Goal: Information Seeking & Learning: Learn about a topic

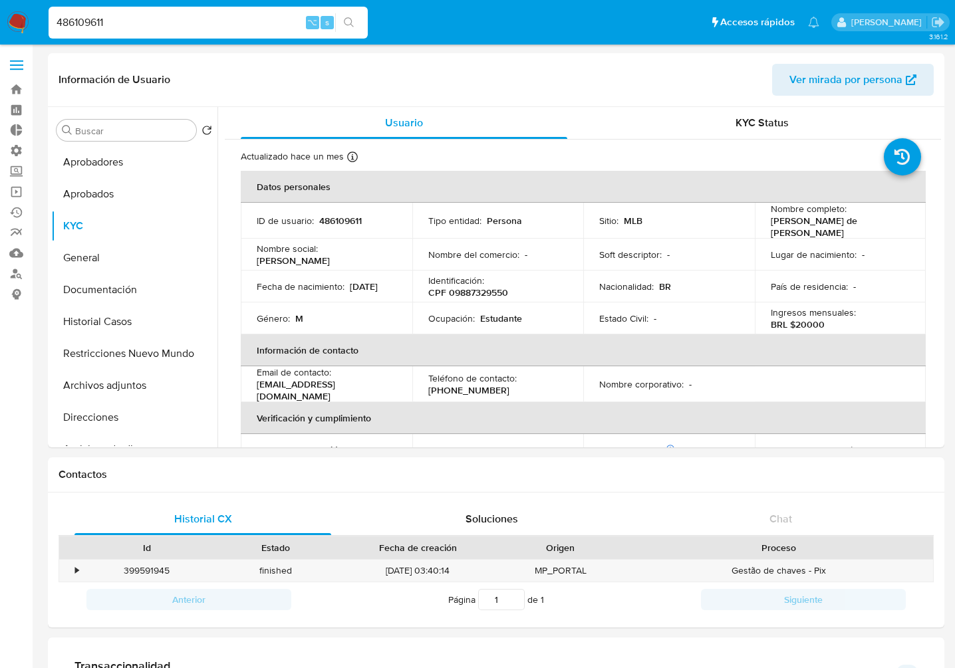
select select "10"
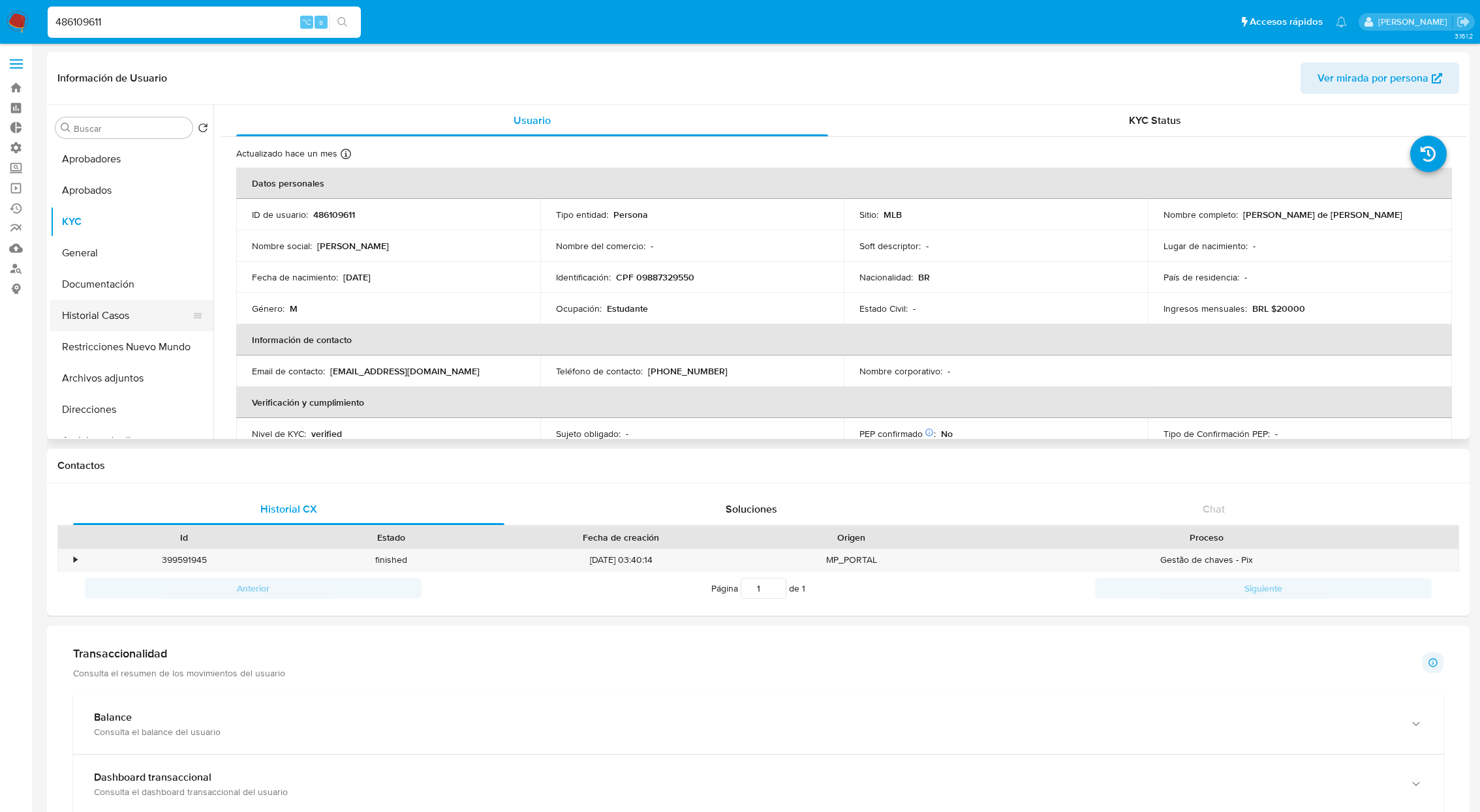
click at [133, 326] on button "Historial Casos" at bounding box center [127, 316] width 153 height 31
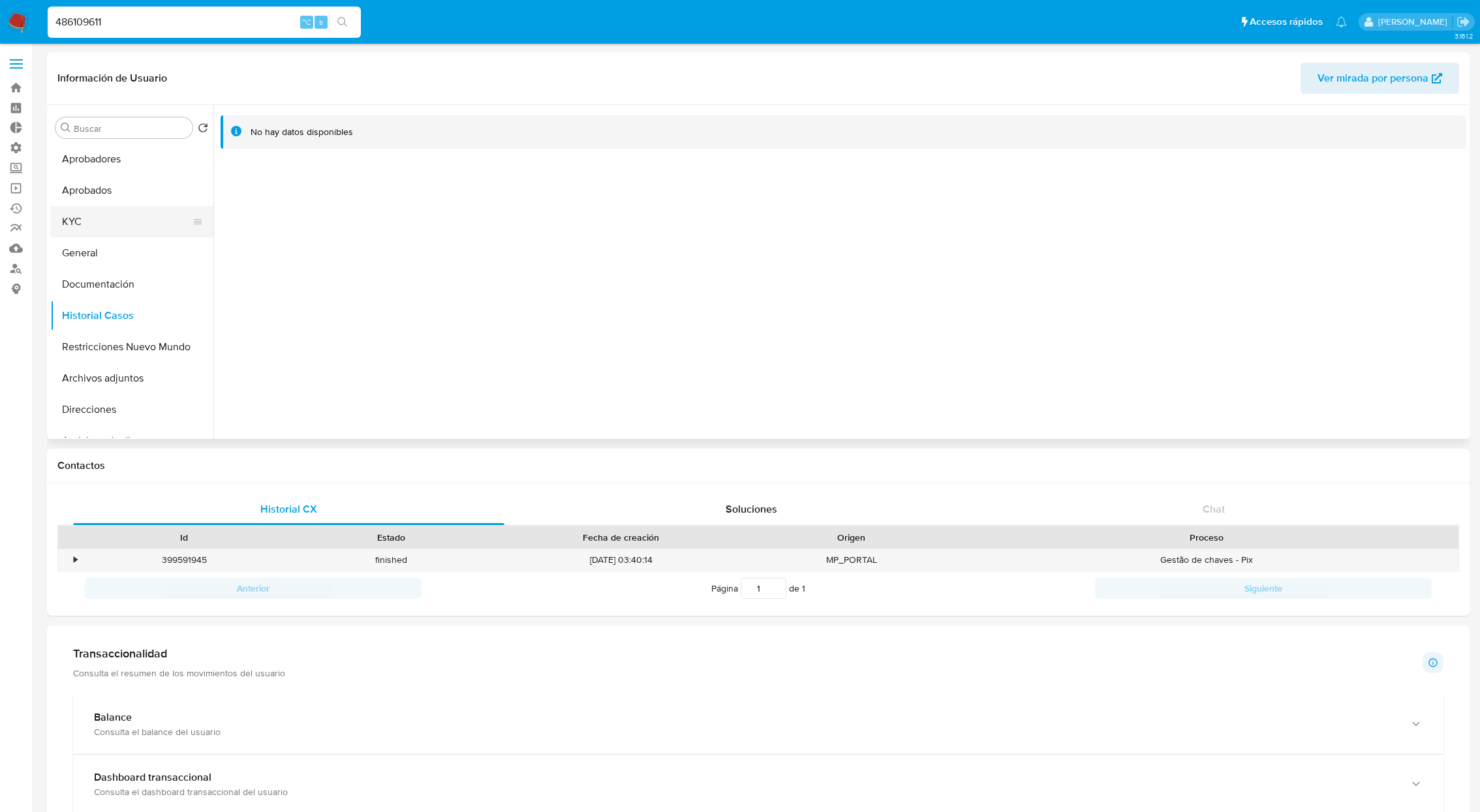
click at [102, 227] on button "KYC" at bounding box center [127, 222] width 153 height 31
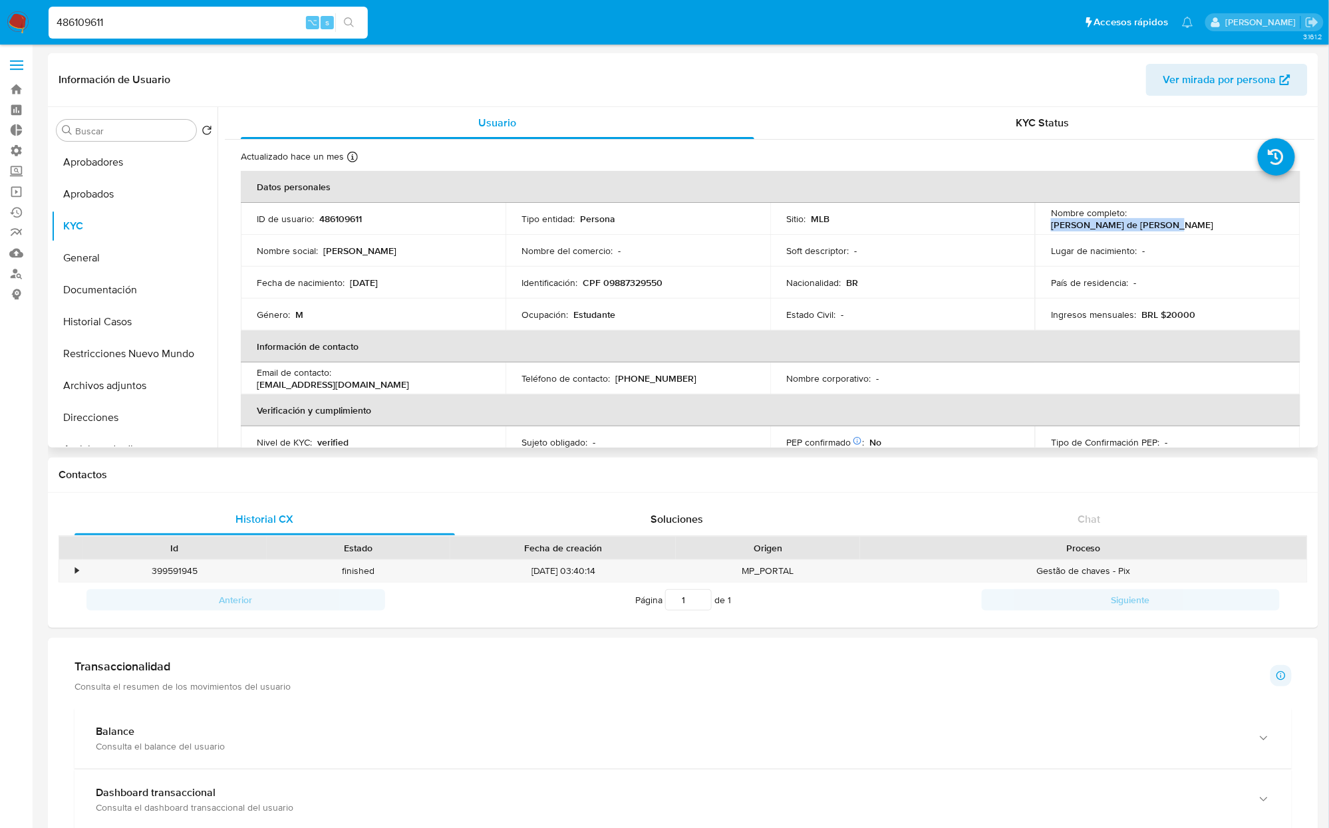
drag, startPoint x: 1127, startPoint y: 215, endPoint x: 1261, endPoint y: 222, distance: 134.6
click at [954, 222] on div "Nombre completo : Gabriel de Jesus Oliveira" at bounding box center [1167, 219] width 233 height 24
copy p "Gabriel de Jesus Oliveira"
click at [91, 262] on button "General" at bounding box center [129, 258] width 156 height 32
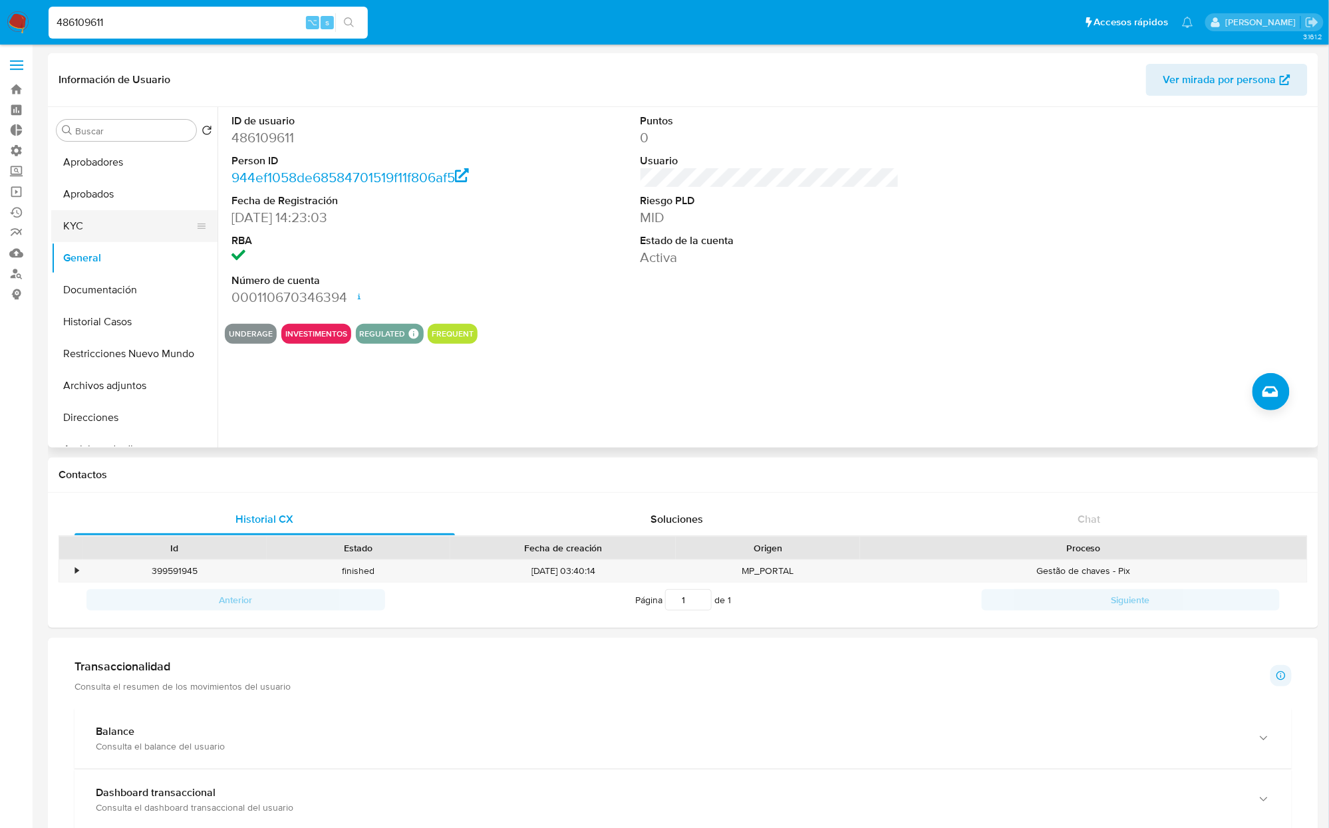
click at [78, 227] on button "KYC" at bounding box center [129, 226] width 156 height 32
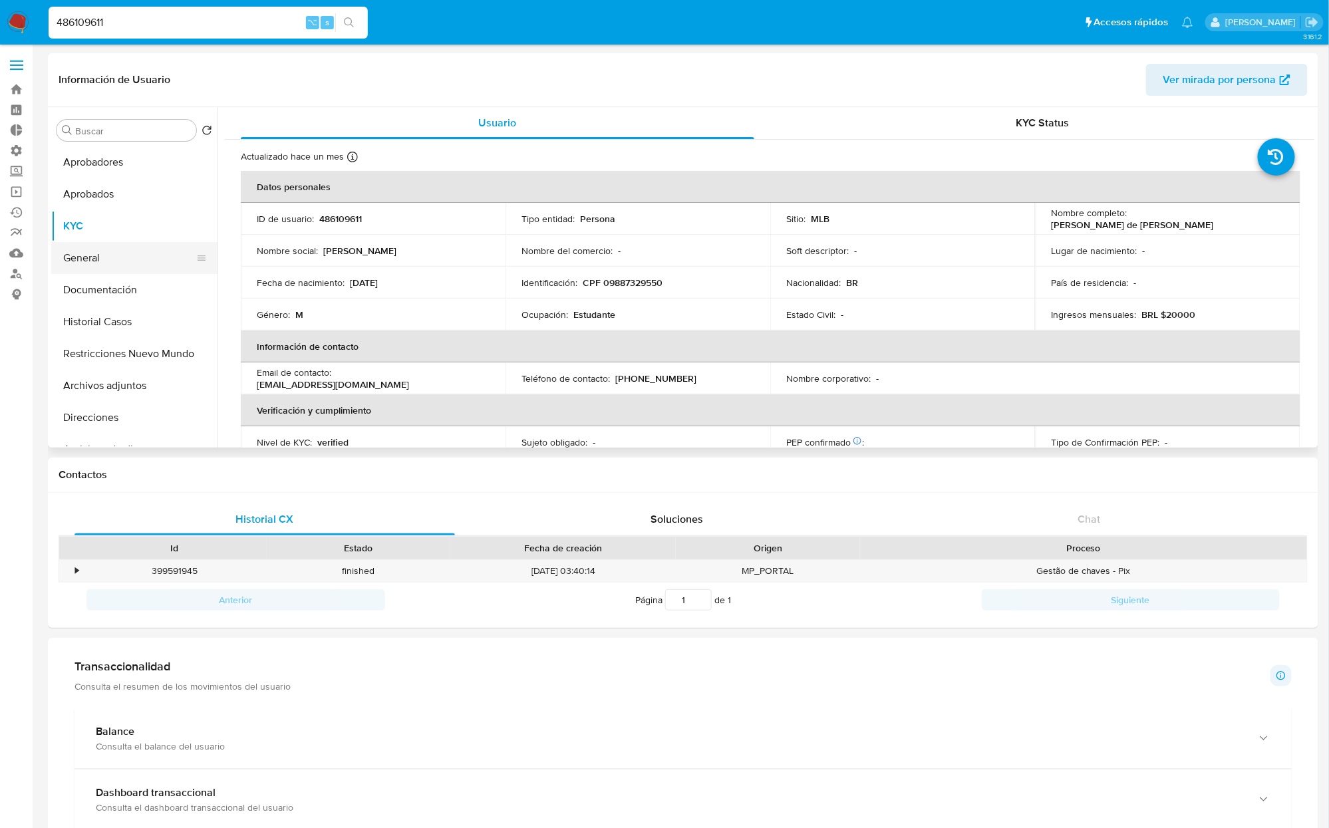
click at [102, 257] on button "General" at bounding box center [129, 258] width 156 height 32
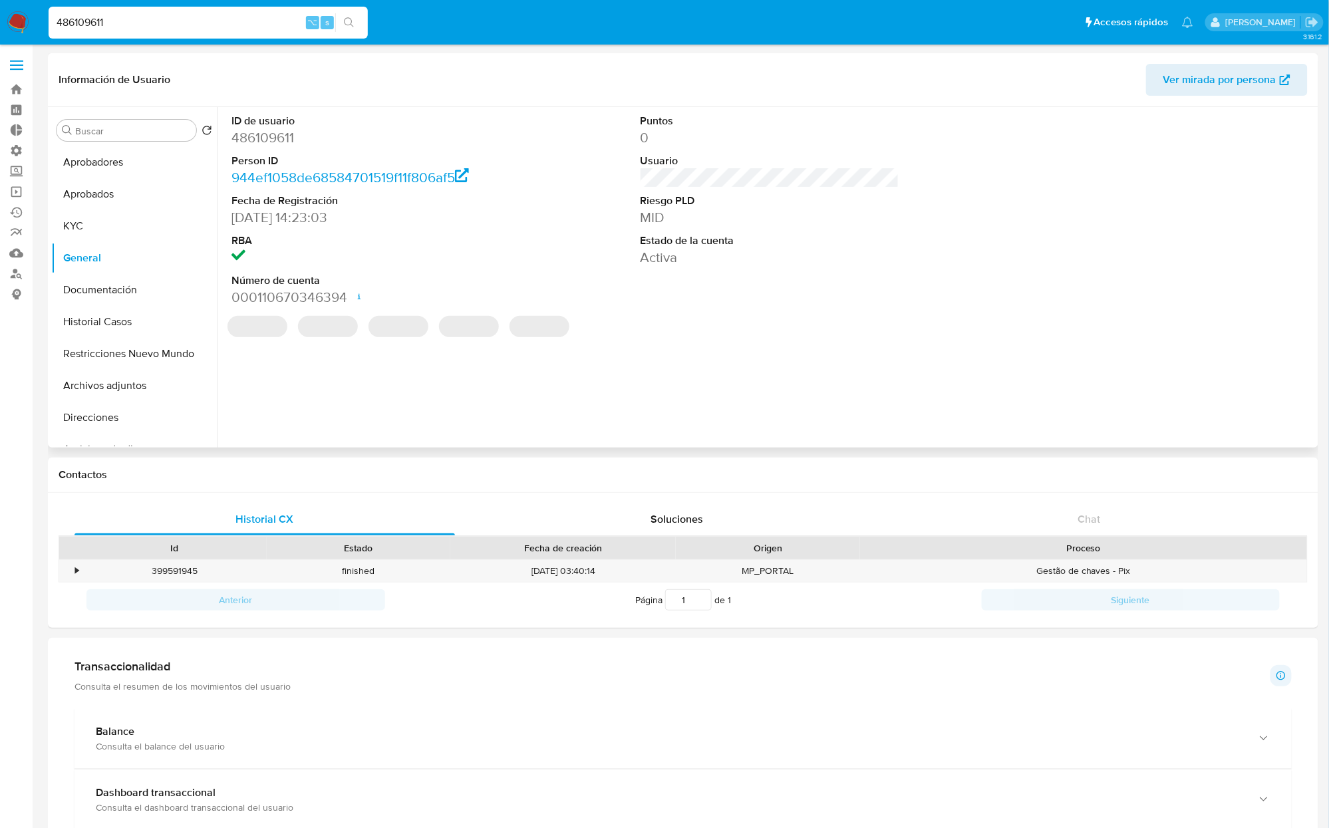
click at [267, 140] on dd "486109611" at bounding box center [360, 137] width 259 height 19
copy dd "486109611"
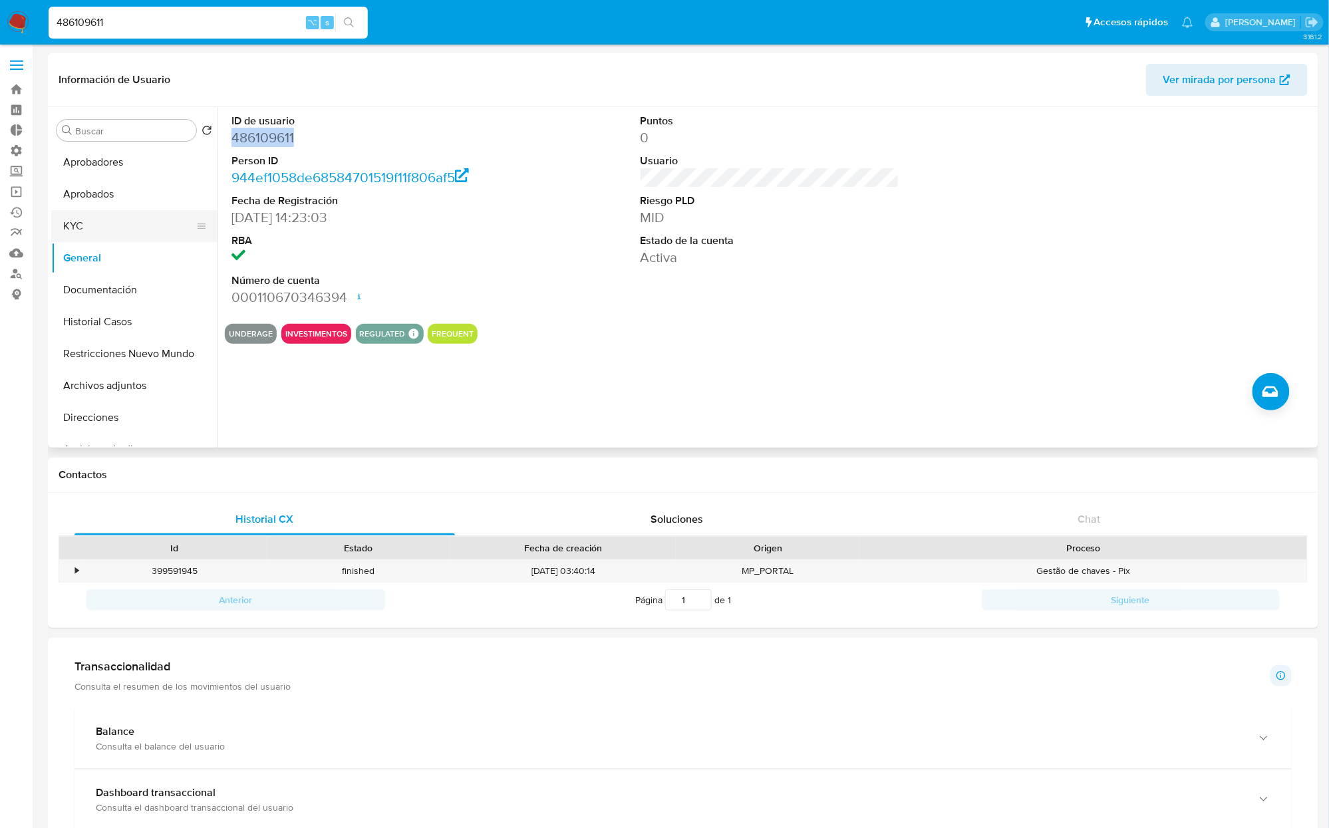
click at [99, 222] on button "KYC" at bounding box center [129, 226] width 156 height 32
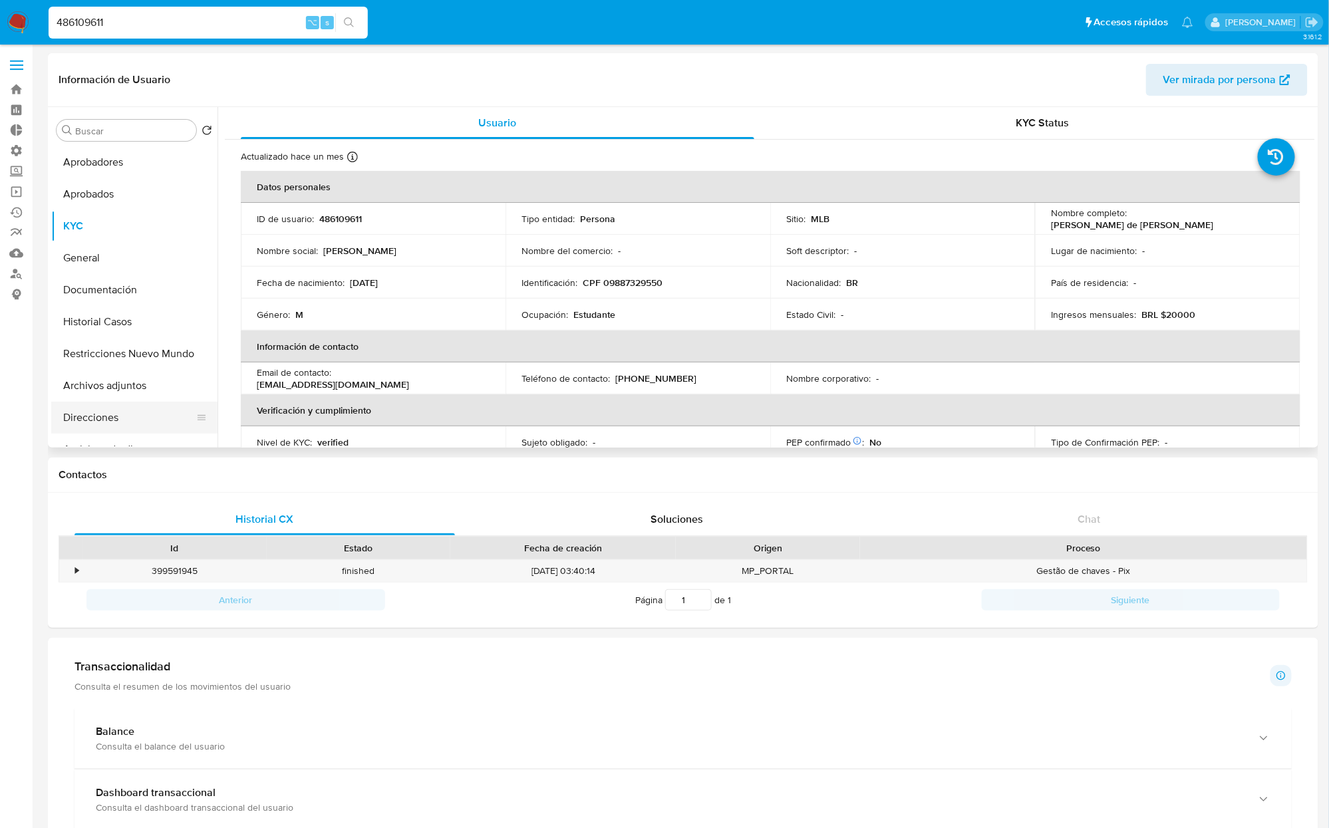
click at [116, 418] on button "Direcciones" at bounding box center [129, 418] width 156 height 32
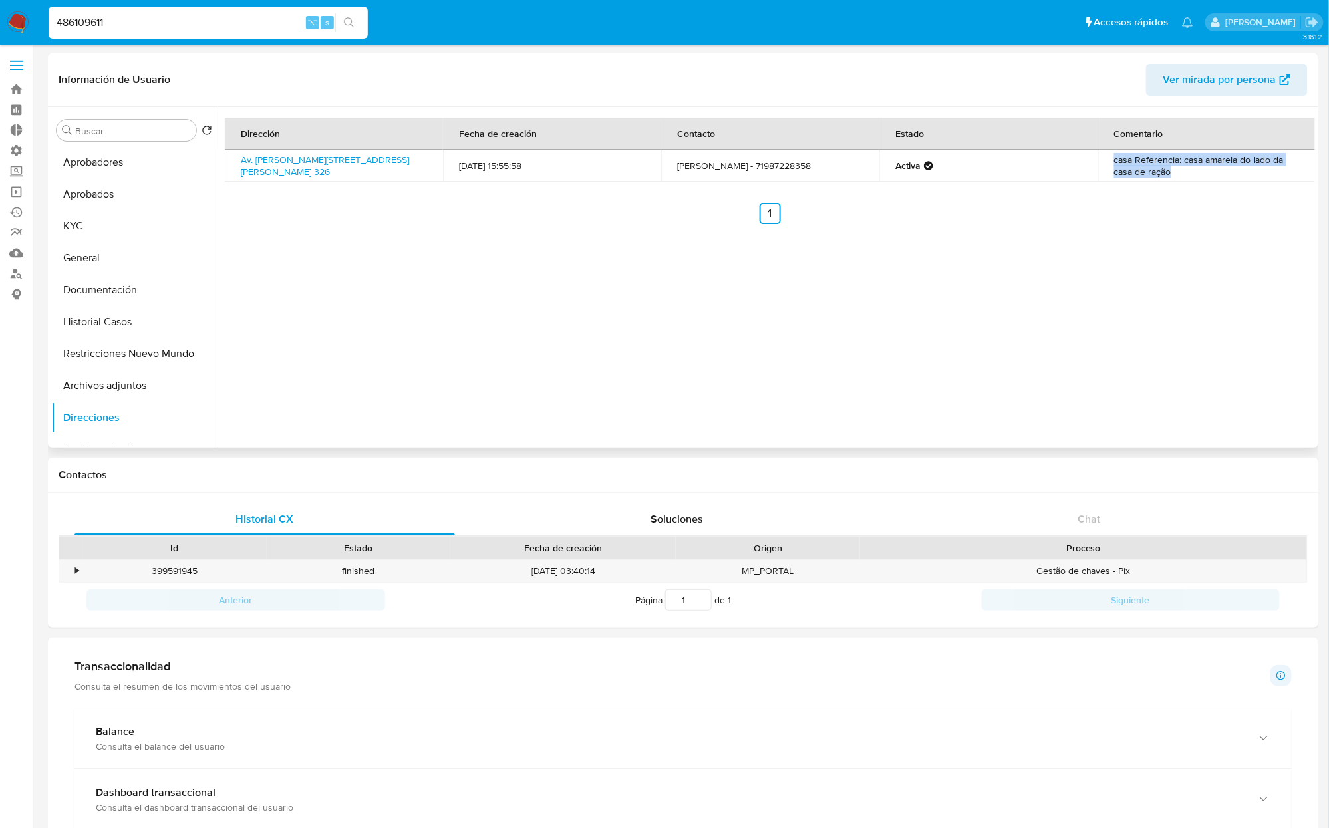
drag, startPoint x: 1180, startPoint y: 170, endPoint x: 1107, endPoint y: 162, distance: 72.9
click at [954, 162] on td "casa Referencia: casa amarela do lado da casa de ração" at bounding box center [1207, 166] width 218 height 32
copy td "casa Referencia: casa amarela do lado da casa de ração"
click at [100, 231] on button "KYC" at bounding box center [129, 226] width 156 height 32
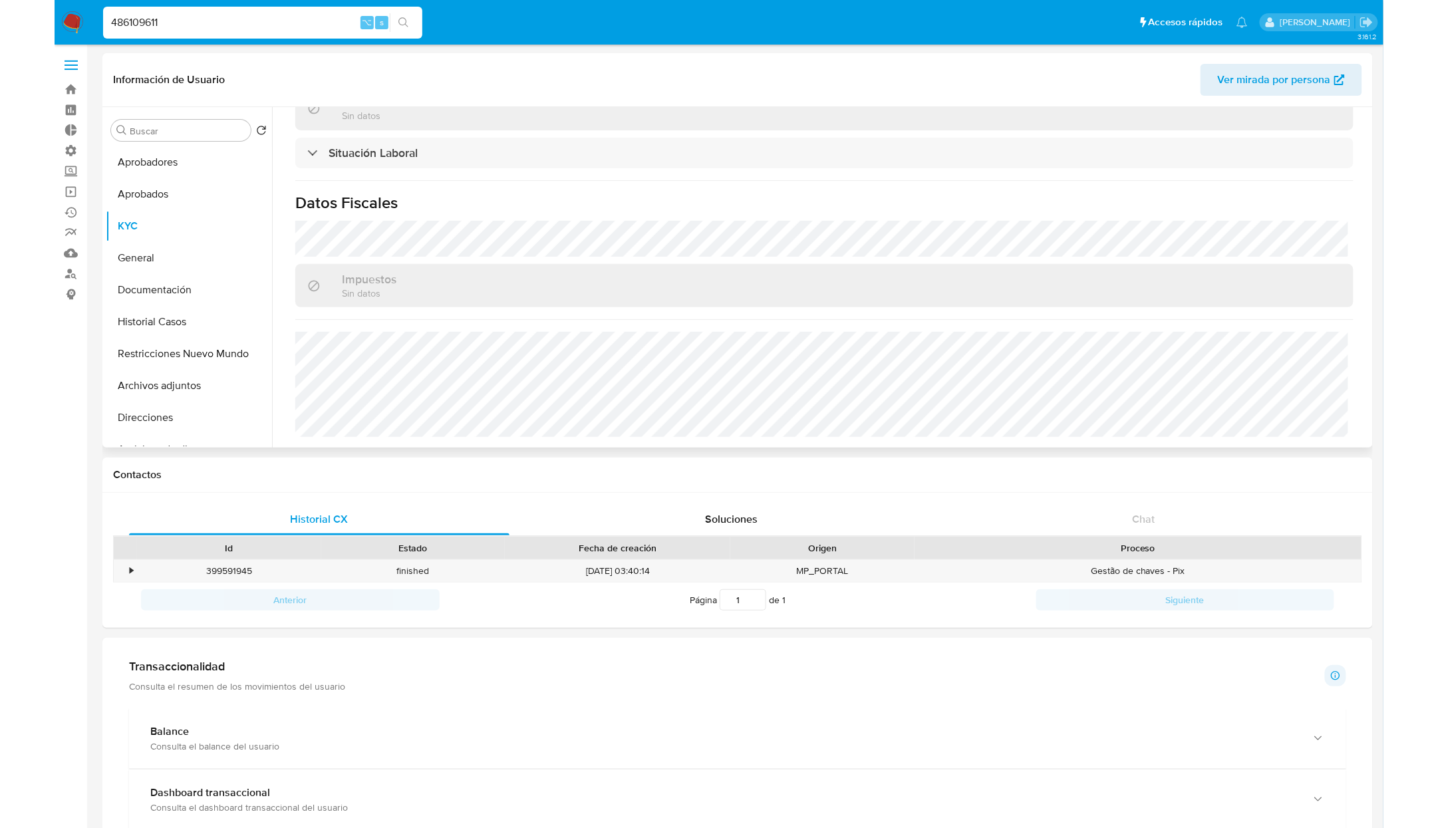
scroll to position [580, 0]
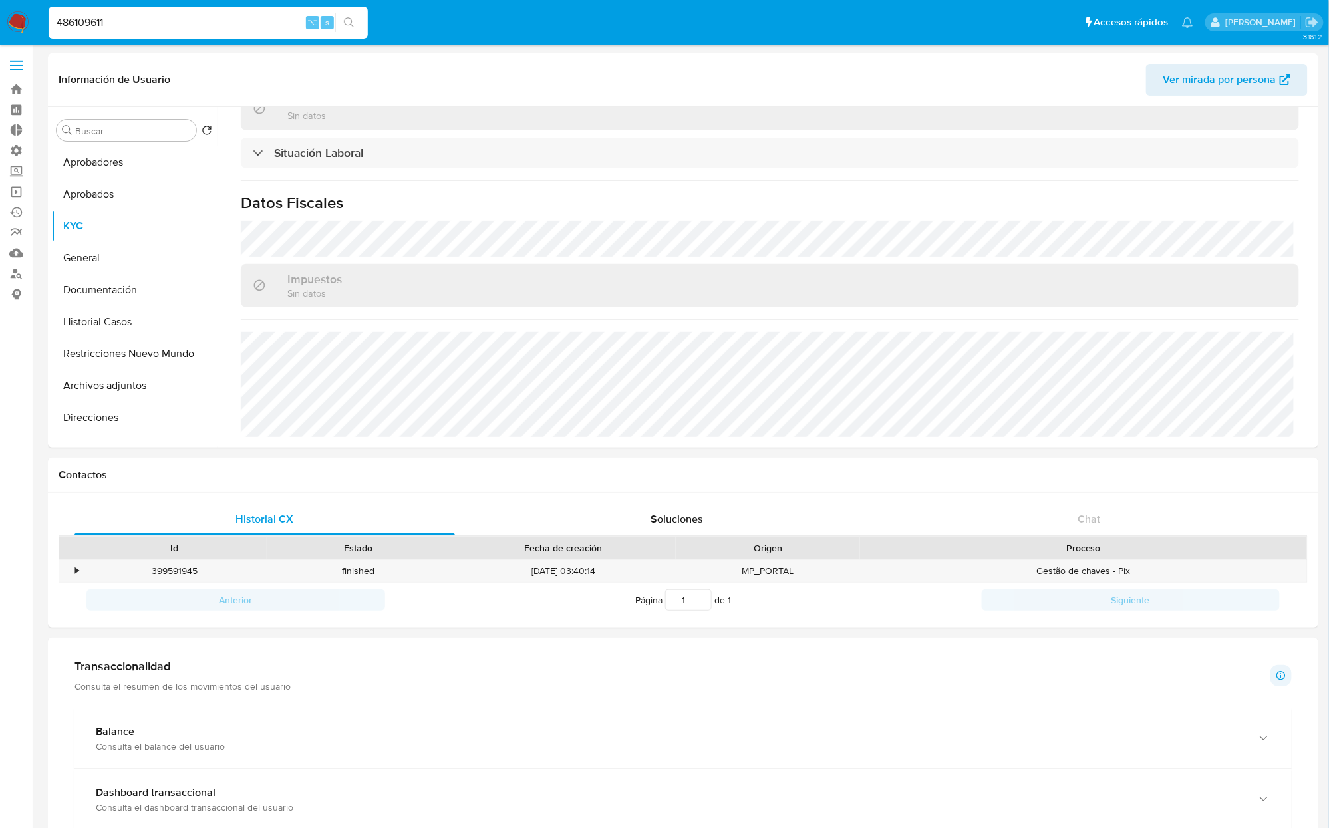
click at [174, 19] on input "486109611" at bounding box center [208, 22] width 319 height 17
paste input "2465522479"
type input "2465522479"
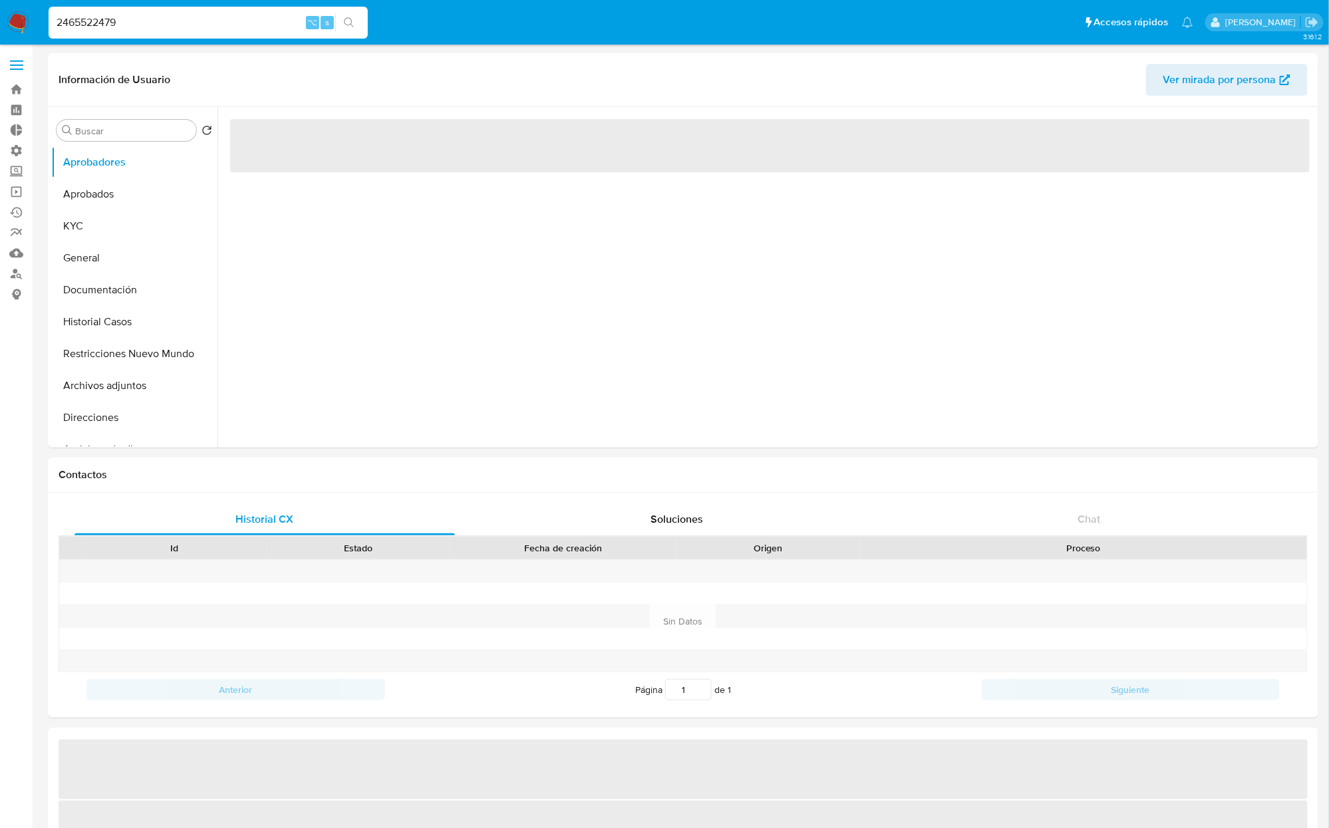
select select "10"
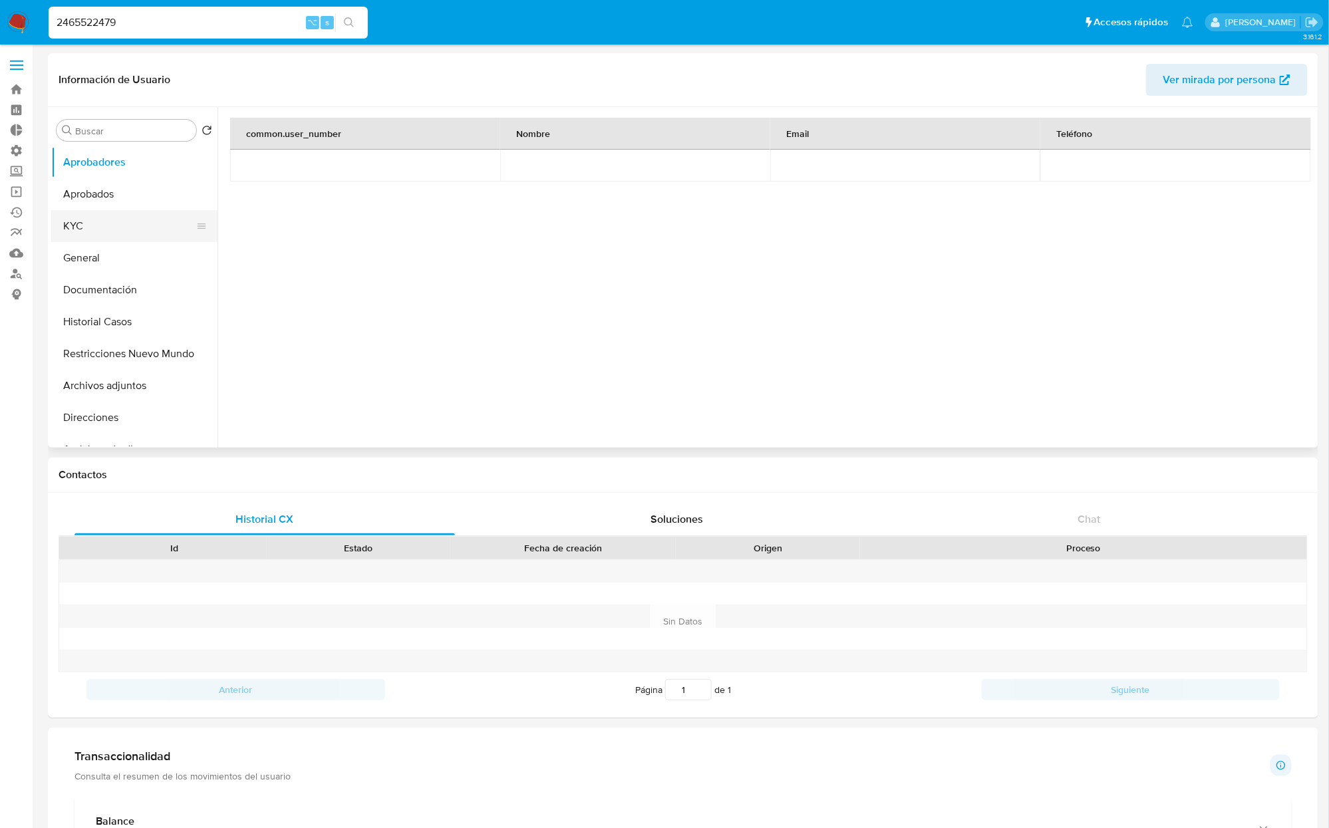
click at [89, 234] on button "KYC" at bounding box center [129, 226] width 156 height 32
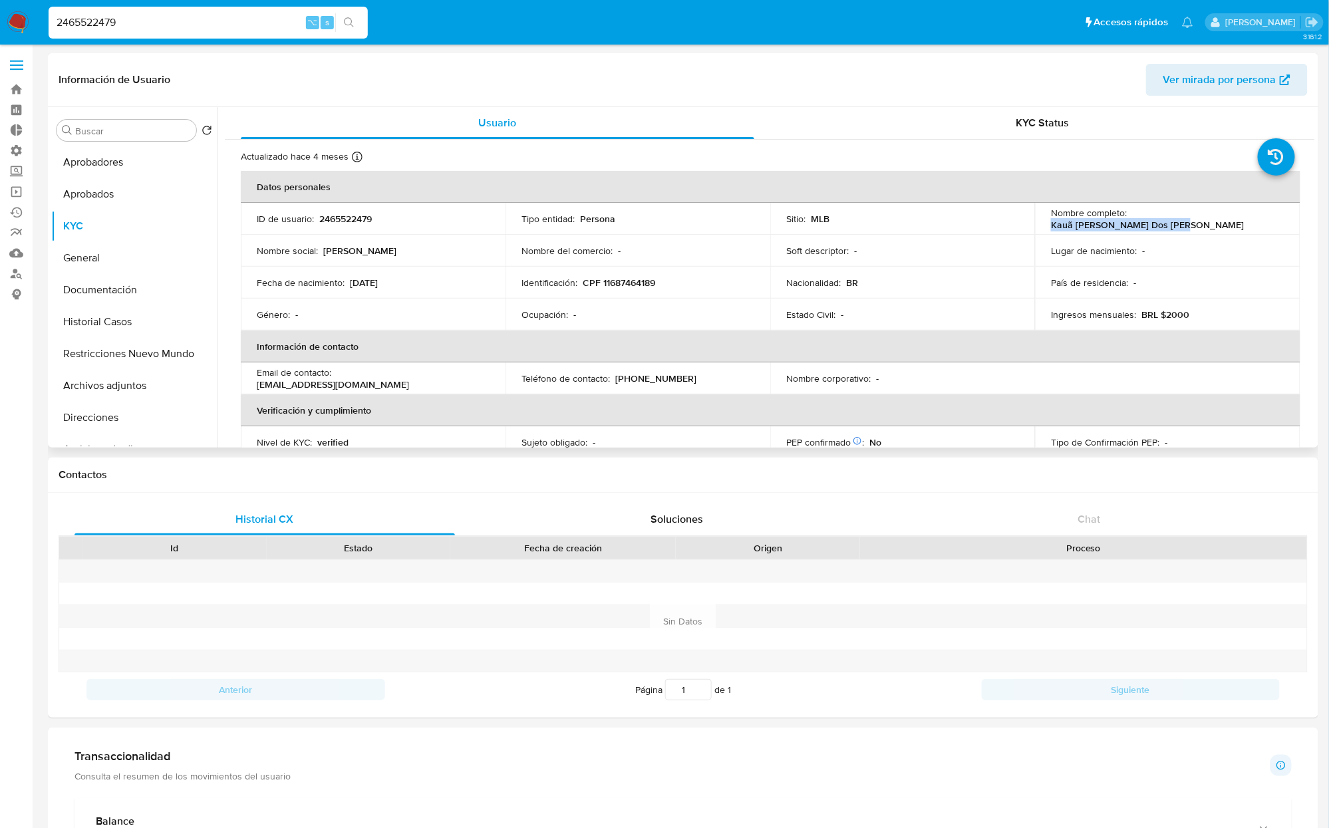
drag, startPoint x: 1143, startPoint y: 221, endPoint x: 1274, endPoint y: 221, distance: 131.0
click at [954, 221] on div "Nombre completo : Kauã Vitor Teles Dos Santos" at bounding box center [1167, 219] width 233 height 24
drag, startPoint x: 582, startPoint y: 281, endPoint x: 702, endPoint y: 283, distance: 120.4
click at [702, 283] on div "Identificación : CPF 11687464189" at bounding box center [637, 283] width 233 height 12
copy p "CPF 11687464189"
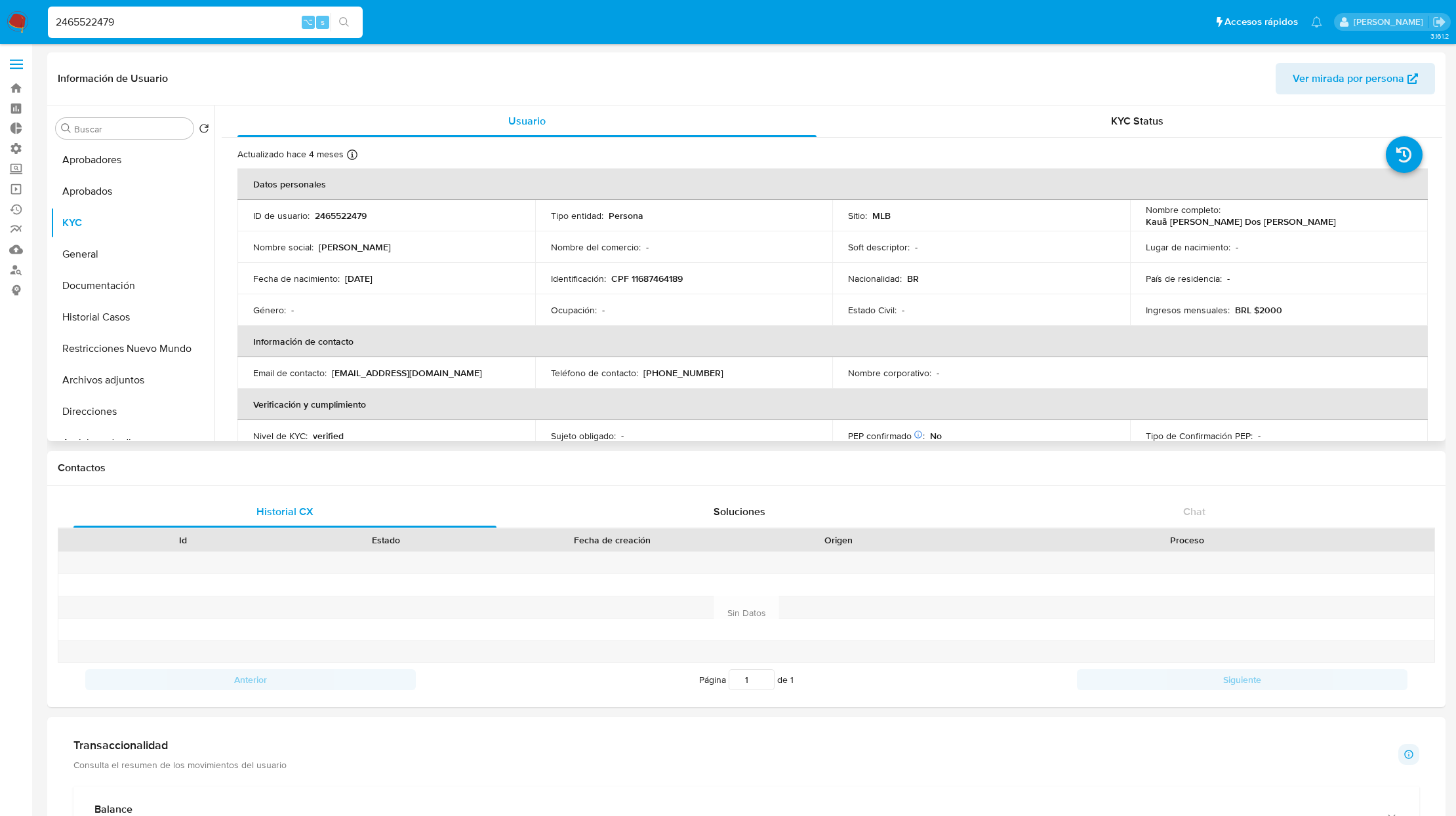
click at [747, 376] on div "Teléfono de contacto : (64) 992068289" at bounding box center [684, 373] width 266 height 12
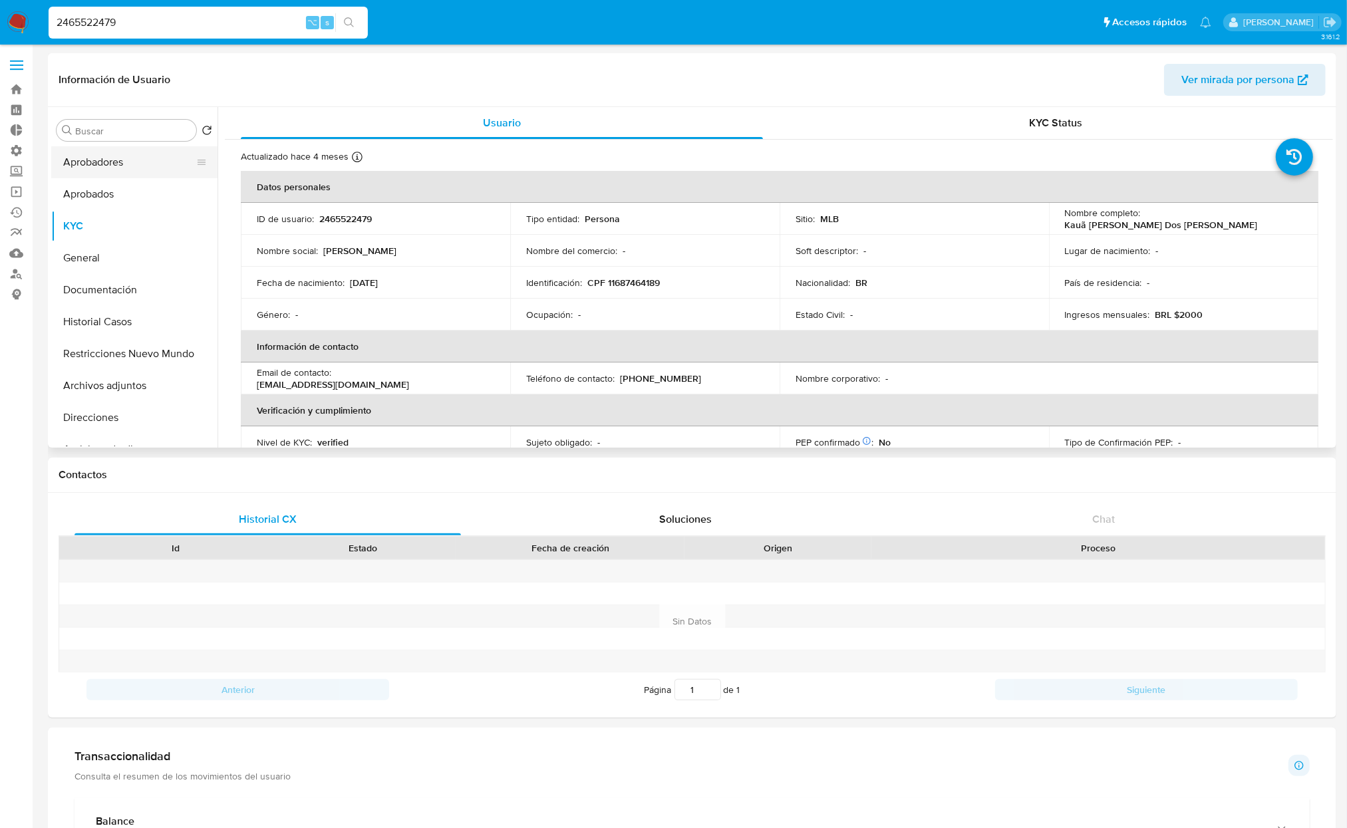
click at [112, 171] on button "Aprobadores" at bounding box center [129, 162] width 156 height 32
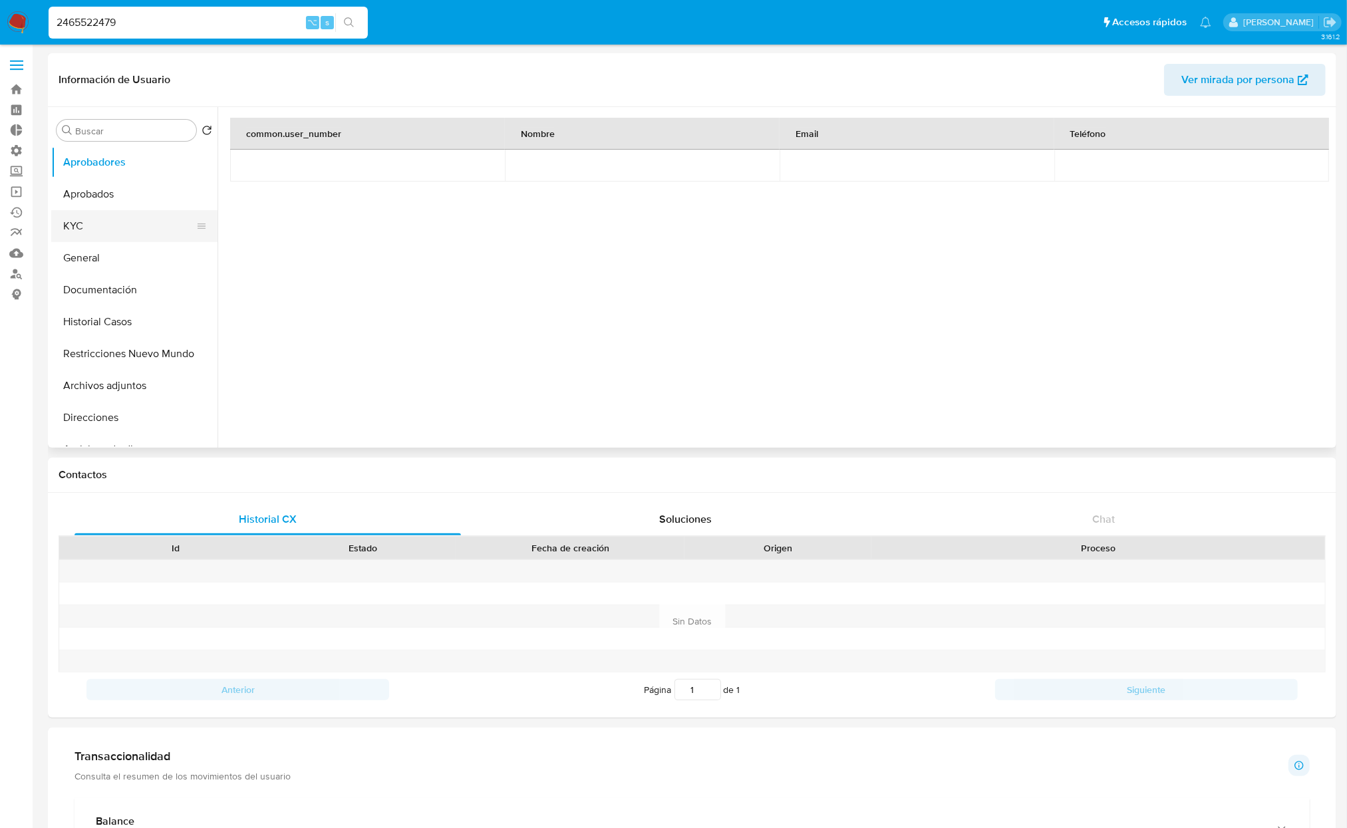
click at [81, 237] on button "KYC" at bounding box center [129, 226] width 156 height 32
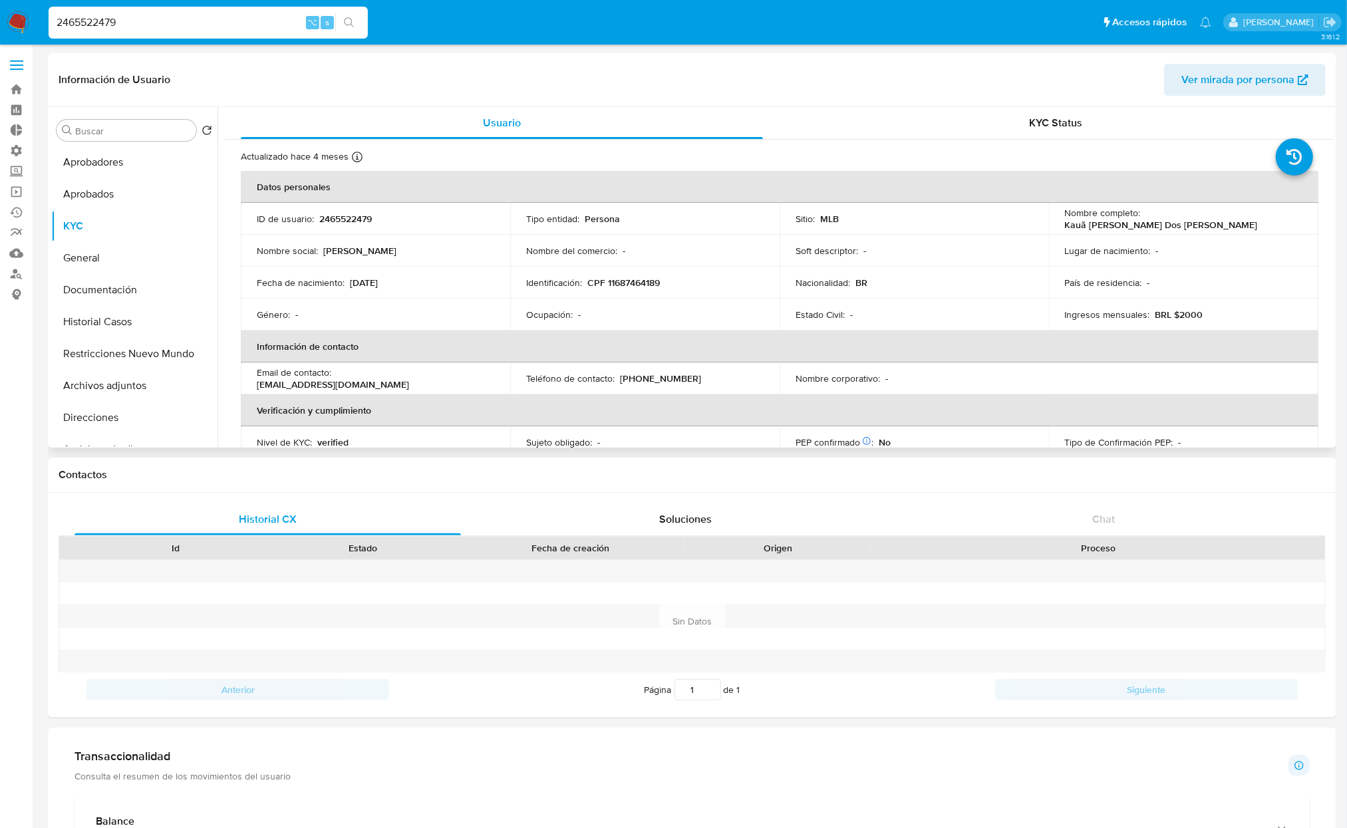
click at [607, 309] on div "Ocupación : -" at bounding box center [644, 315] width 237 height 12
click at [349, 286] on div "Fecha de nacimiento : 17/03/2008" at bounding box center [375, 283] width 237 height 12
copy p "[DATE]"
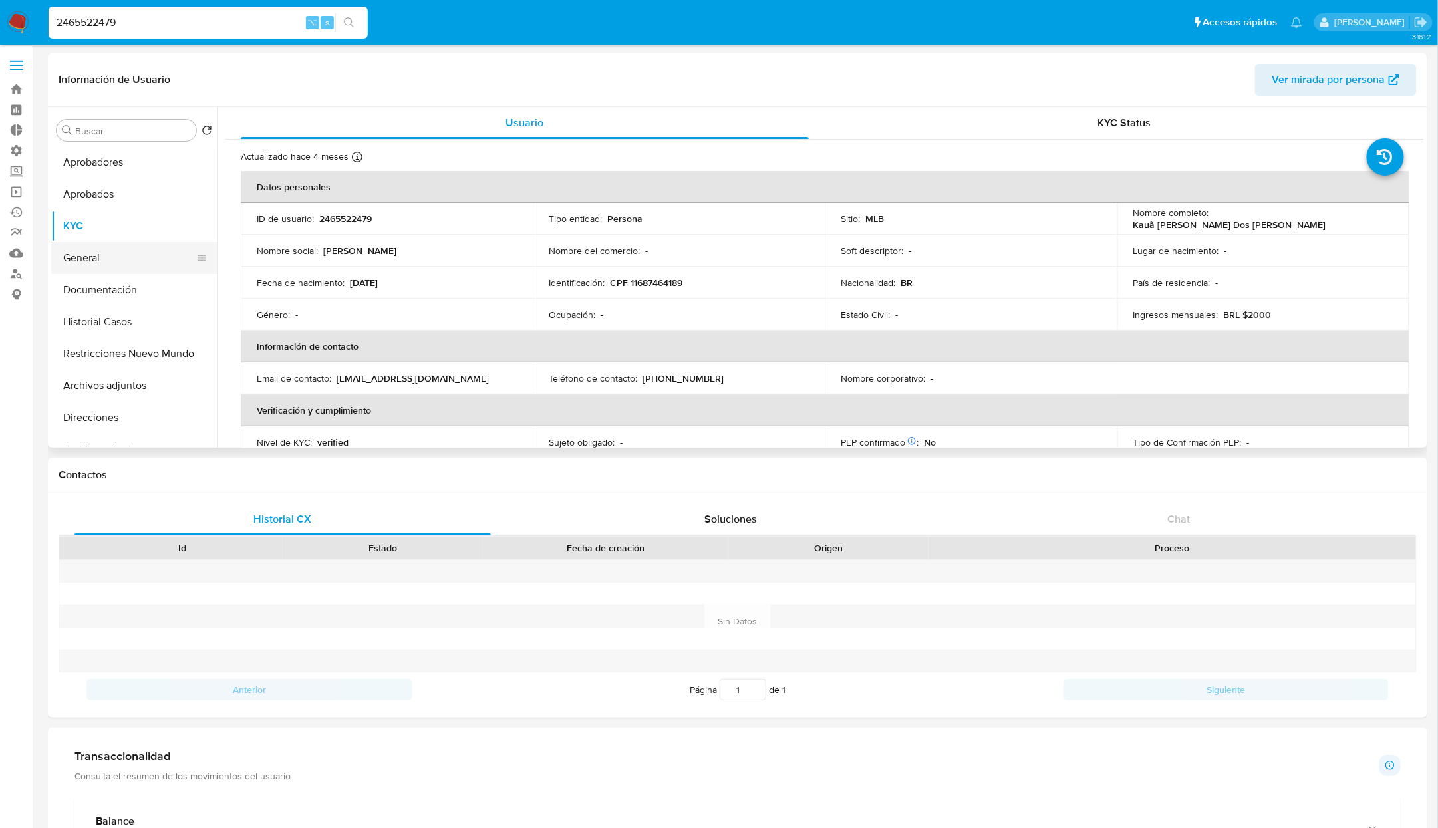
click at [103, 263] on button "General" at bounding box center [129, 258] width 156 height 32
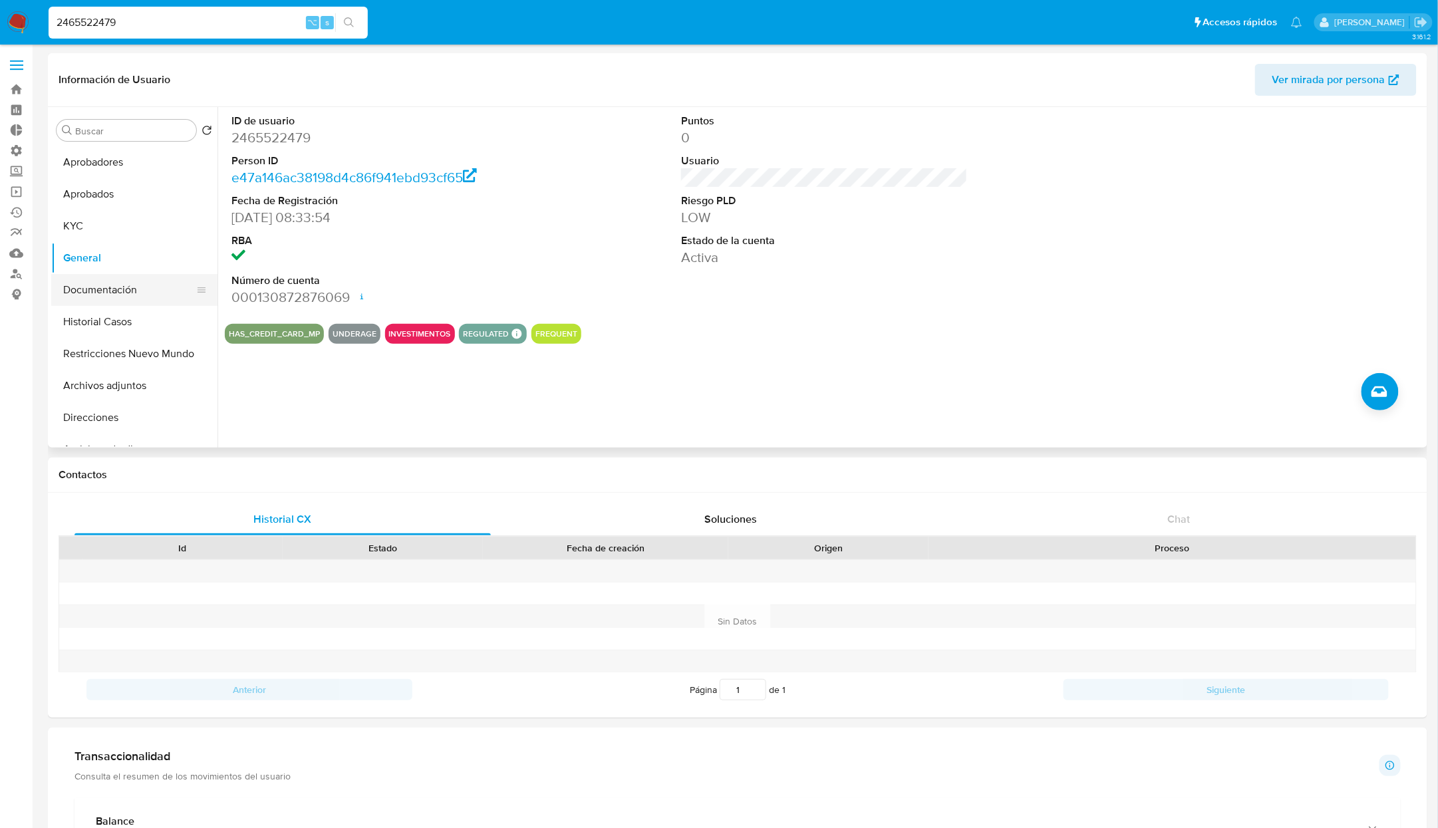
click at [122, 297] on button "Documentación" at bounding box center [129, 290] width 156 height 32
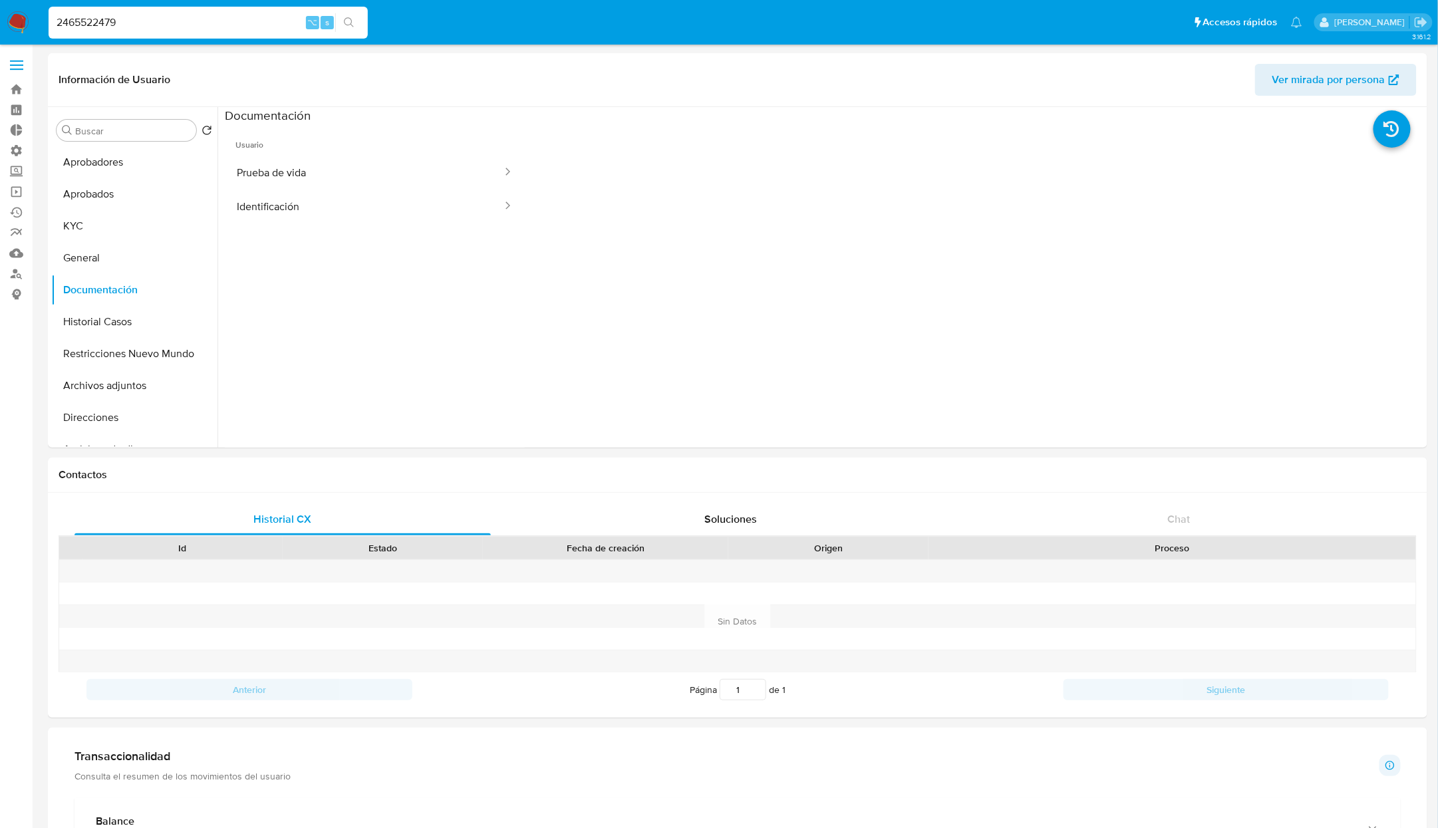
click at [364, 176] on button "Prueba de vida" at bounding box center [364, 173] width 279 height 34
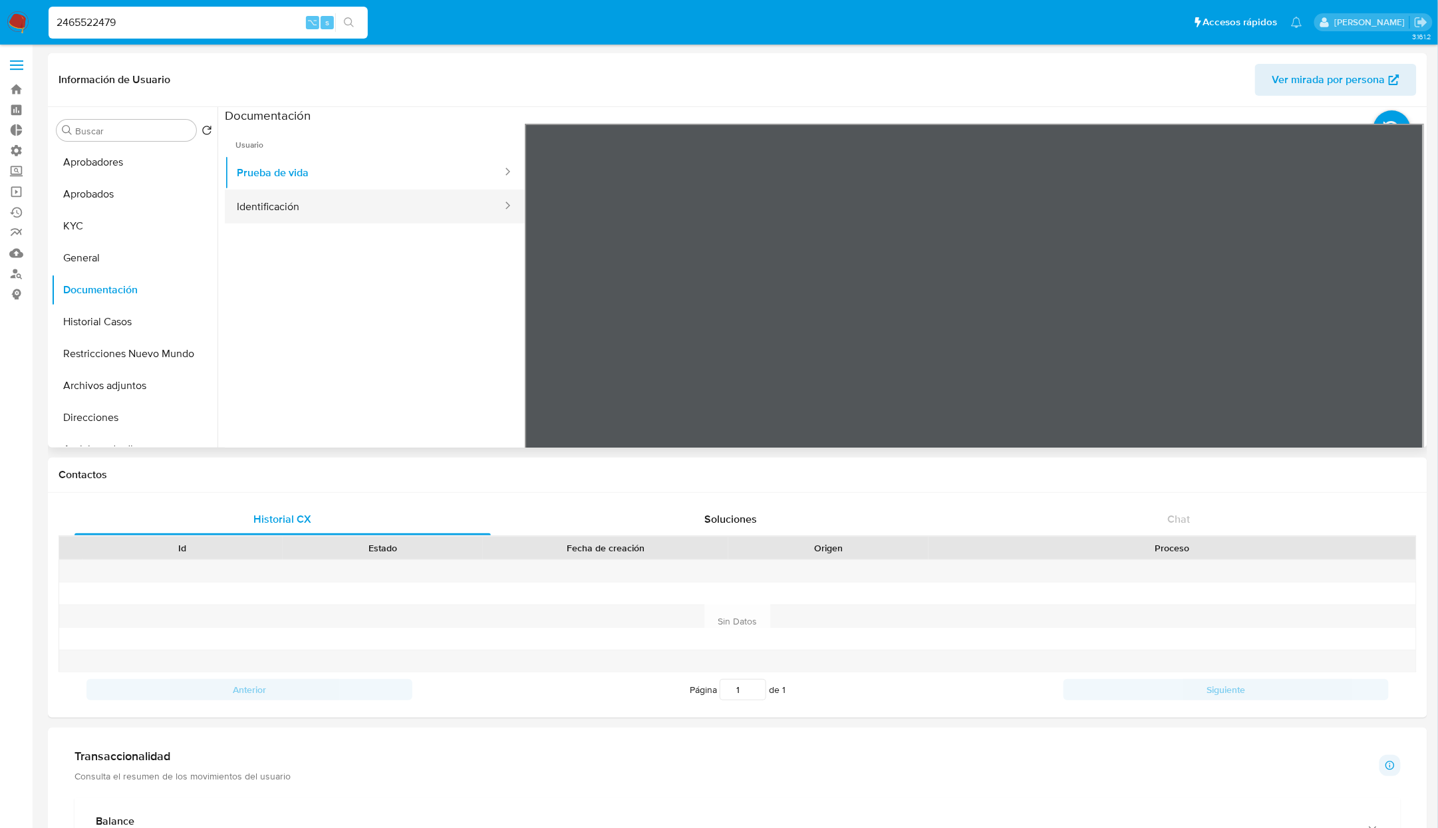
click at [347, 215] on button "Identificación" at bounding box center [364, 207] width 279 height 34
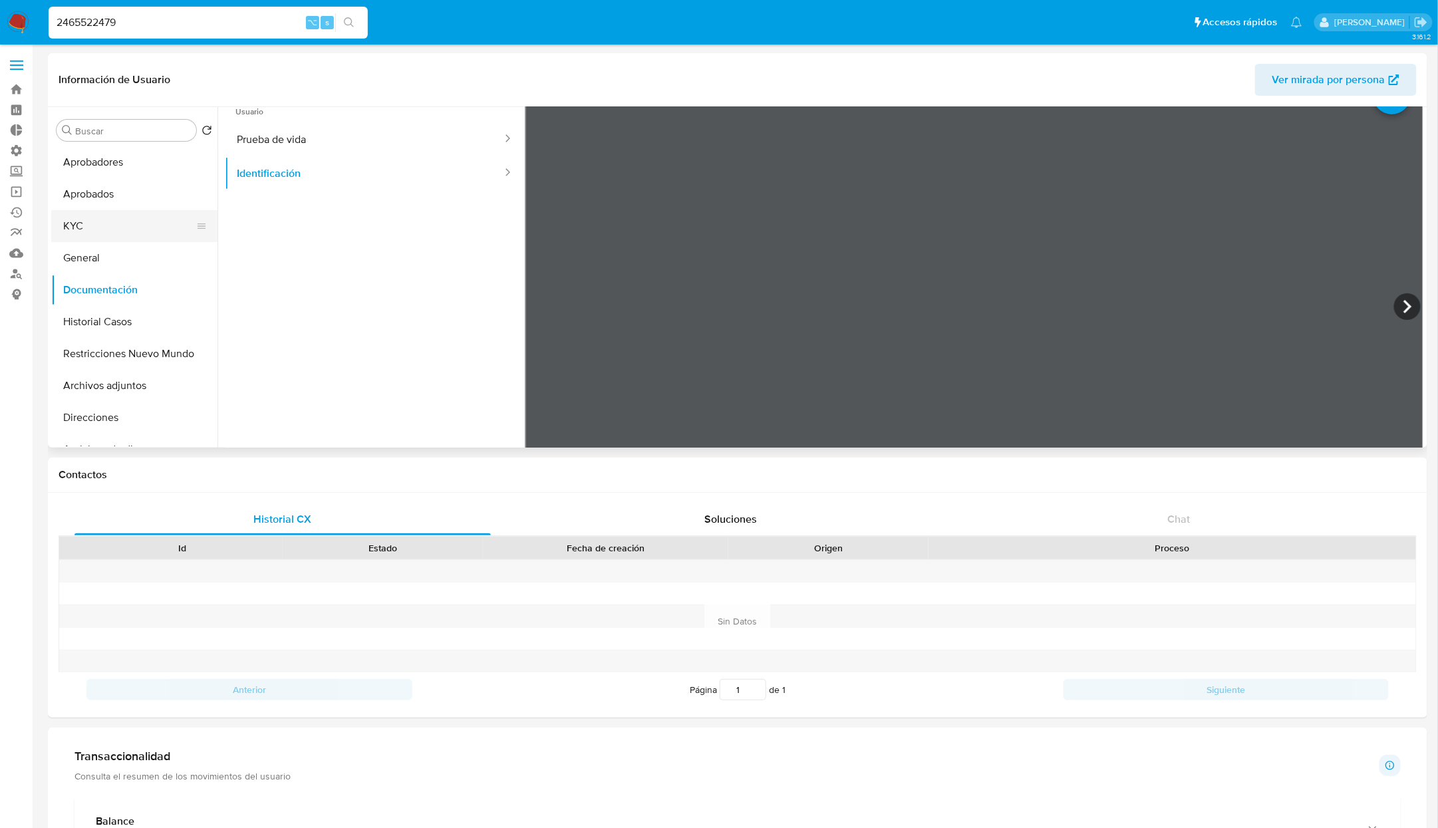
scroll to position [51, 0]
click at [93, 237] on button "KYC" at bounding box center [129, 226] width 156 height 32
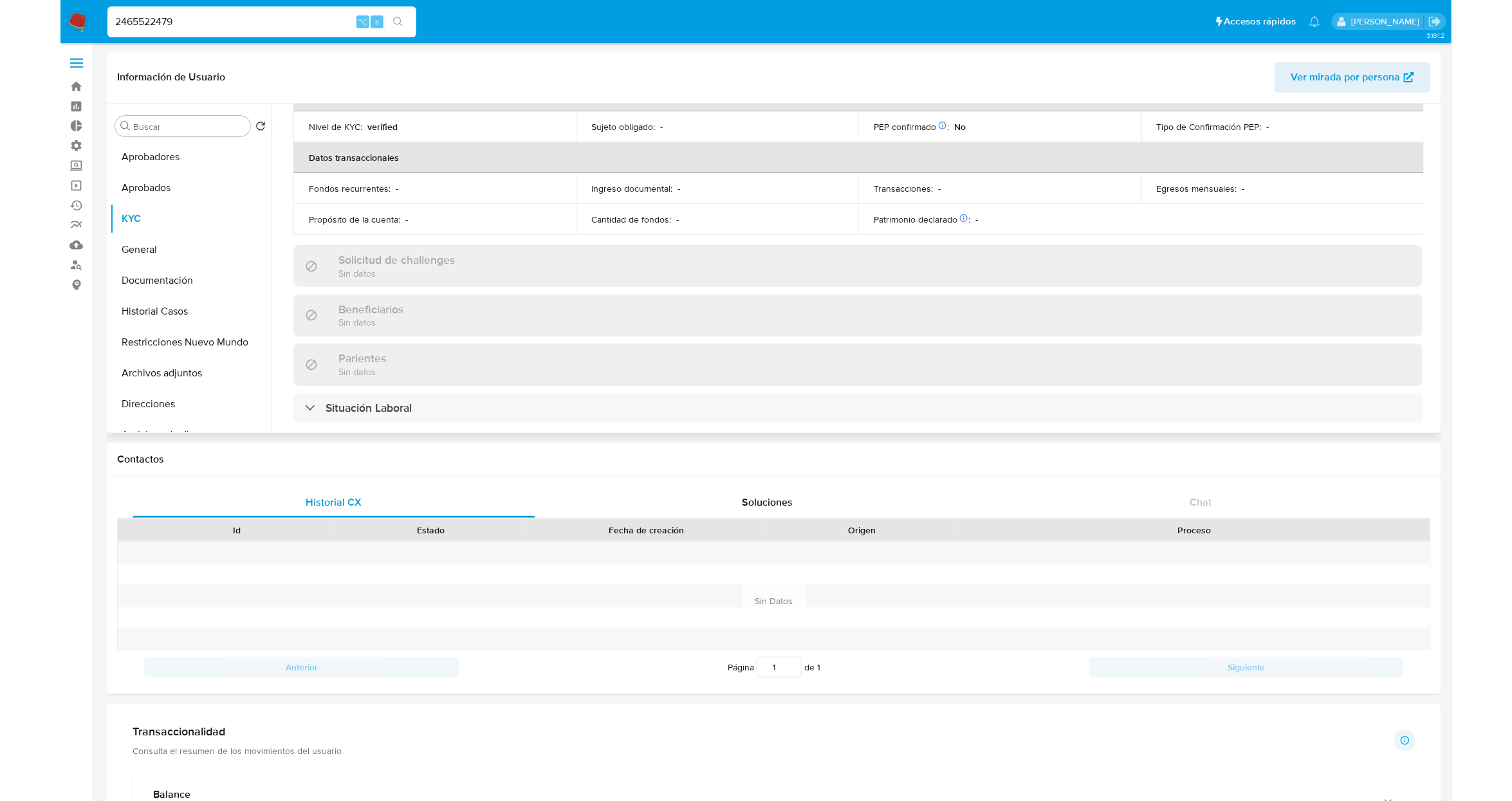
scroll to position [0, 0]
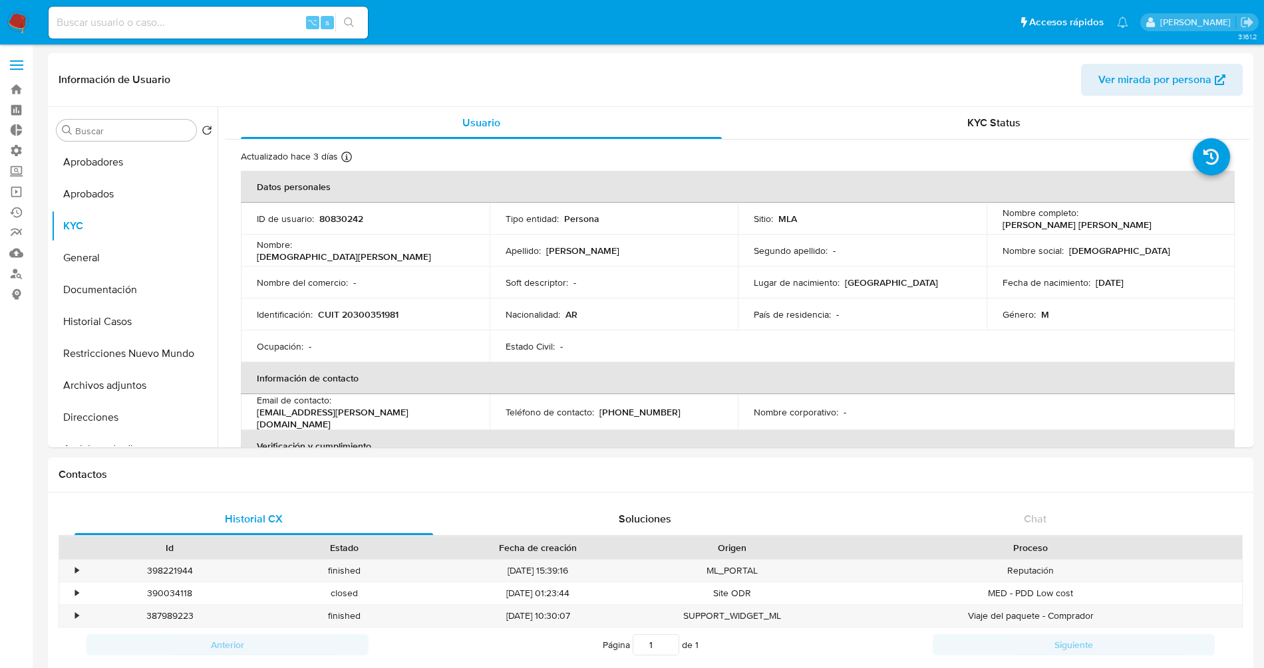
select select "10"
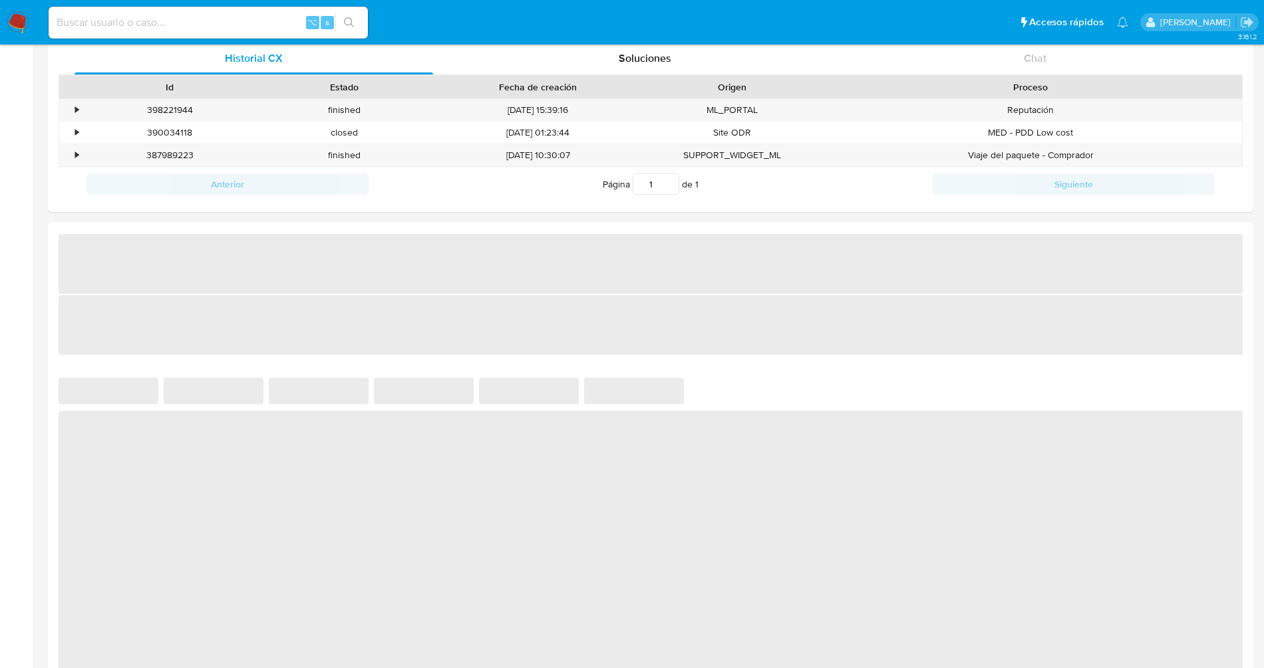
select select "10"
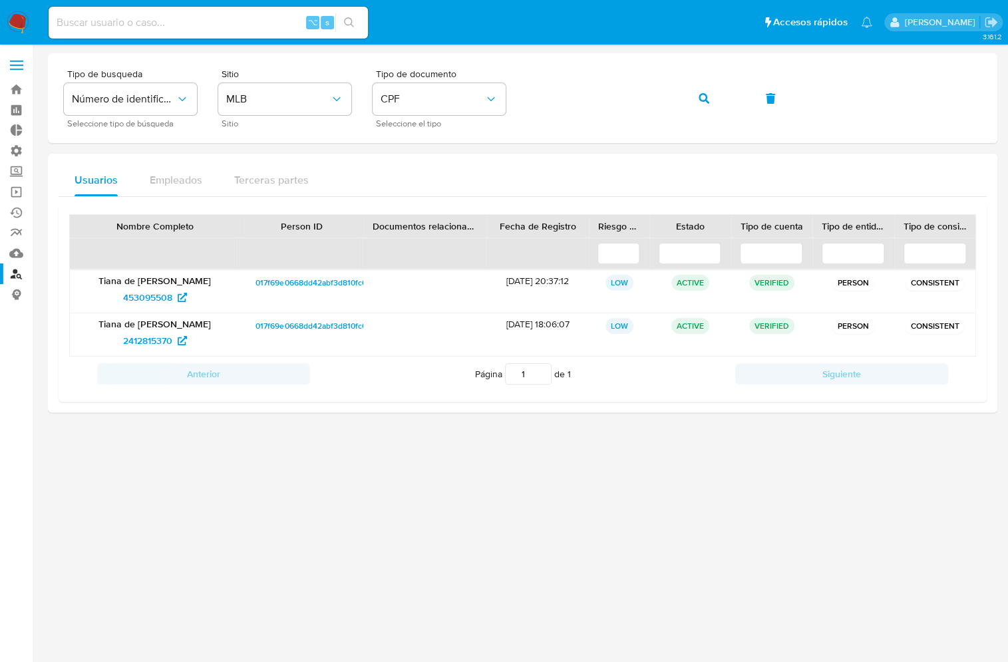
click at [265, 30] on input at bounding box center [208, 22] width 319 height 17
paste input "1500795189"
type input "1500795189"
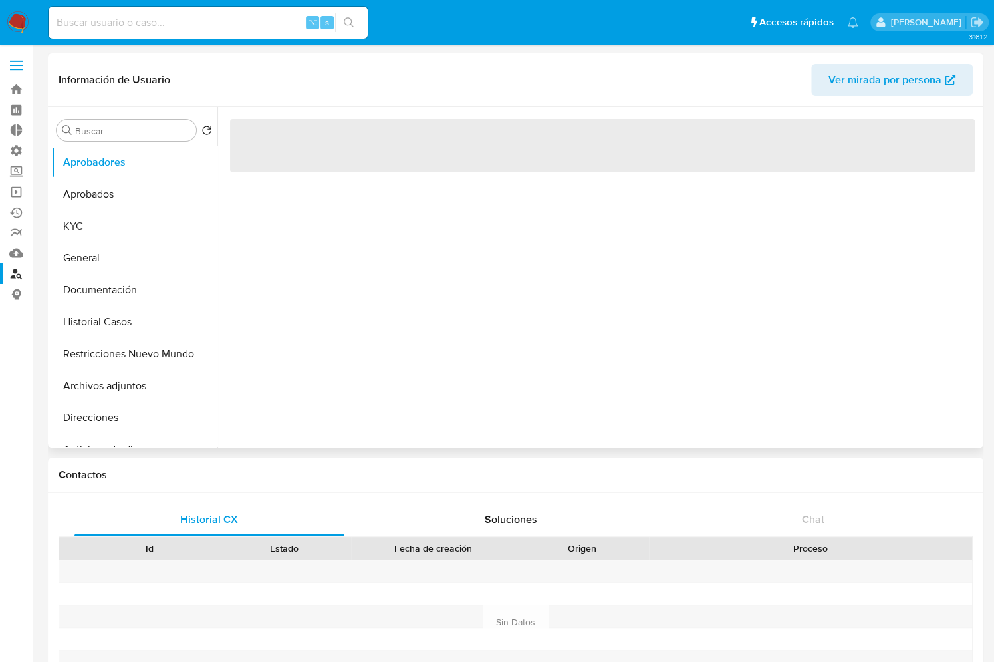
select select "10"
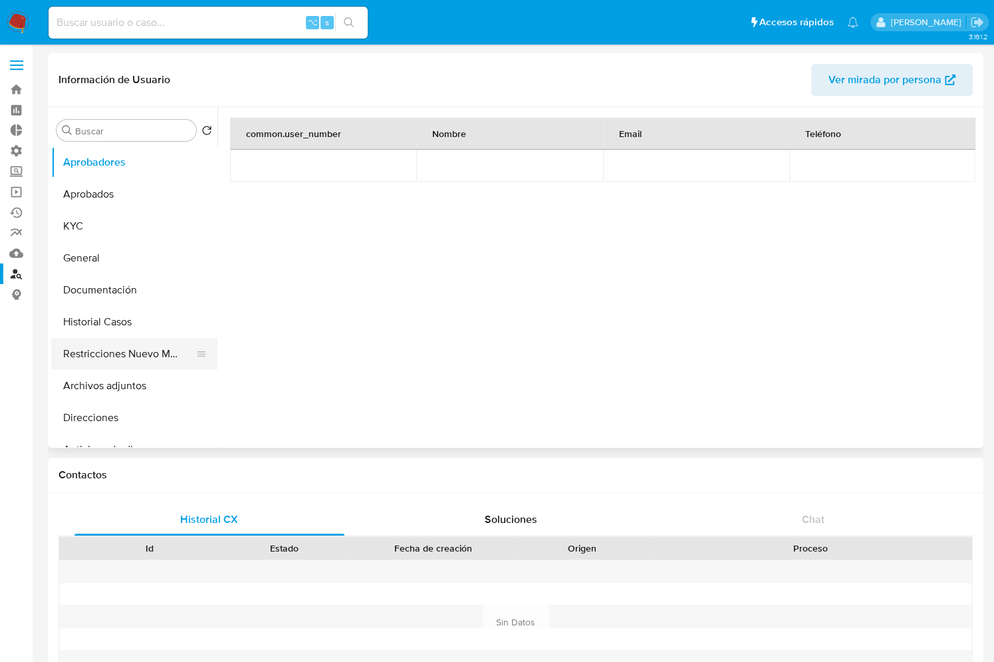
click at [114, 359] on button "Restricciones Nuevo Mundo" at bounding box center [129, 354] width 156 height 32
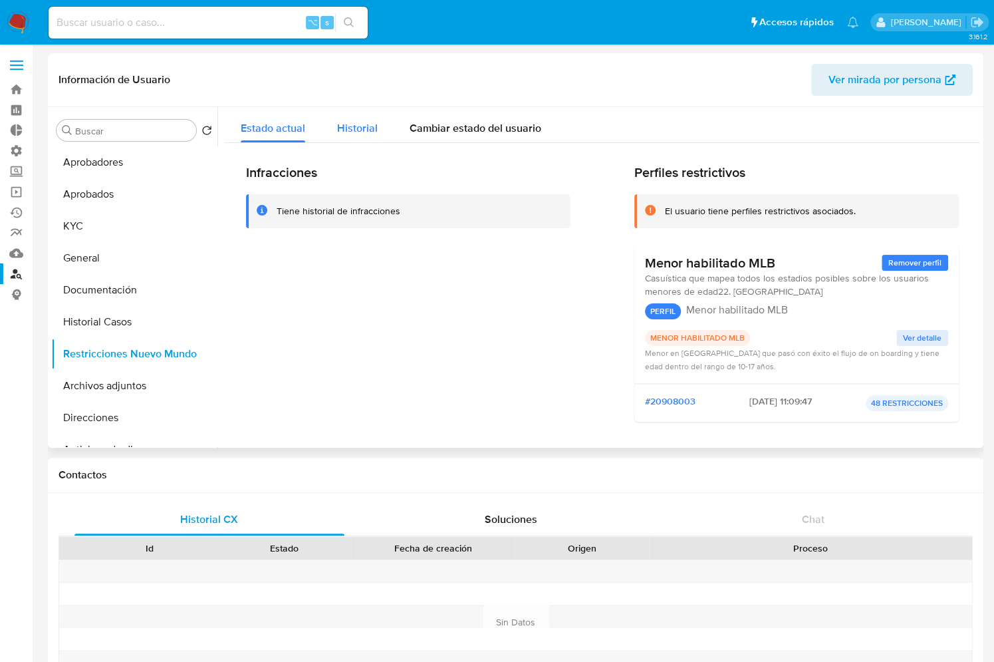
click at [369, 131] on span "Historial" at bounding box center [357, 127] width 41 height 15
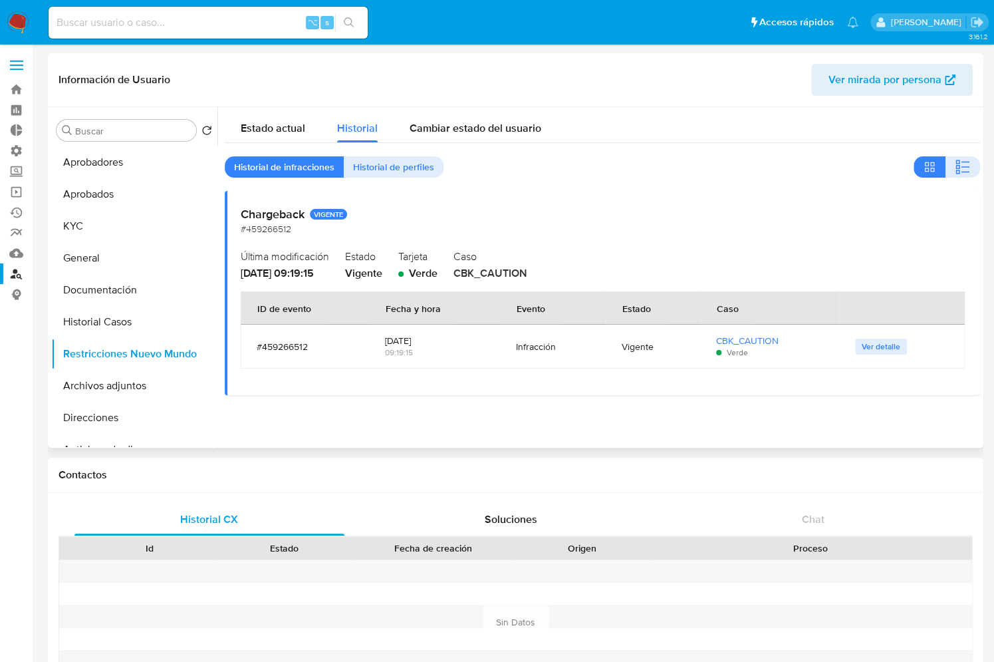
click at [259, 214] on h2 "Chargeback VIGENTE" at bounding box center [603, 214] width 724 height 15
click at [881, 350] on span "Ver detalle" at bounding box center [881, 346] width 39 height 13
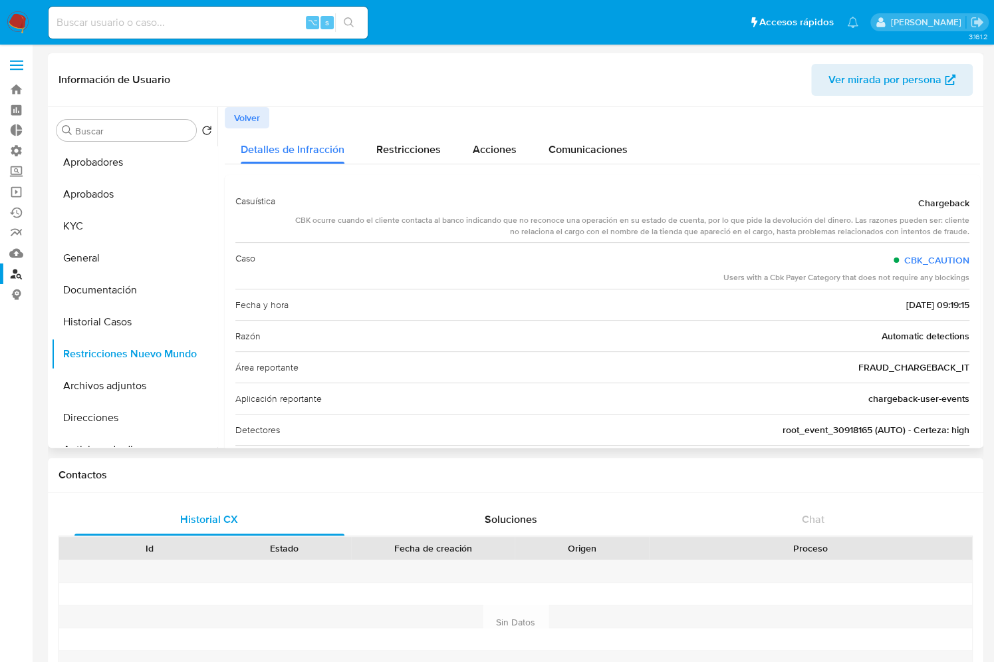
click at [613, 233] on div "CBK ocurre cuando el cliente contacta al banco indicando que no reconoce una op…" at bounding box center [628, 226] width 684 height 23
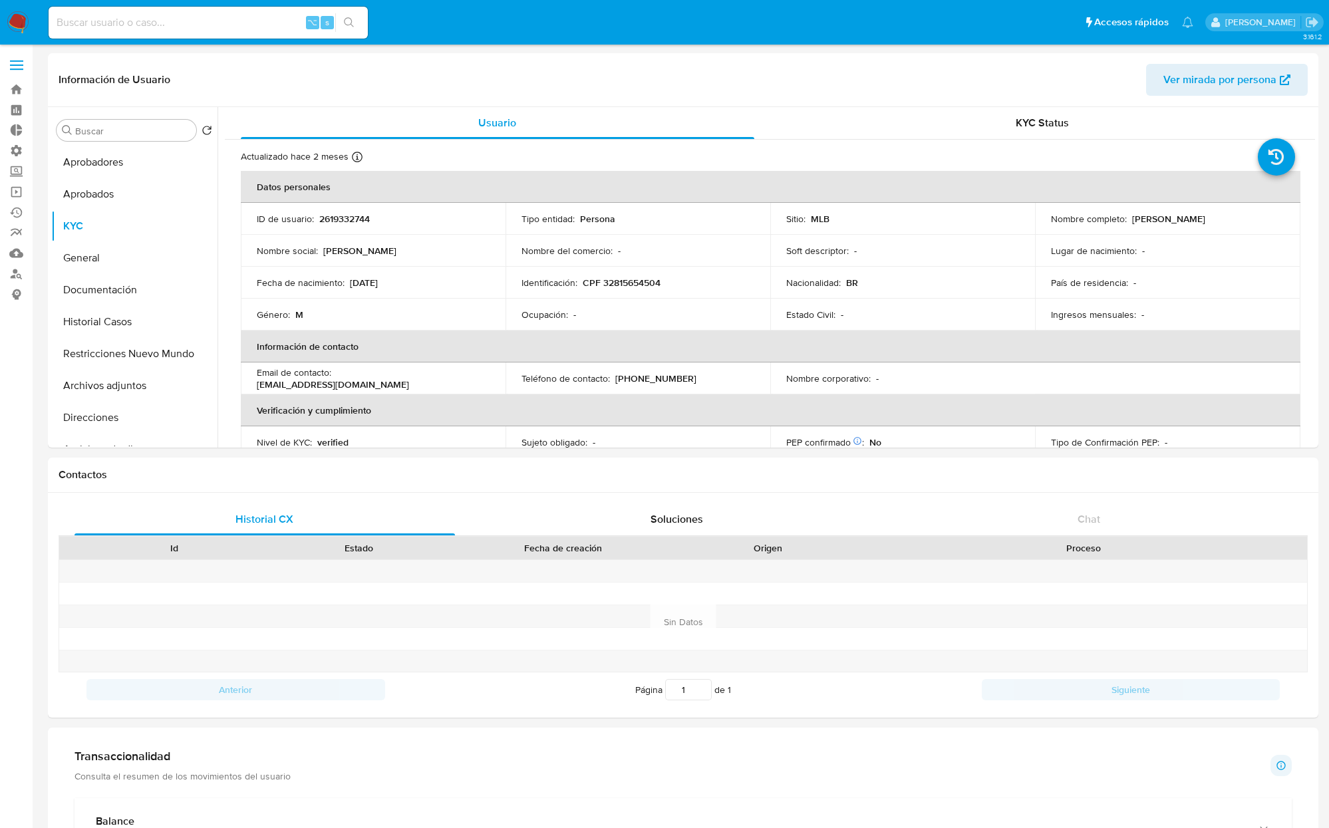
select select "10"
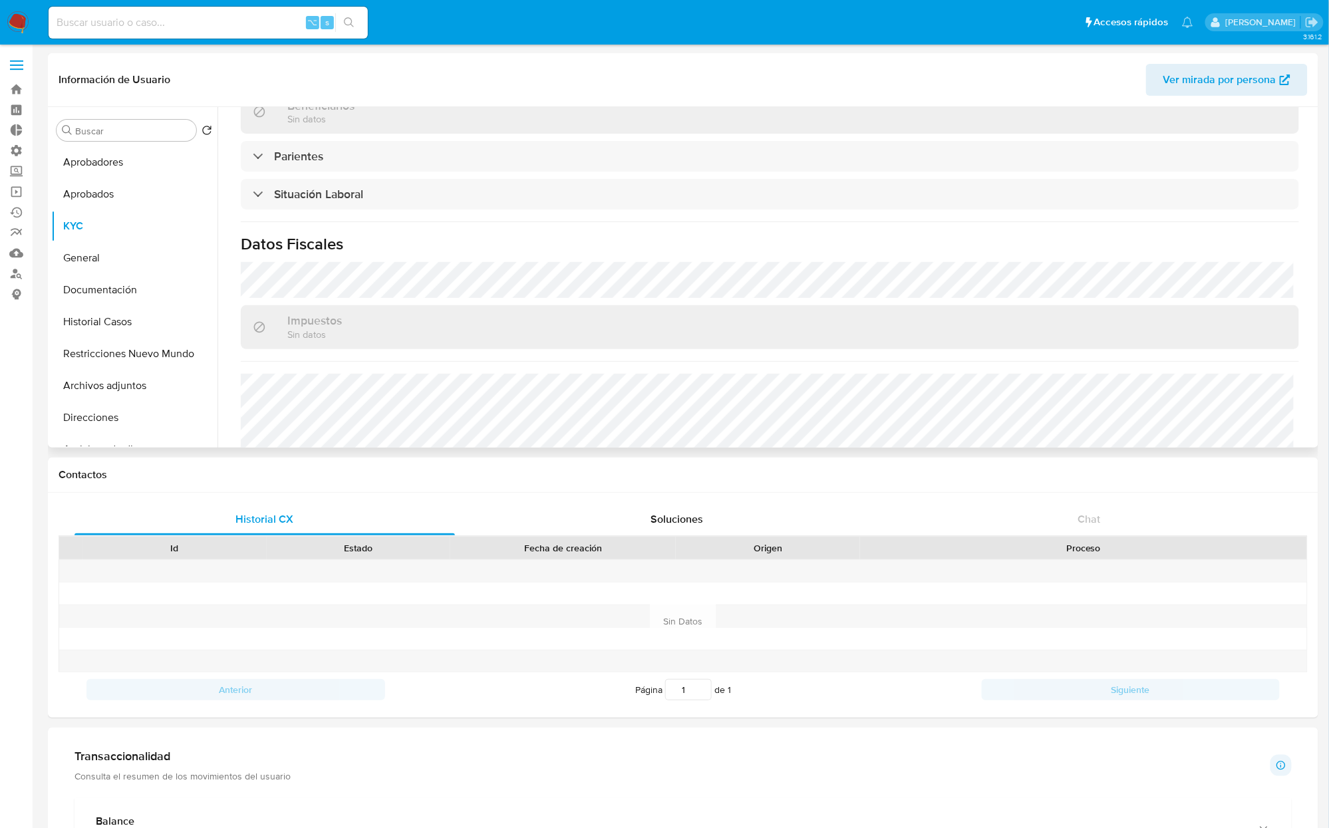
scroll to position [567, 0]
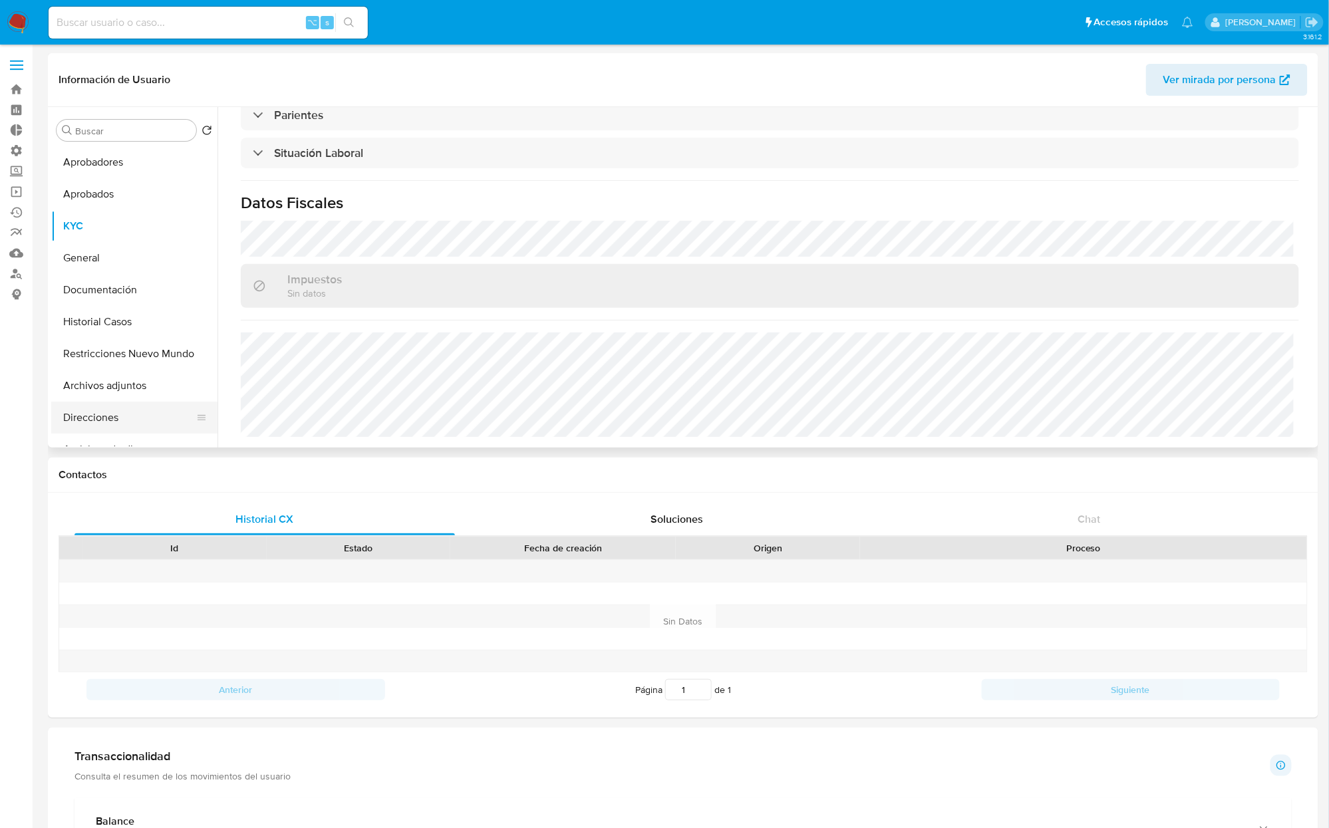
click at [110, 414] on button "Direcciones" at bounding box center [129, 418] width 156 height 32
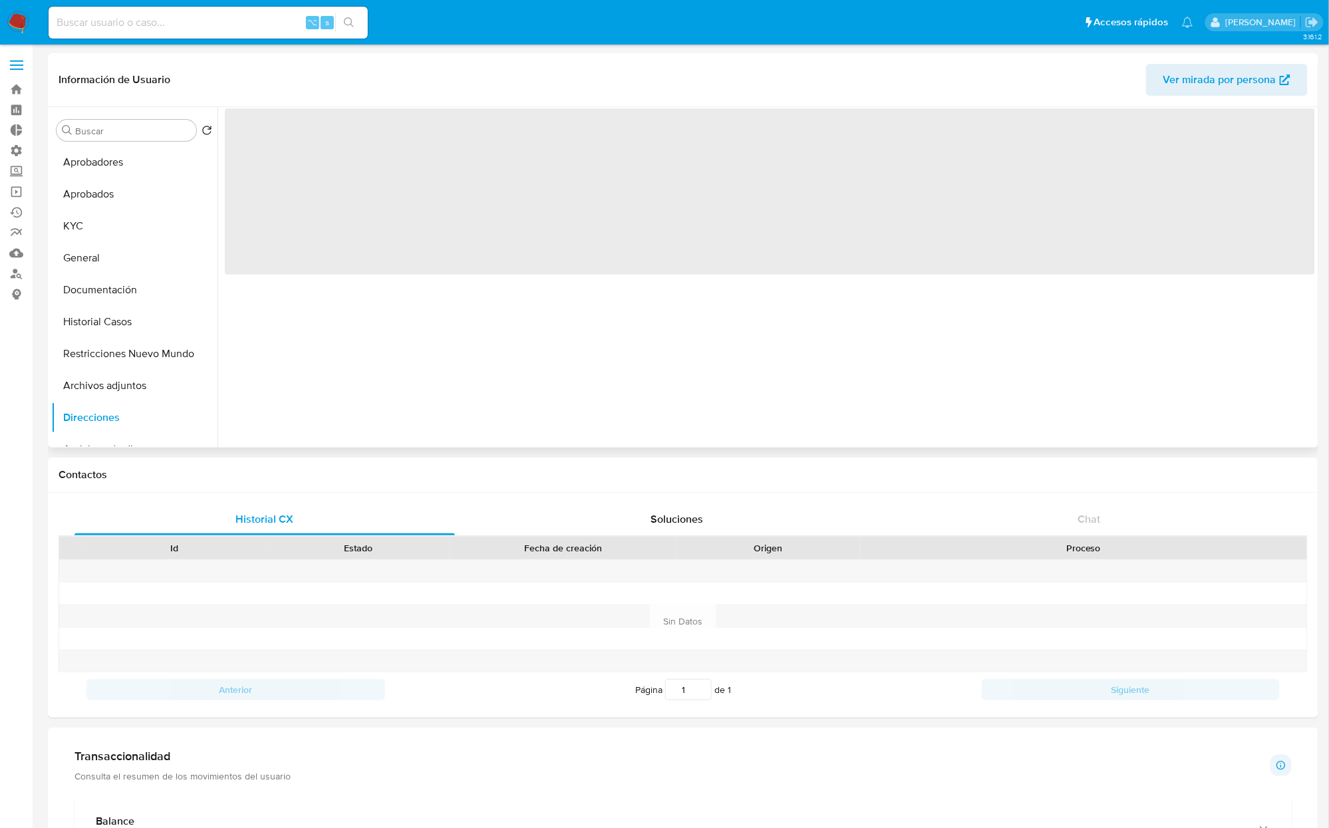
scroll to position [0, 0]
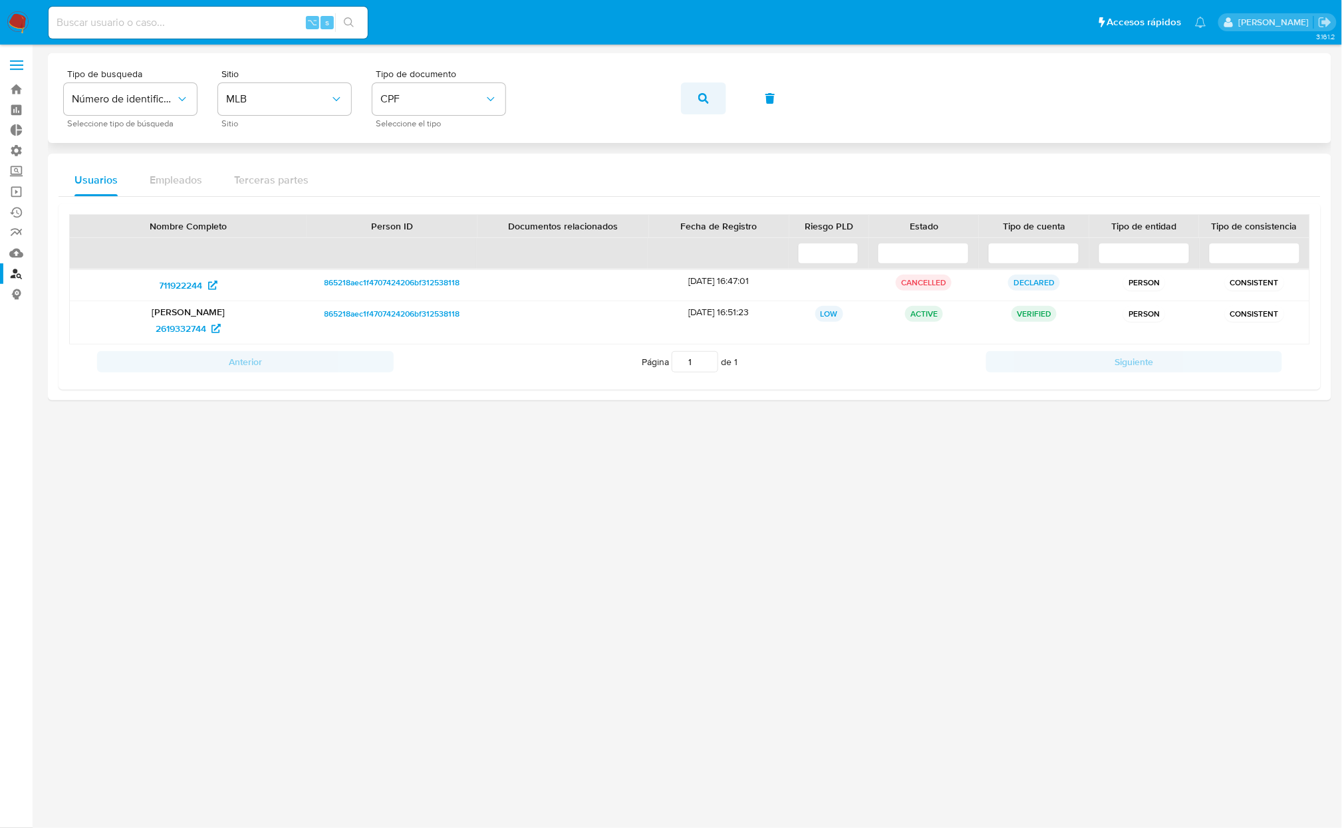
click at [699, 100] on icon "button" at bounding box center [703, 98] width 11 height 11
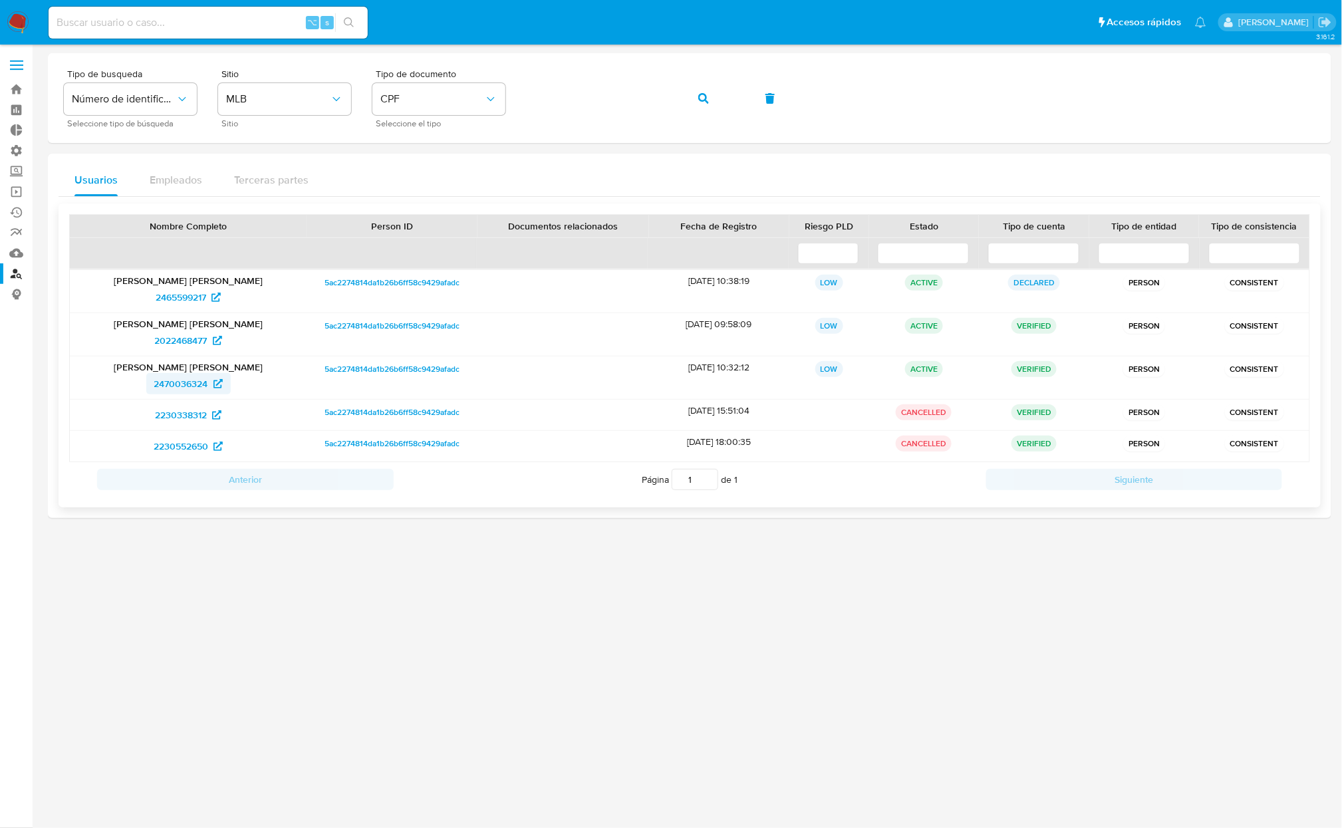
click at [186, 380] on span "2470036324" at bounding box center [181, 383] width 54 height 21
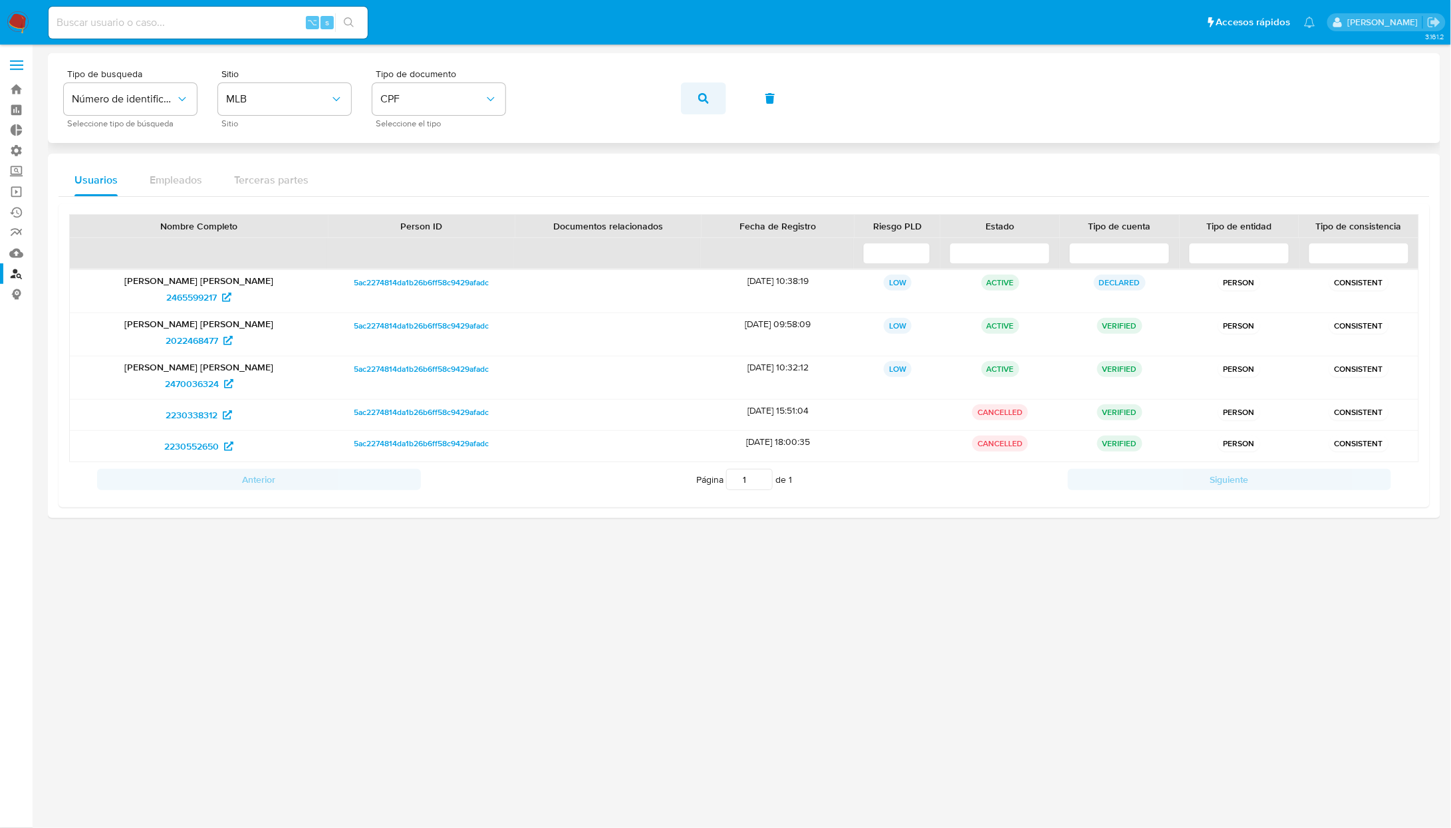
click at [696, 98] on button "button" at bounding box center [703, 98] width 45 height 32
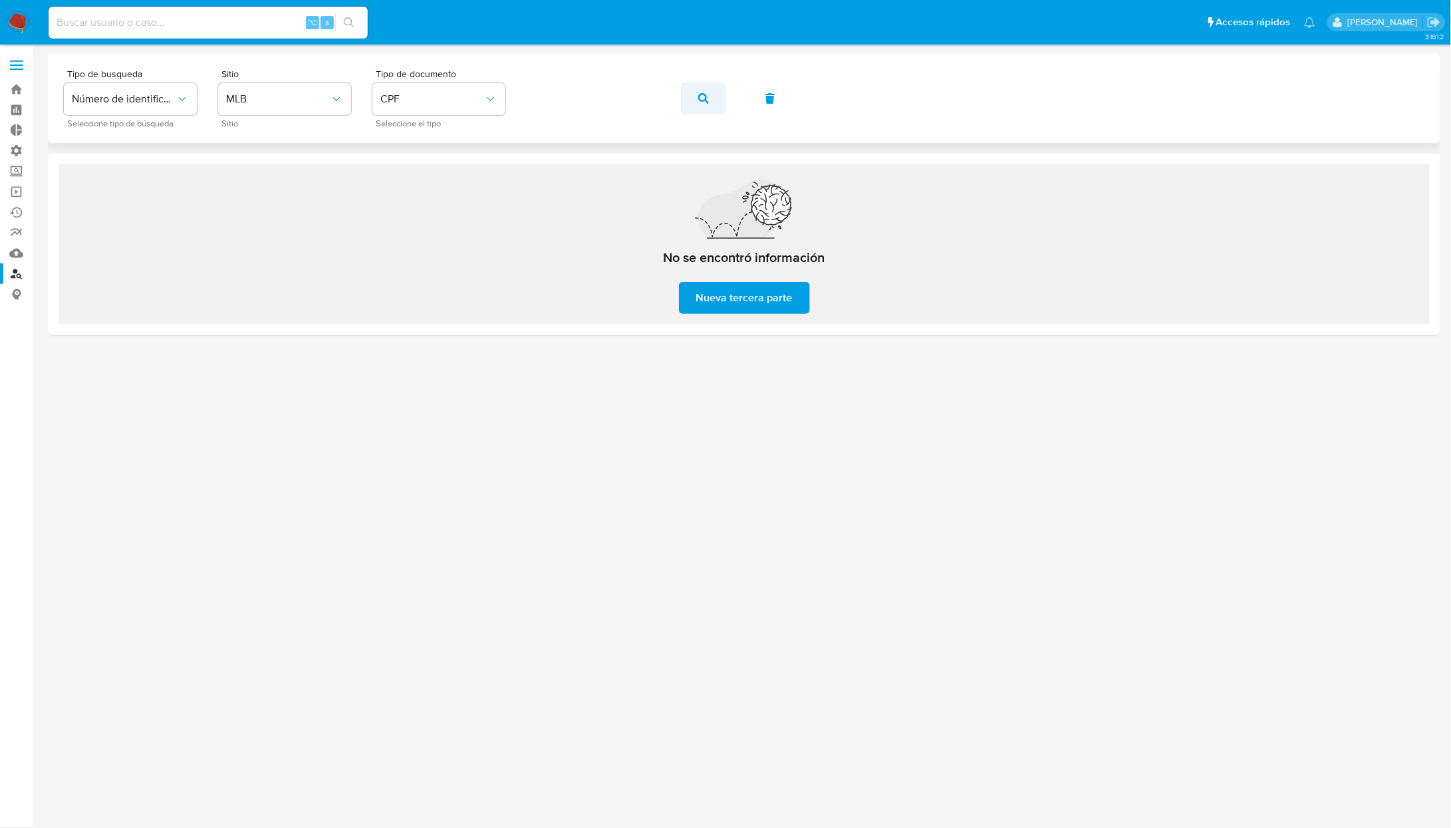
click at [681, 106] on button "button" at bounding box center [703, 98] width 45 height 32
click at [733, 291] on span "Nueva tercera parte" at bounding box center [744, 297] width 96 height 29
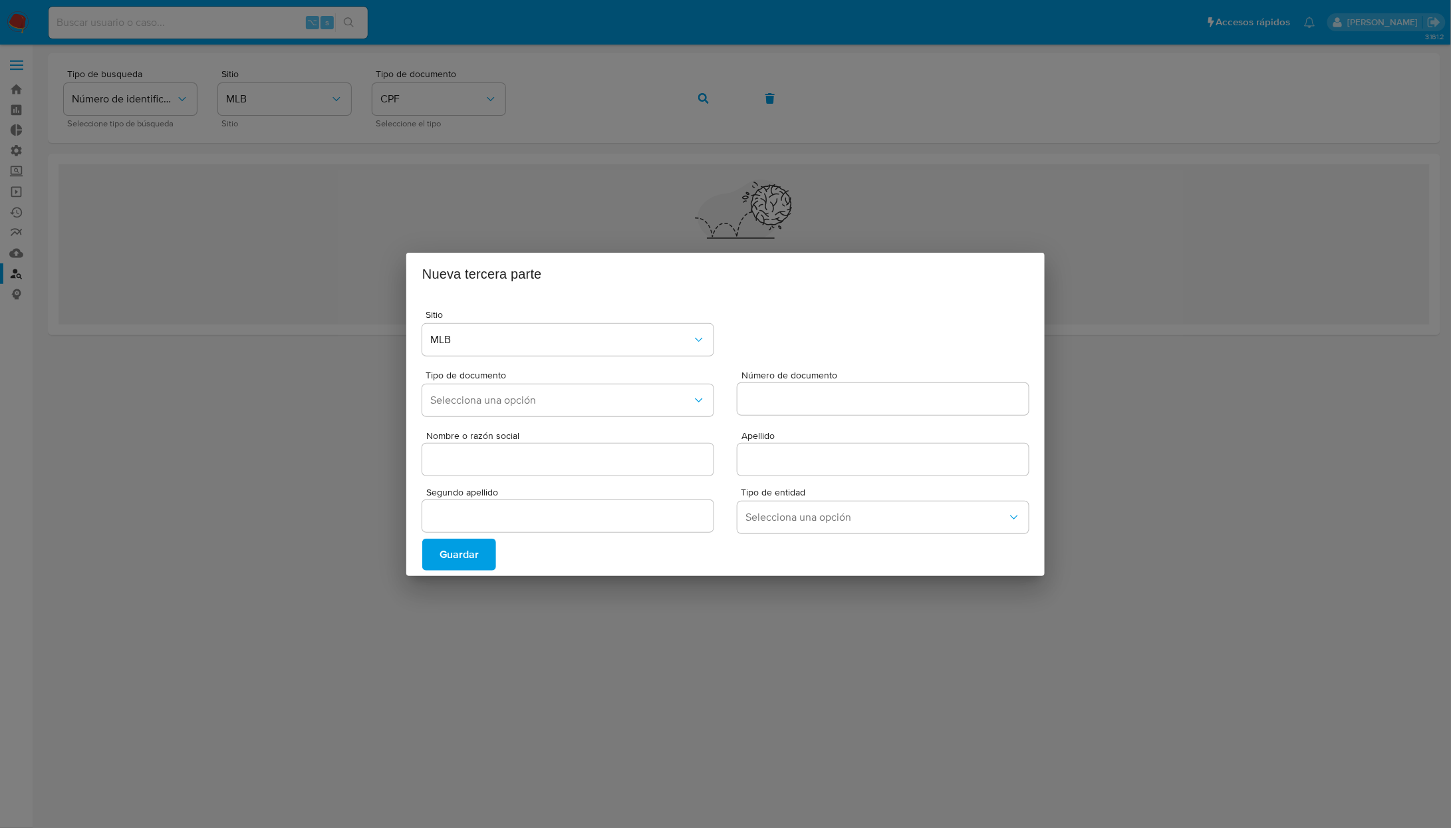
click at [844, 662] on div "Nueva tercera parte Sitio MLB Tipo de documento Selecciona una opción Número de…" at bounding box center [725, 414] width 1451 height 828
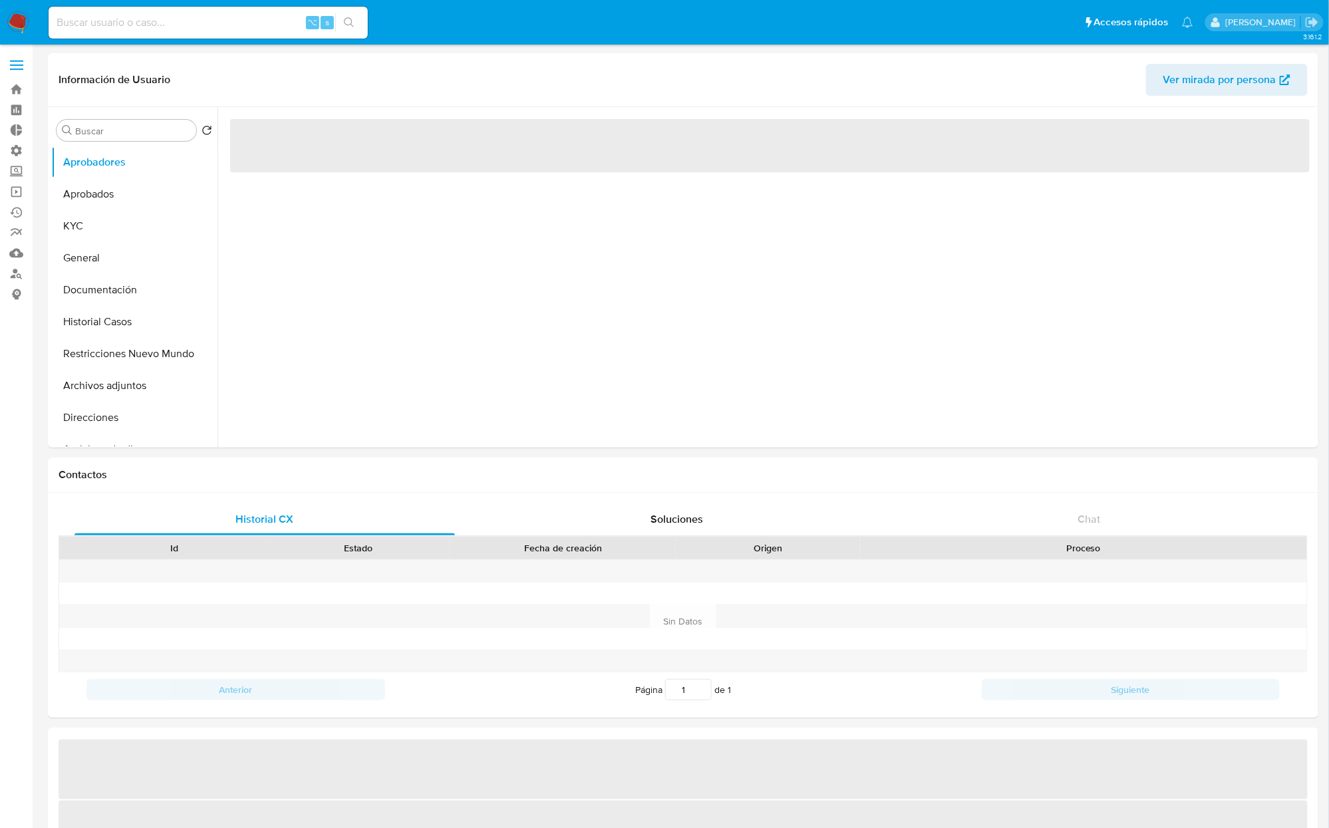
select select "10"
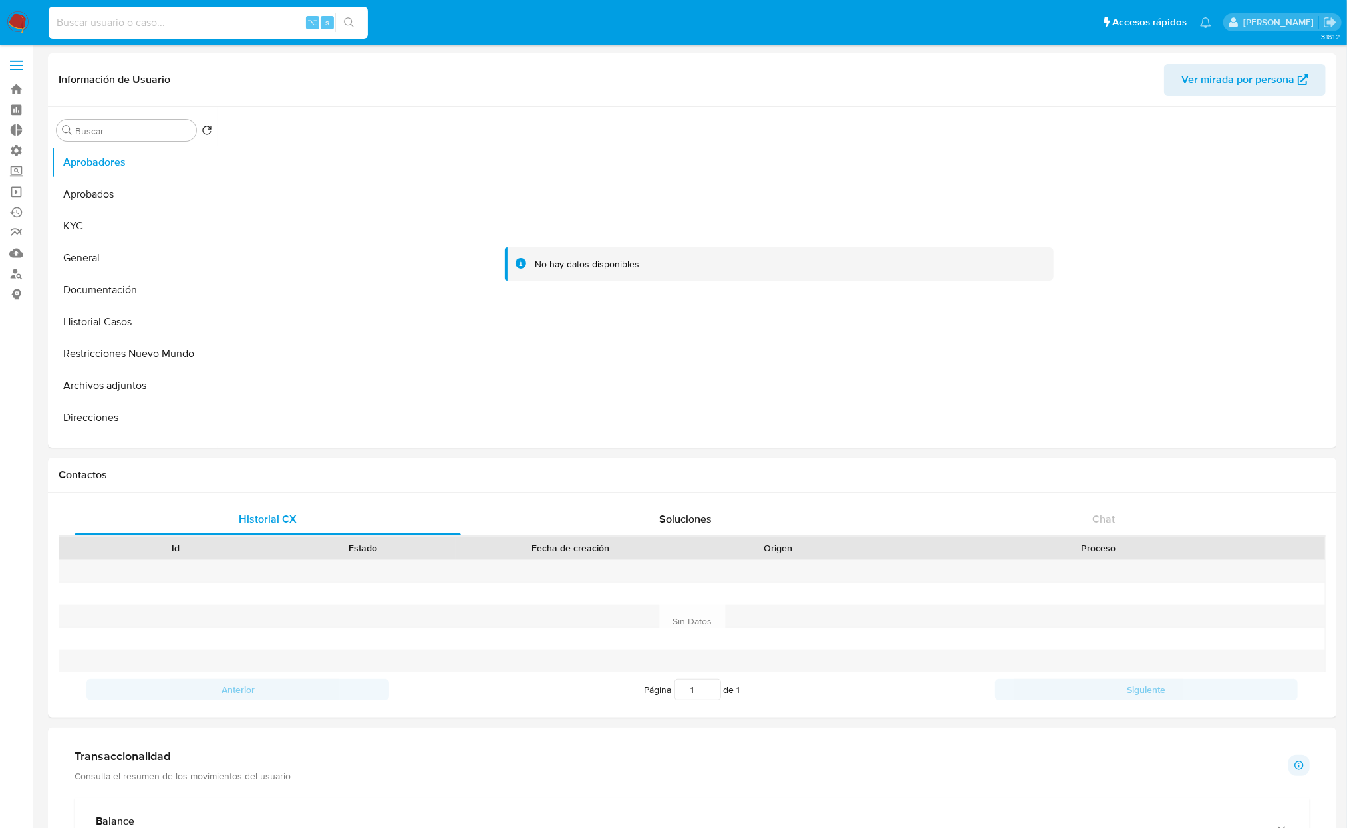
click at [233, 15] on input at bounding box center [208, 22] width 319 height 17
paste input "486109611"
type input "486109611"
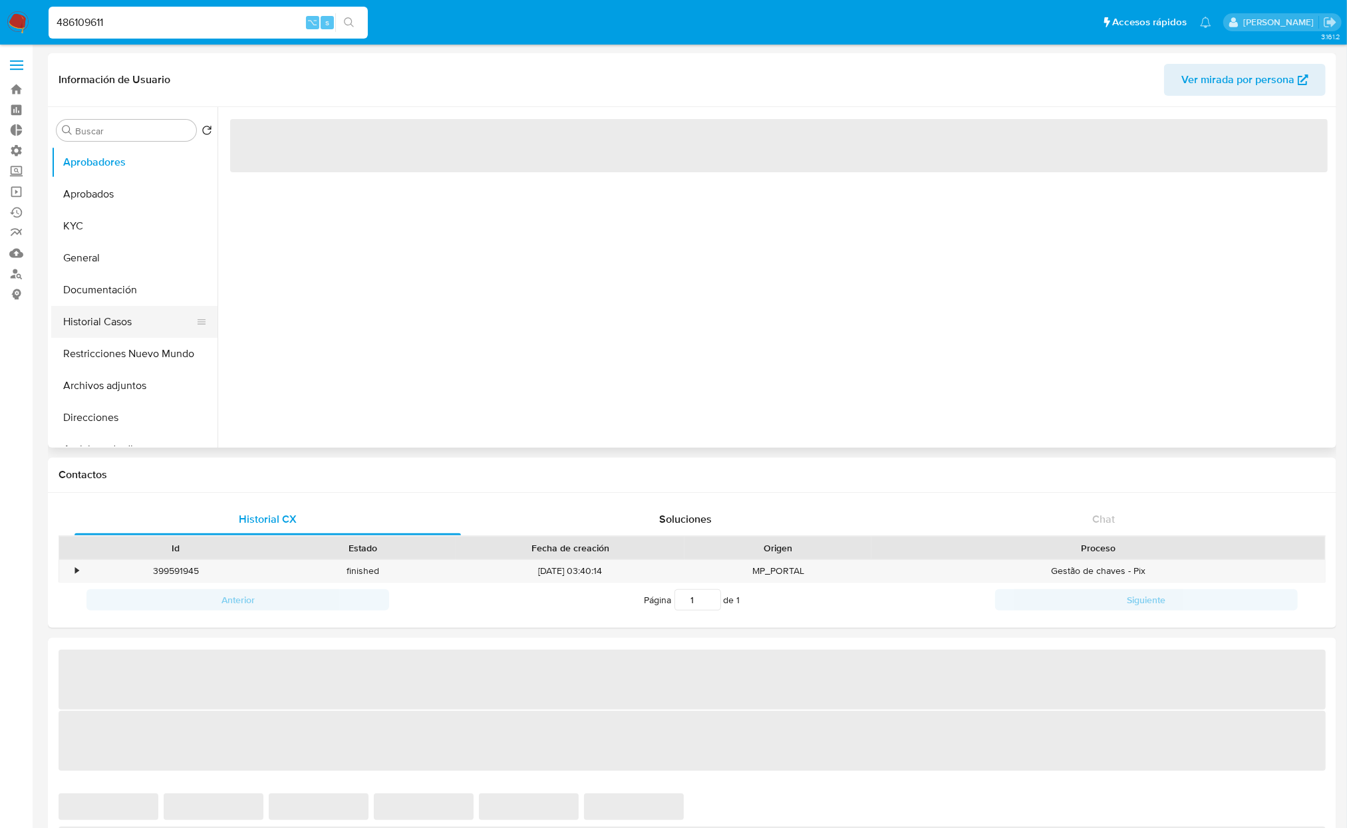
select select "10"
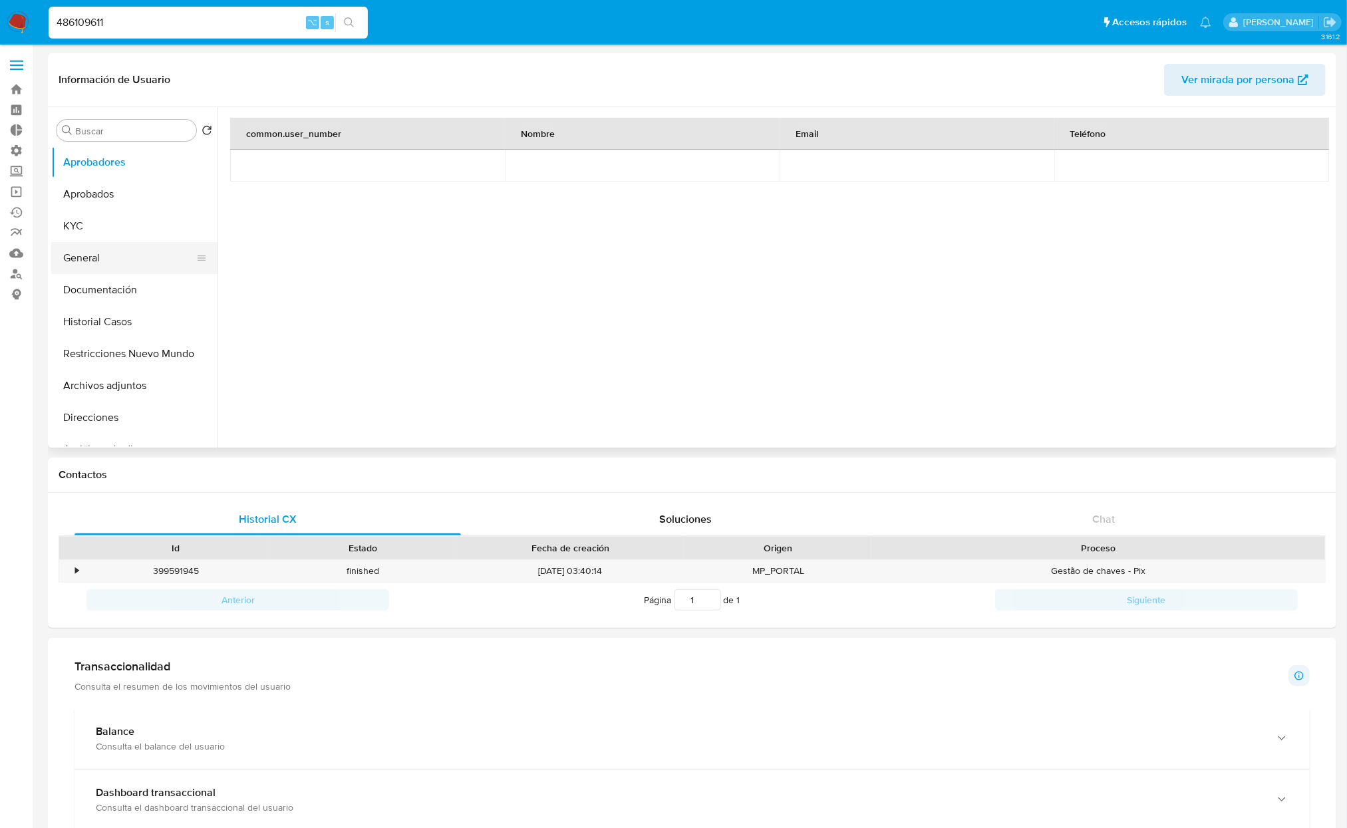
click at [127, 255] on button "General" at bounding box center [129, 258] width 156 height 32
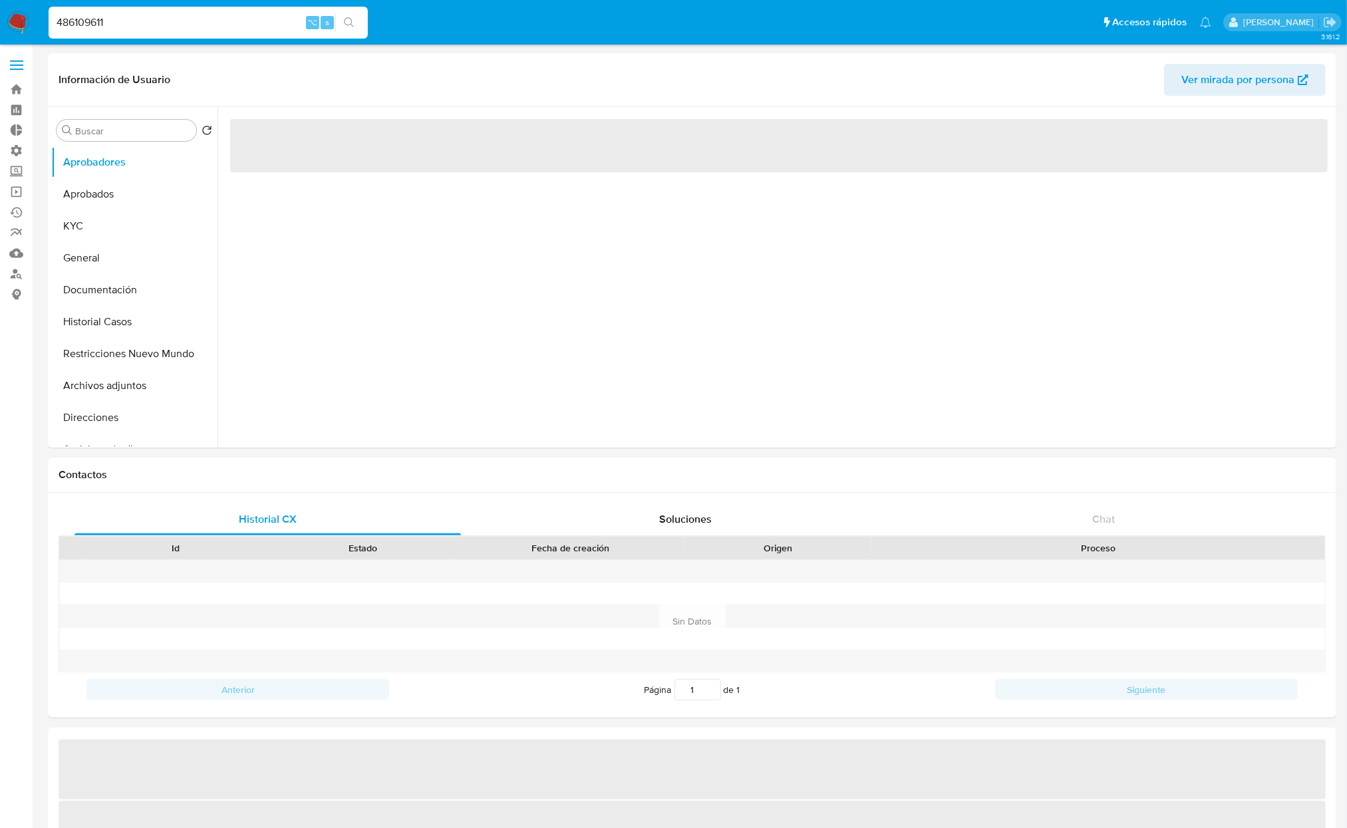
select select "10"
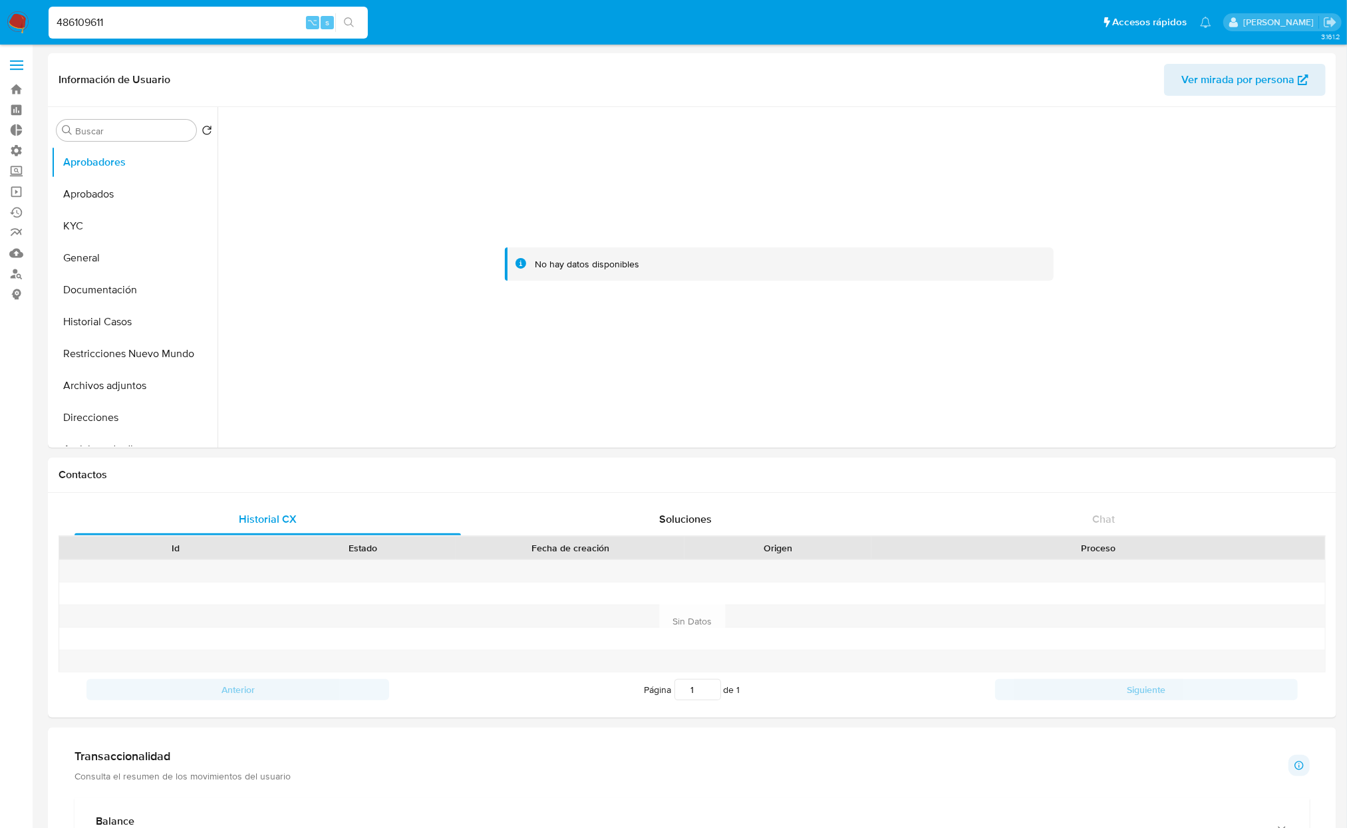
click at [138, 17] on input "486109611" at bounding box center [208, 22] width 319 height 17
click at [88, 190] on button "Aprobados" at bounding box center [129, 194] width 156 height 32
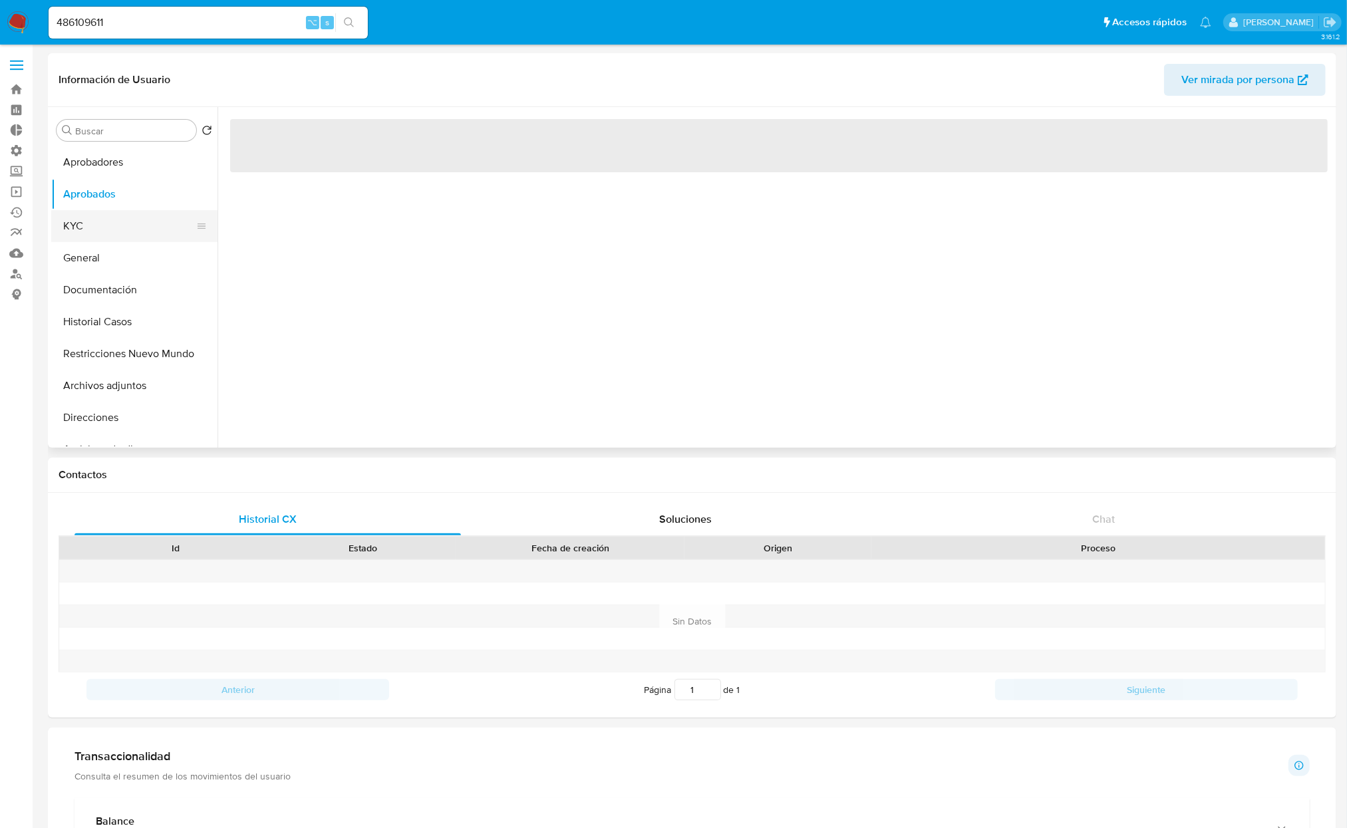
click at [72, 237] on button "KYC" at bounding box center [129, 226] width 156 height 32
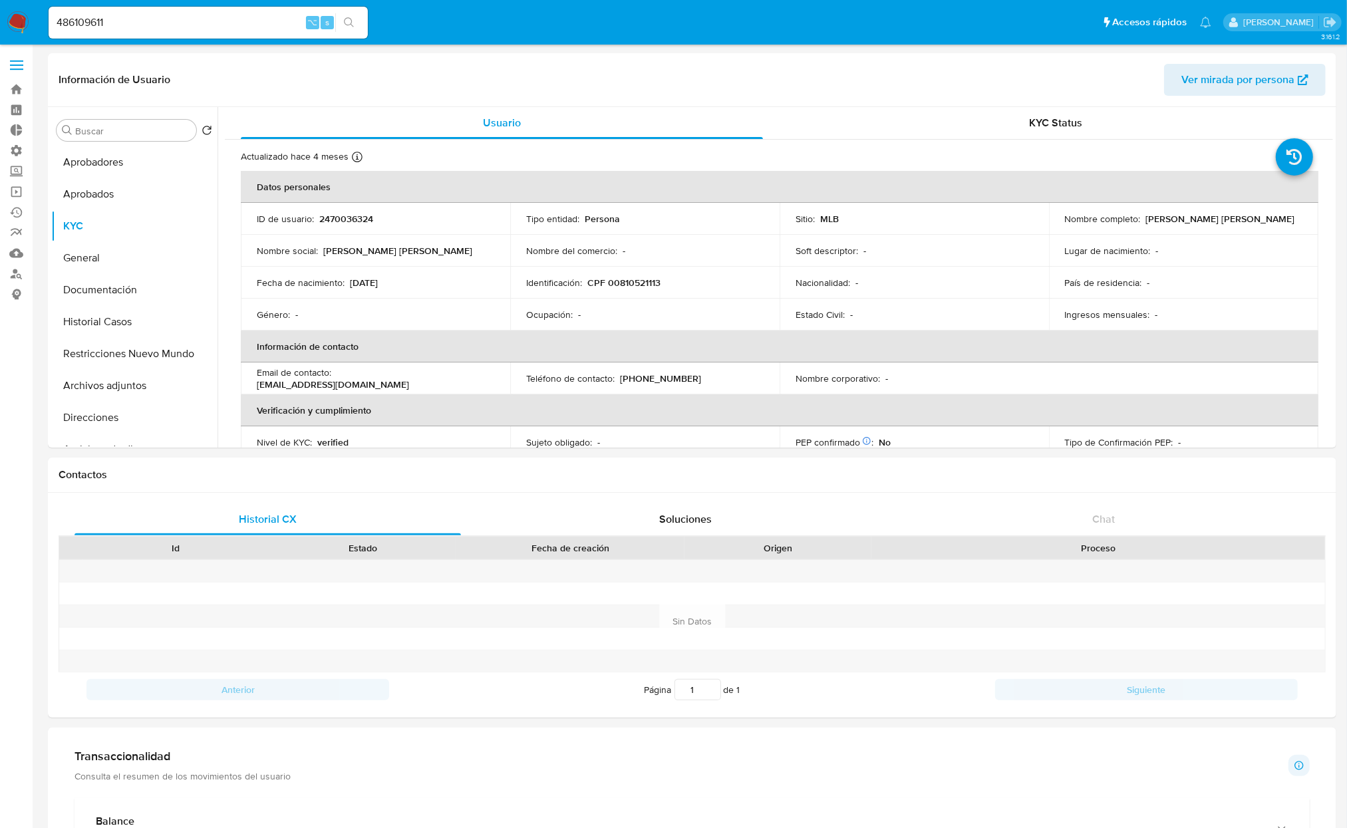
click at [181, 25] on input "486109611" at bounding box center [208, 22] width 319 height 17
click at [194, 29] on input "486109611" at bounding box center [208, 22] width 319 height 17
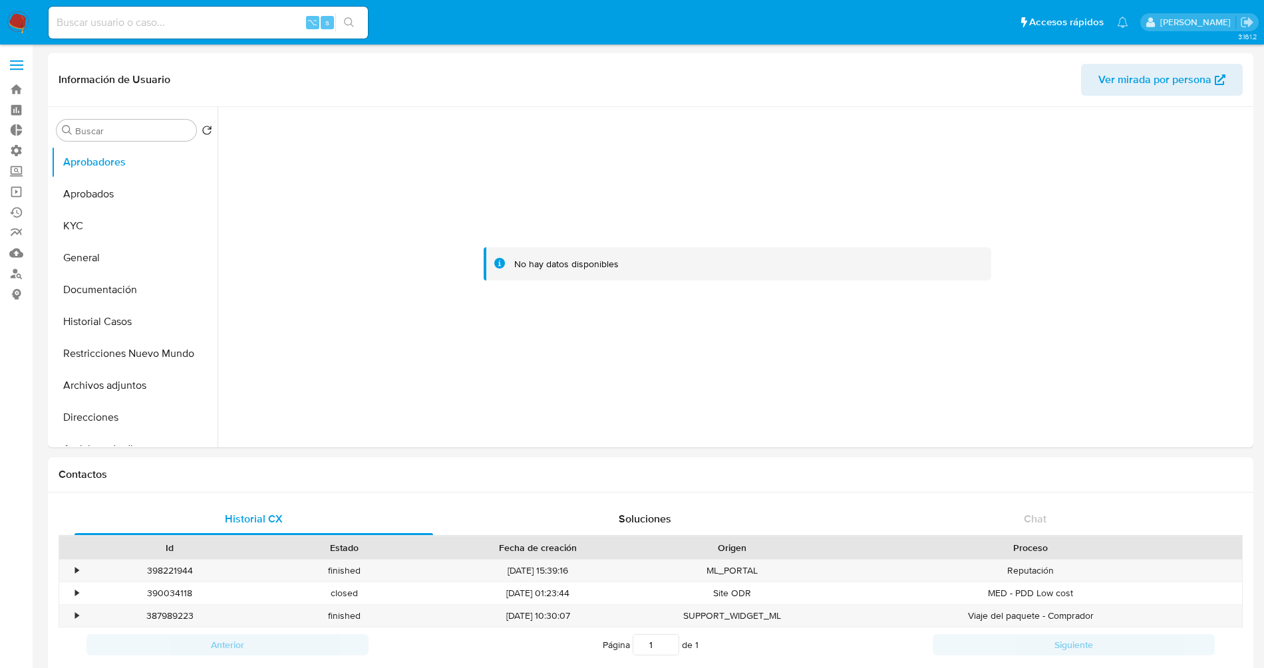
select select "10"
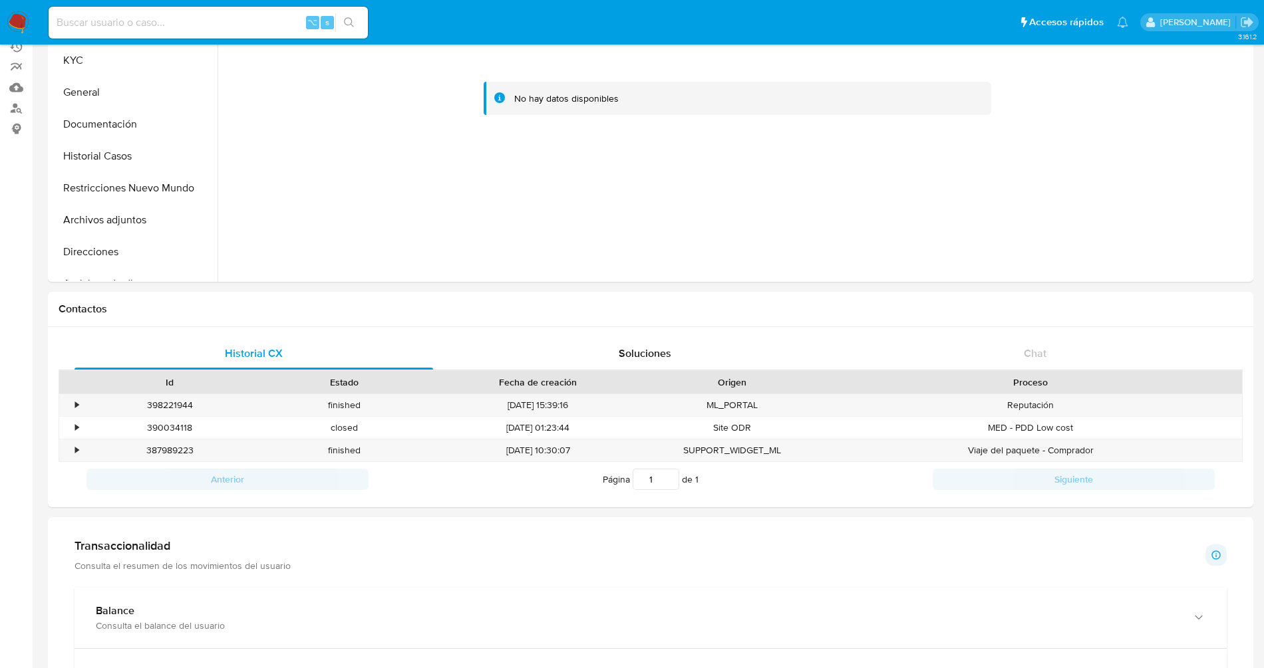
scroll to position [180, 0]
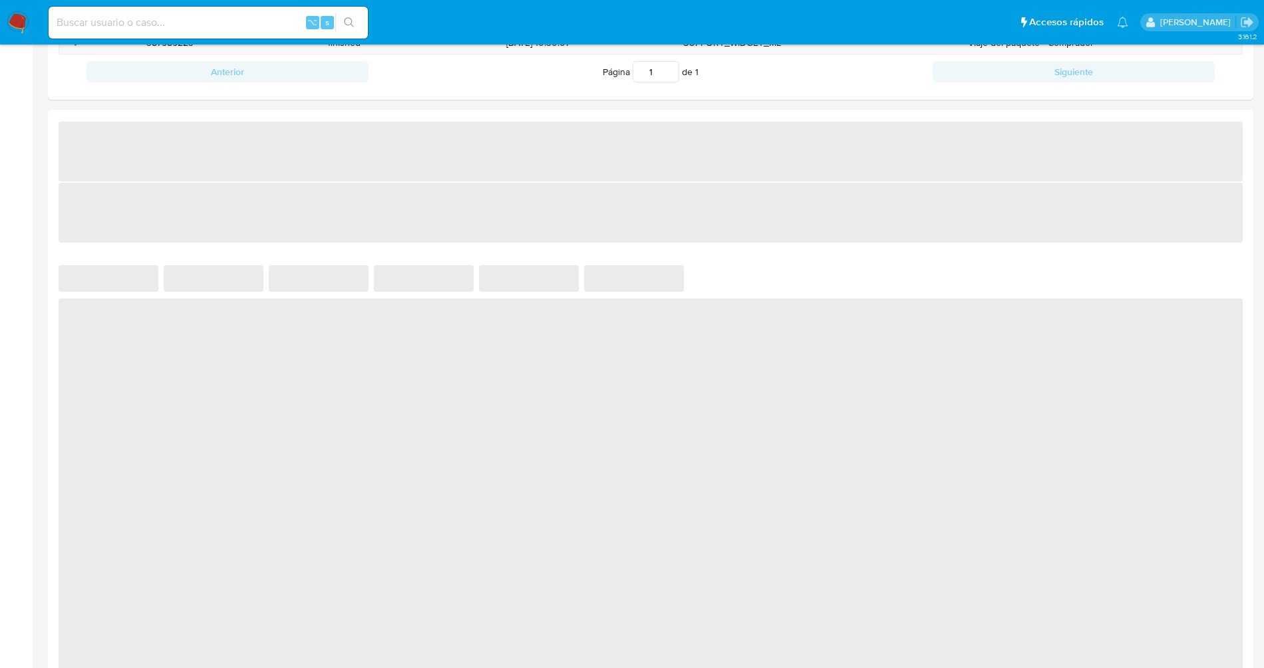
select select "10"
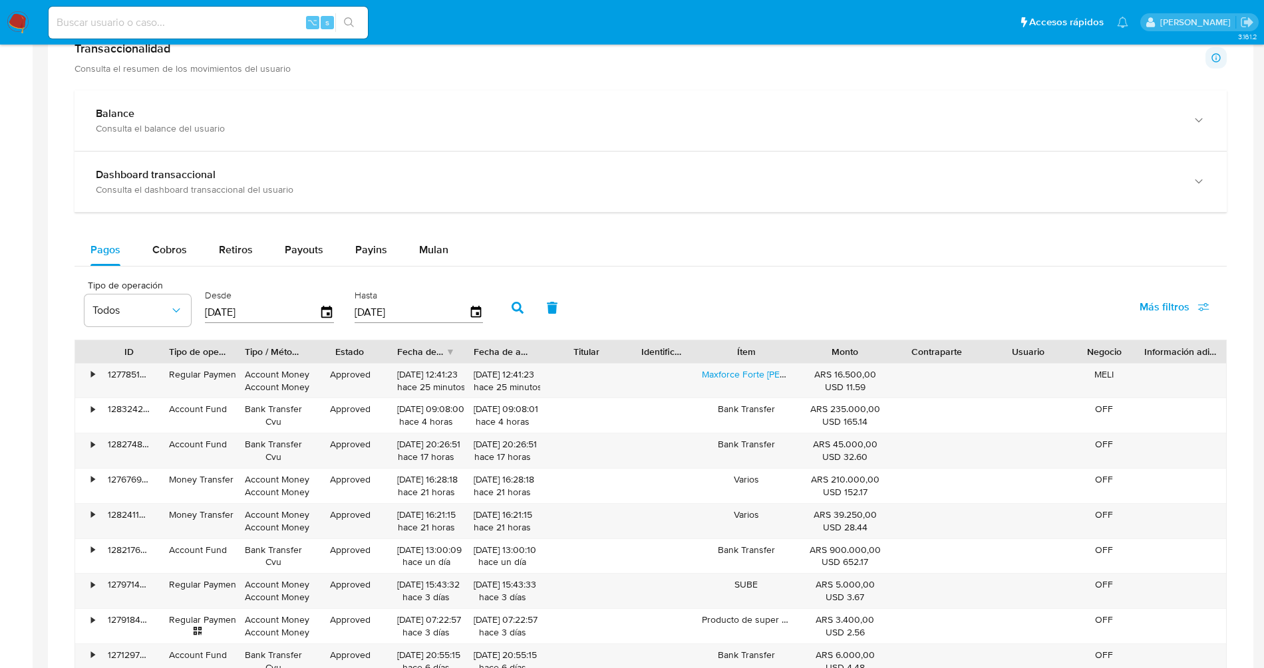
scroll to position [666, 0]
click at [746, 370] on link "Maxforce Forte Jeringa Mata Cucarachas 30 Grs Bayer" at bounding box center [824, 371] width 244 height 13
click at [91, 372] on div "•" at bounding box center [92, 372] width 3 height 13
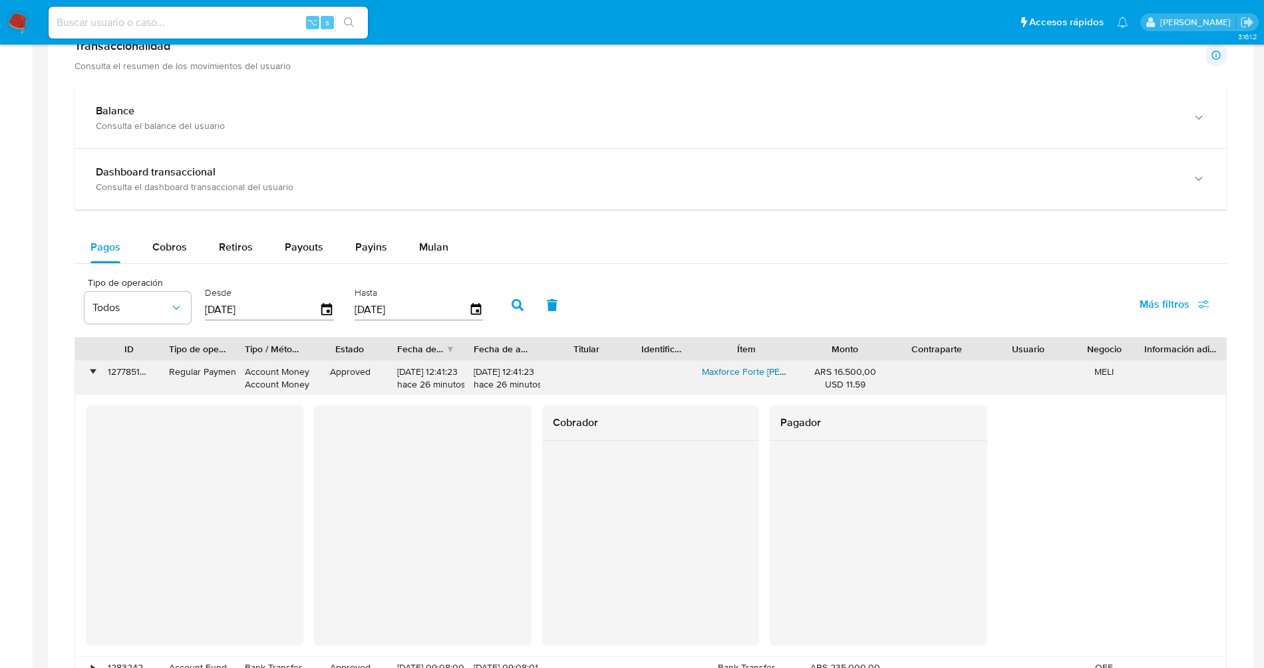
click at [718, 372] on link "Maxforce Forte Jeringa Mata Cucarachas 30 Grs Bayer" at bounding box center [824, 371] width 244 height 13
click at [88, 372] on div "•" at bounding box center [86, 378] width 23 height 35
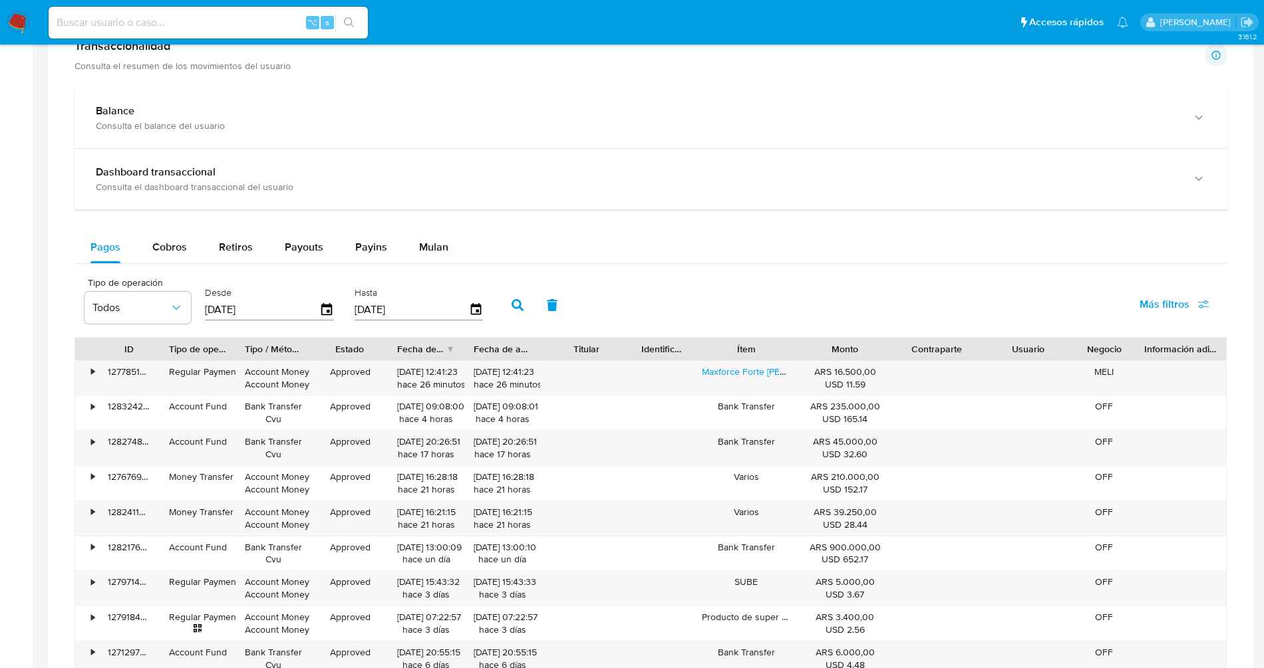
scroll to position [0, 0]
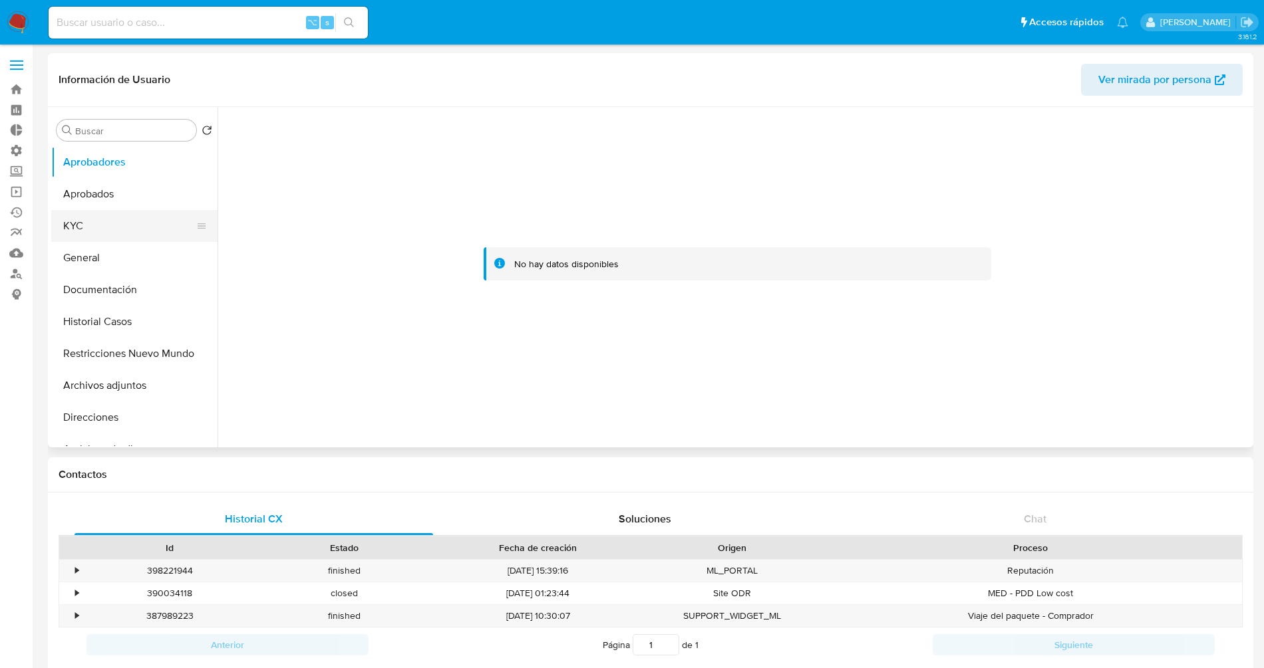
click at [90, 225] on button "KYC" at bounding box center [129, 226] width 156 height 32
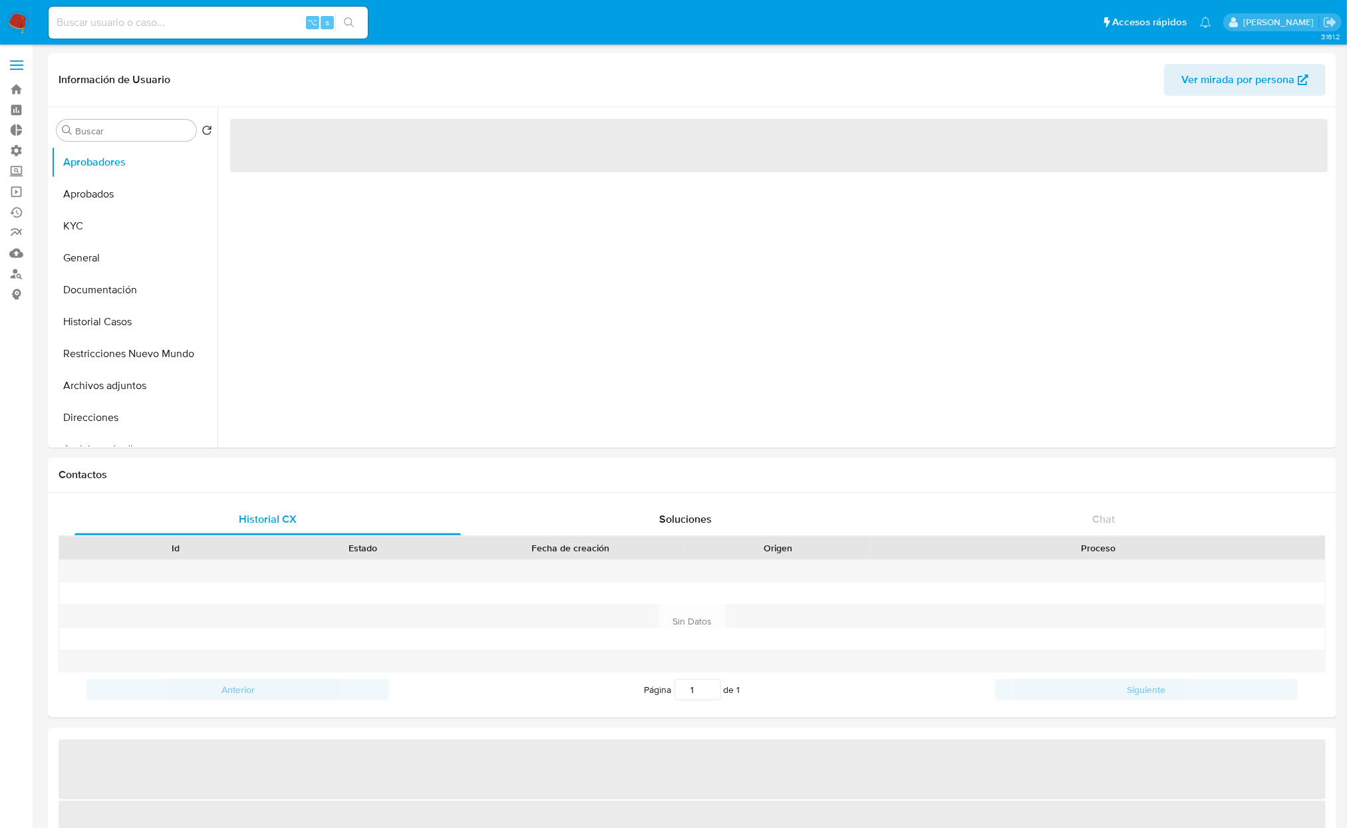
click at [136, 16] on input at bounding box center [208, 22] width 319 height 17
paste input "486109611"
type input "486109611"
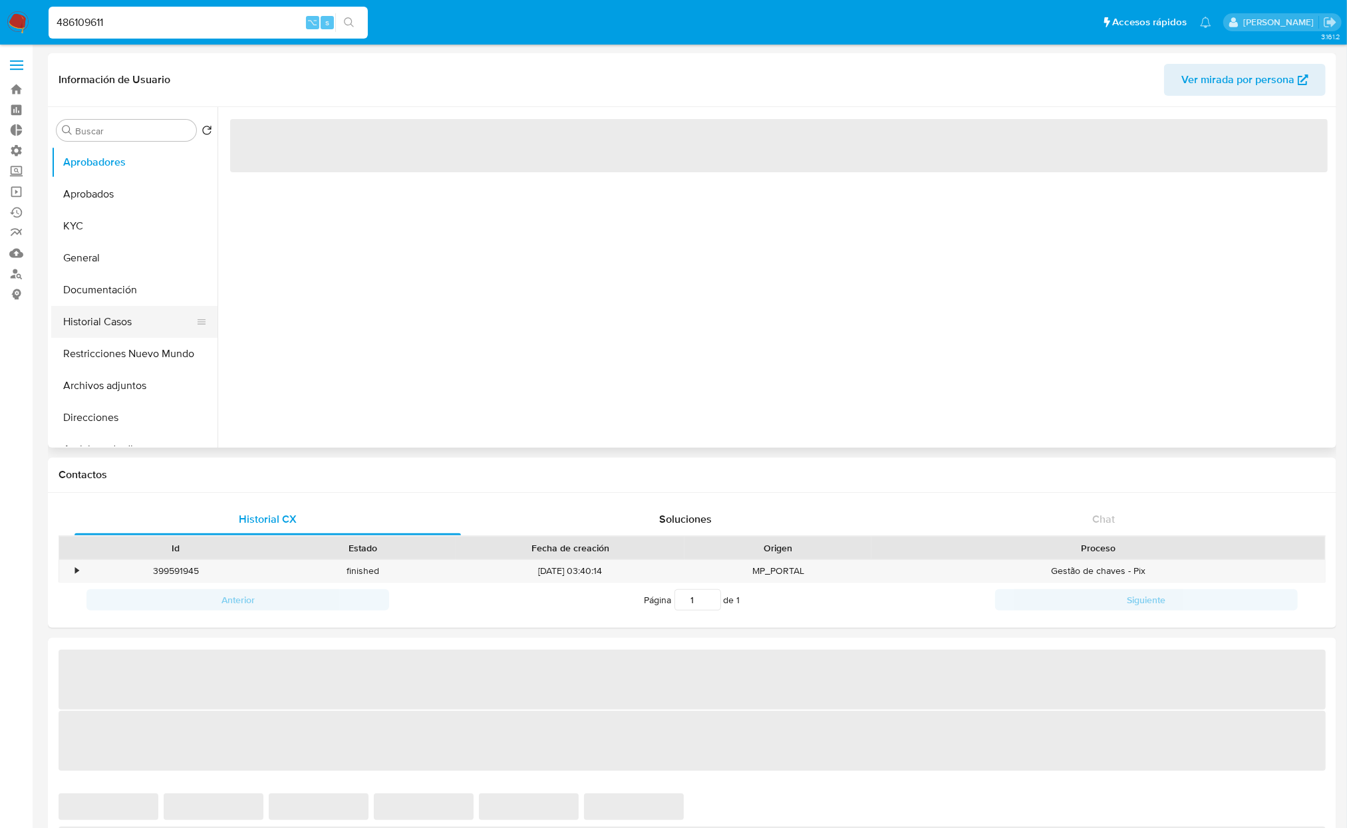
click at [120, 323] on button "Historial Casos" at bounding box center [129, 322] width 156 height 32
select select "10"
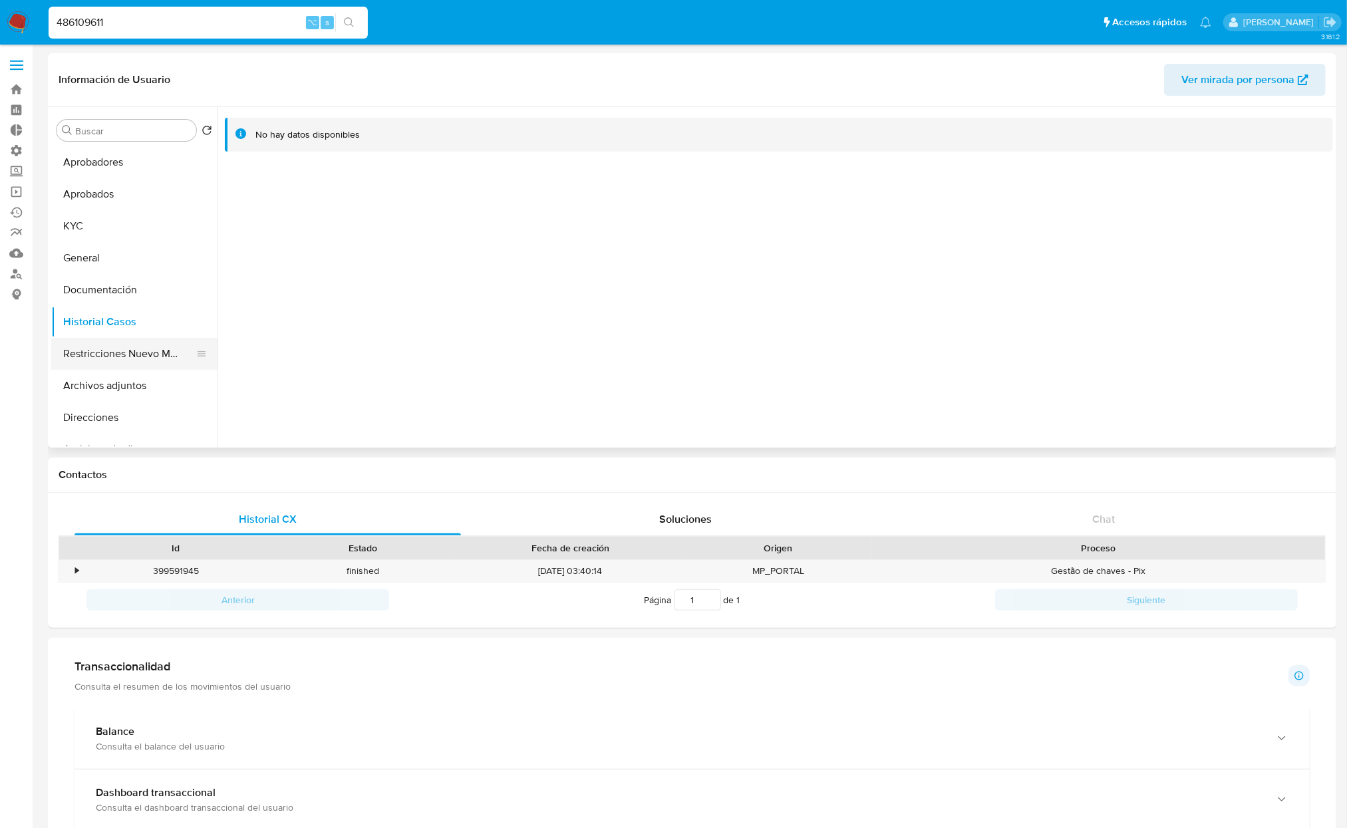
click at [114, 361] on button "Restricciones Nuevo Mundo" at bounding box center [129, 354] width 156 height 32
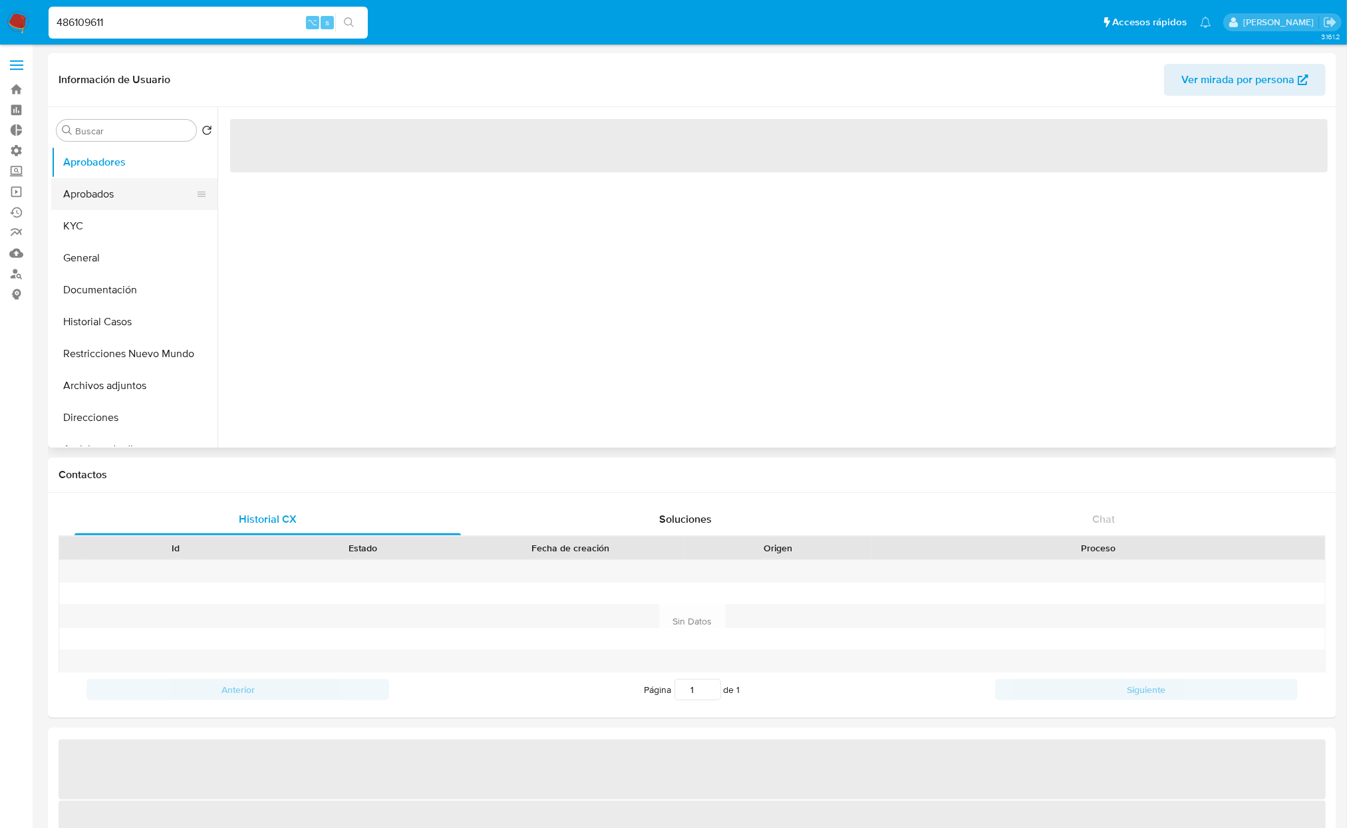
select select "10"
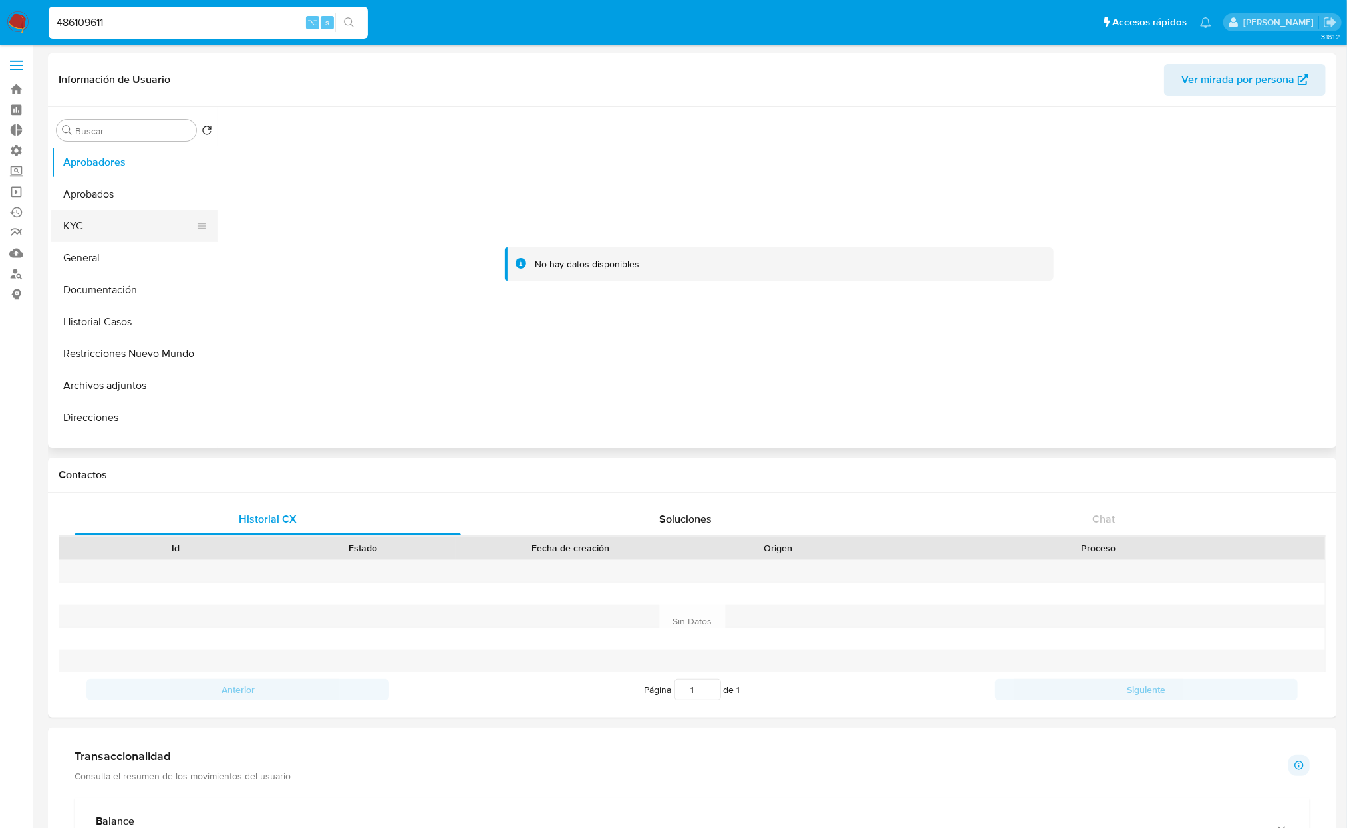
click at [73, 216] on button "KYC" at bounding box center [129, 226] width 156 height 32
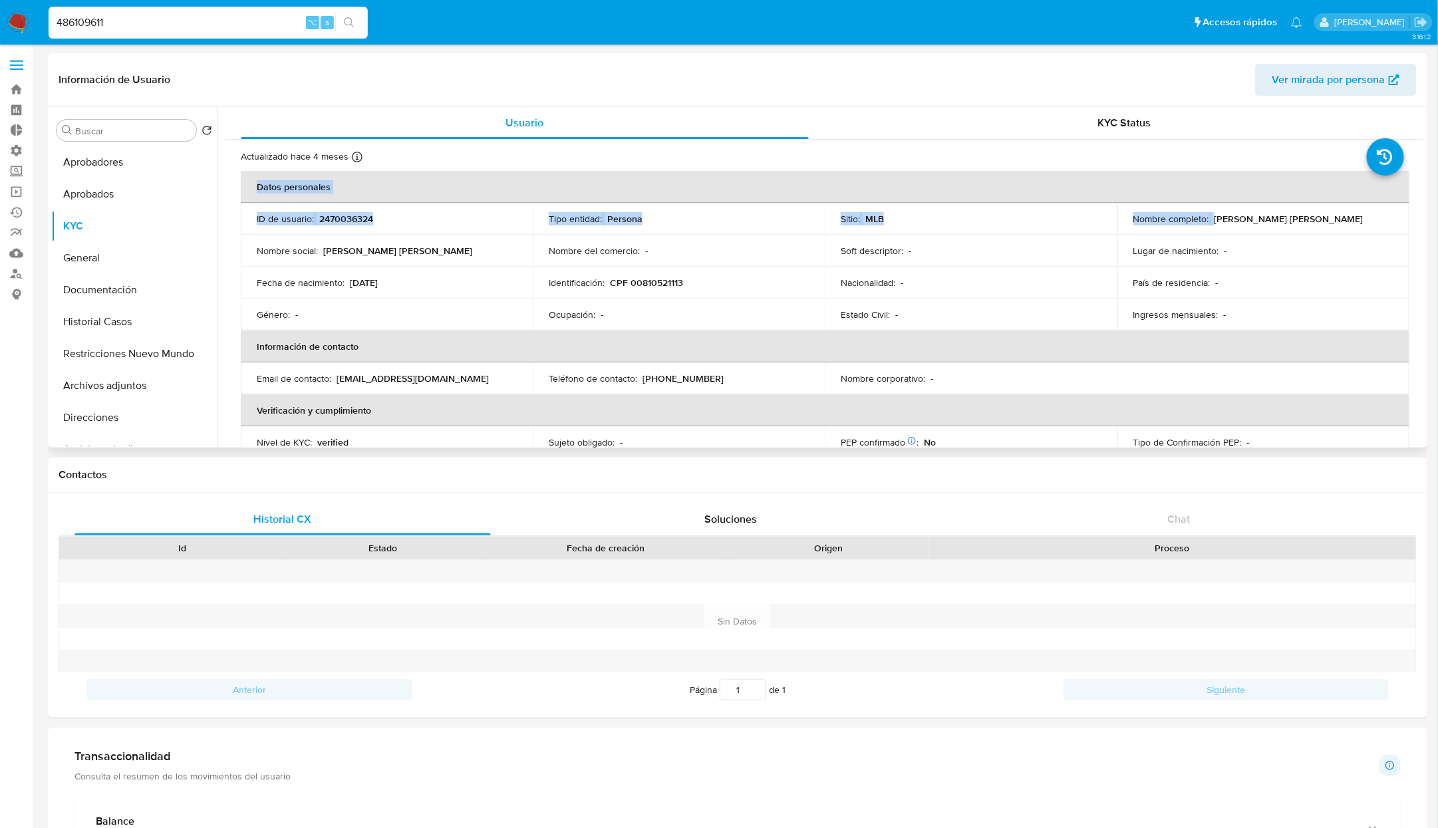
drag, startPoint x: 1211, startPoint y: 216, endPoint x: 1409, endPoint y: 214, distance: 198.2
click at [1360, 214] on div "Actualizado hace 4 meses Creado: 30/05/2025 10:32:15 Actualizado: 30/05/2025 11…" at bounding box center [824, 577] width 1199 height 875
copy table "Datos personales ID de usuario : 2470036324 Tipo entidad : Persona Sitio : MLB …"
click at [1248, 214] on p "[PERSON_NAME] [PERSON_NAME]" at bounding box center [1289, 219] width 149 height 12
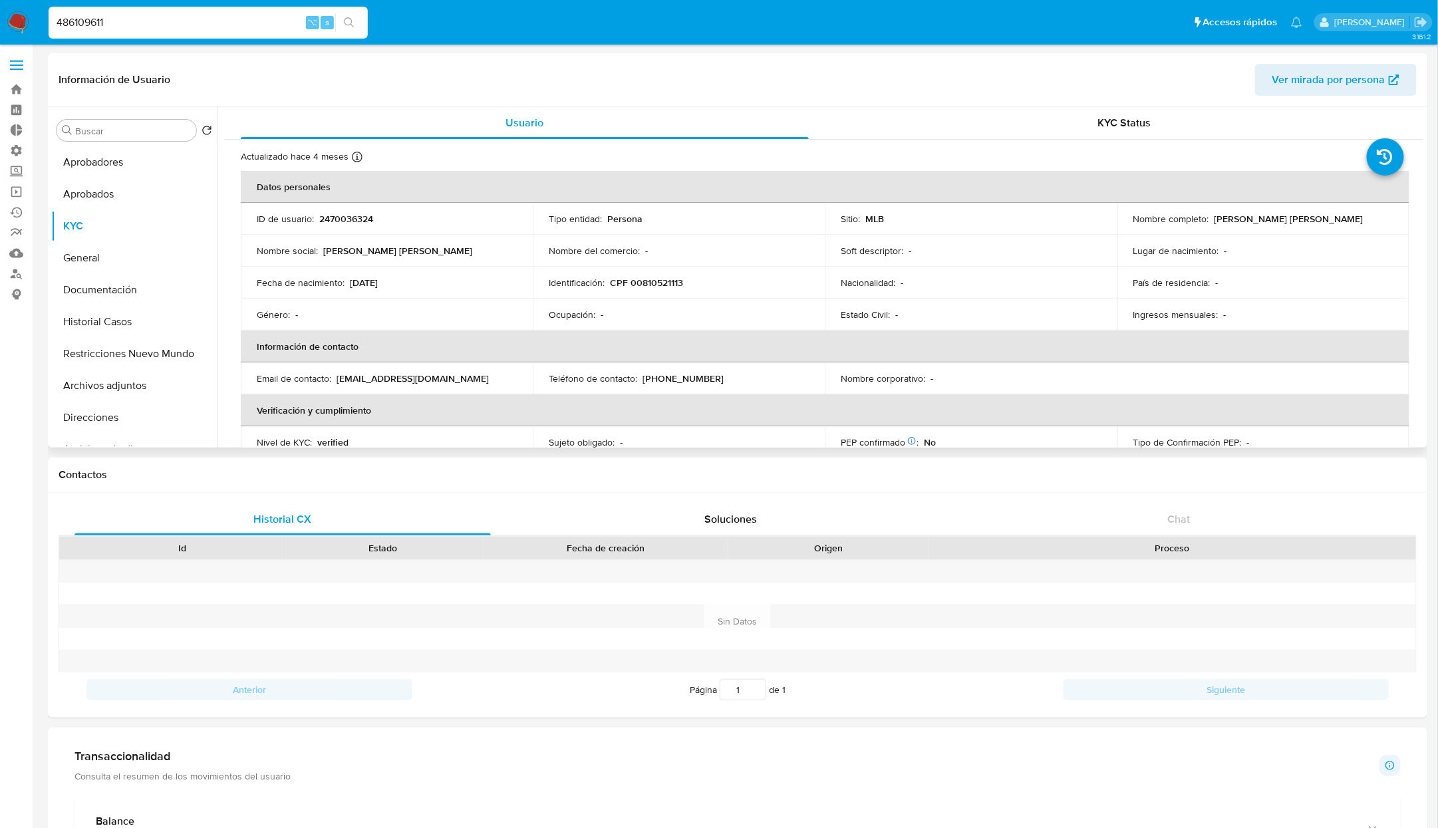
drag, startPoint x: 1217, startPoint y: 216, endPoint x: 1292, endPoint y: 218, distance: 75.2
click at [1292, 218] on p "[PERSON_NAME] [PERSON_NAME]" at bounding box center [1289, 219] width 149 height 12
drag, startPoint x: 1318, startPoint y: 218, endPoint x: 1209, endPoint y: 220, distance: 109.1
click at [1209, 220] on div "Nombre completo : Sinara Teles de Menezes" at bounding box center [1263, 219] width 260 height 12
copy p "[PERSON_NAME] [PERSON_NAME]"
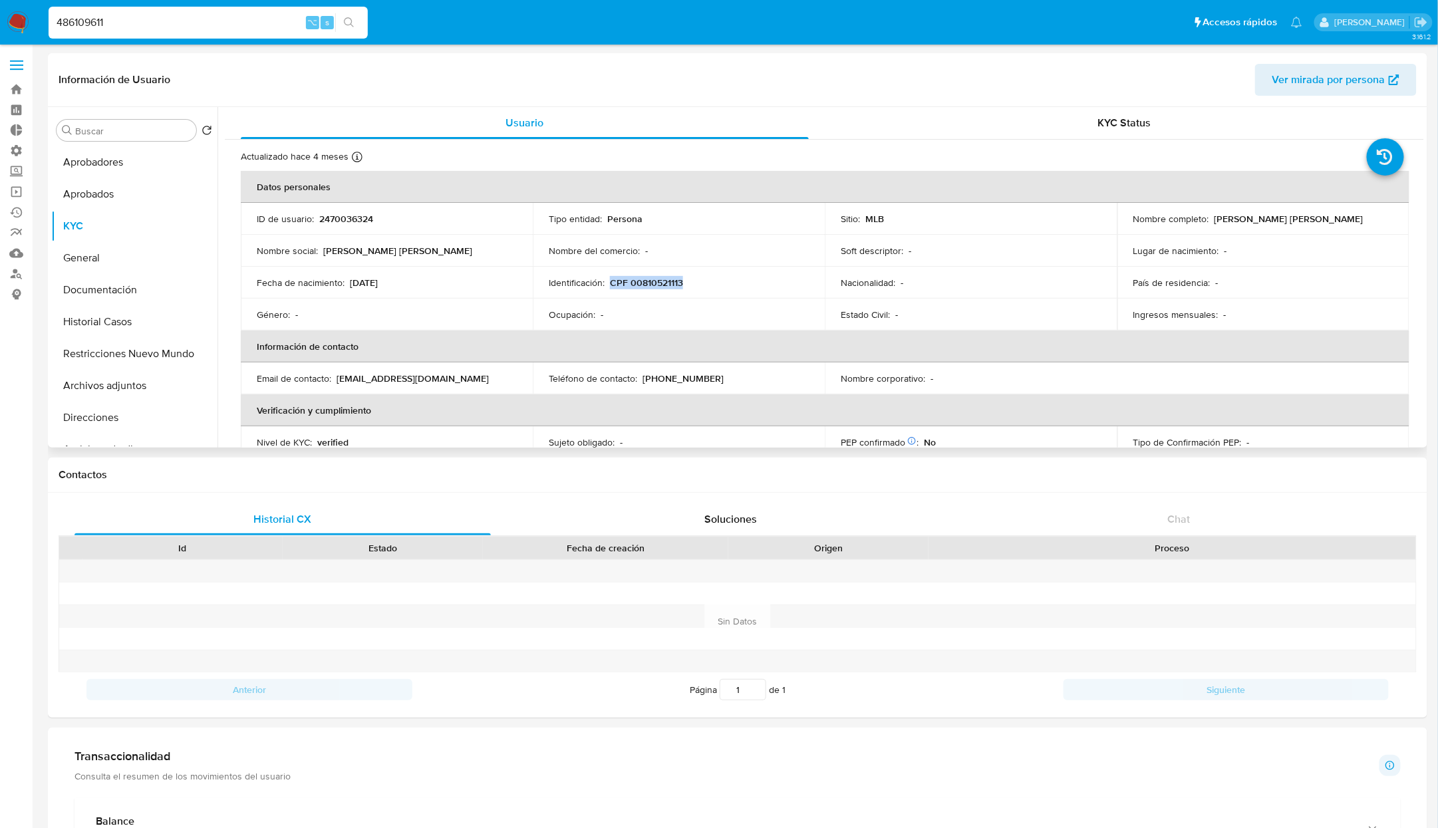
drag, startPoint x: 609, startPoint y: 281, endPoint x: 696, endPoint y: 280, distance: 87.8
click at [696, 280] on div "Identificación : CPF 00810521113" at bounding box center [679, 283] width 260 height 12
copy p "CPF 00810521113"
click at [88, 261] on button "General" at bounding box center [129, 258] width 156 height 32
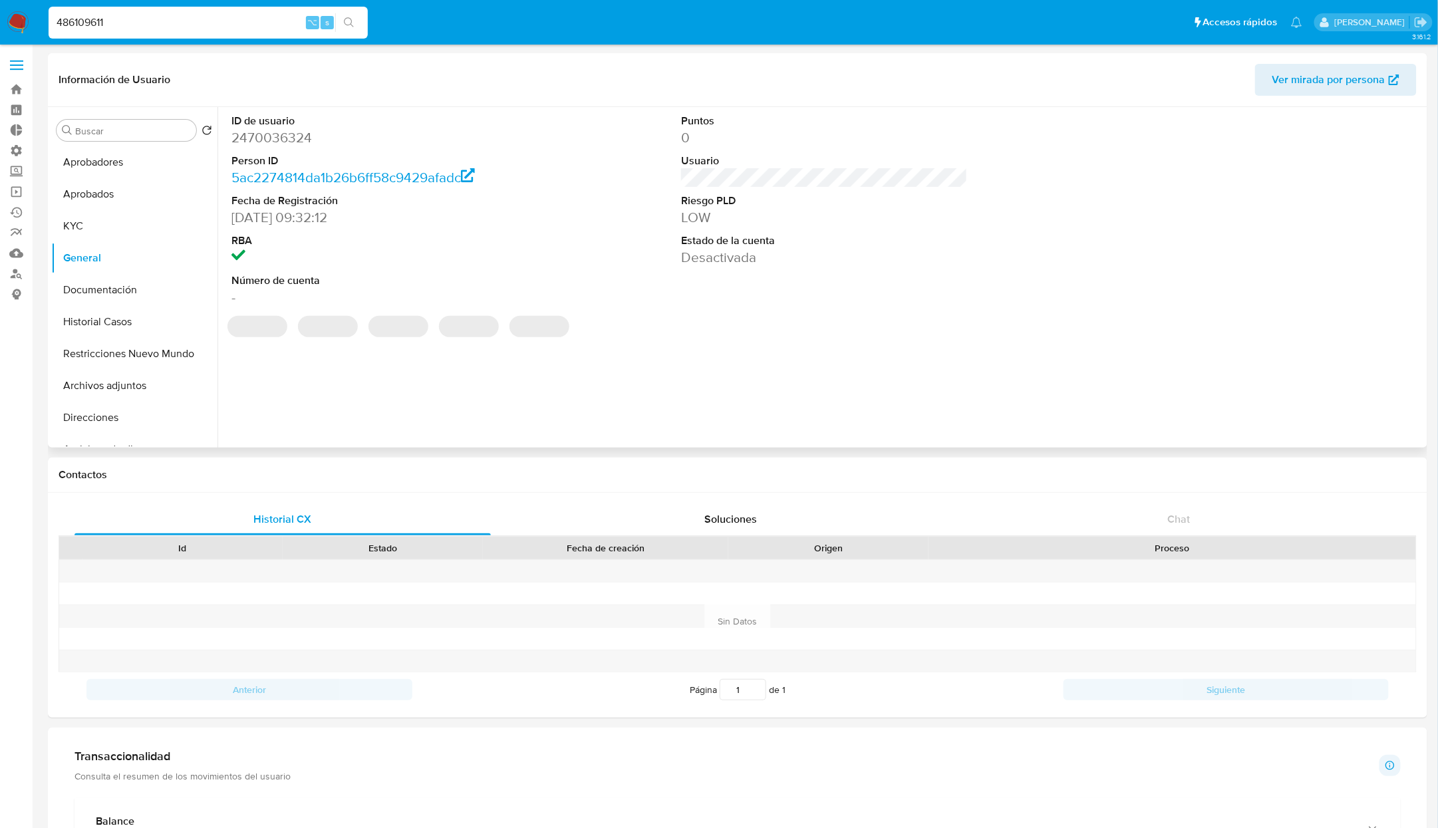
click at [276, 136] on dd "2470036324" at bounding box center [374, 137] width 287 height 19
copy dd "2470036324"
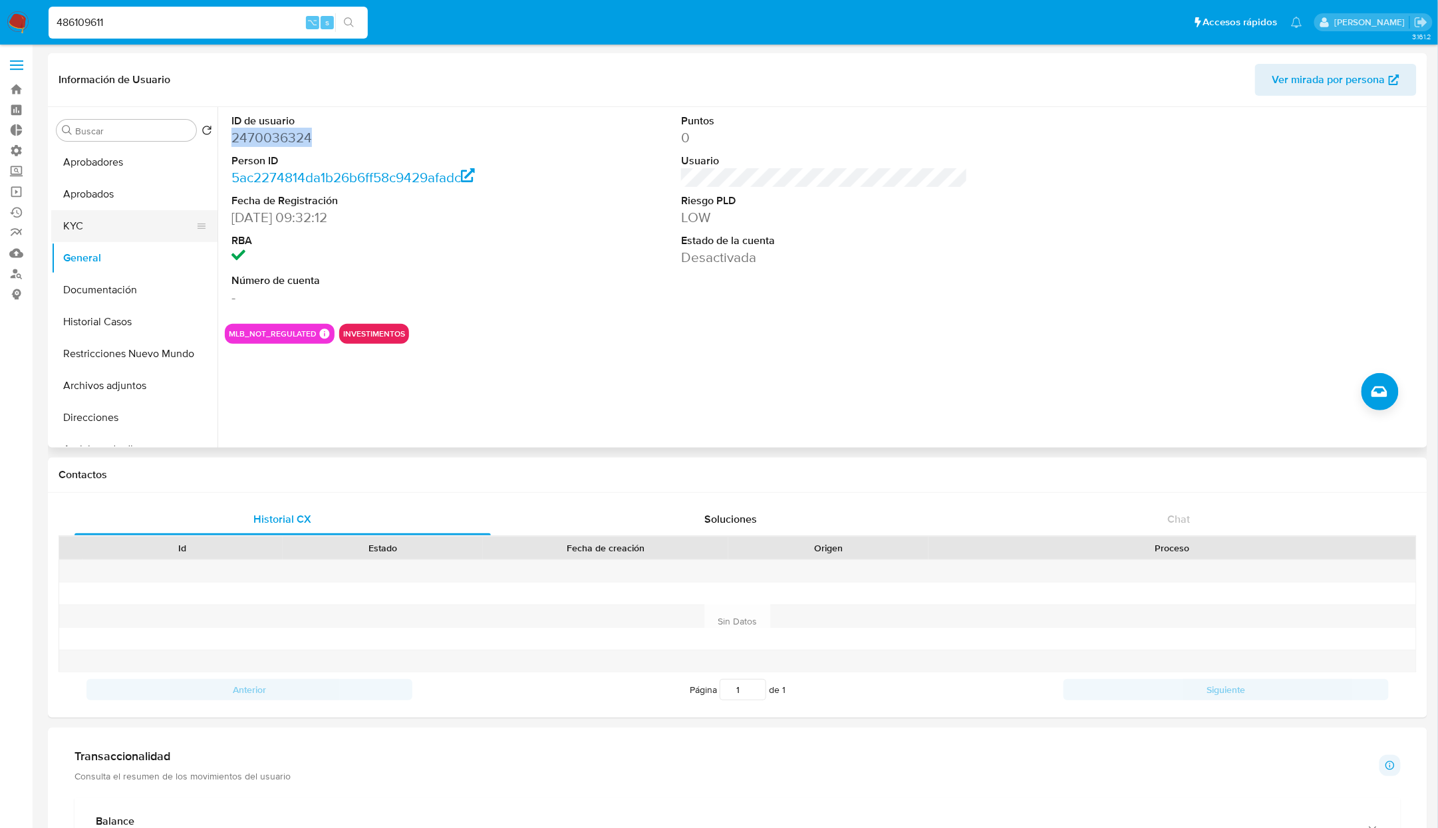
click at [59, 227] on button "KYC" at bounding box center [129, 226] width 156 height 32
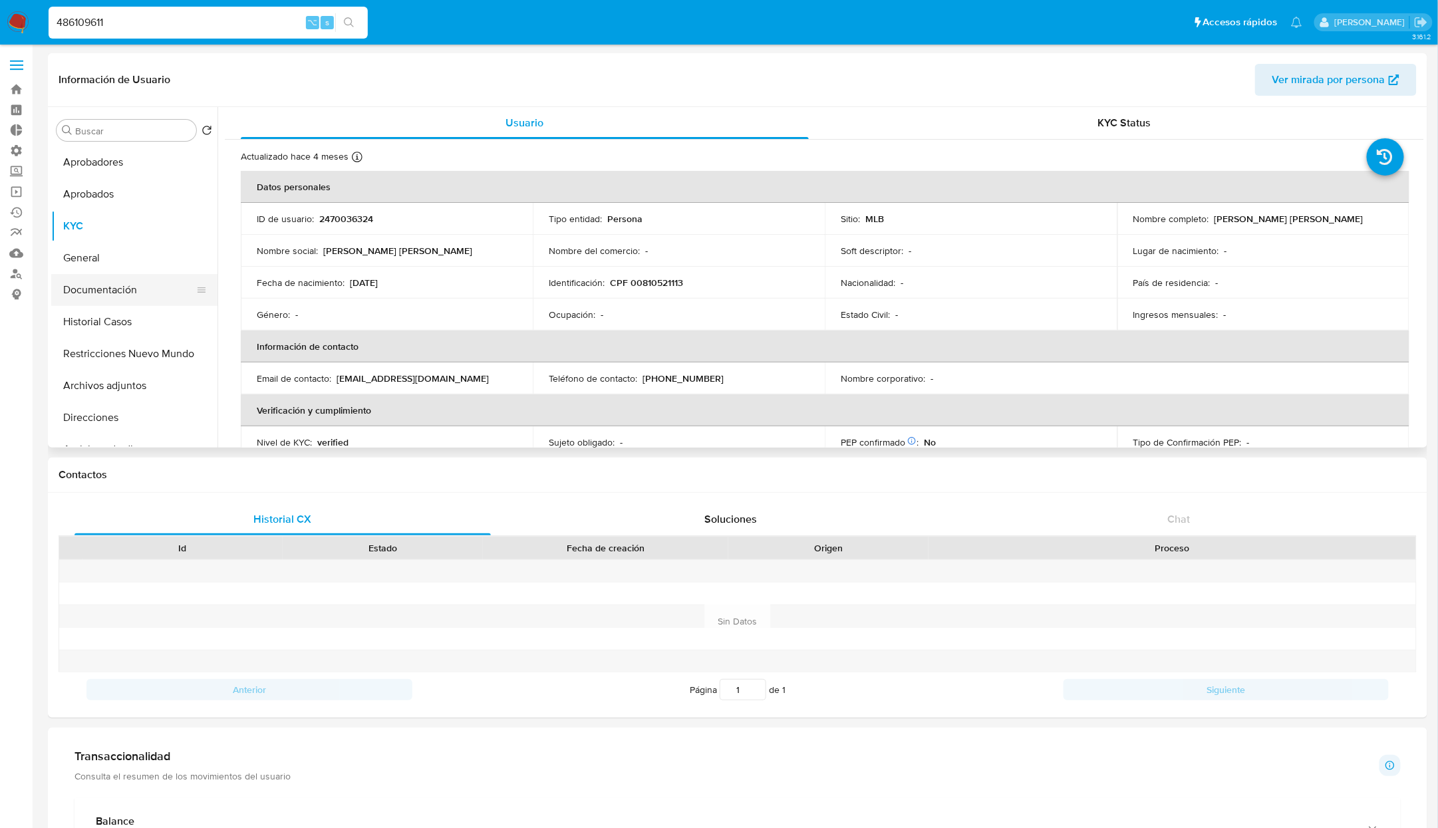
click at [136, 291] on button "Documentación" at bounding box center [129, 290] width 156 height 32
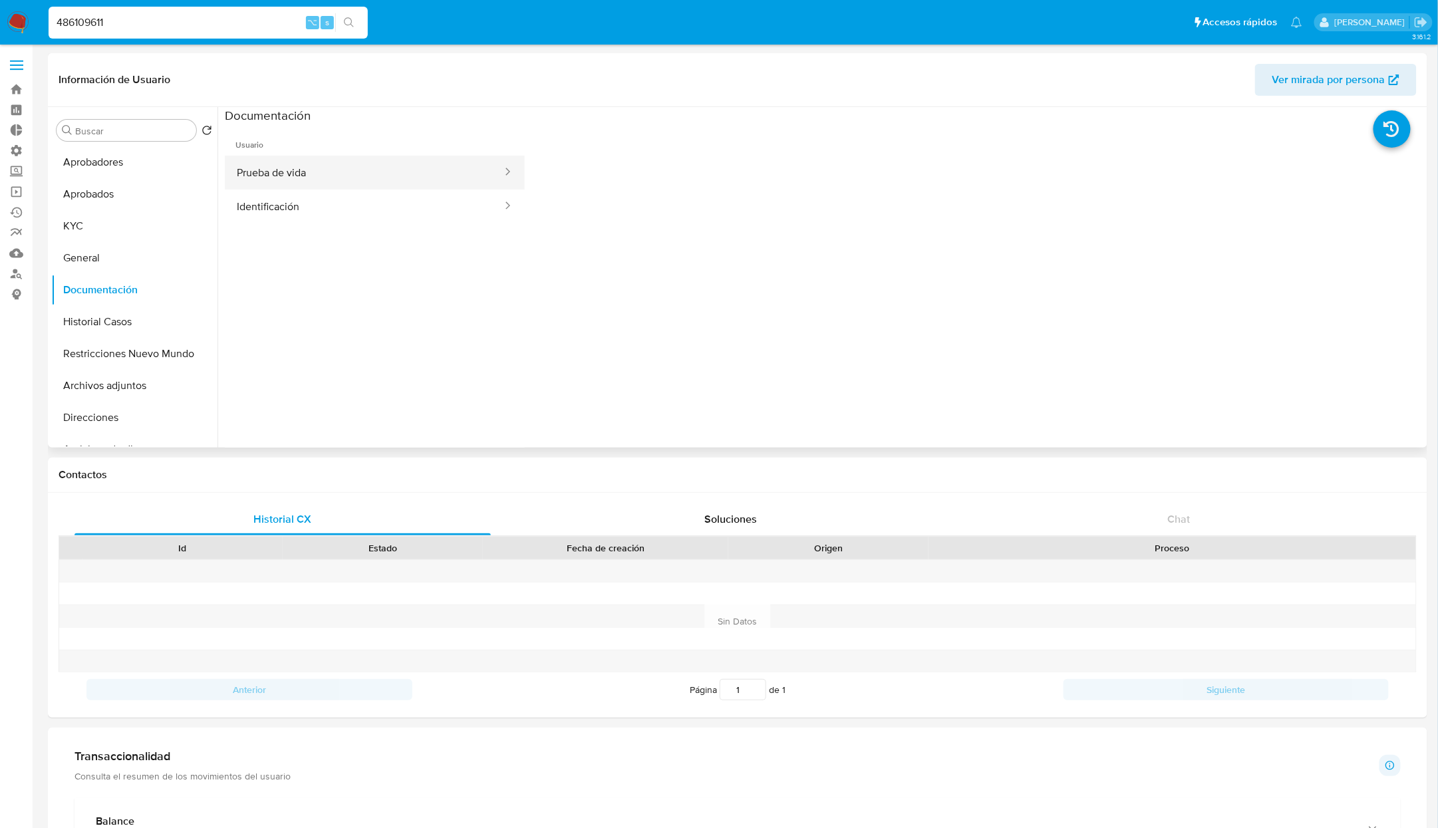
click at [328, 168] on button "Prueba de vida" at bounding box center [364, 173] width 279 height 34
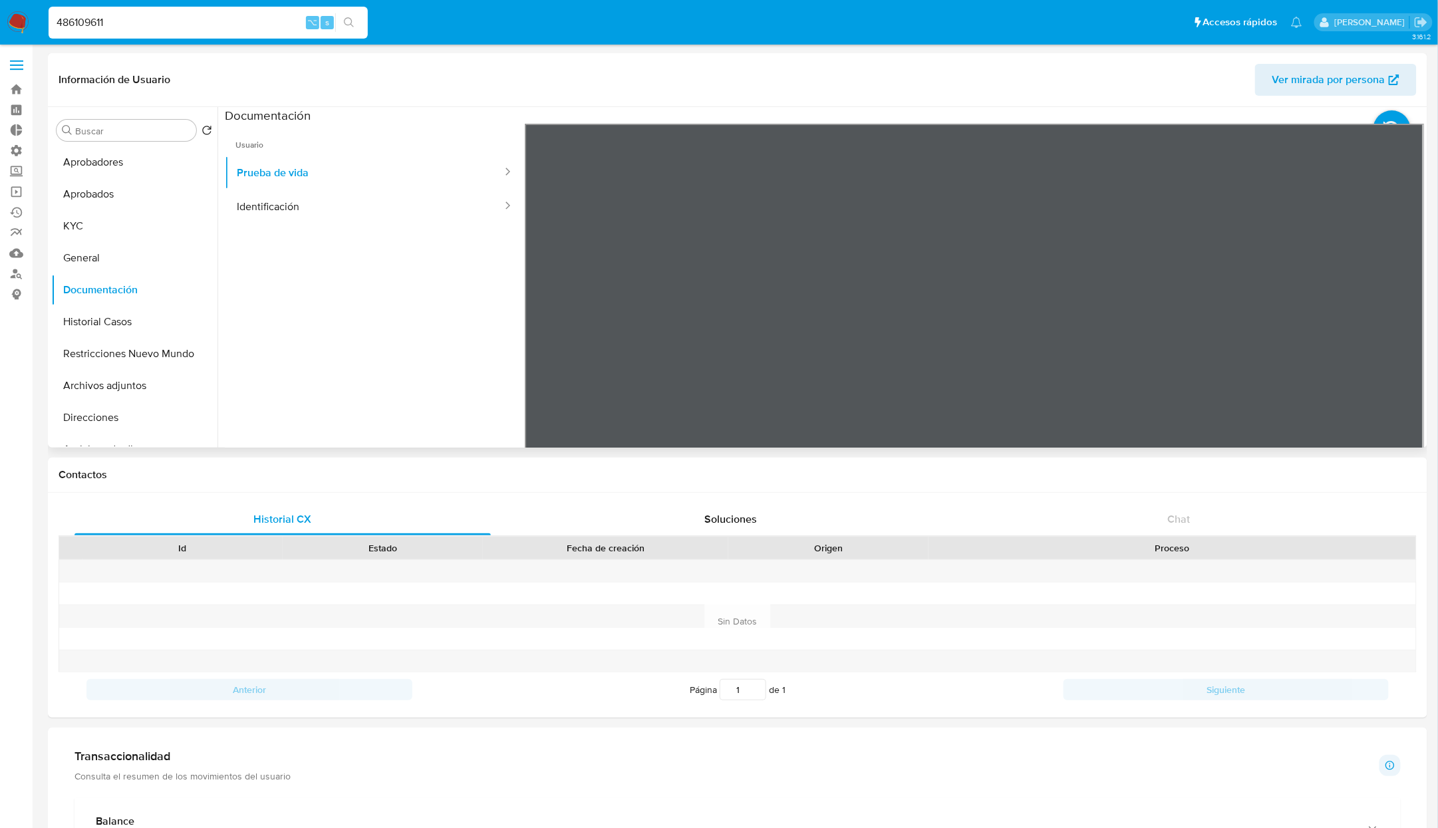
drag, startPoint x: 354, startPoint y: 210, endPoint x: 360, endPoint y: 225, distance: 15.8
click at [353, 210] on button "Identificación" at bounding box center [364, 207] width 279 height 34
click at [126, 311] on button "Historial Casos" at bounding box center [129, 322] width 156 height 32
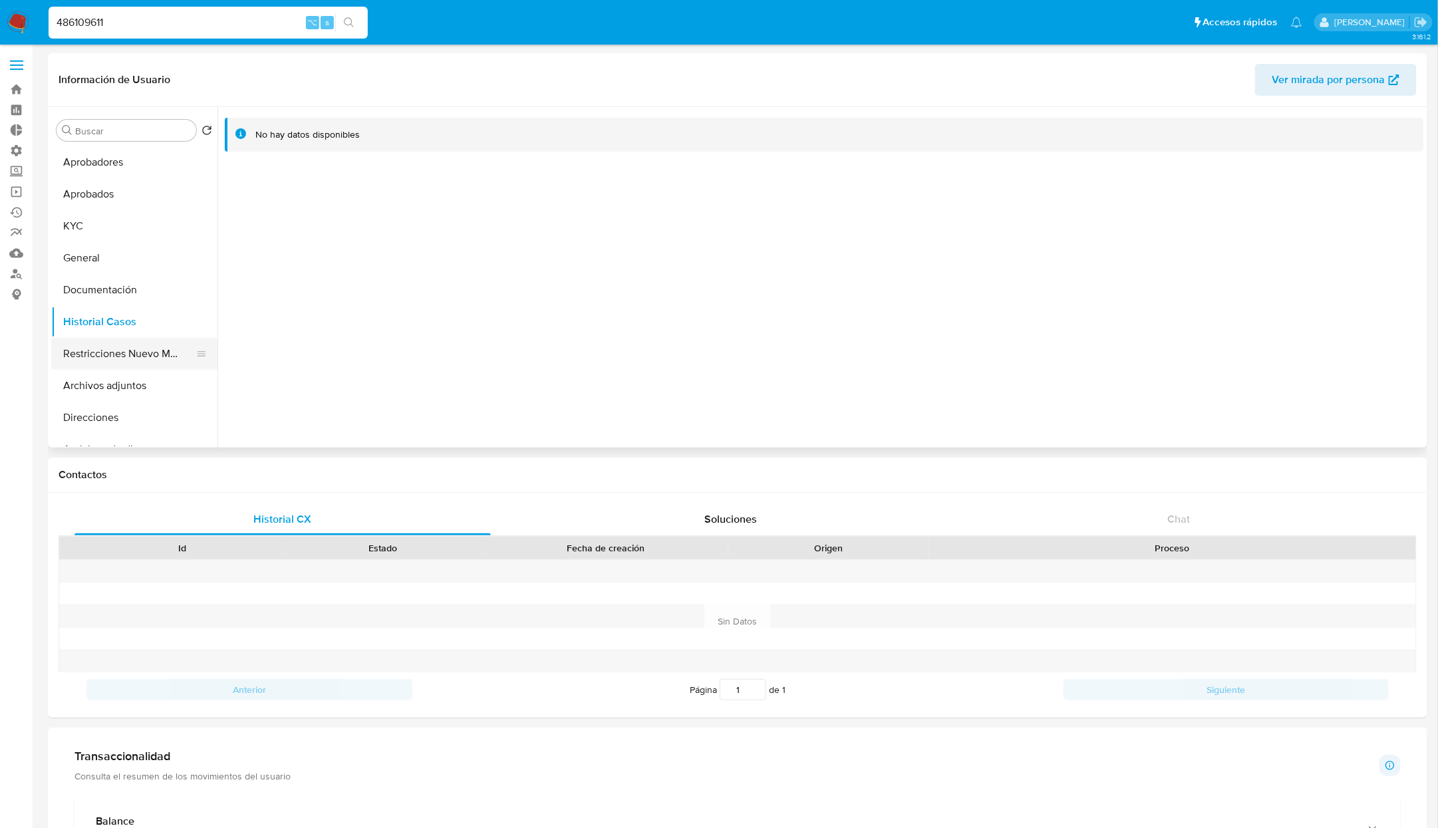
click at [124, 356] on button "Restricciones Nuevo Mundo" at bounding box center [129, 354] width 156 height 32
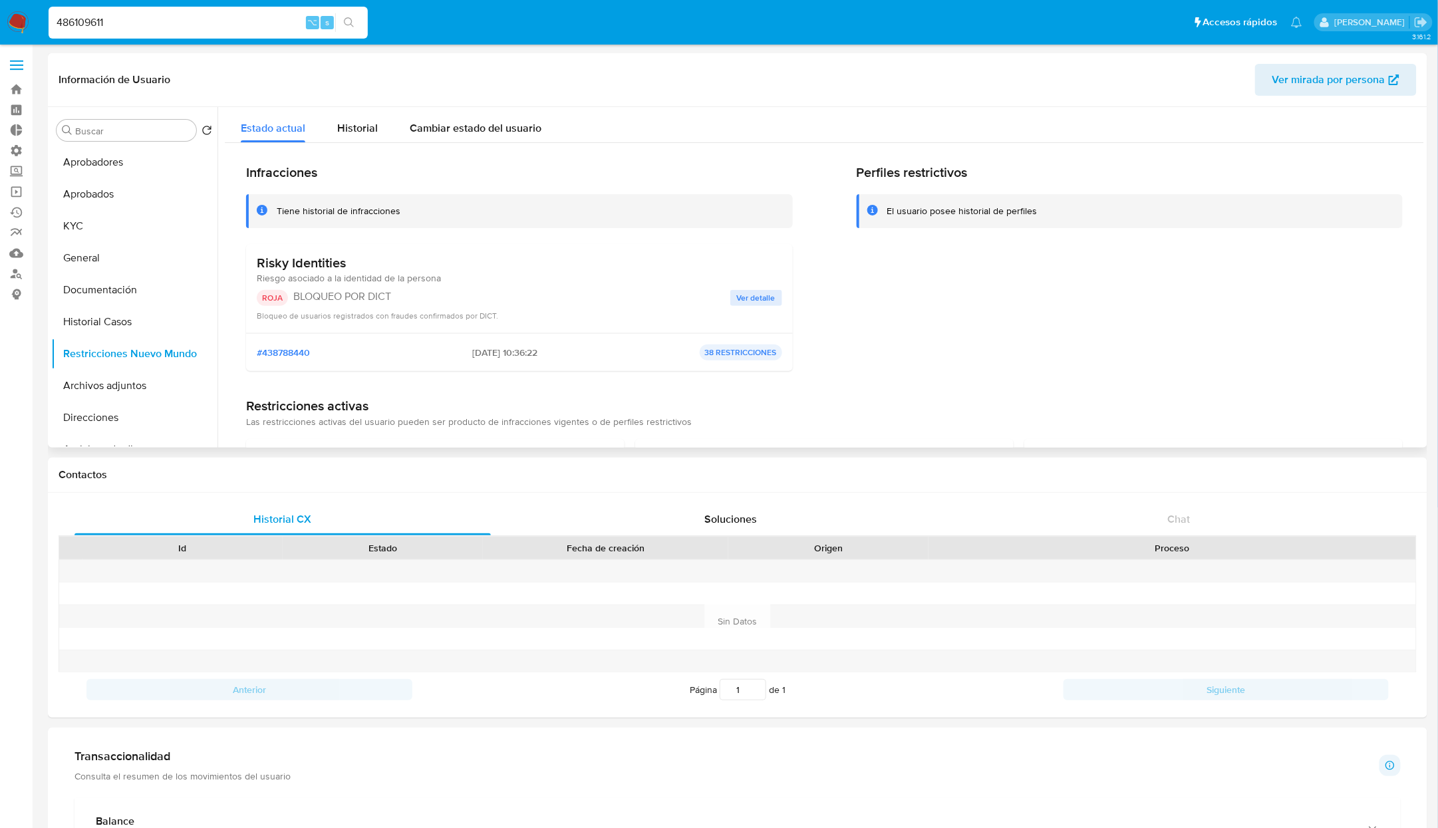
click at [287, 262] on h3 "Risky Identities" at bounding box center [349, 263] width 184 height 17
click at [759, 300] on span "Ver detalle" at bounding box center [756, 297] width 39 height 13
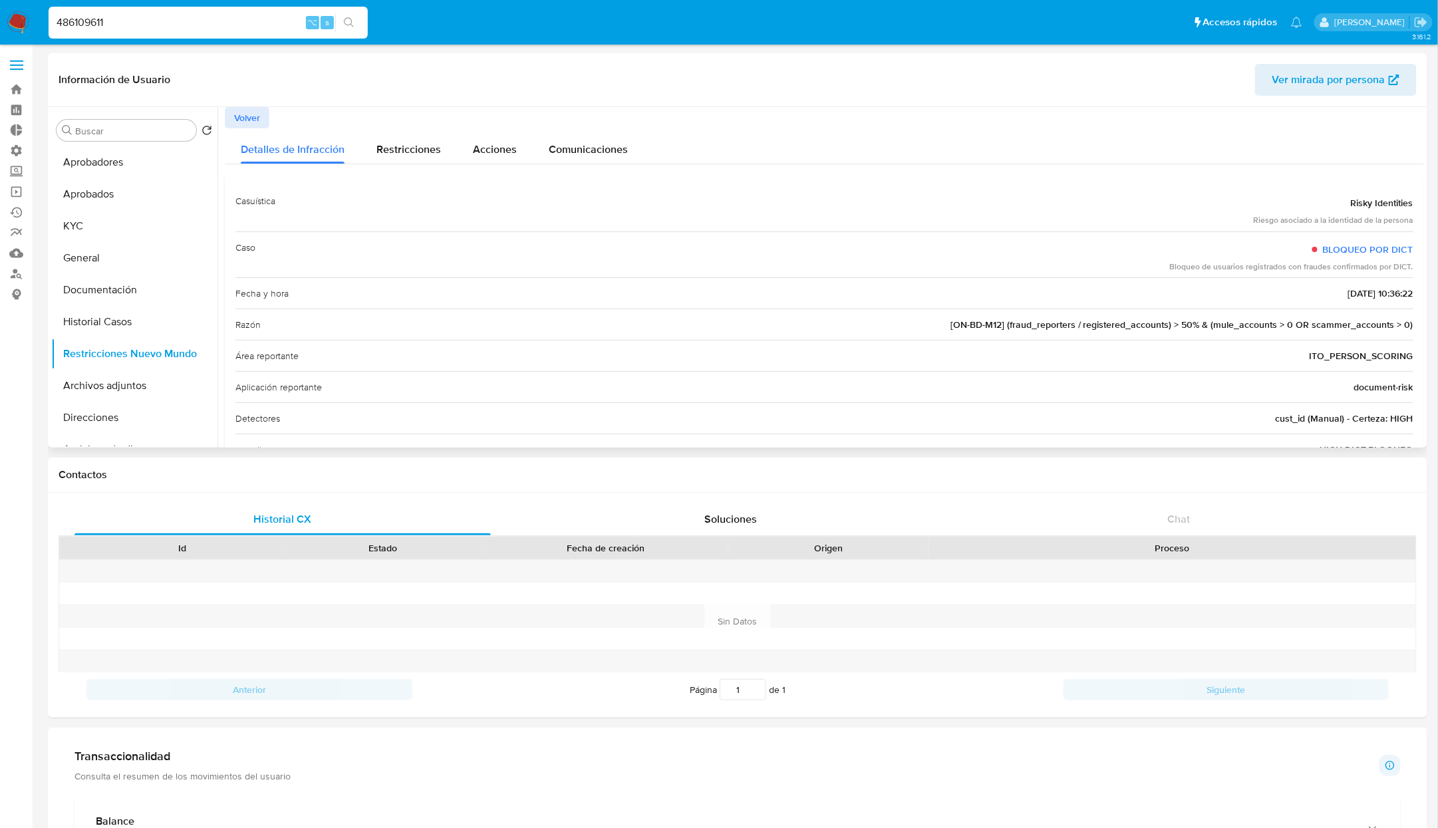
click at [1360, 221] on div "Riesgo asociado a la identidad de la persona" at bounding box center [1334, 220] width 160 height 11
click at [1188, 266] on div "Bloqueo de usuarios registrados con fraudes confirmados por DICT." at bounding box center [1291, 266] width 243 height 11
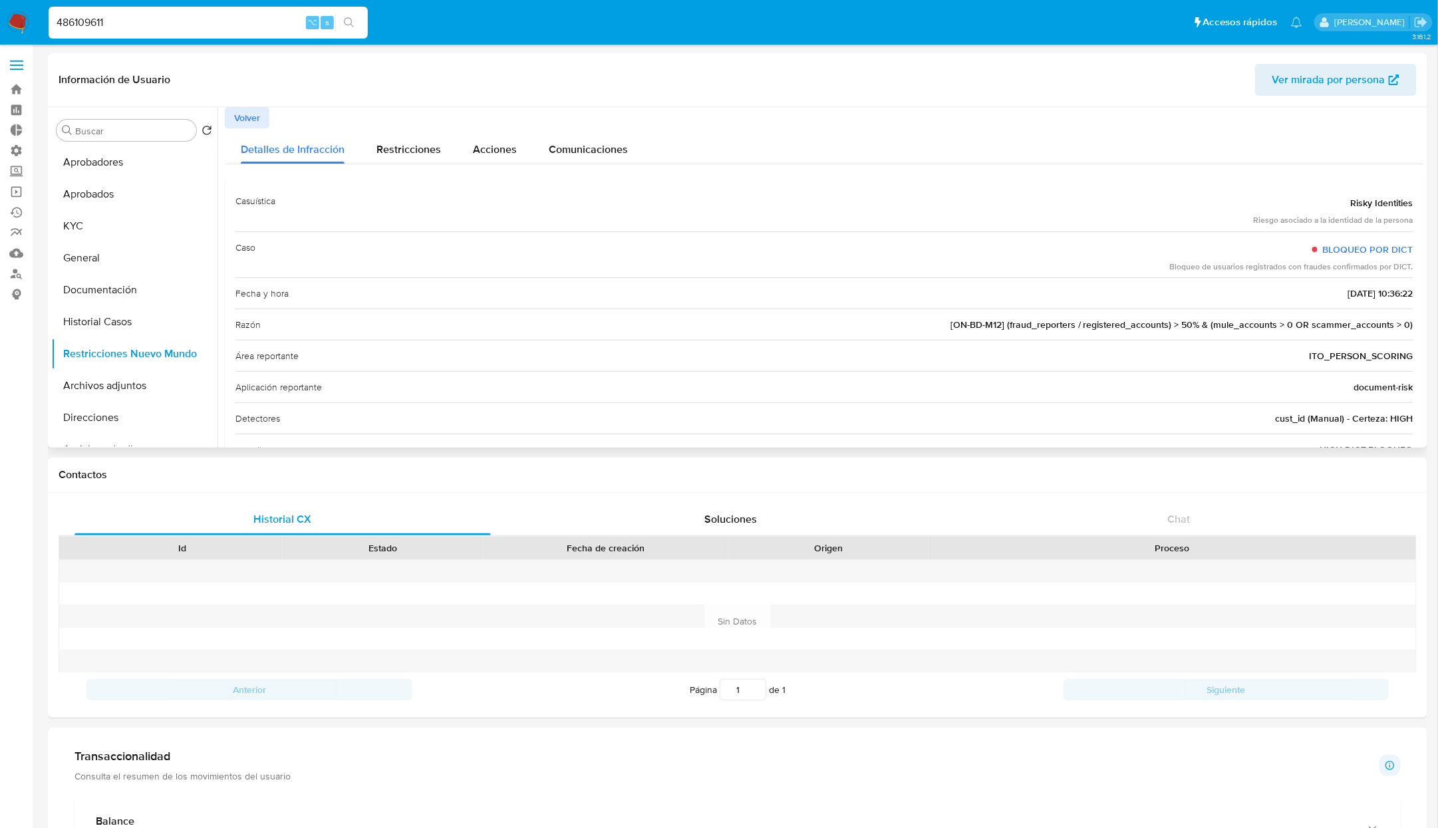
click at [1188, 266] on div "Bloqueo de usuarios registrados con fraudes confirmados por DICT." at bounding box center [1291, 266] width 243 height 11
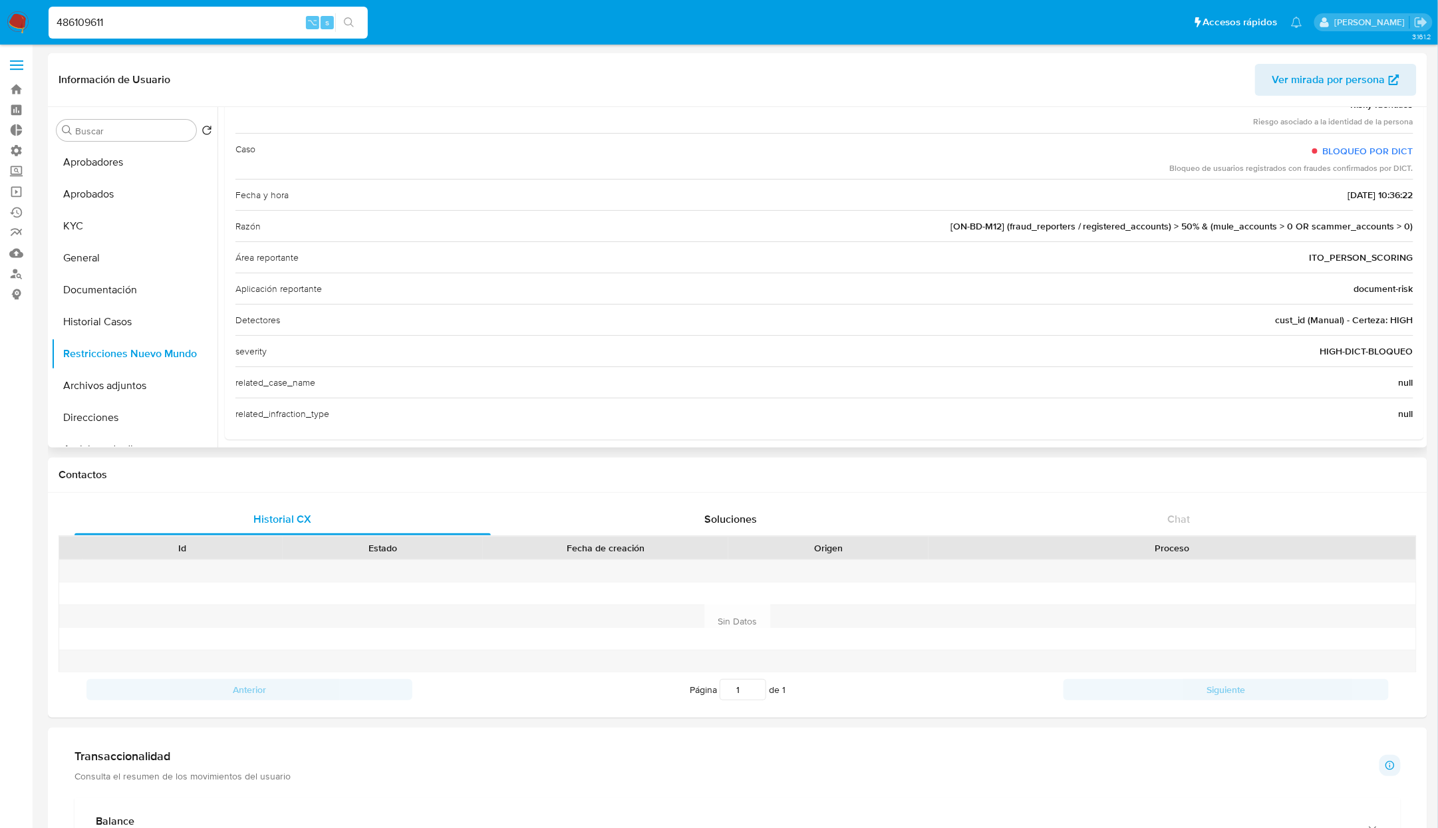
scroll to position [110, 0]
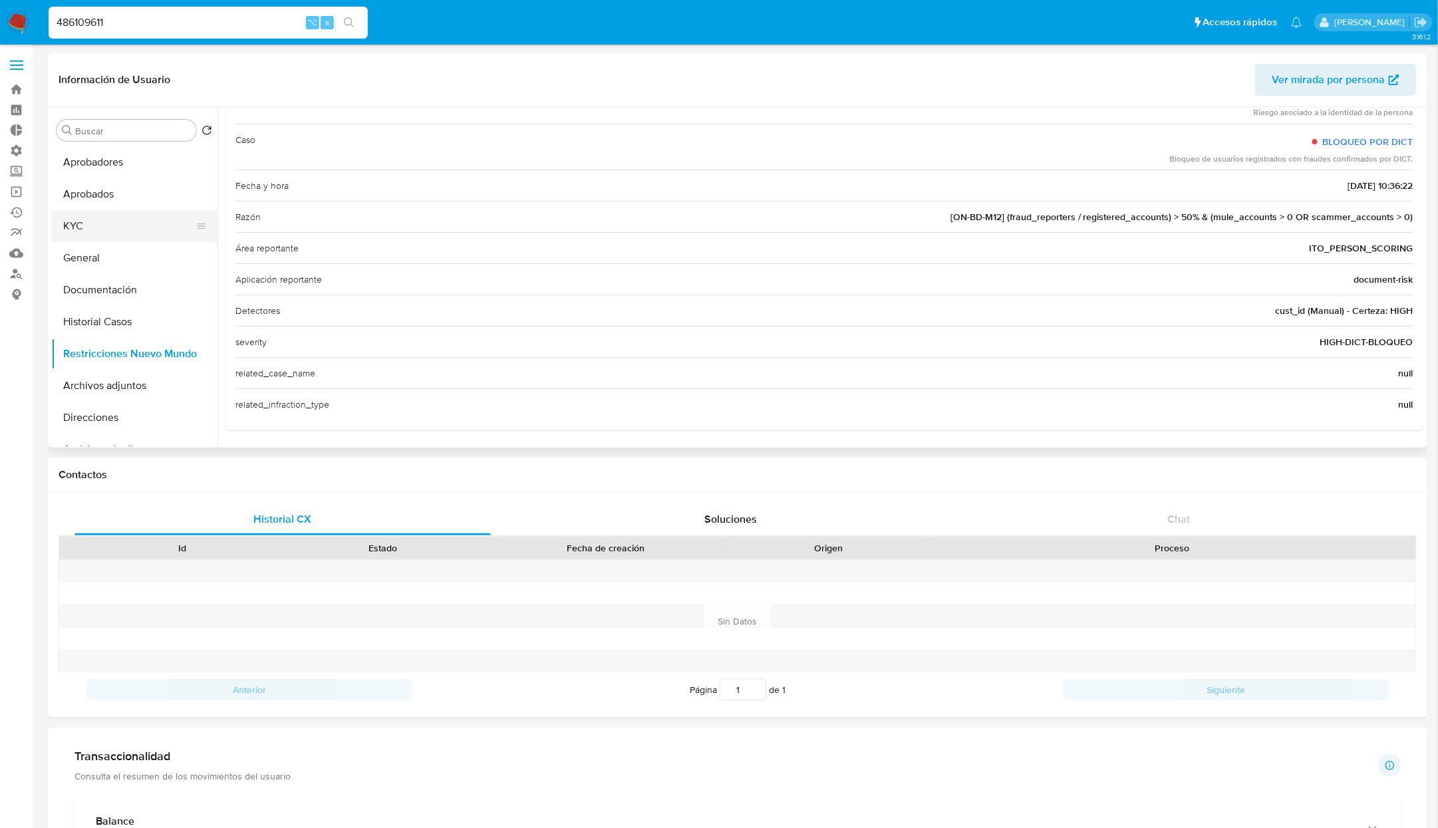
click at [136, 238] on button "KYC" at bounding box center [129, 226] width 156 height 32
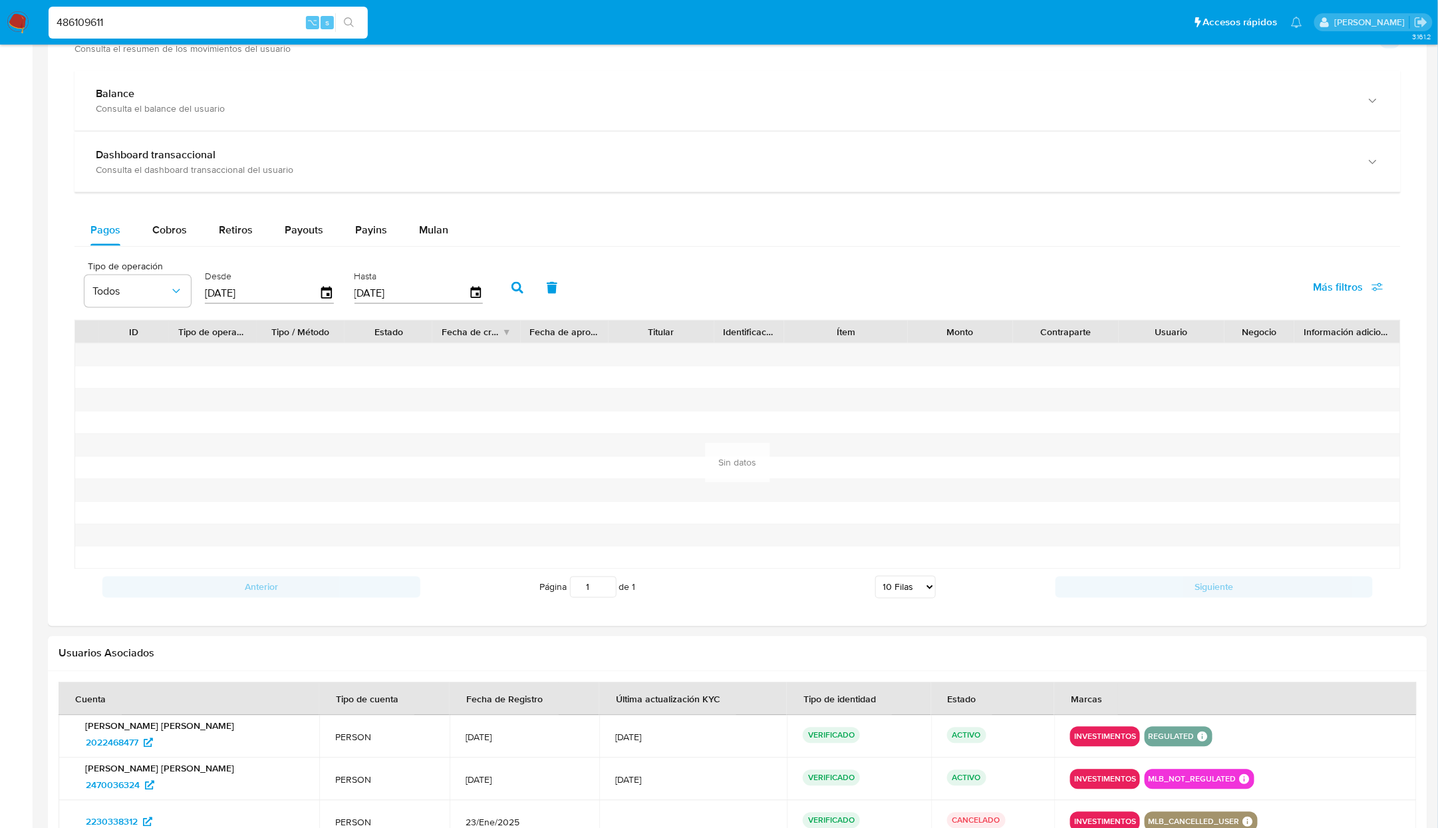
scroll to position [0, 0]
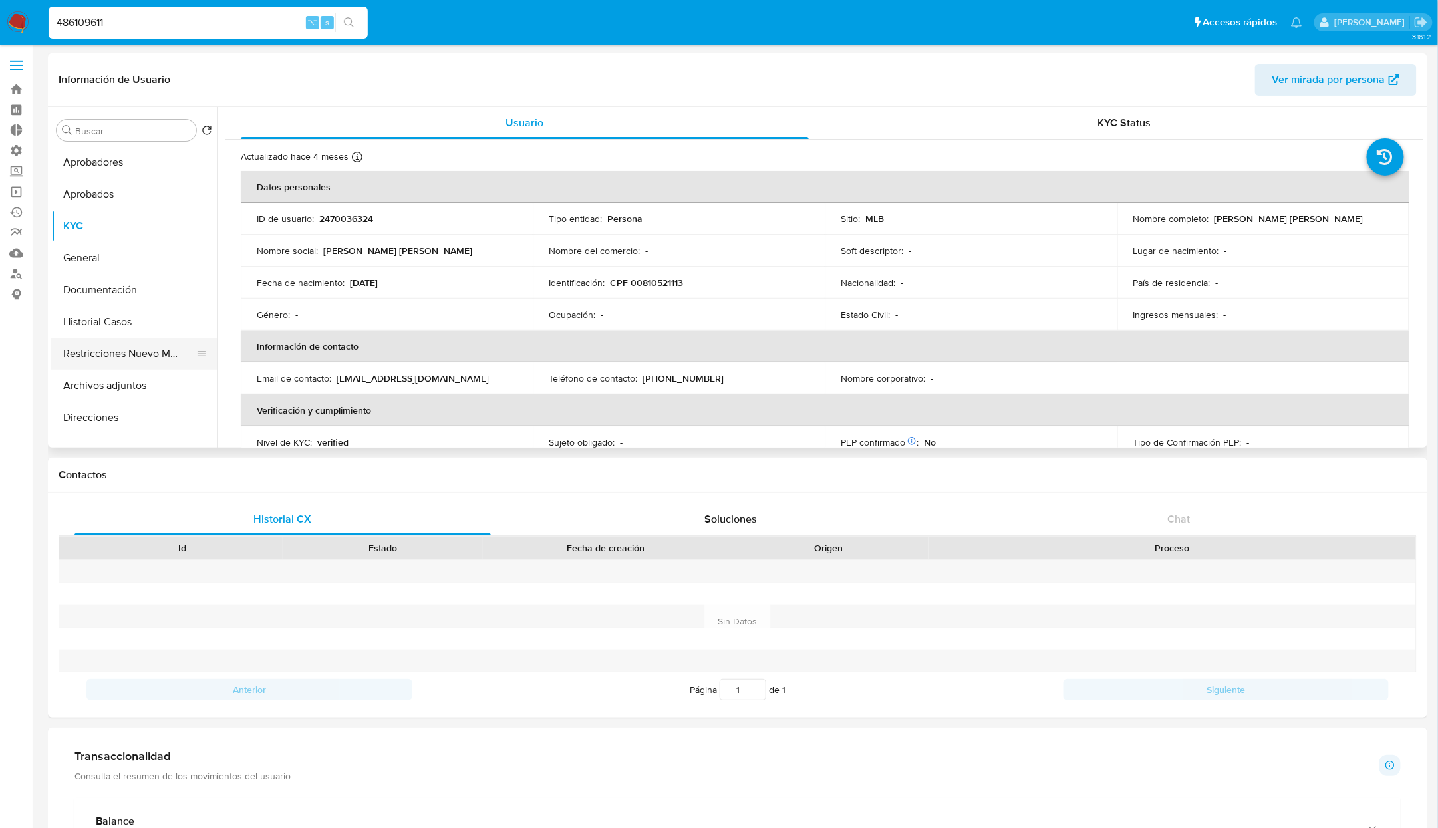
click at [120, 353] on button "Restricciones Nuevo Mundo" at bounding box center [129, 354] width 156 height 32
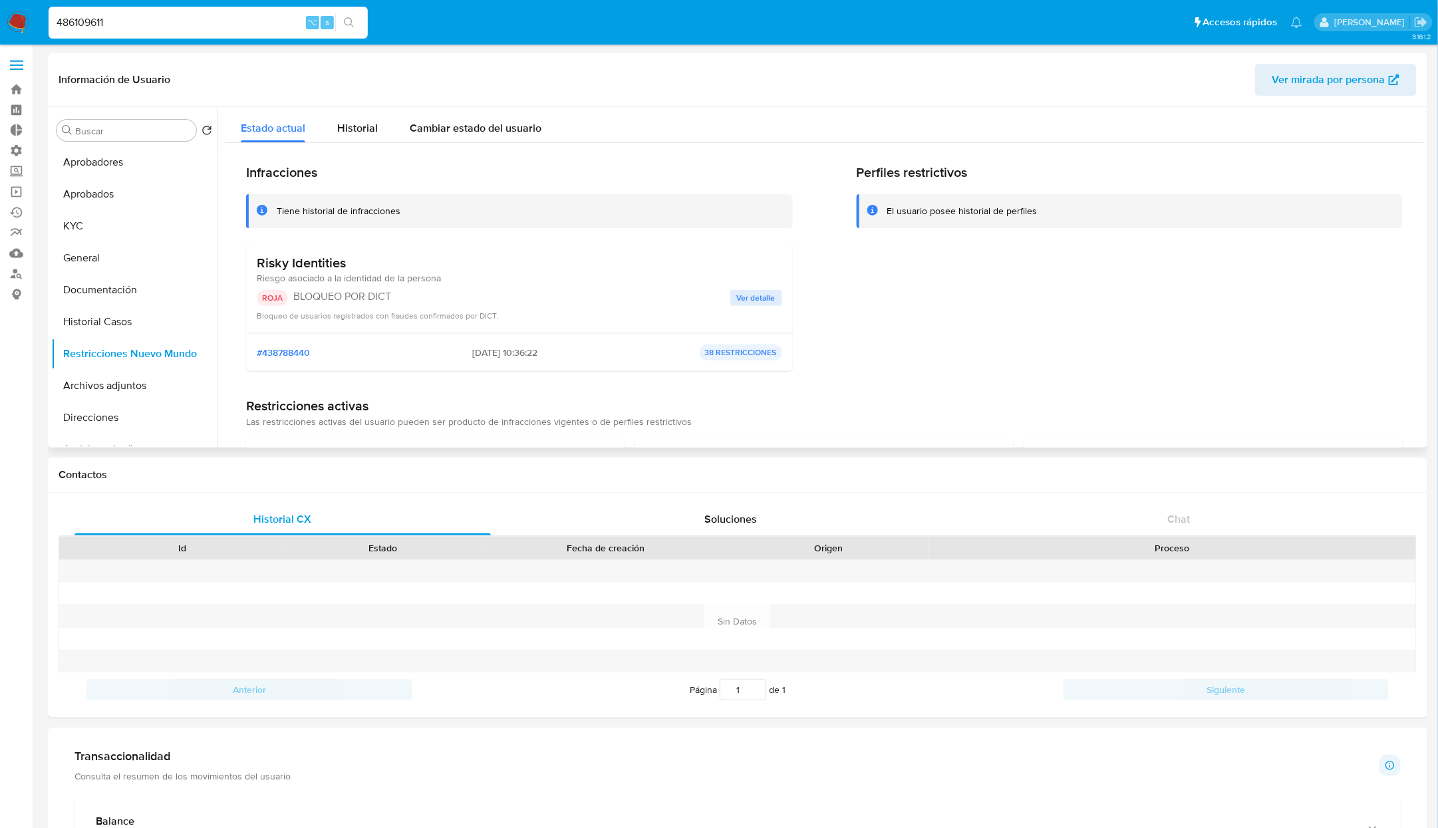
click at [753, 285] on div "Risky Identities Riesgo asociado a la identidad de la persona ROJA BLOQUEO POR …" at bounding box center [519, 288] width 525 height 67
click at [750, 292] on span "Ver detalle" at bounding box center [756, 297] width 39 height 13
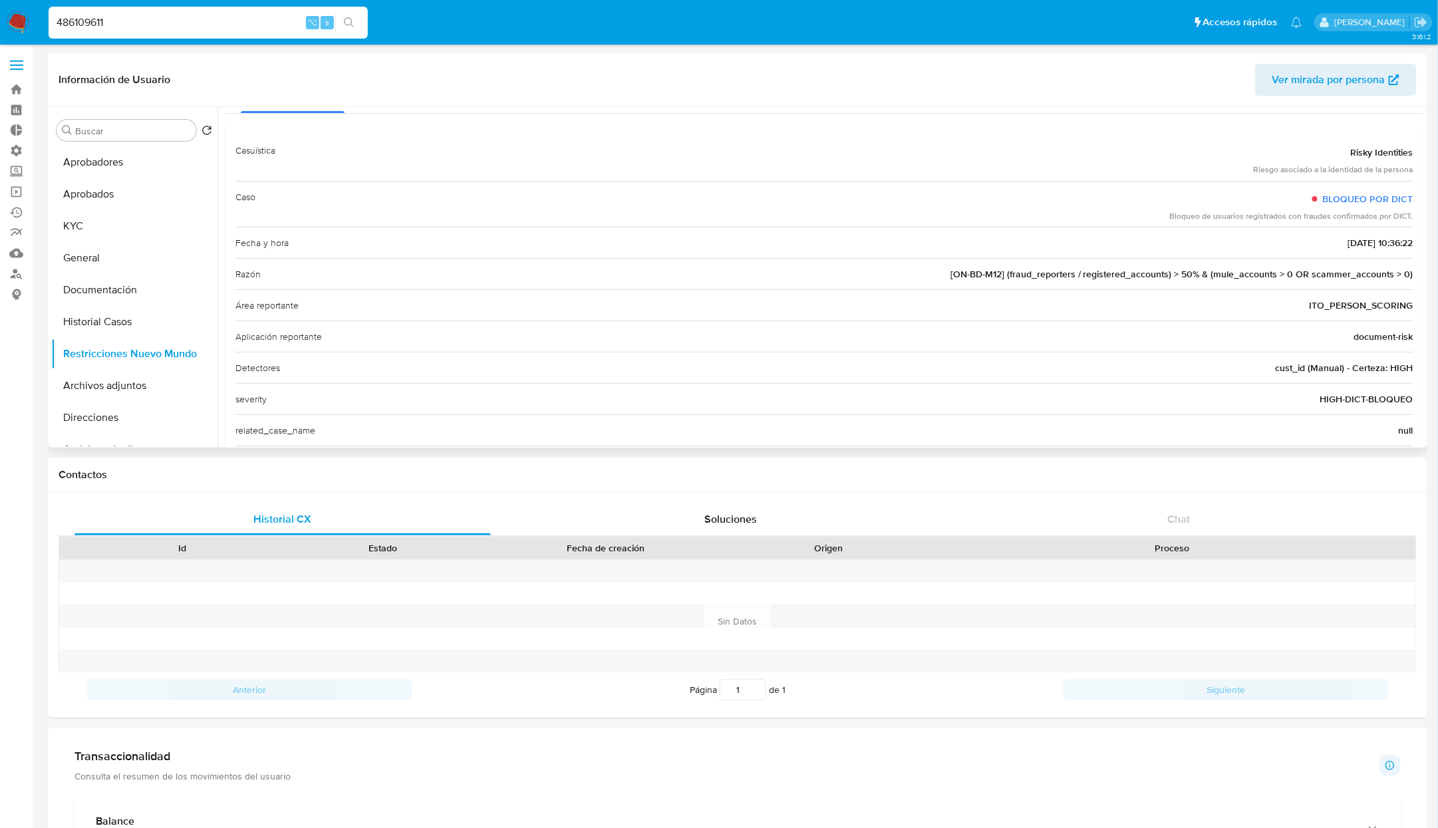
scroll to position [110, 0]
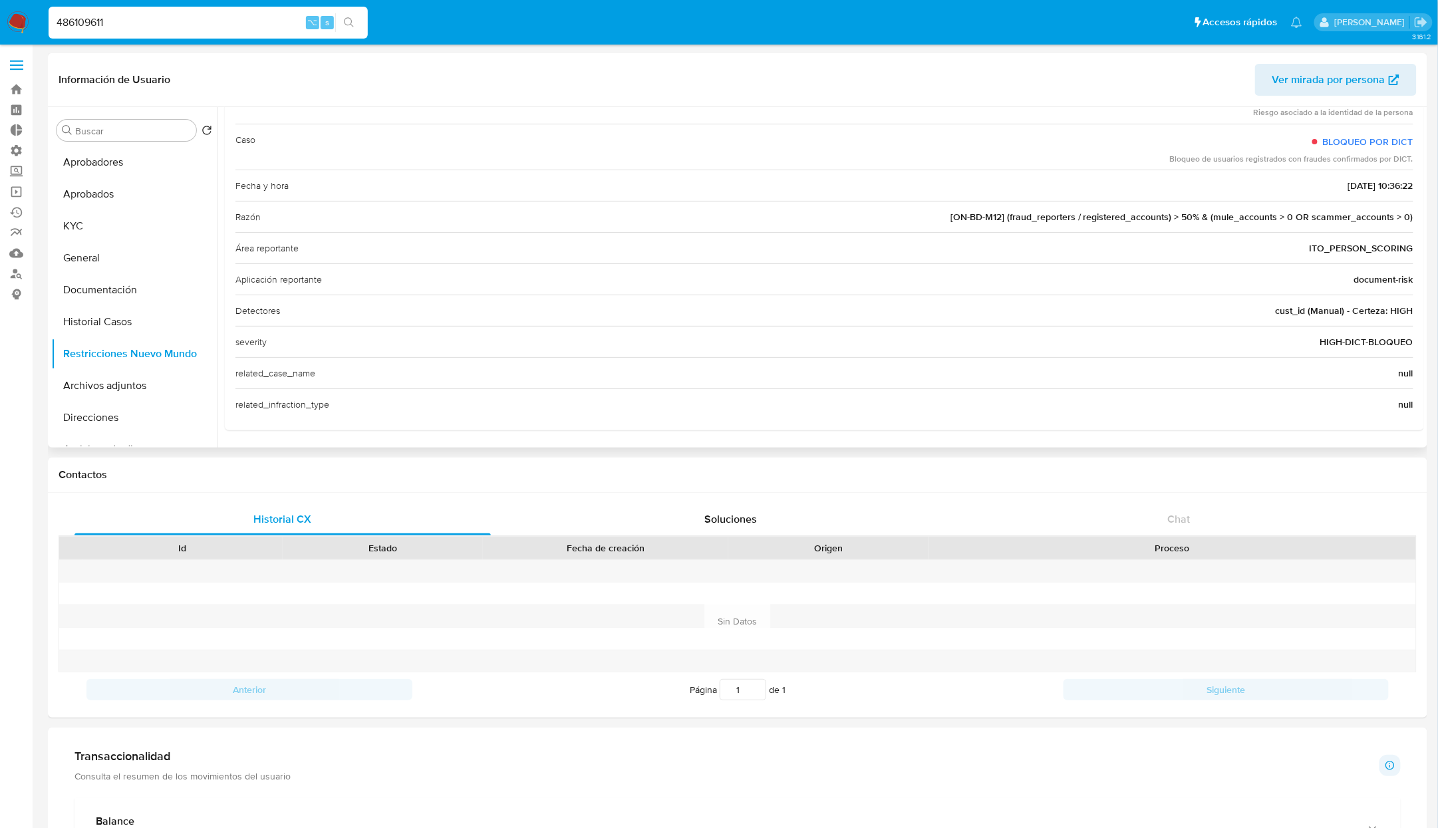
click at [1086, 243] on div "Área reportante ITO_PERSON_SCORING" at bounding box center [824, 247] width 1178 height 31
click at [1052, 215] on span "[ON-BD-M12] (fraud_reporters / registered_accounts) > 50% & (mule_accounts > 0 …" at bounding box center [1182, 216] width 463 height 13
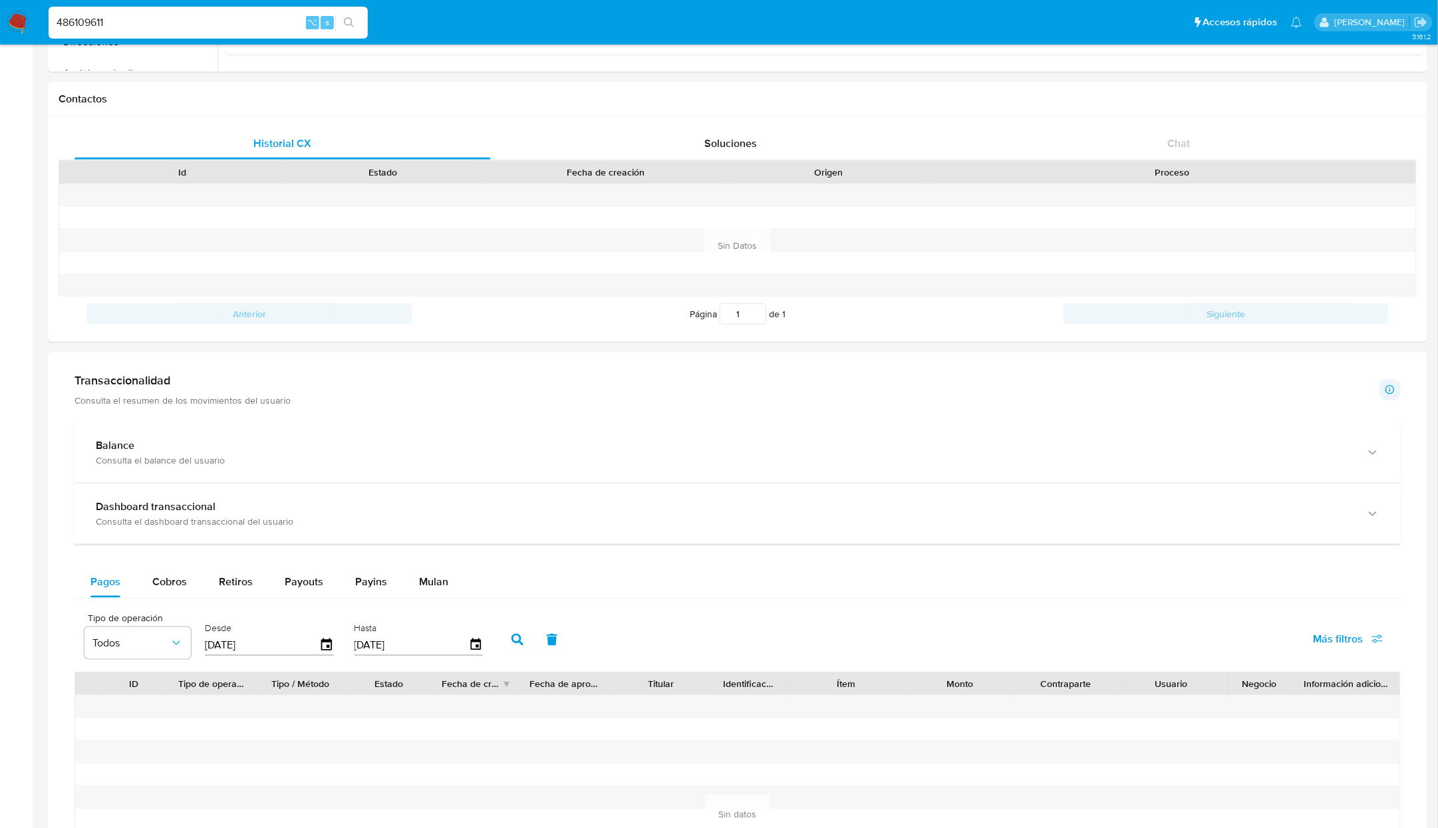
scroll to position [954, 0]
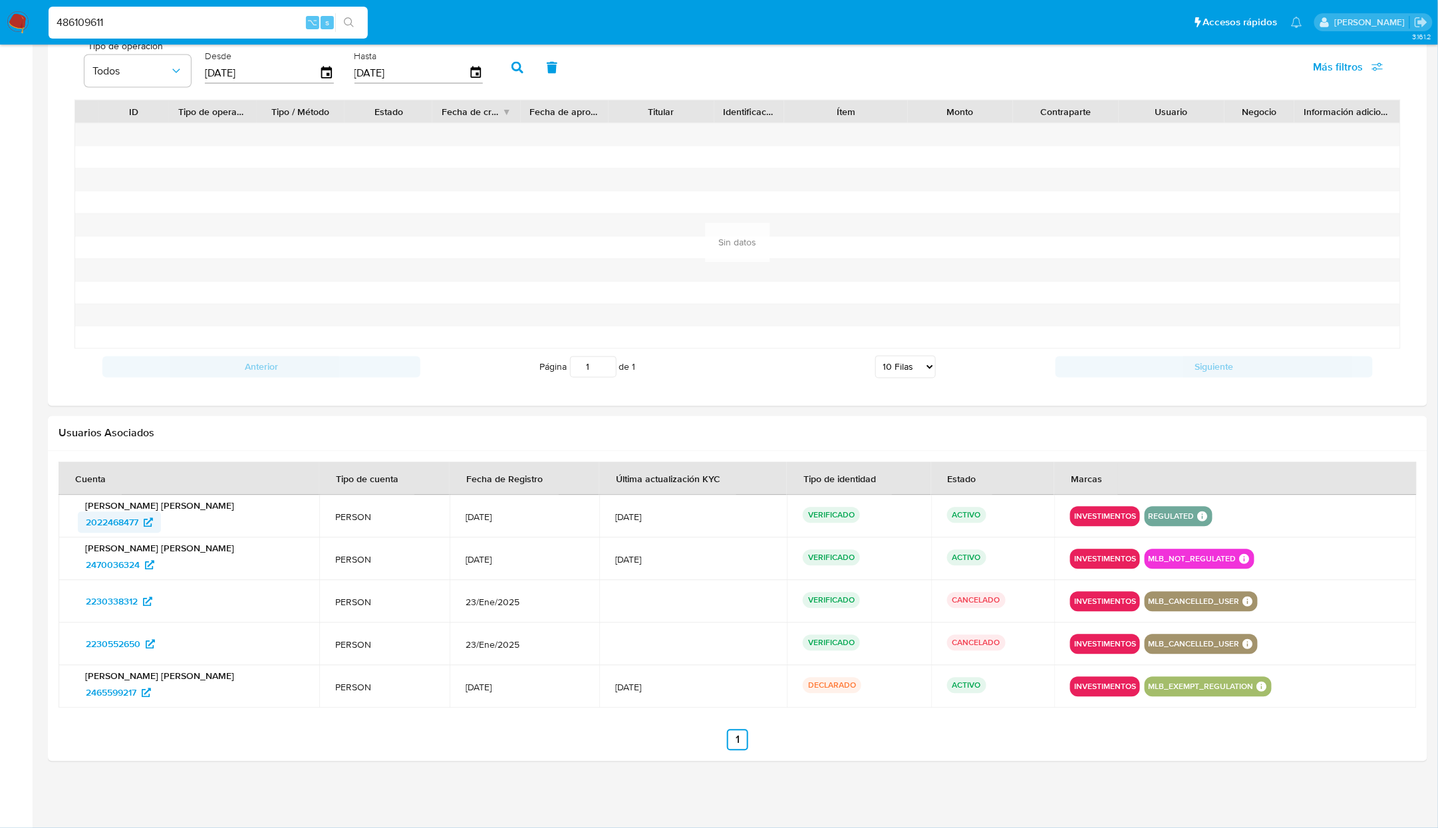
click at [116, 523] on span "2022468477" at bounding box center [112, 522] width 53 height 21
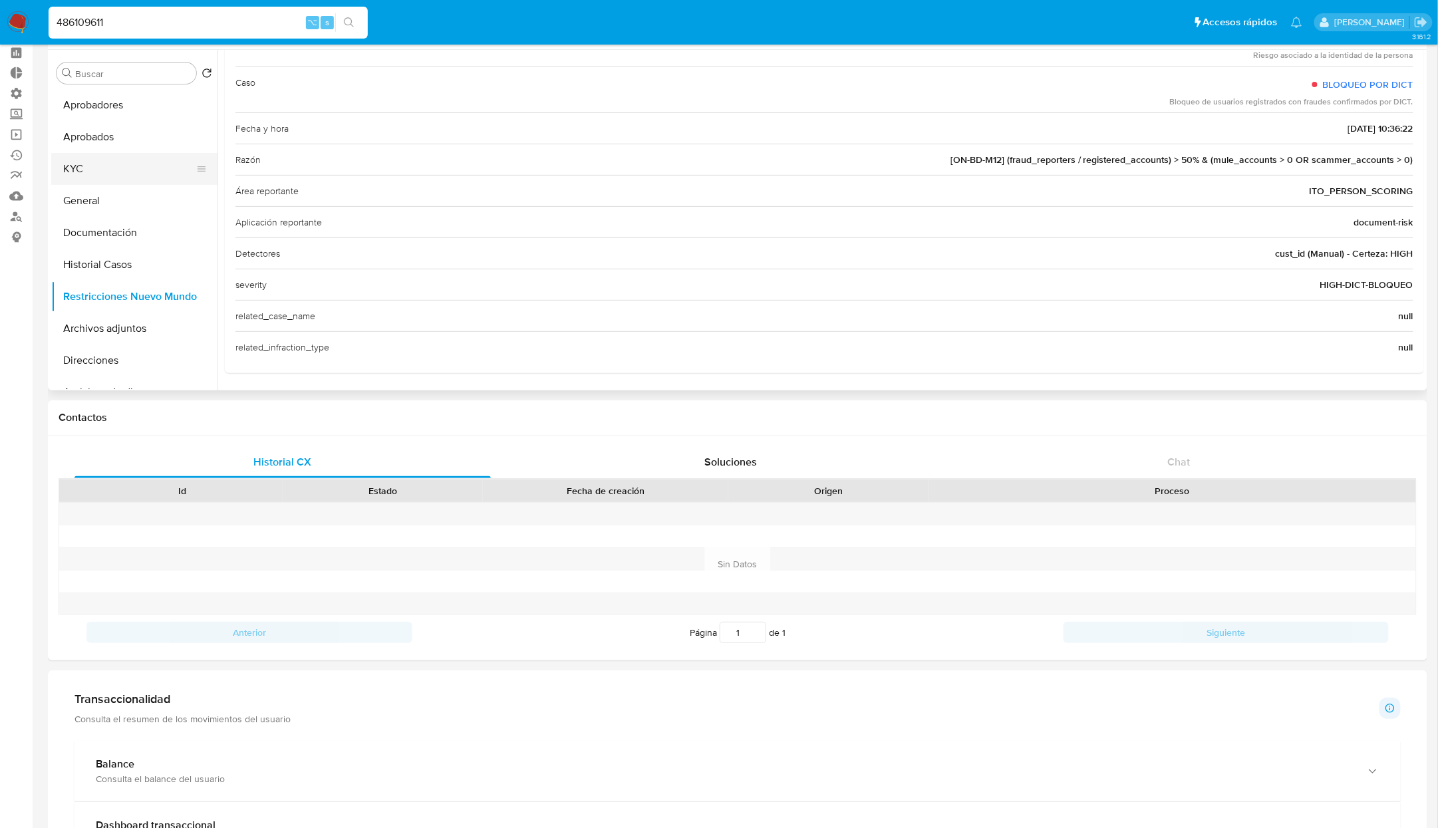
scroll to position [51, 0]
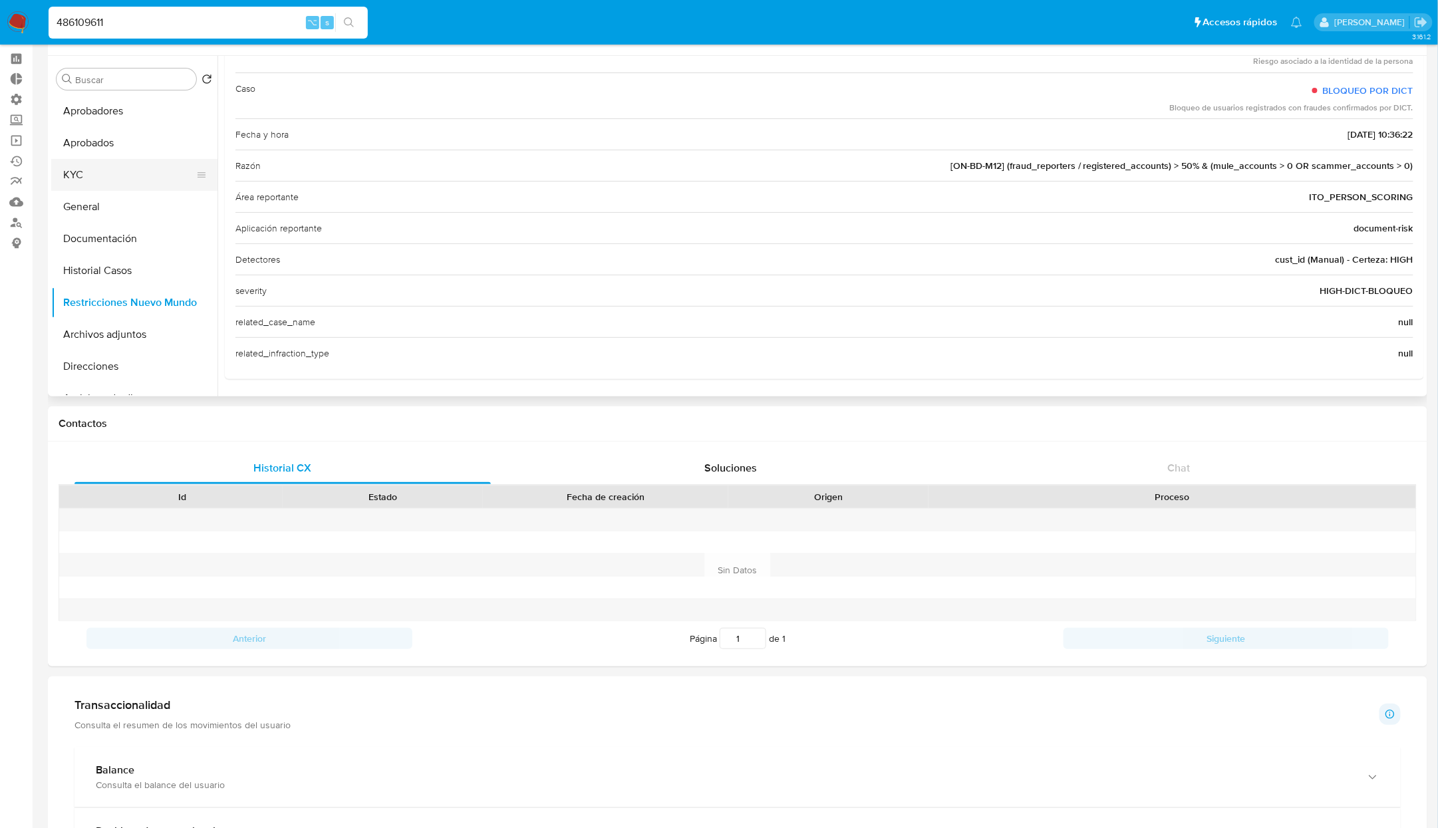
click at [123, 179] on button "KYC" at bounding box center [129, 175] width 156 height 32
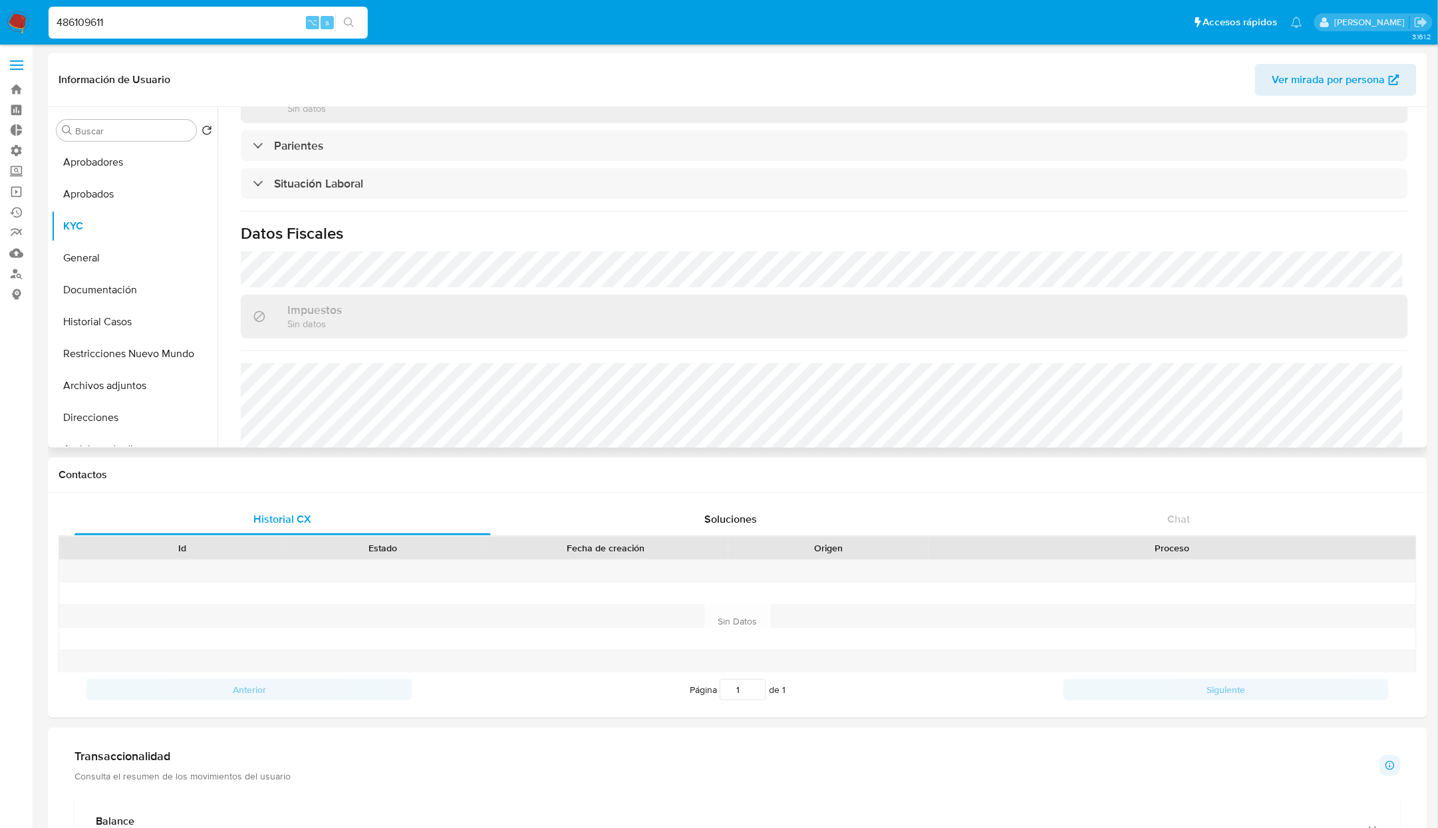
scroll to position [567, 0]
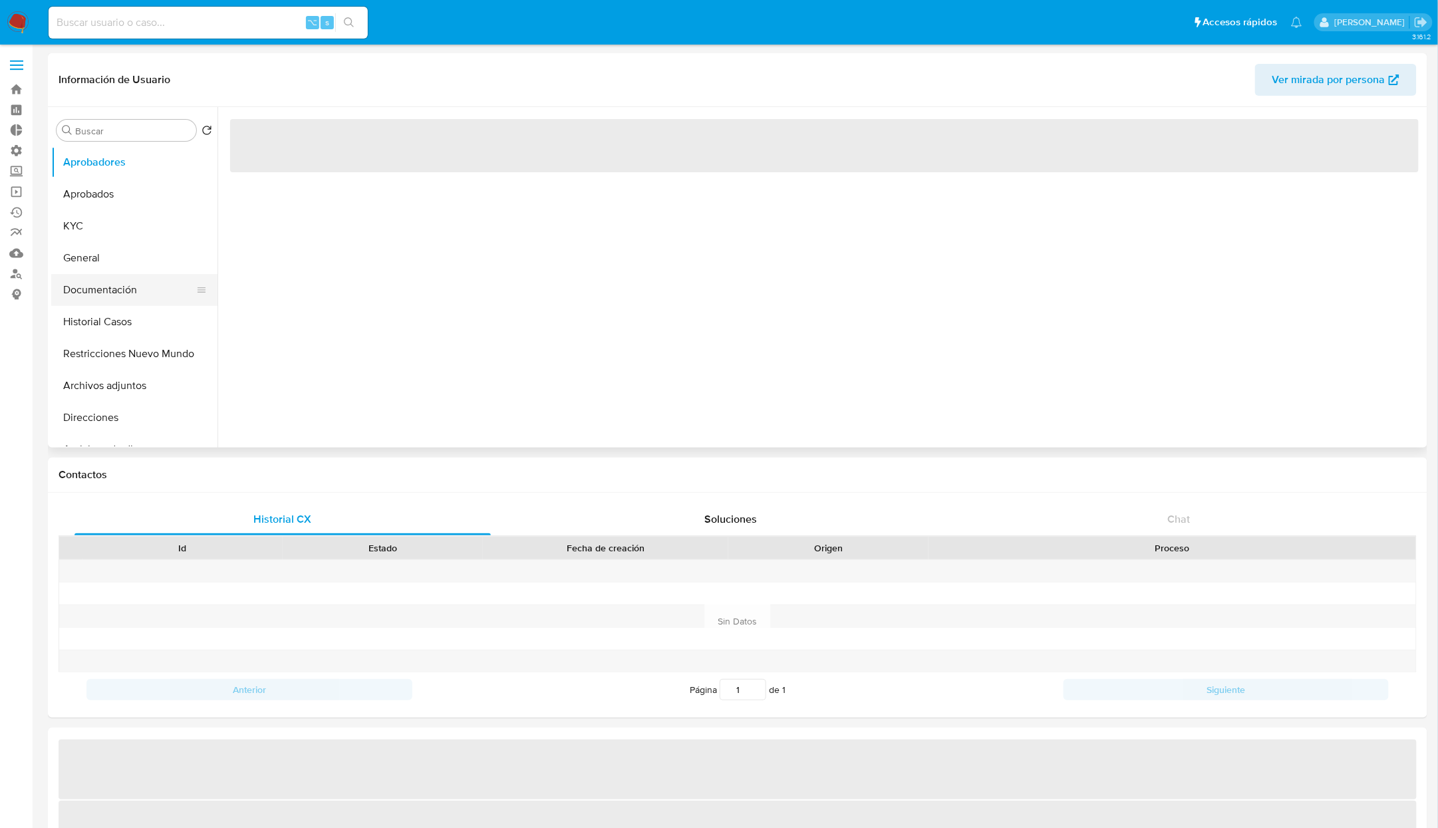
select select "10"
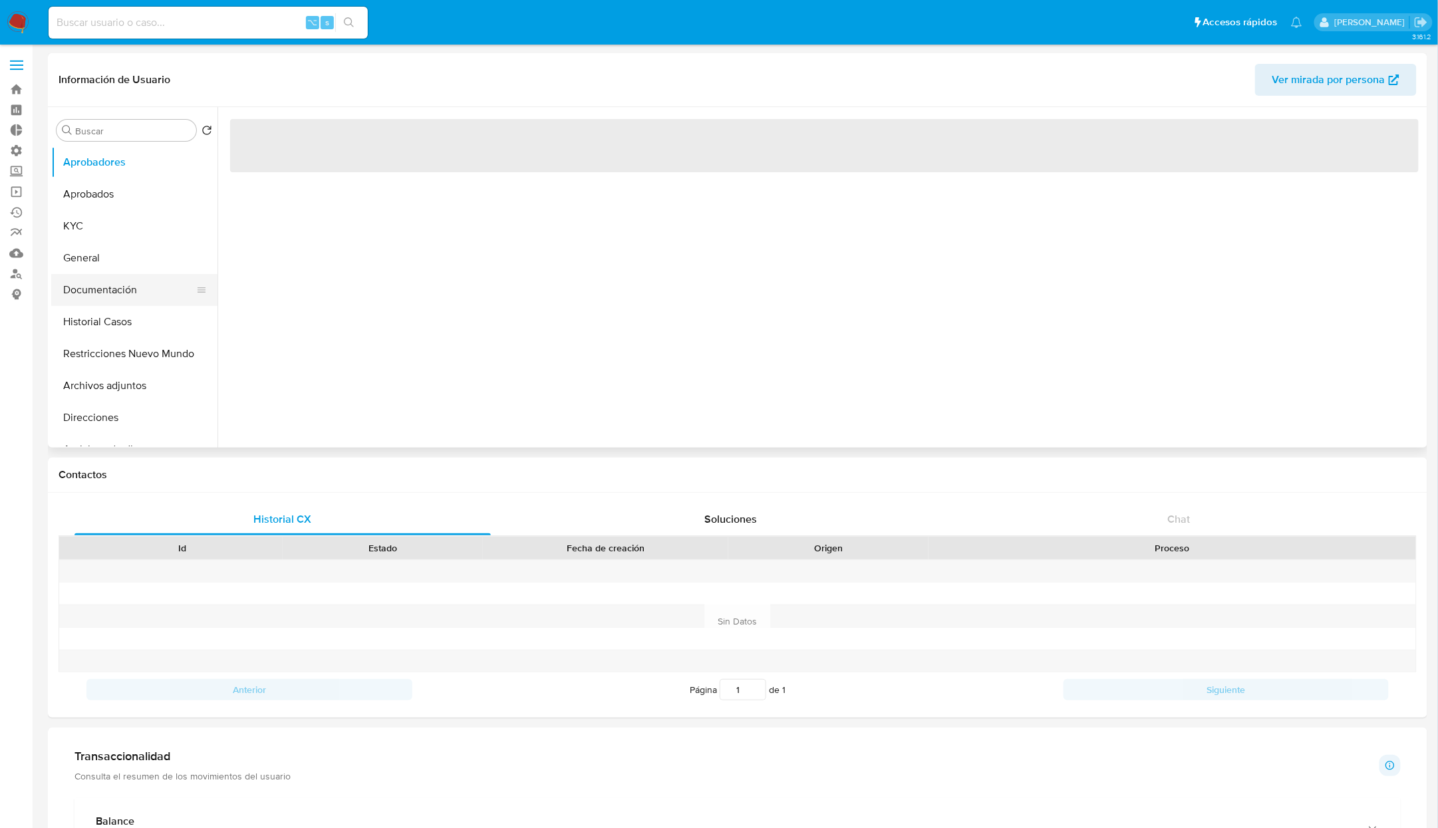
click at [120, 297] on button "Documentación" at bounding box center [129, 290] width 156 height 32
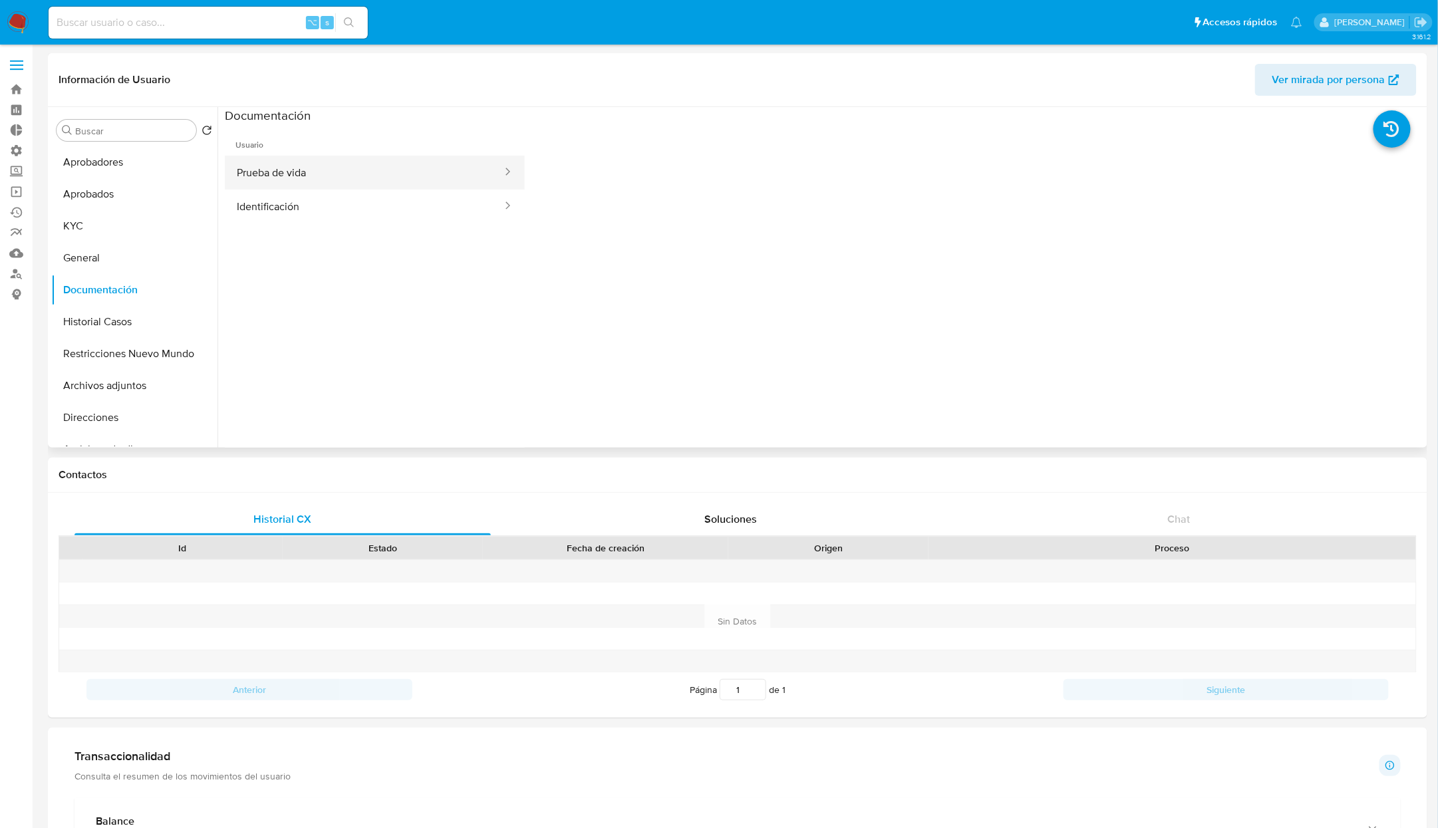
click at [409, 158] on button "Prueba de vida" at bounding box center [364, 173] width 279 height 34
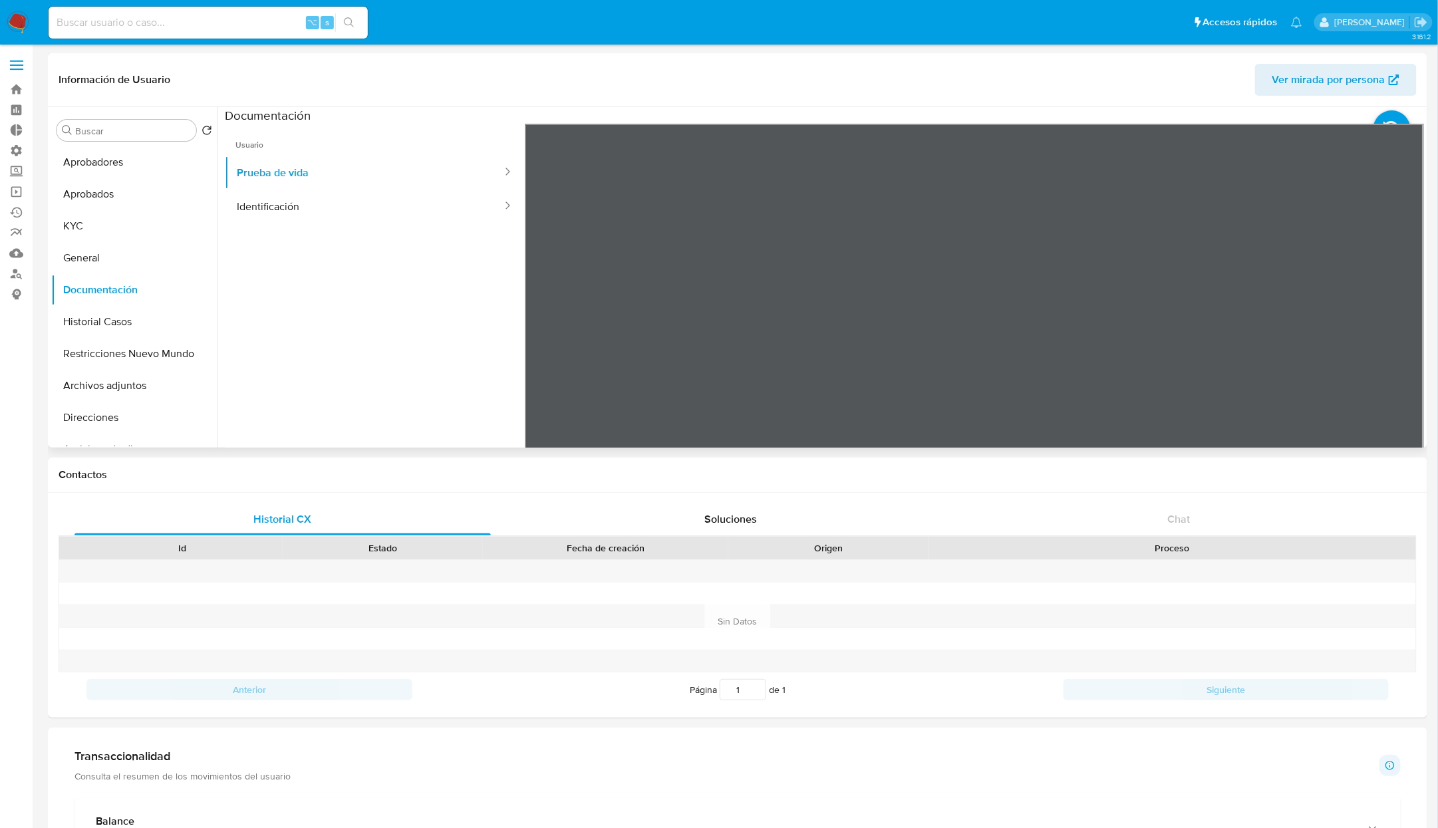
drag, startPoint x: 1244, startPoint y: 364, endPoint x: 1221, endPoint y: 237, distance: 129.0
click at [1221, 237] on div at bounding box center [974, 342] width 899 height 436
click at [266, 196] on button "Identificación" at bounding box center [364, 207] width 279 height 34
click at [125, 221] on button "KYC" at bounding box center [129, 226] width 156 height 32
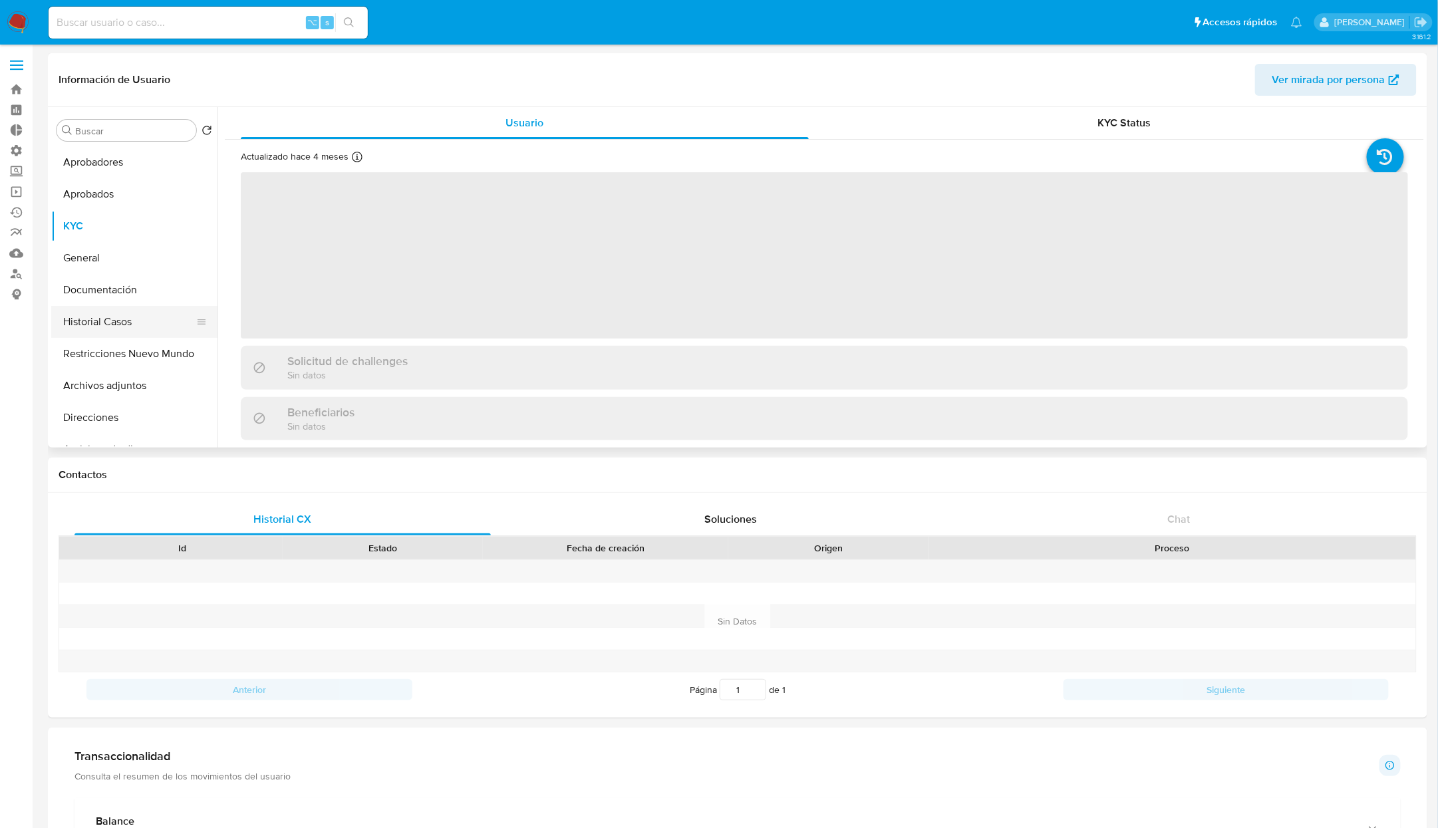
click at [134, 327] on button "Historial Casos" at bounding box center [129, 322] width 156 height 32
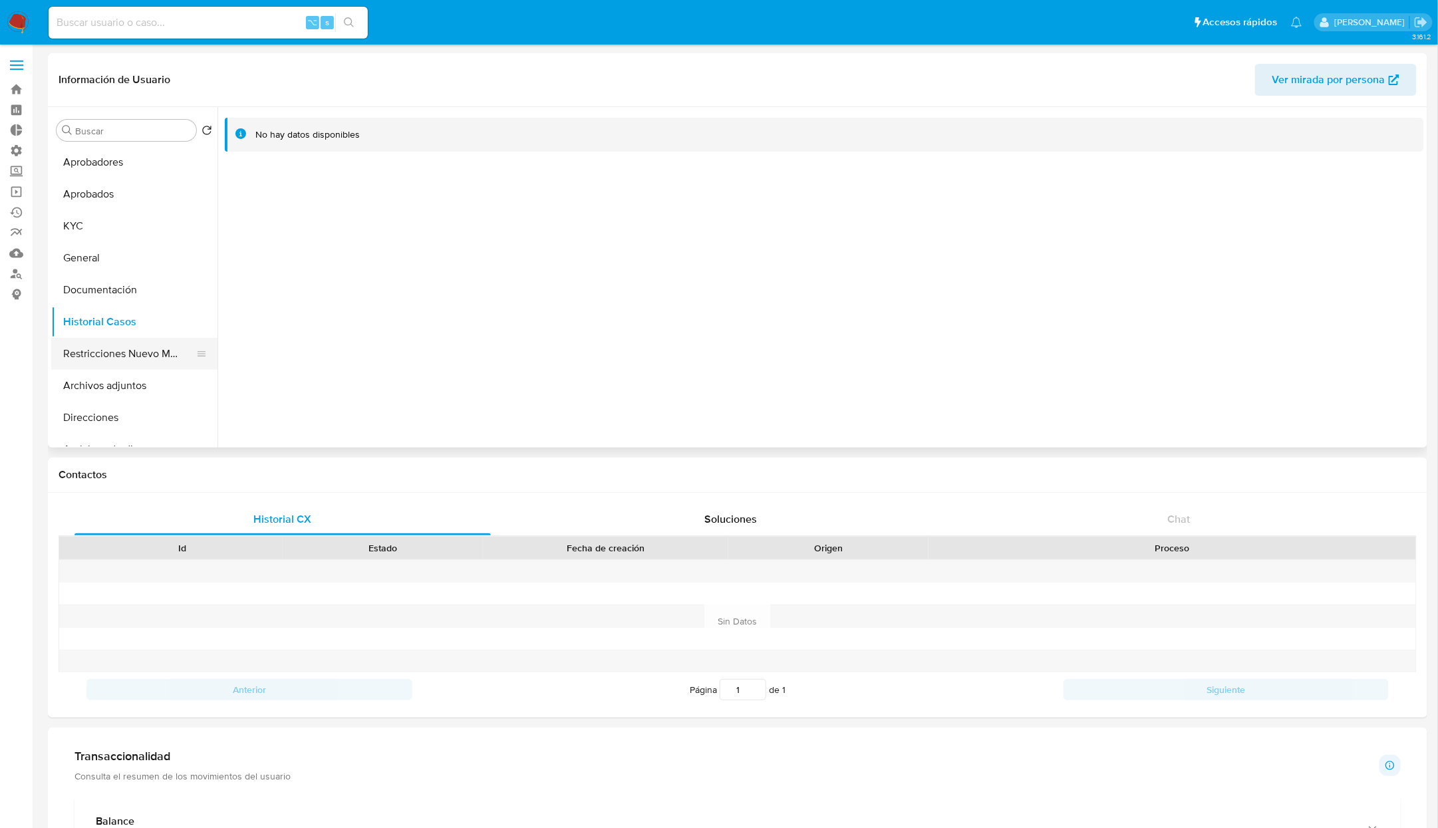
click at [142, 355] on button "Restricciones Nuevo Mundo" at bounding box center [129, 354] width 156 height 32
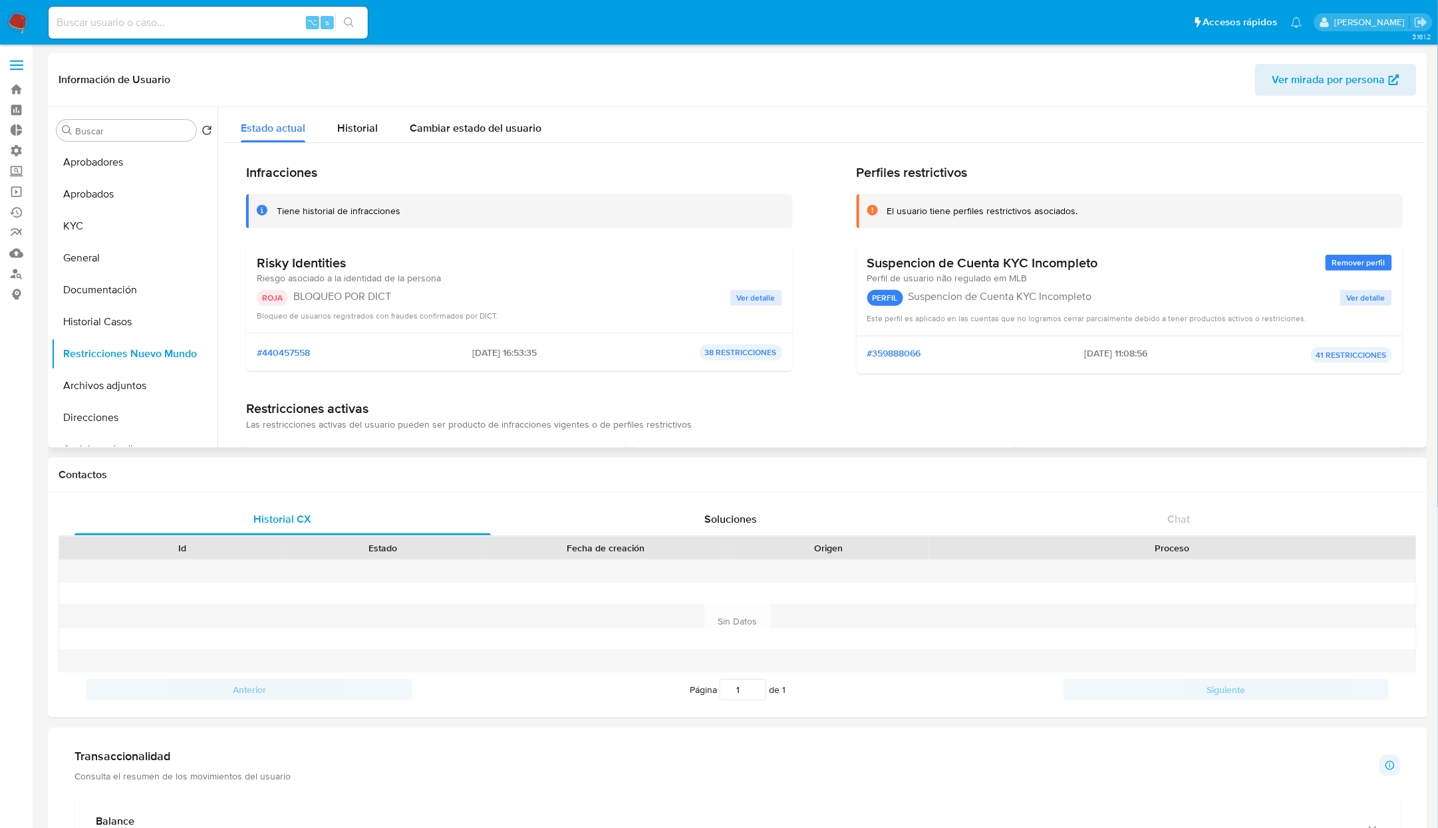
click at [1372, 301] on span "Ver detalle" at bounding box center [1366, 297] width 39 height 13
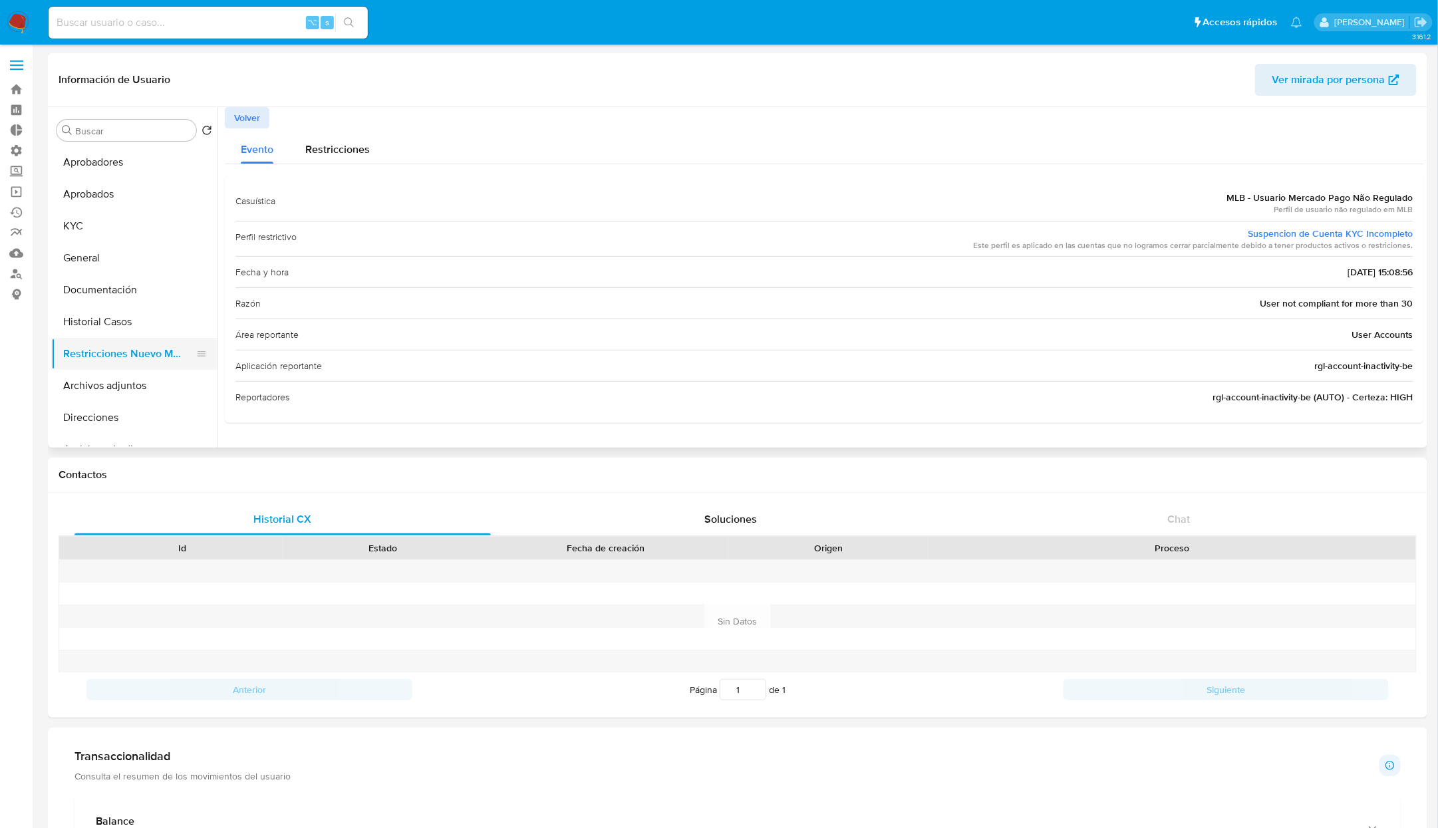
click at [115, 354] on button "Restricciones Nuevo Mundo" at bounding box center [129, 354] width 156 height 32
click at [245, 122] on span "Volver" at bounding box center [247, 117] width 26 height 19
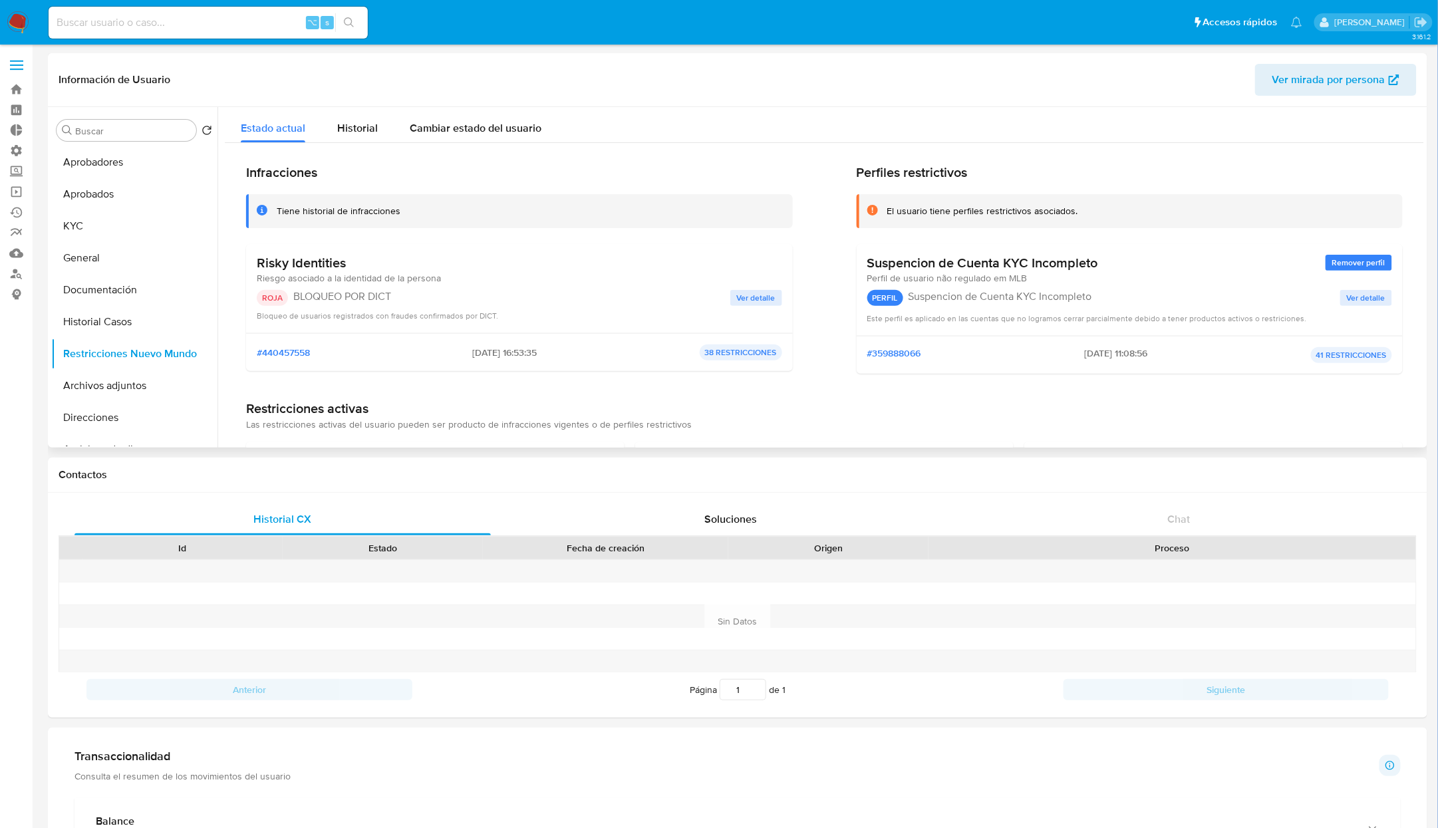
click at [771, 298] on span "Ver detalle" at bounding box center [756, 297] width 39 height 13
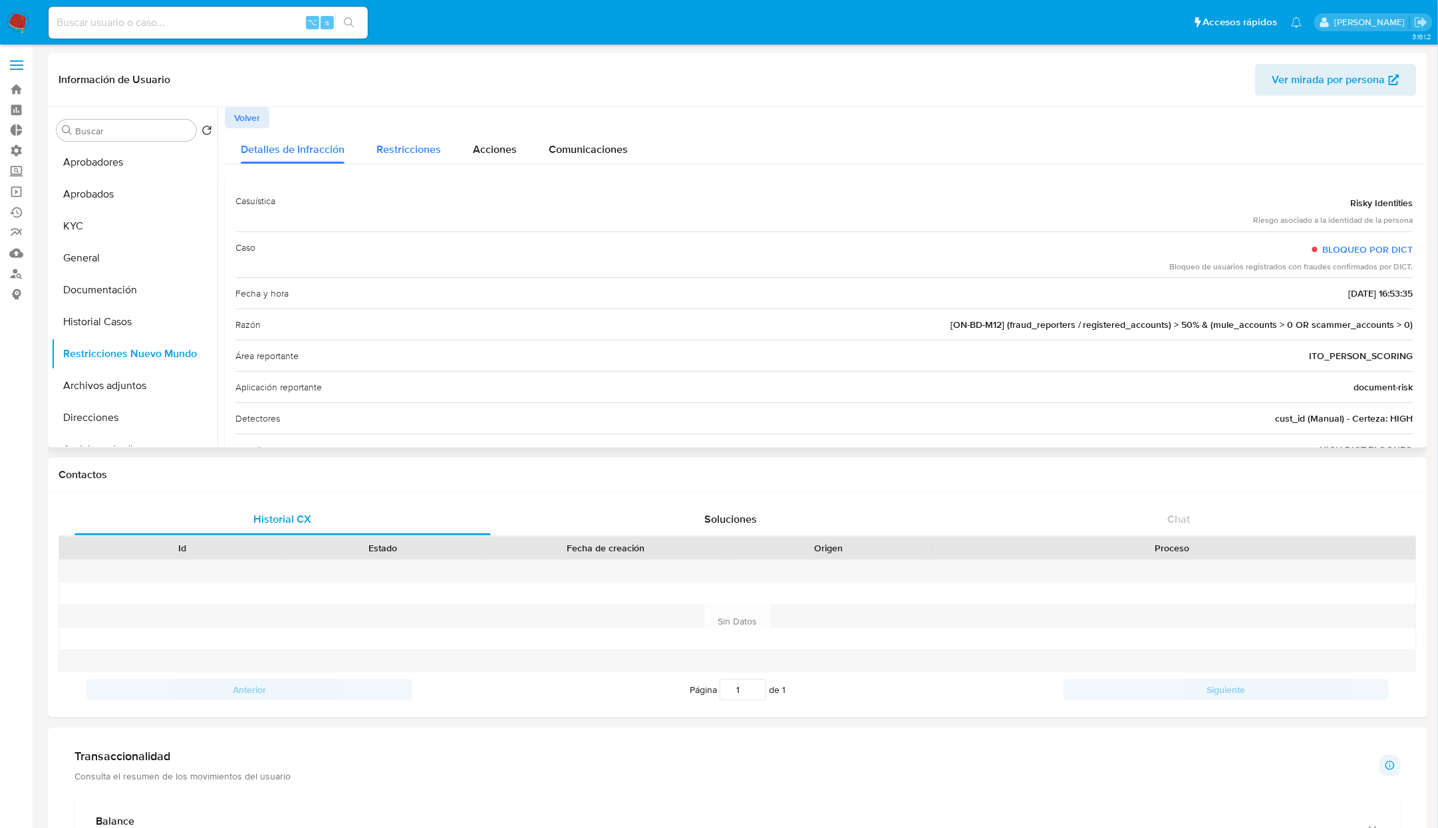
click at [410, 146] on span "Restricciones" at bounding box center [408, 149] width 65 height 15
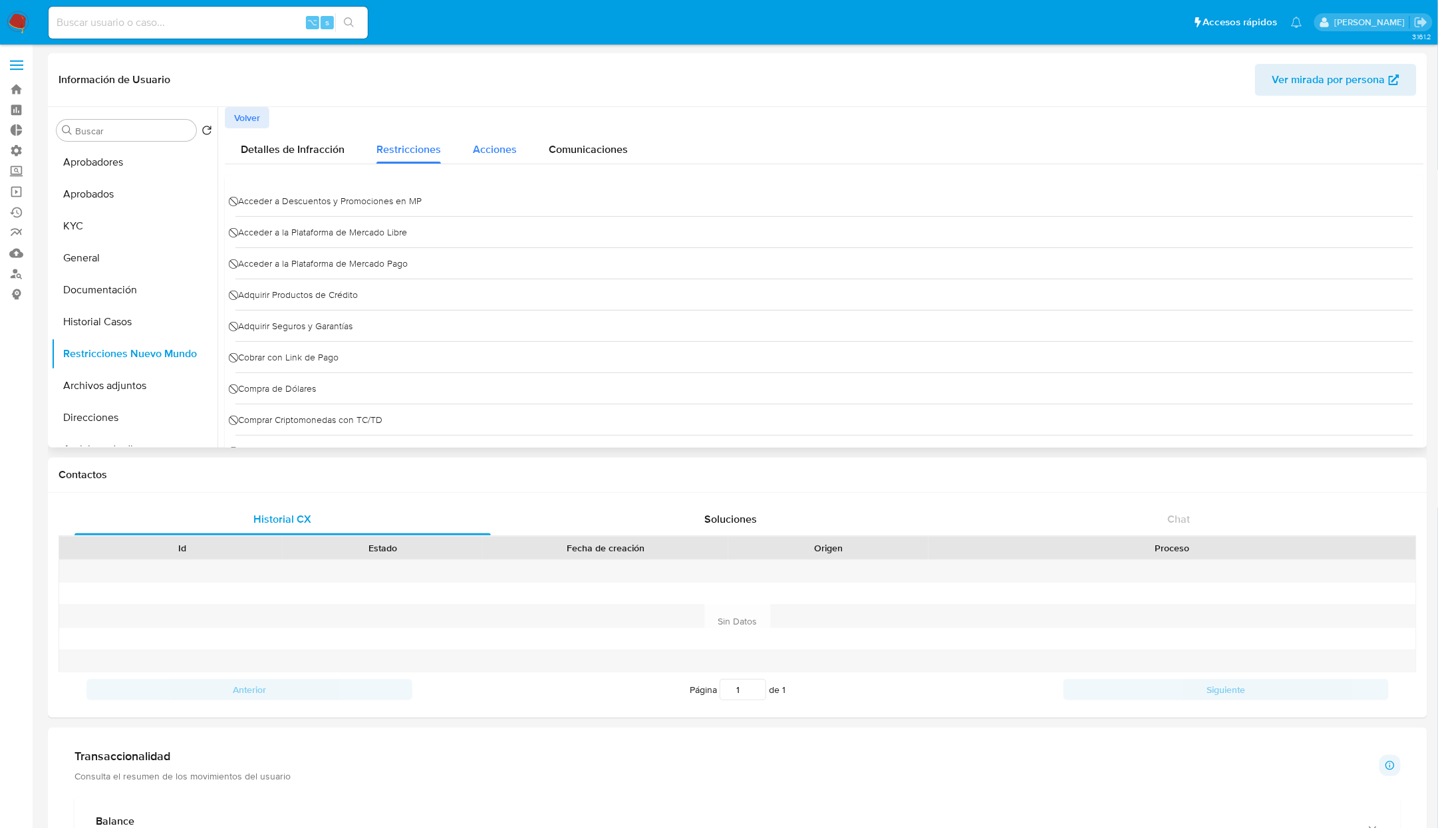
click at [483, 150] on span "Acciones" at bounding box center [495, 149] width 44 height 15
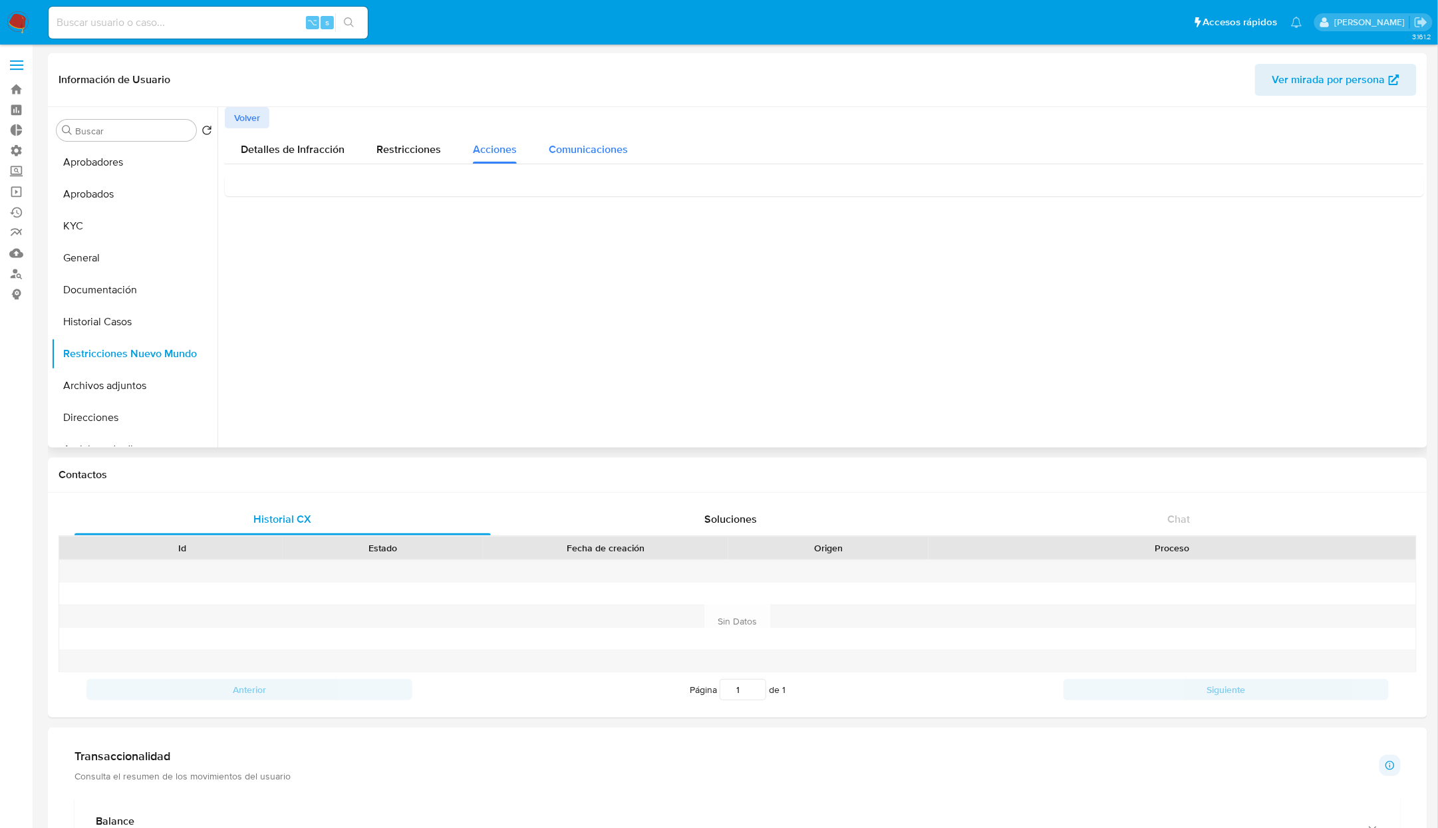
click at [575, 146] on span "Comunicaciones" at bounding box center [588, 149] width 79 height 15
click at [395, 207] on div "Suspendemos sua conta" at bounding box center [824, 204] width 1178 height 36
click at [78, 228] on button "KYC" at bounding box center [129, 226] width 156 height 32
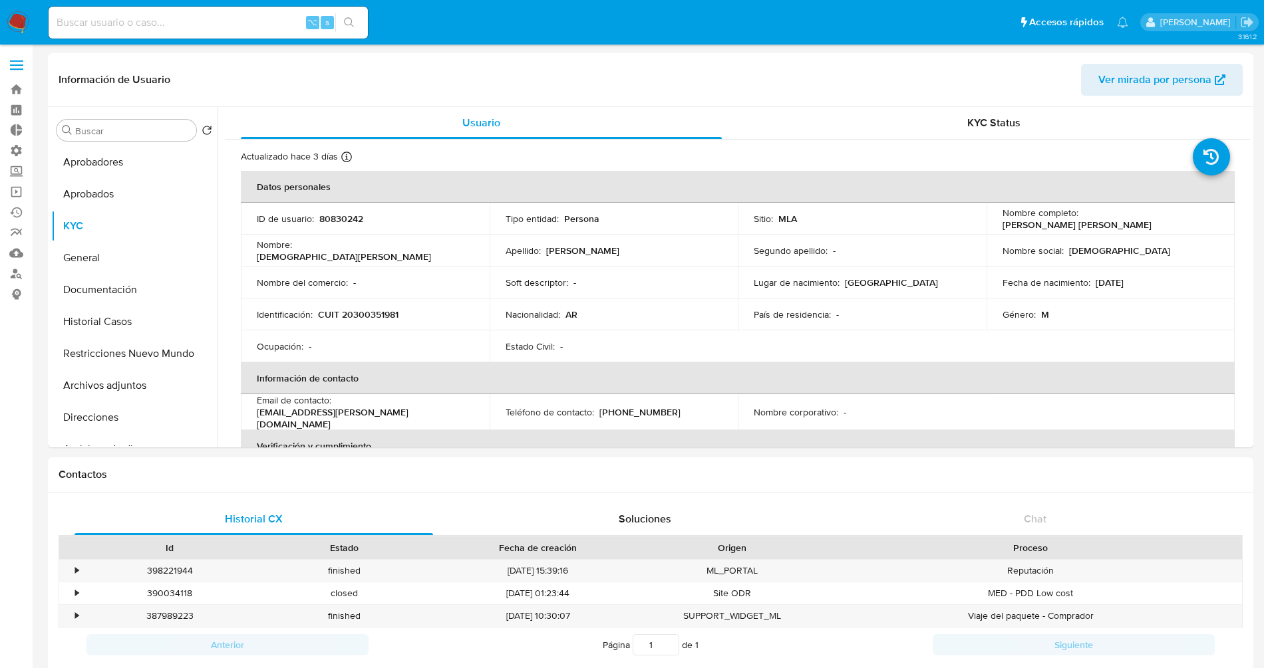
select select "10"
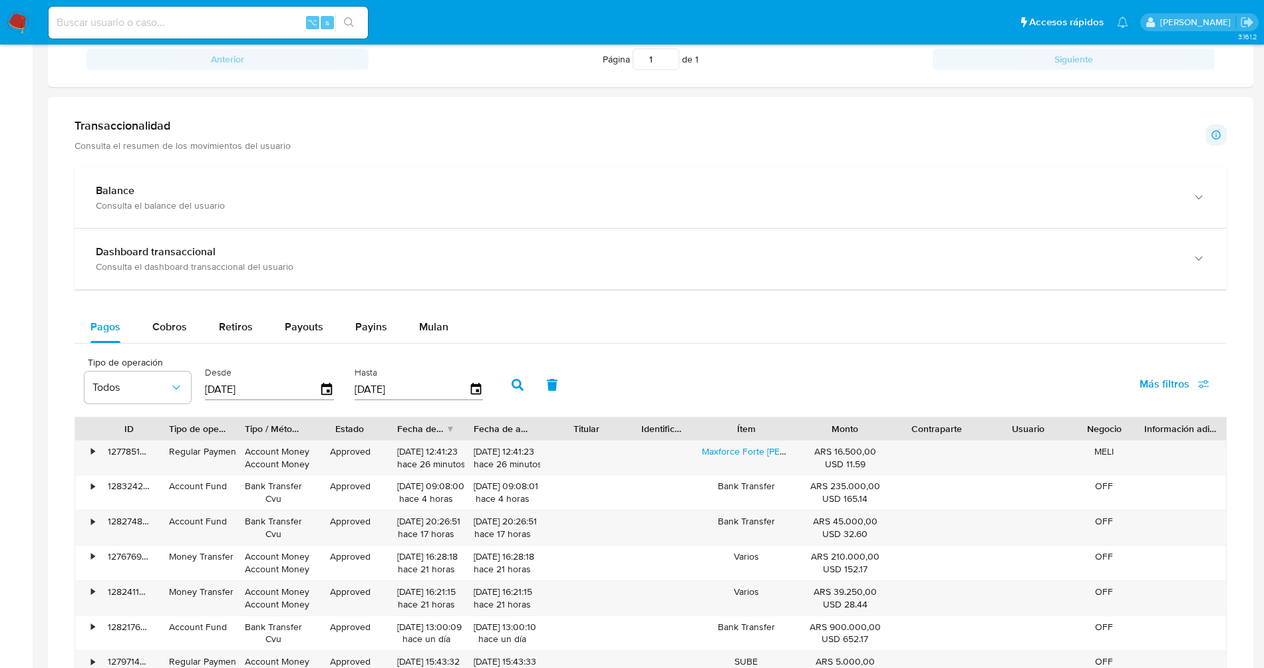
scroll to position [607, 0]
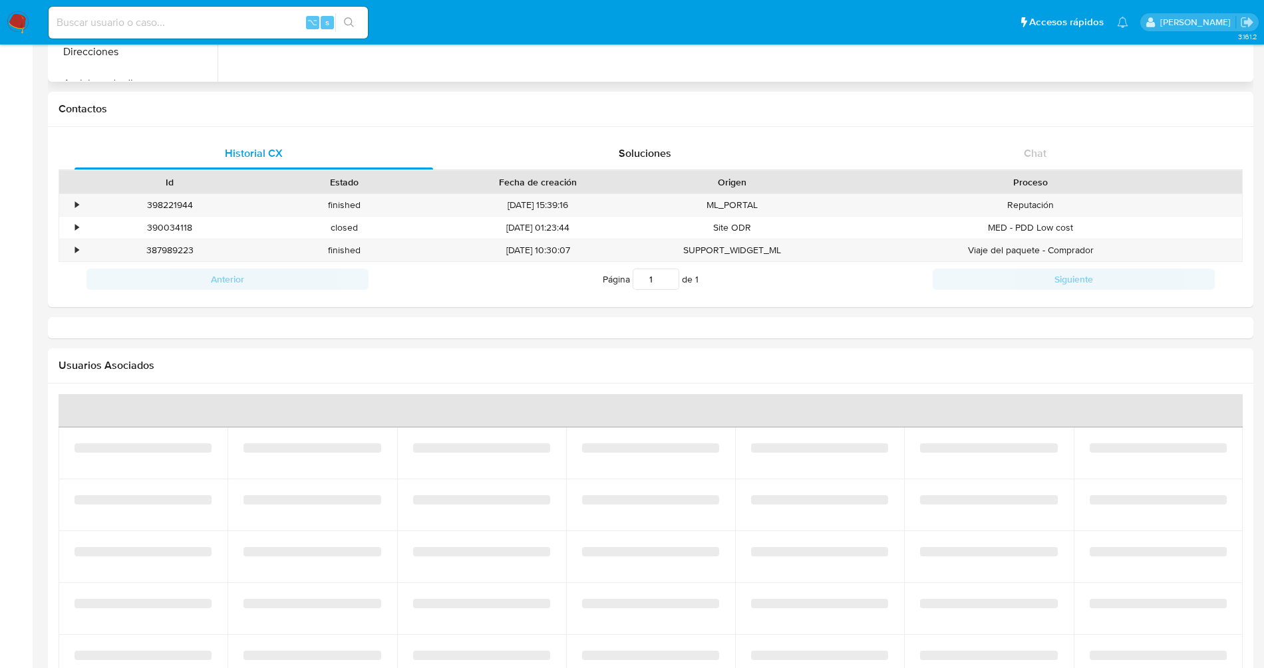
select select "10"
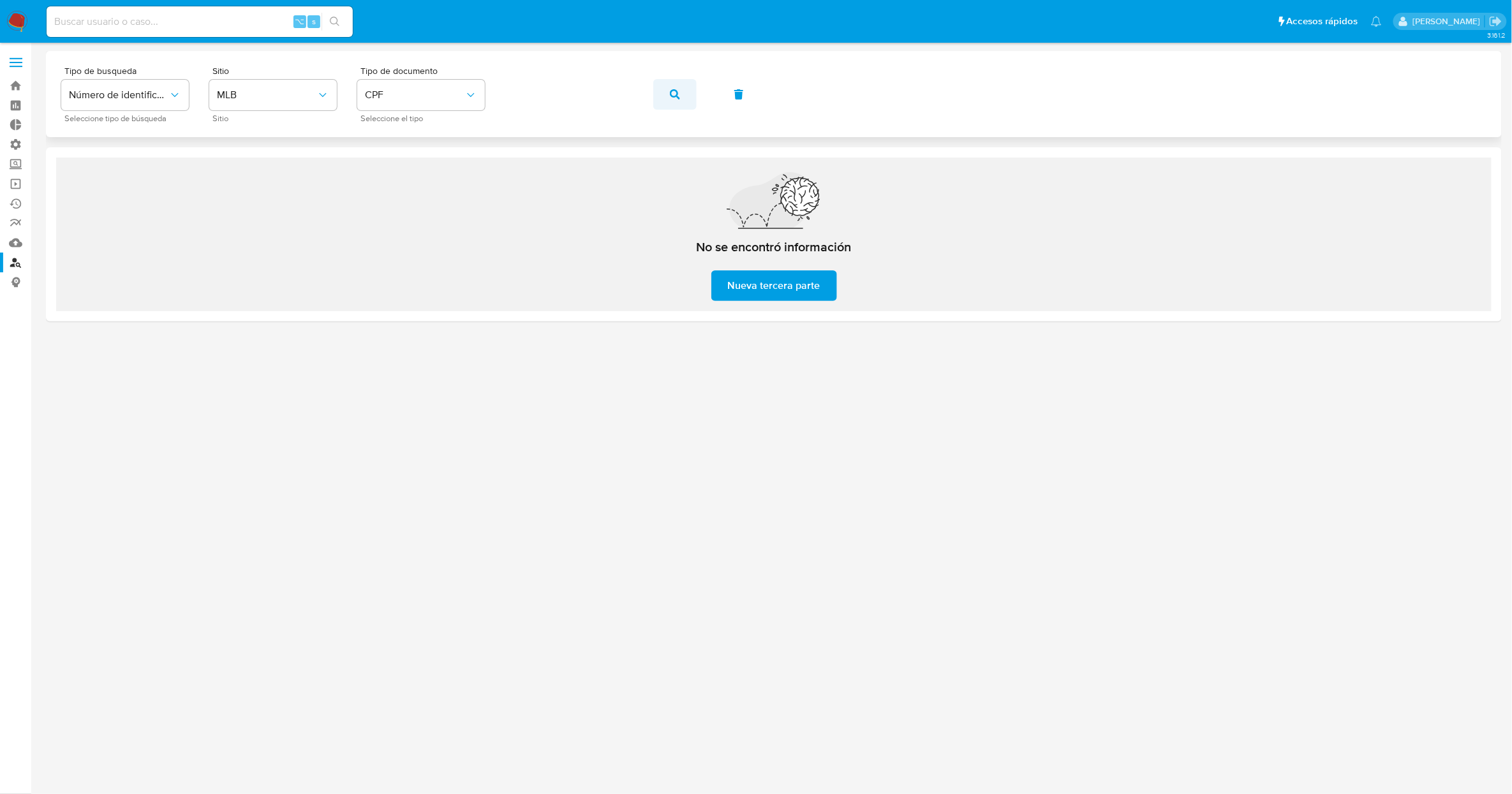
click at [675, 94] on icon "button" at bounding box center [674, 94] width 11 height 11
click at [677, 94] on icon "button" at bounding box center [674, 94] width 11 height 11
click at [668, 100] on button "button" at bounding box center [674, 94] width 43 height 31
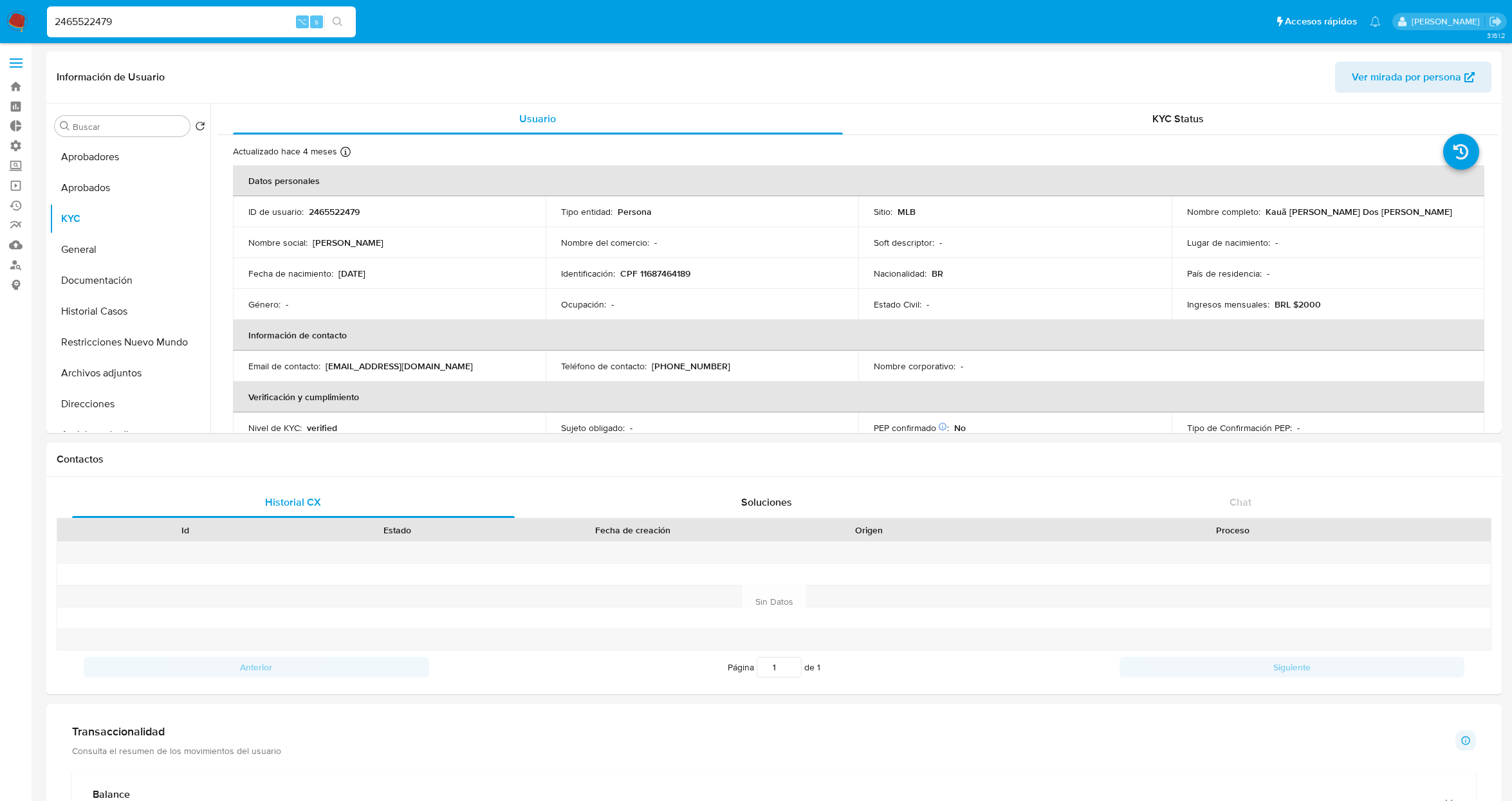
select select "10"
click at [1030, 427] on div "PEP confirmado Obtenido de listas internas : No" at bounding box center [1014, 428] width 282 height 12
click at [837, 290] on td "Ocupación : -" at bounding box center [701, 305] width 312 height 31
click at [196, 28] on input "2465522479" at bounding box center [201, 21] width 309 height 16
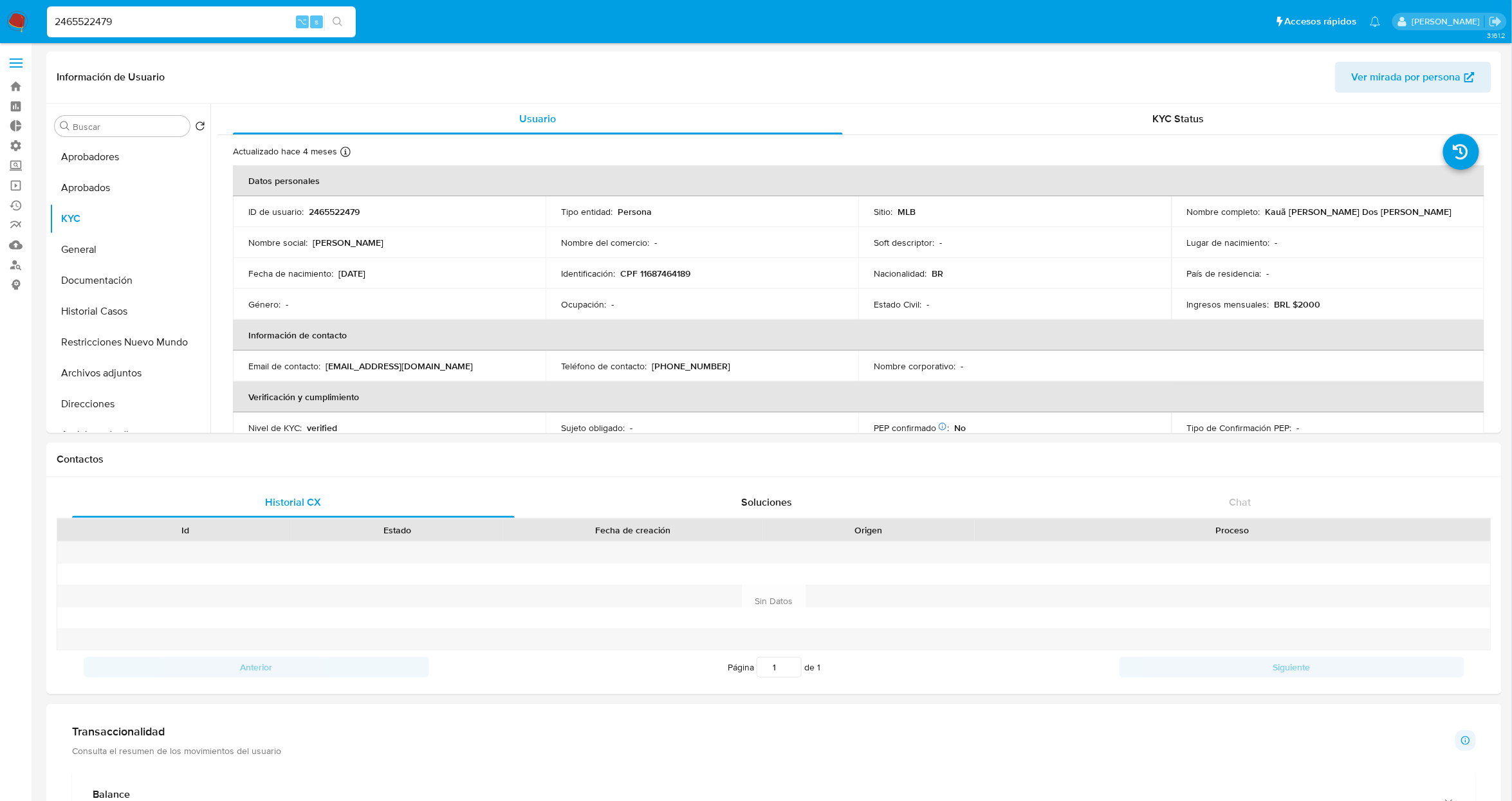
paste input "081912840"
type input "2081912840"
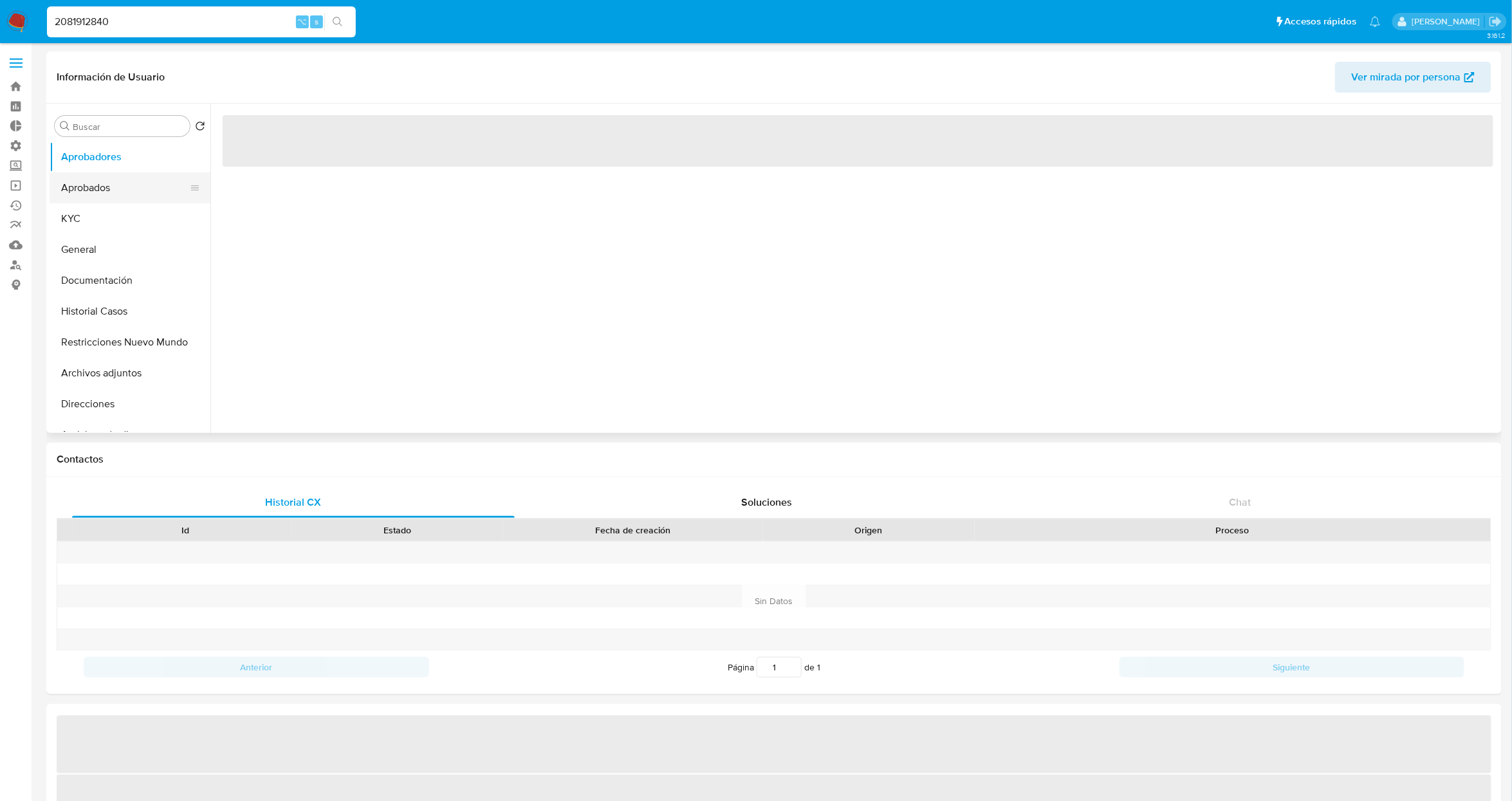
select select "10"
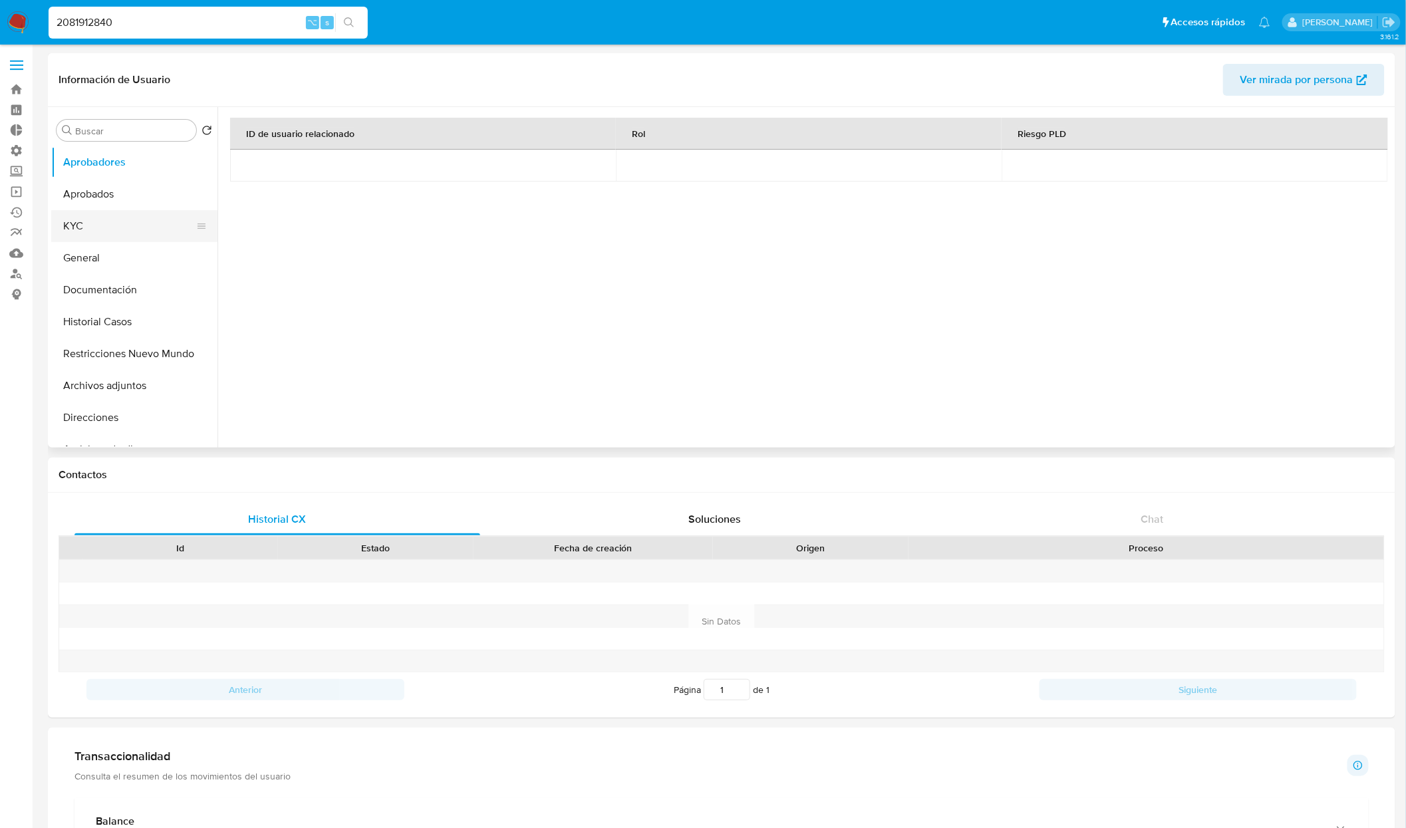
click at [96, 233] on button "KYC" at bounding box center [129, 226] width 156 height 32
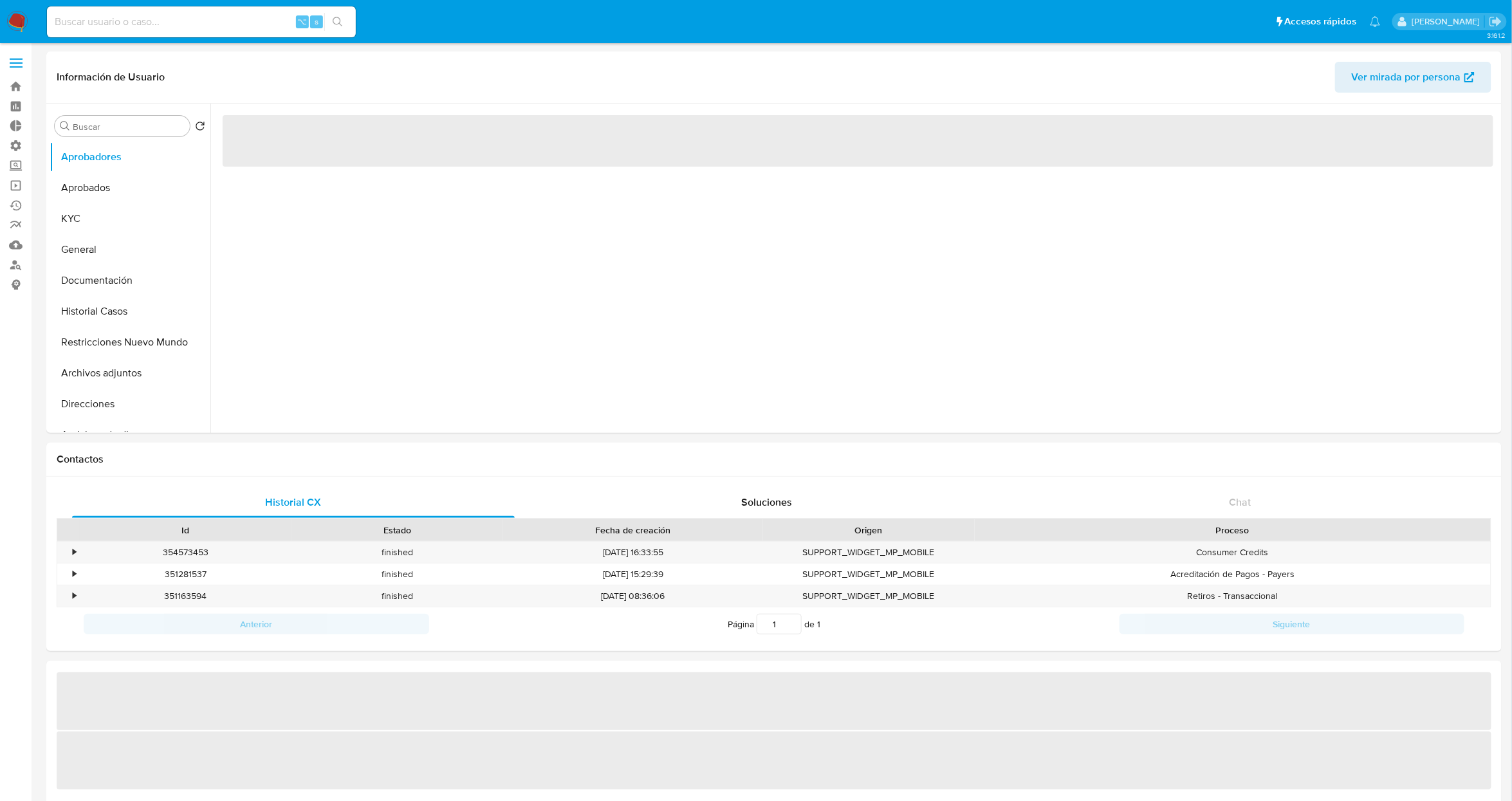
select select "10"
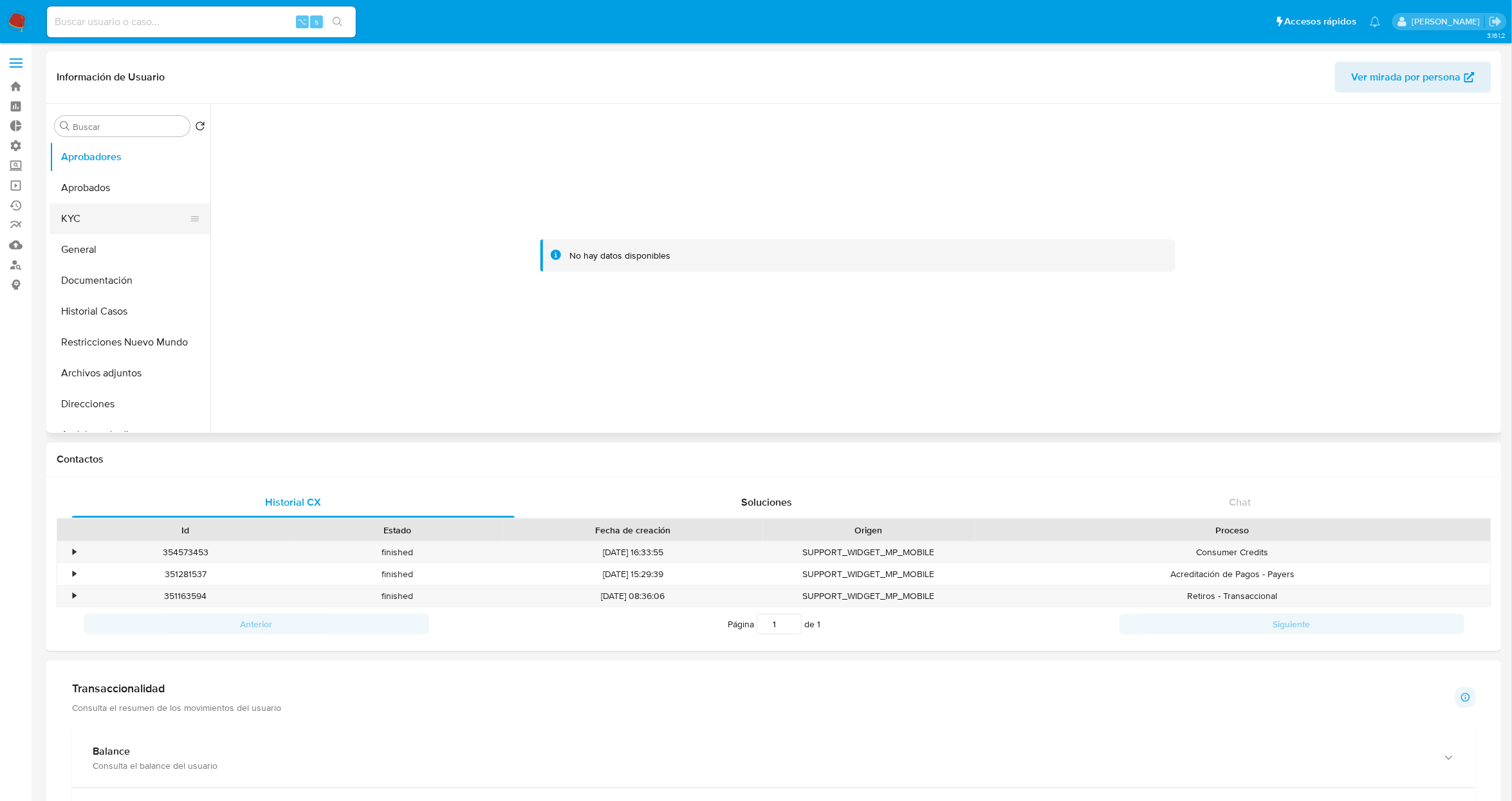
click at [104, 213] on button "KYC" at bounding box center [125, 219] width 151 height 31
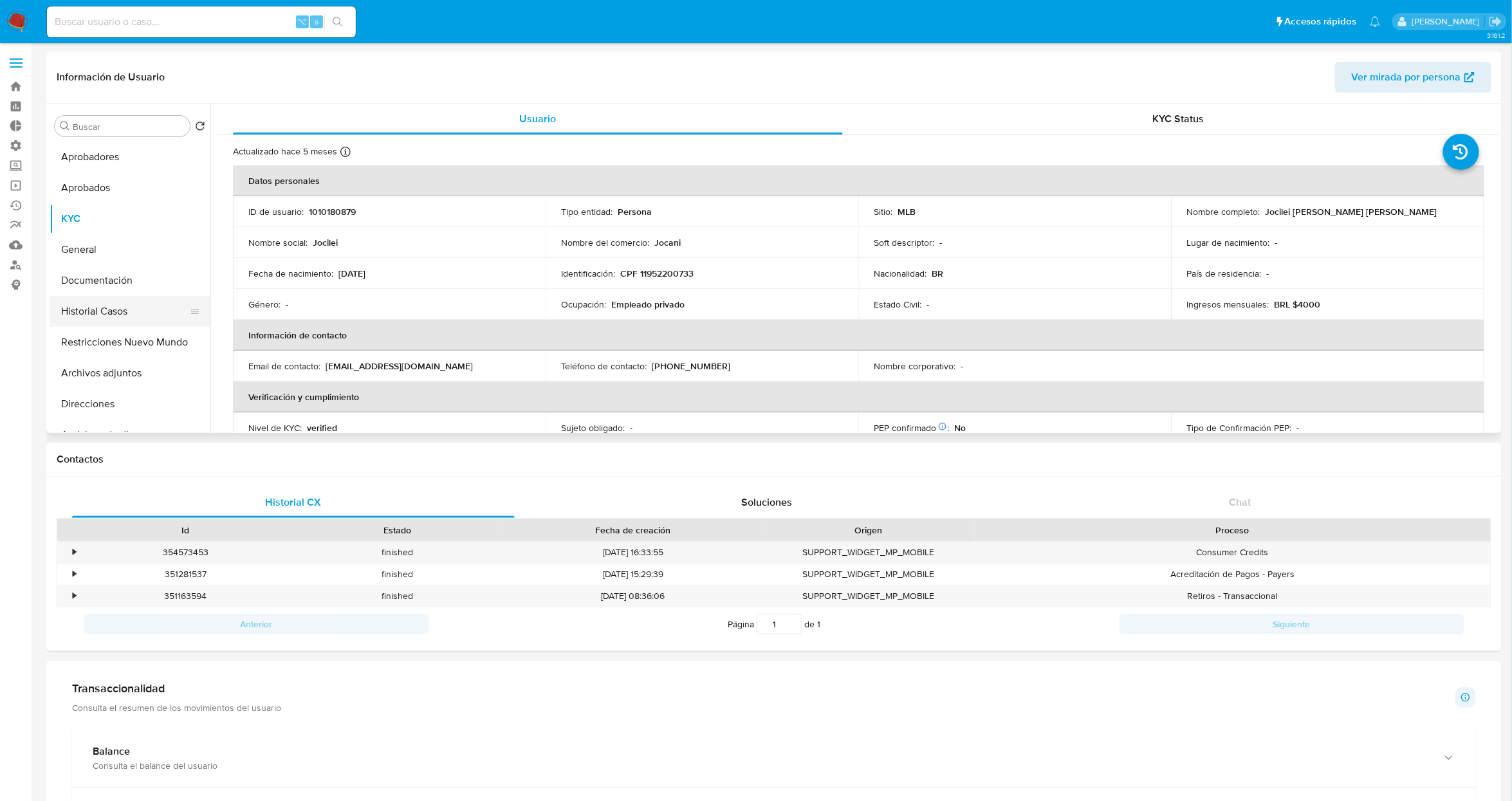
click at [124, 318] on button "Historial Casos" at bounding box center [125, 312] width 151 height 31
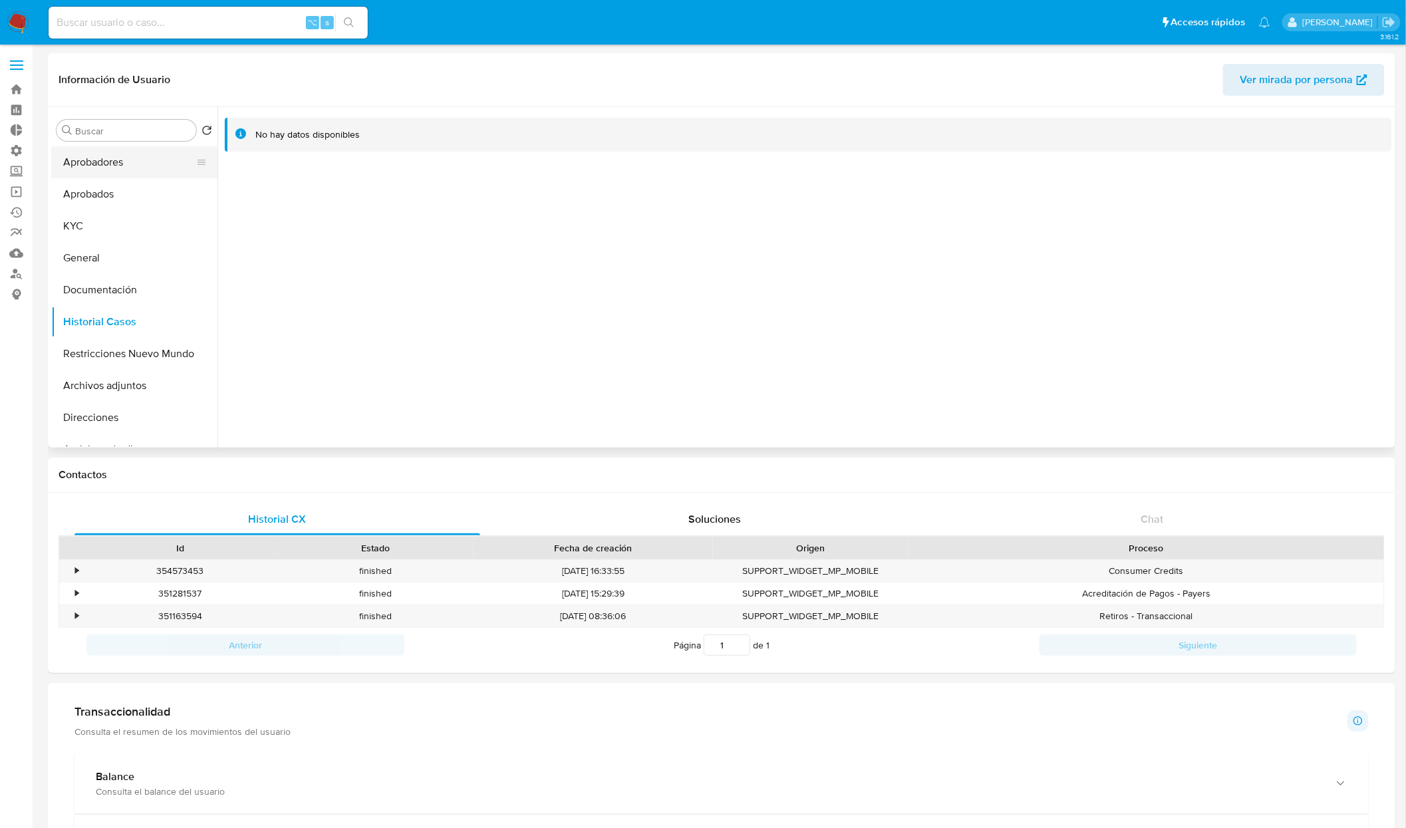
click at [106, 171] on button "Aprobadores" at bounding box center [129, 162] width 156 height 32
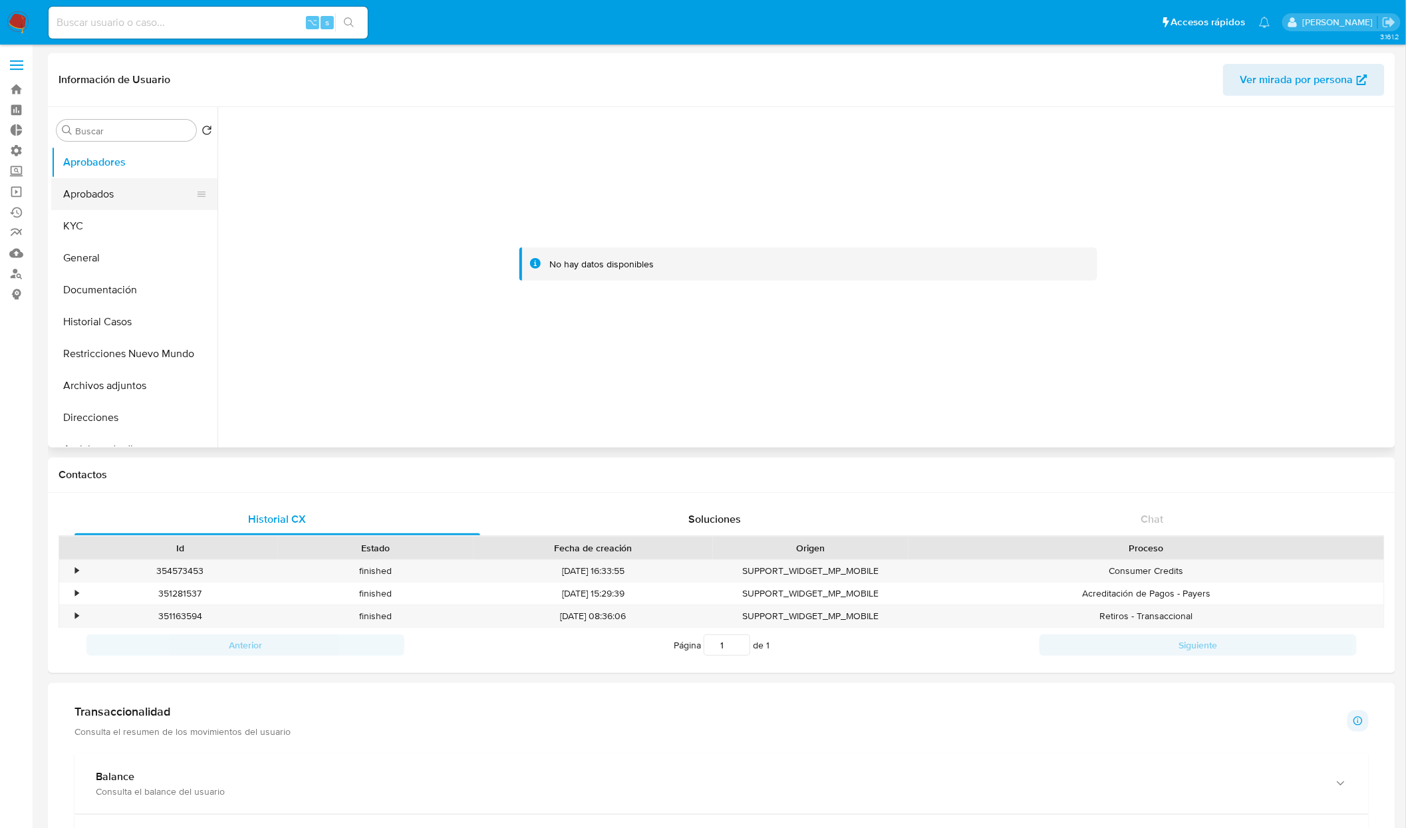
click at [128, 193] on button "Aprobados" at bounding box center [129, 194] width 156 height 32
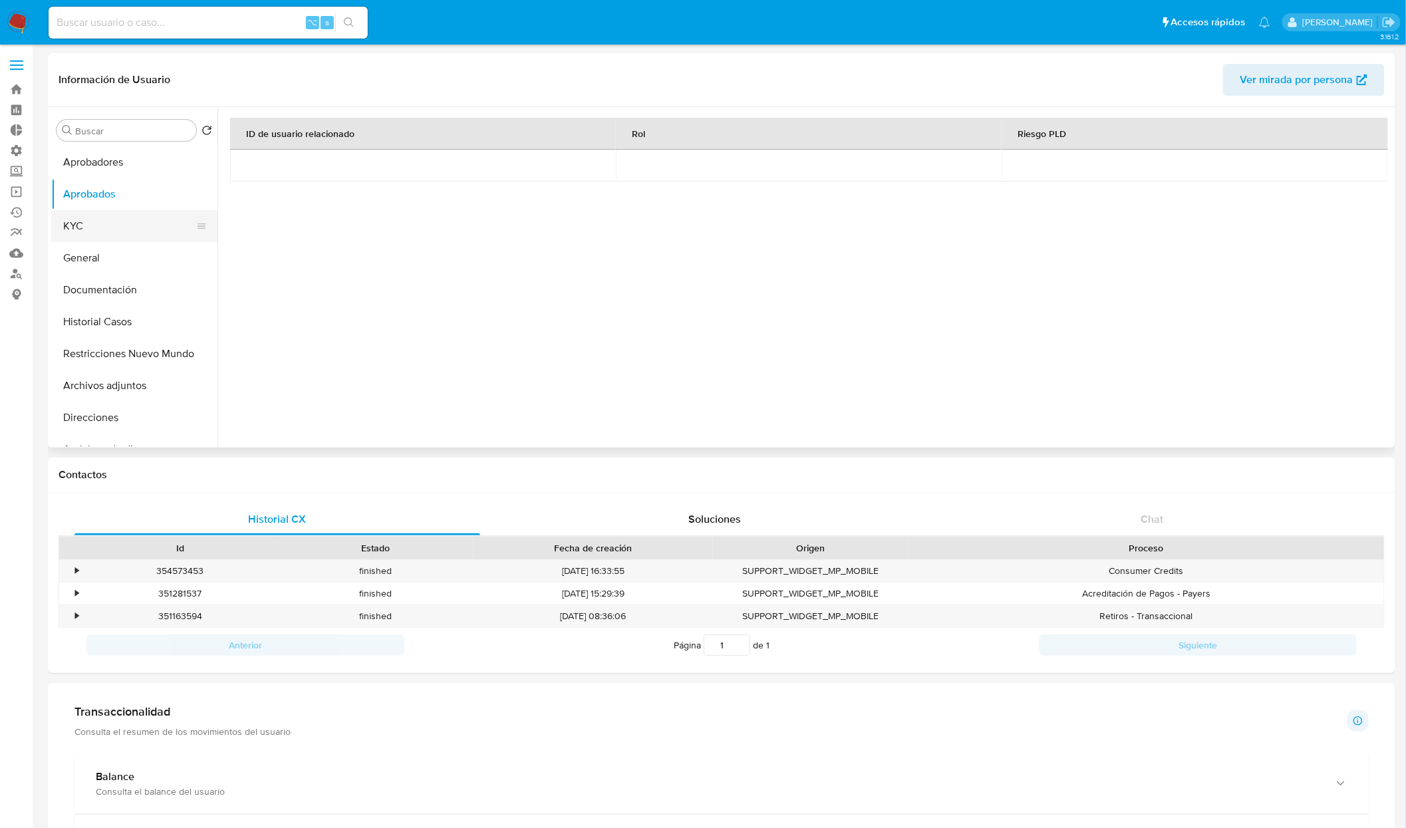
click at [95, 215] on button "KYC" at bounding box center [129, 226] width 156 height 32
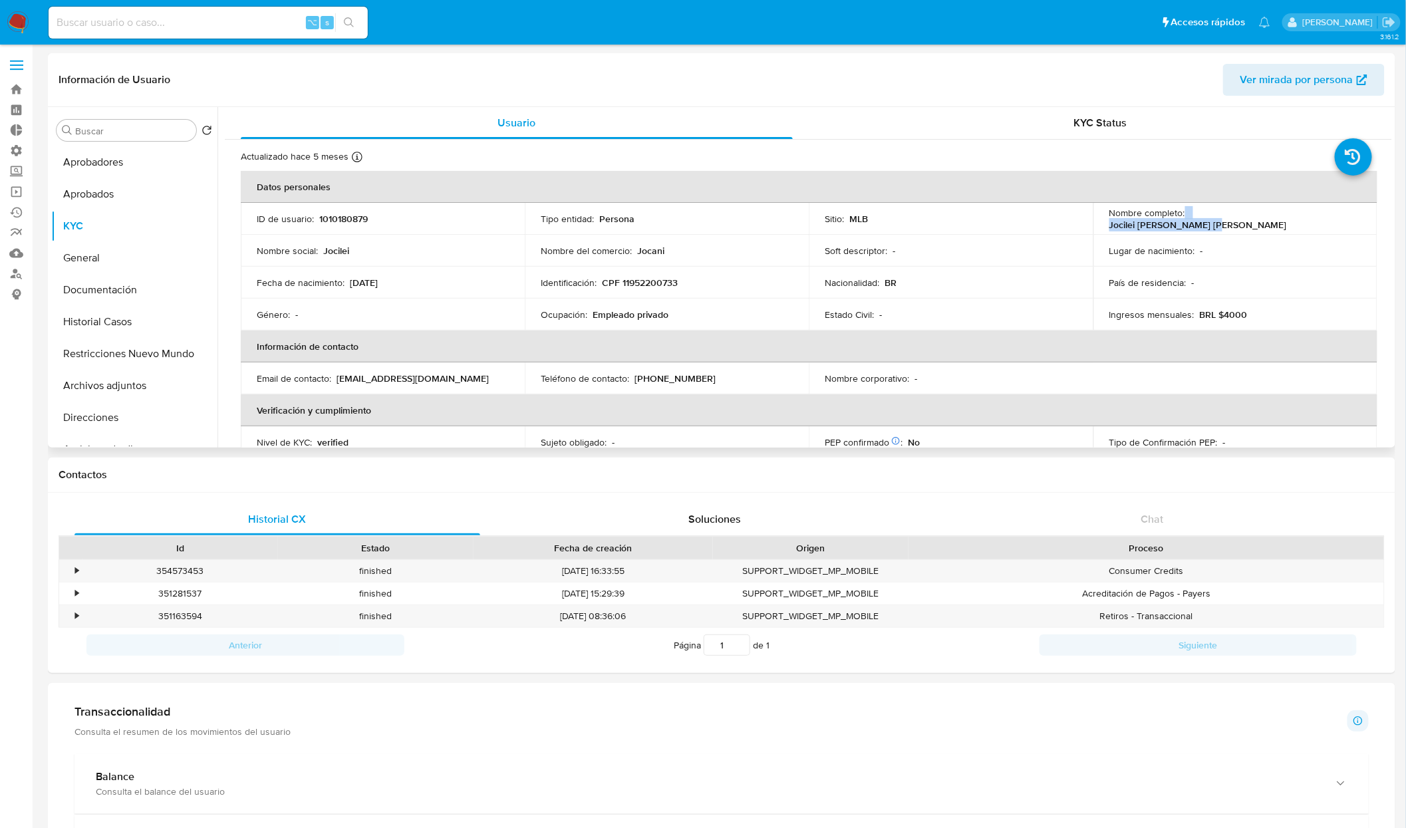
drag, startPoint x: 1182, startPoint y: 218, endPoint x: 1336, endPoint y: 216, distance: 153.7
click at [1336, 216] on div "Nombre completo : Jocilei de Souza Fonseca" at bounding box center [1235, 219] width 252 height 24
copy div "Jocilei de Souza Fonseca"
drag, startPoint x: 641, startPoint y: 277, endPoint x: 696, endPoint y: 277, distance: 55.9
click at [696, 277] on div "Identificación : CPF 11952200733" at bounding box center [667, 283] width 252 height 12
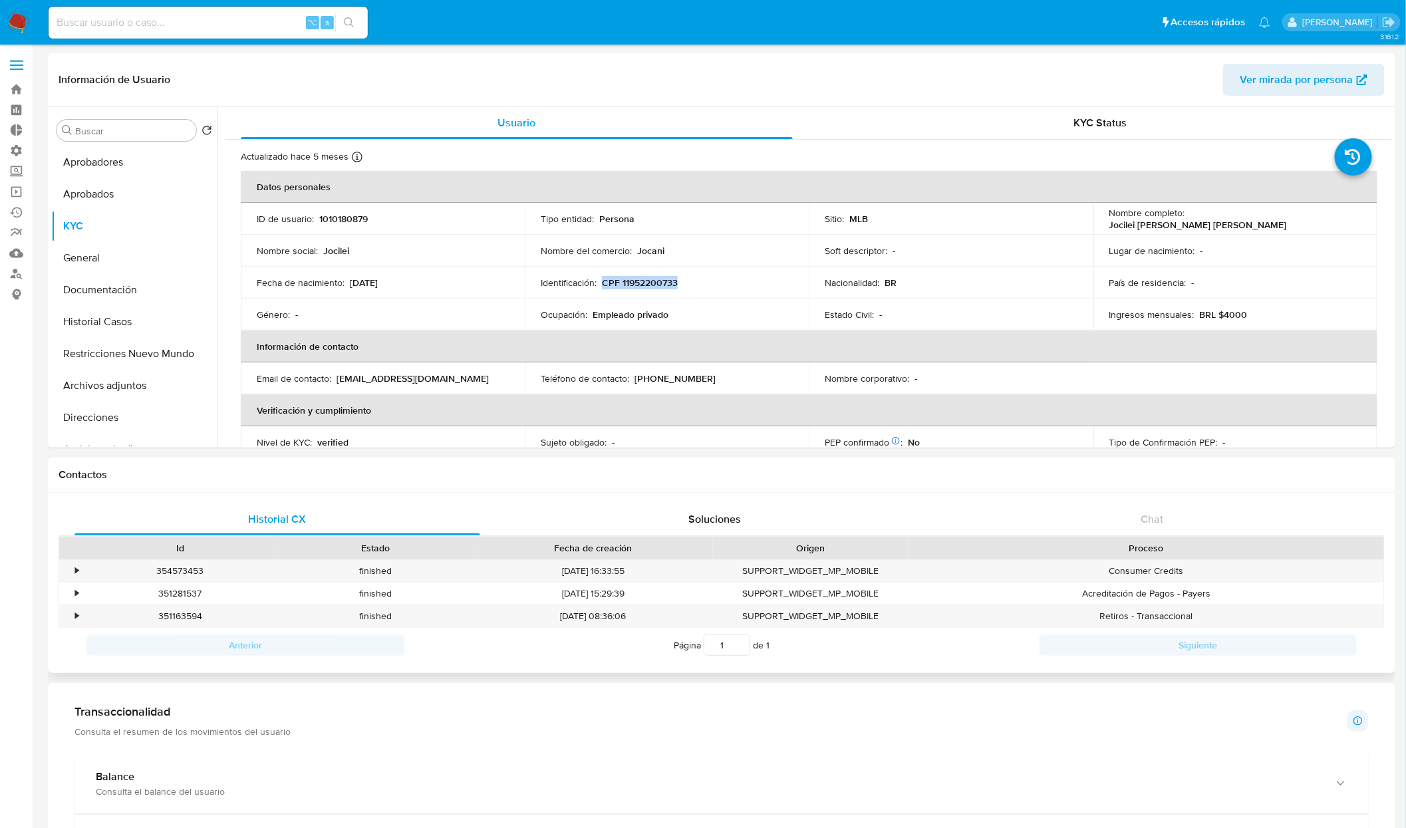
copy p "CPF 11952200733"
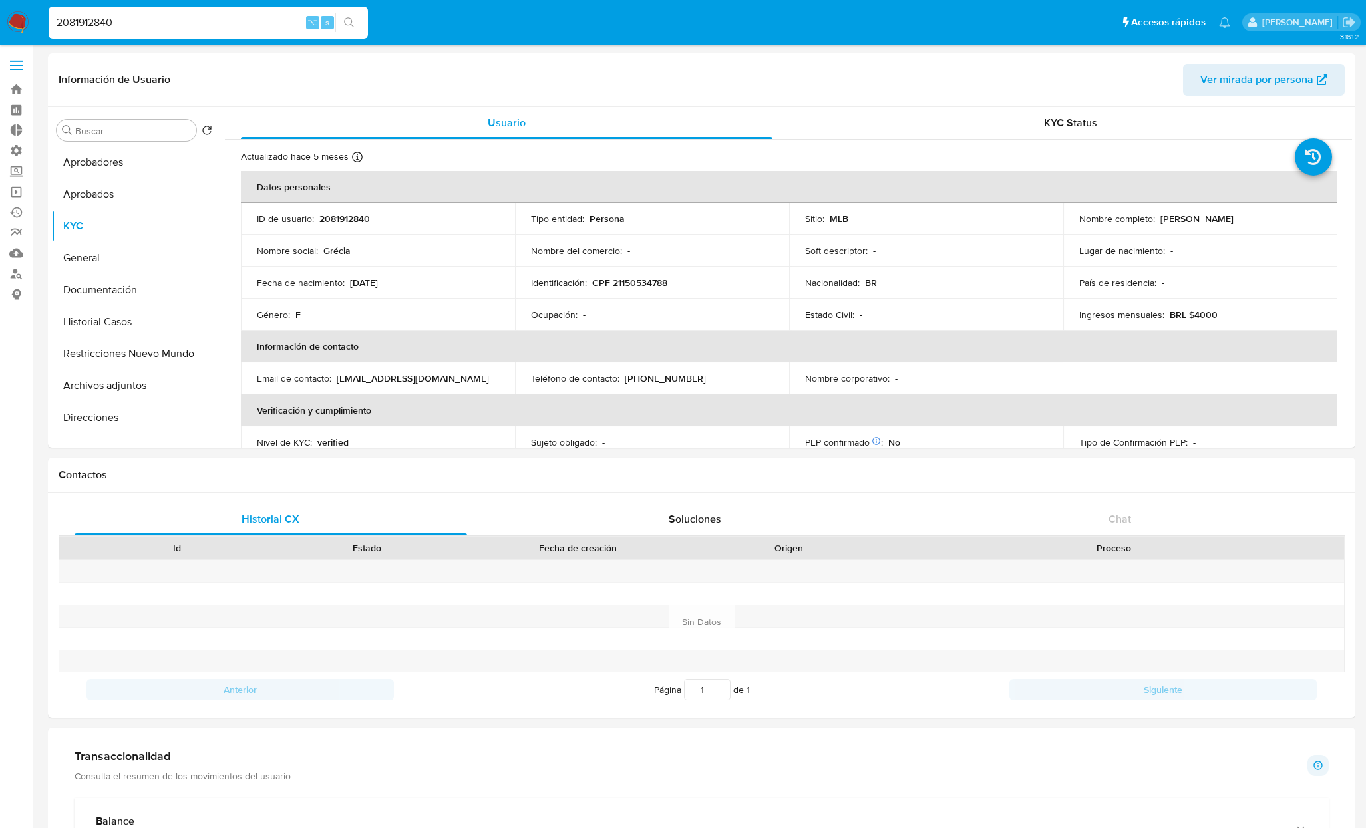
select select "10"
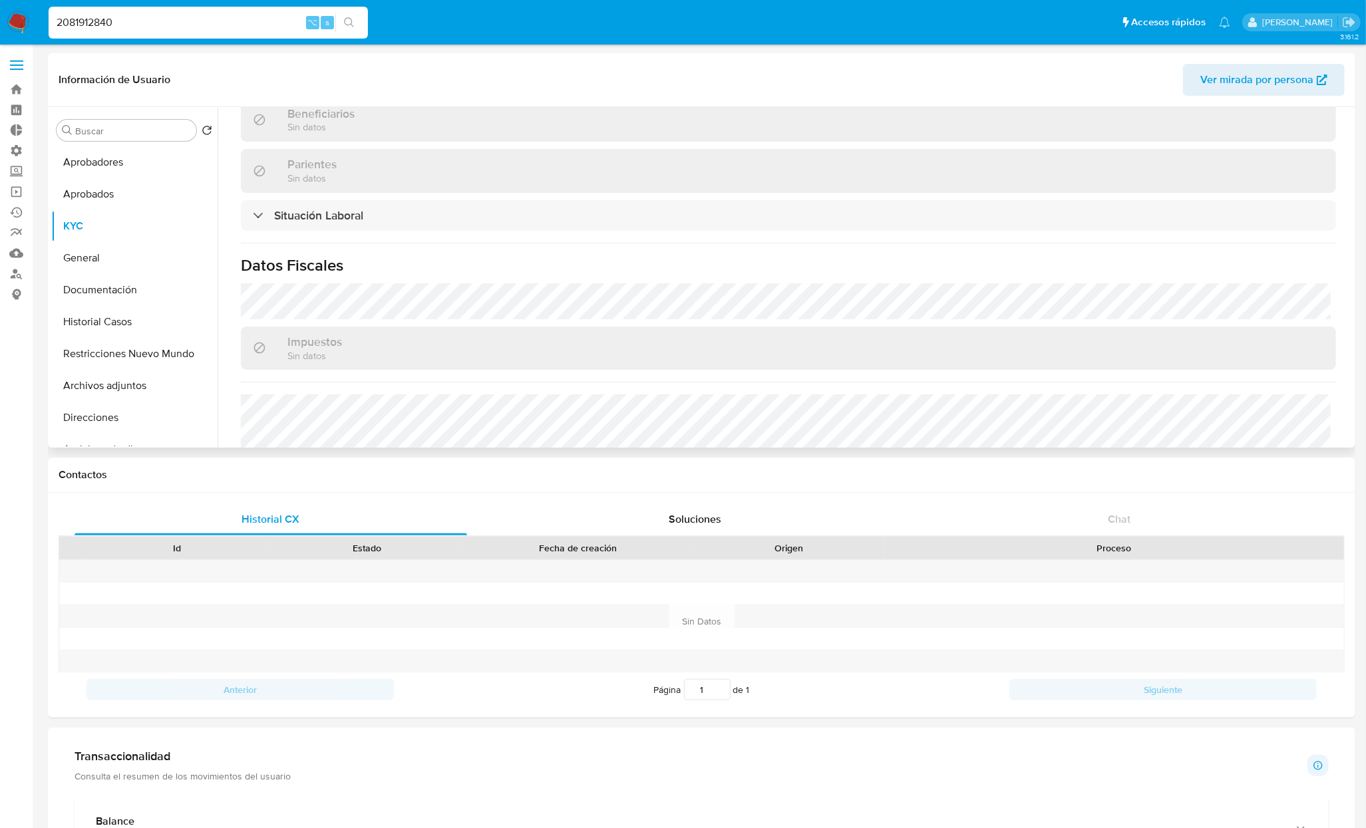
scroll to position [580, 0]
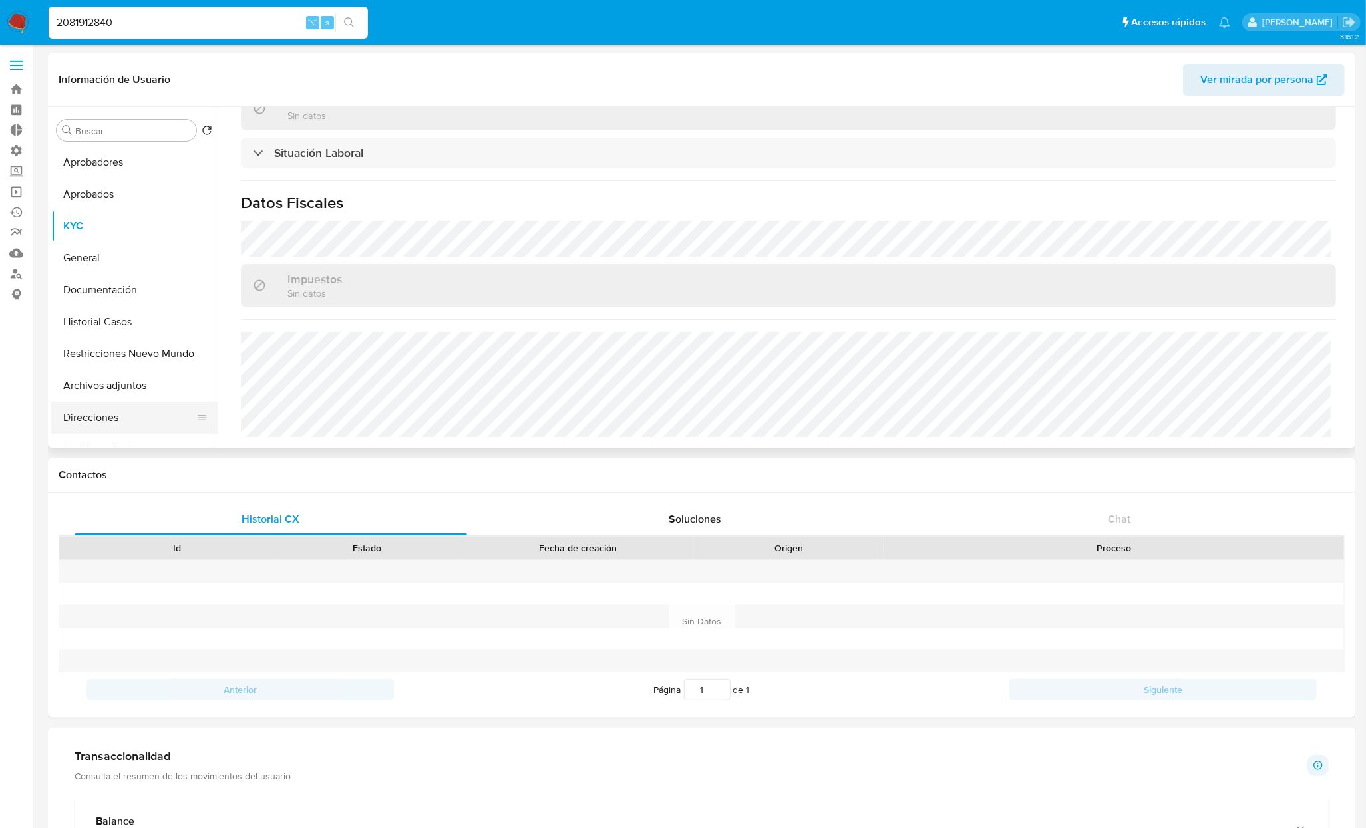
click at [105, 421] on button "Direcciones" at bounding box center [129, 418] width 156 height 32
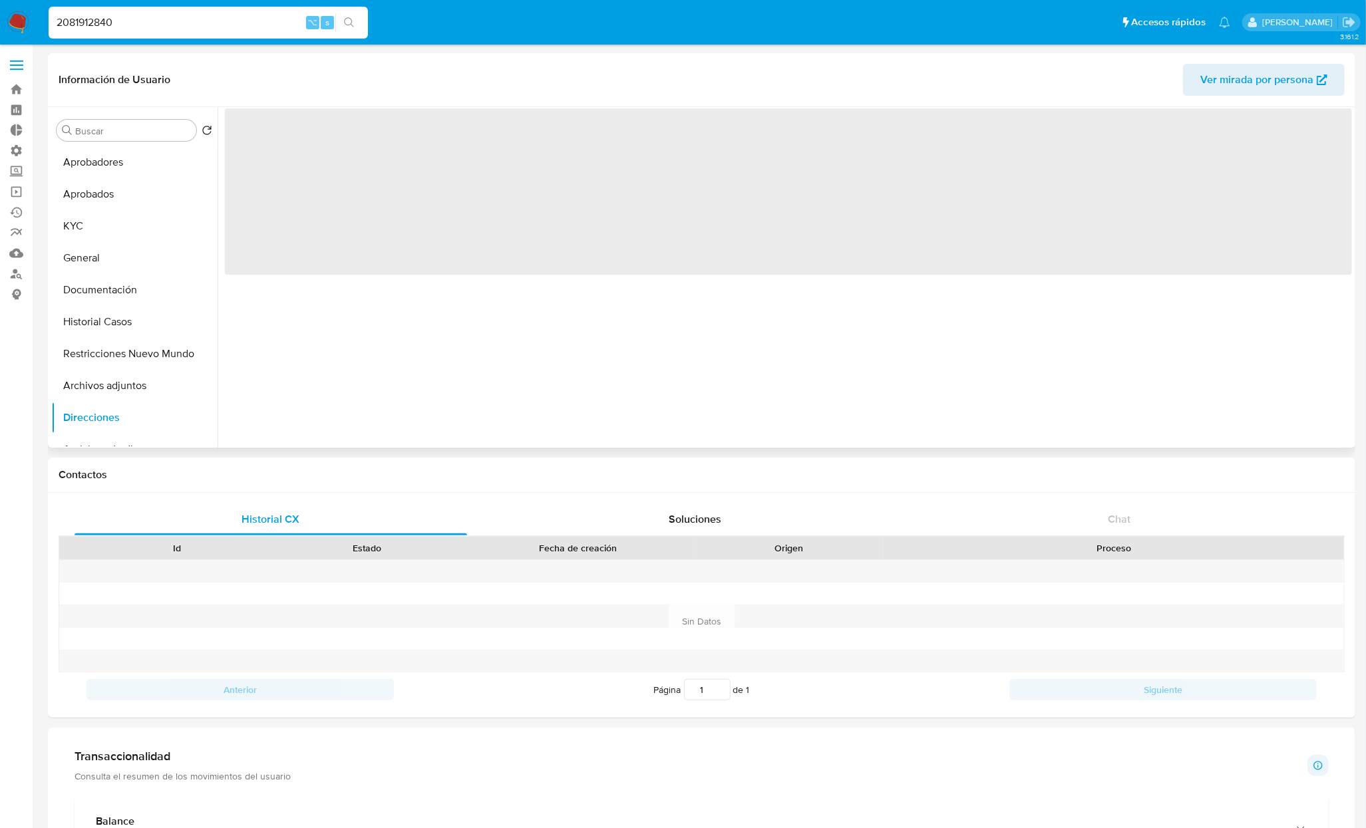
scroll to position [0, 0]
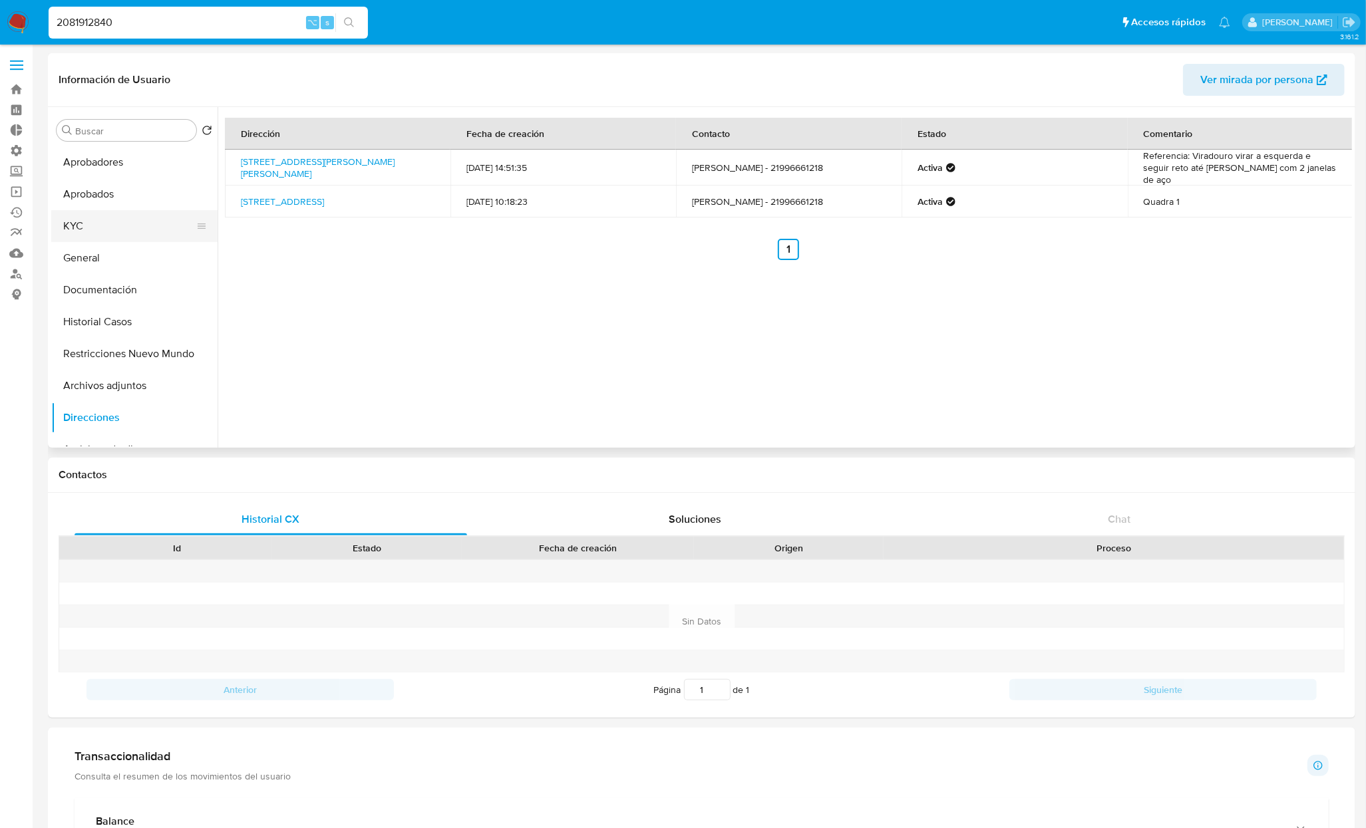
click at [111, 227] on button "KYC" at bounding box center [129, 226] width 156 height 32
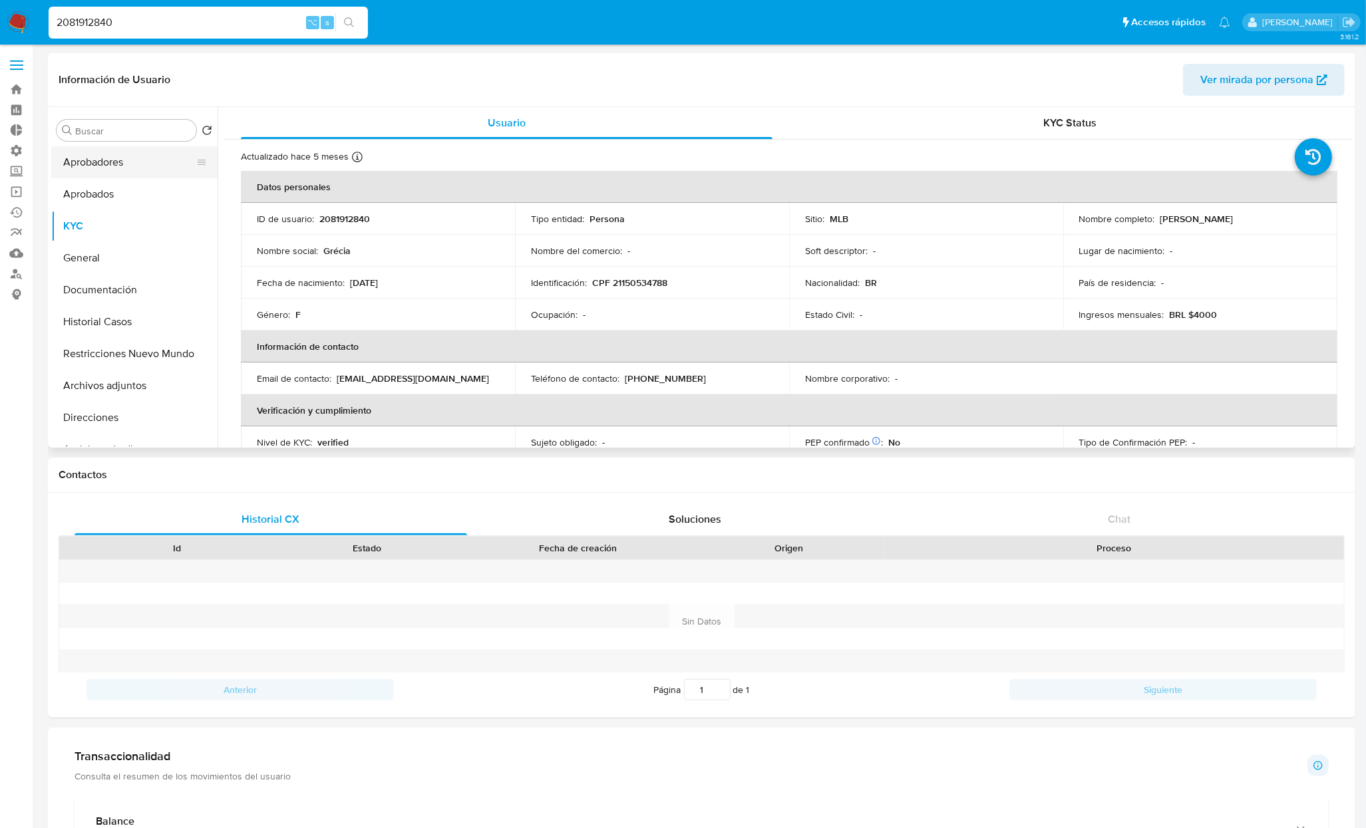
click at [105, 154] on button "Aprobadores" at bounding box center [129, 162] width 156 height 32
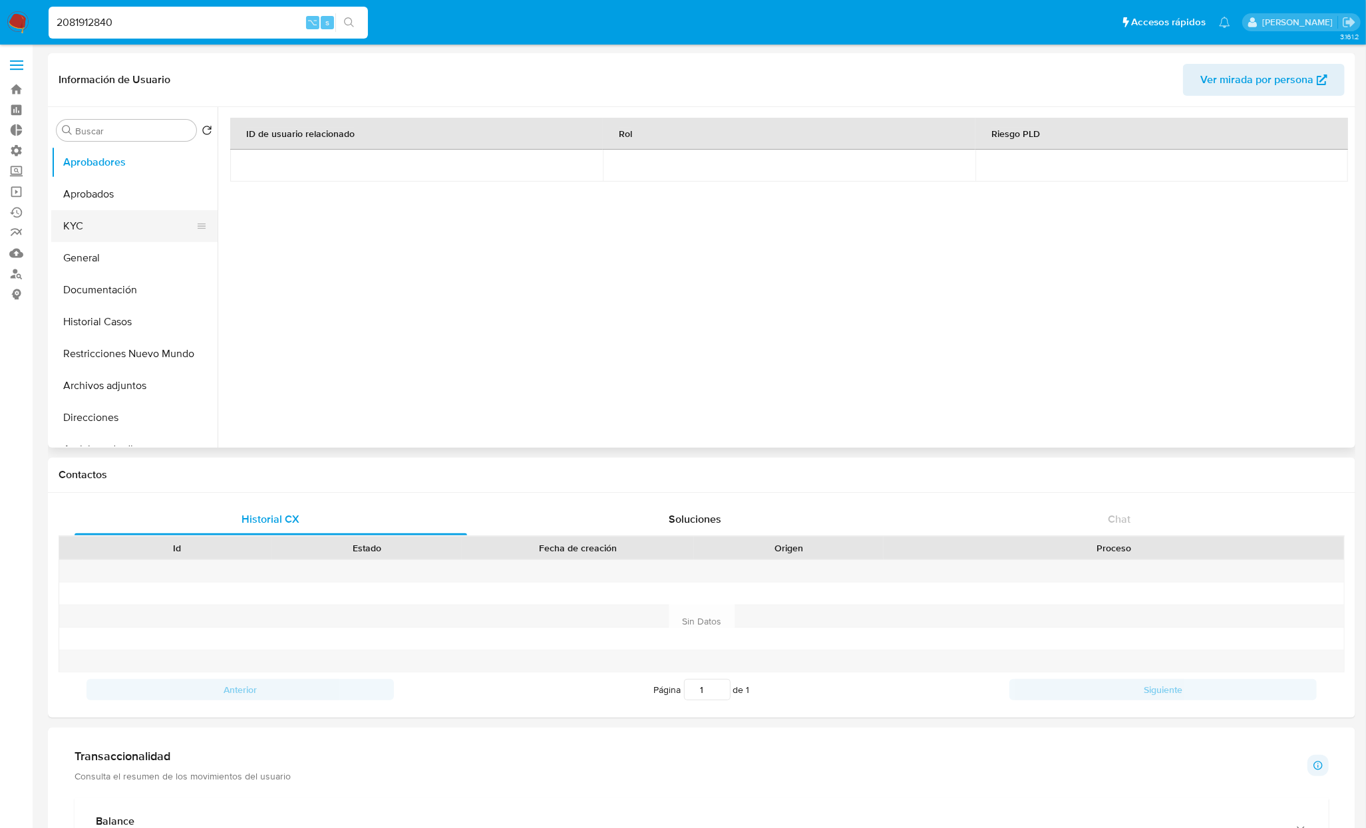
click at [83, 225] on button "KYC" at bounding box center [129, 226] width 156 height 32
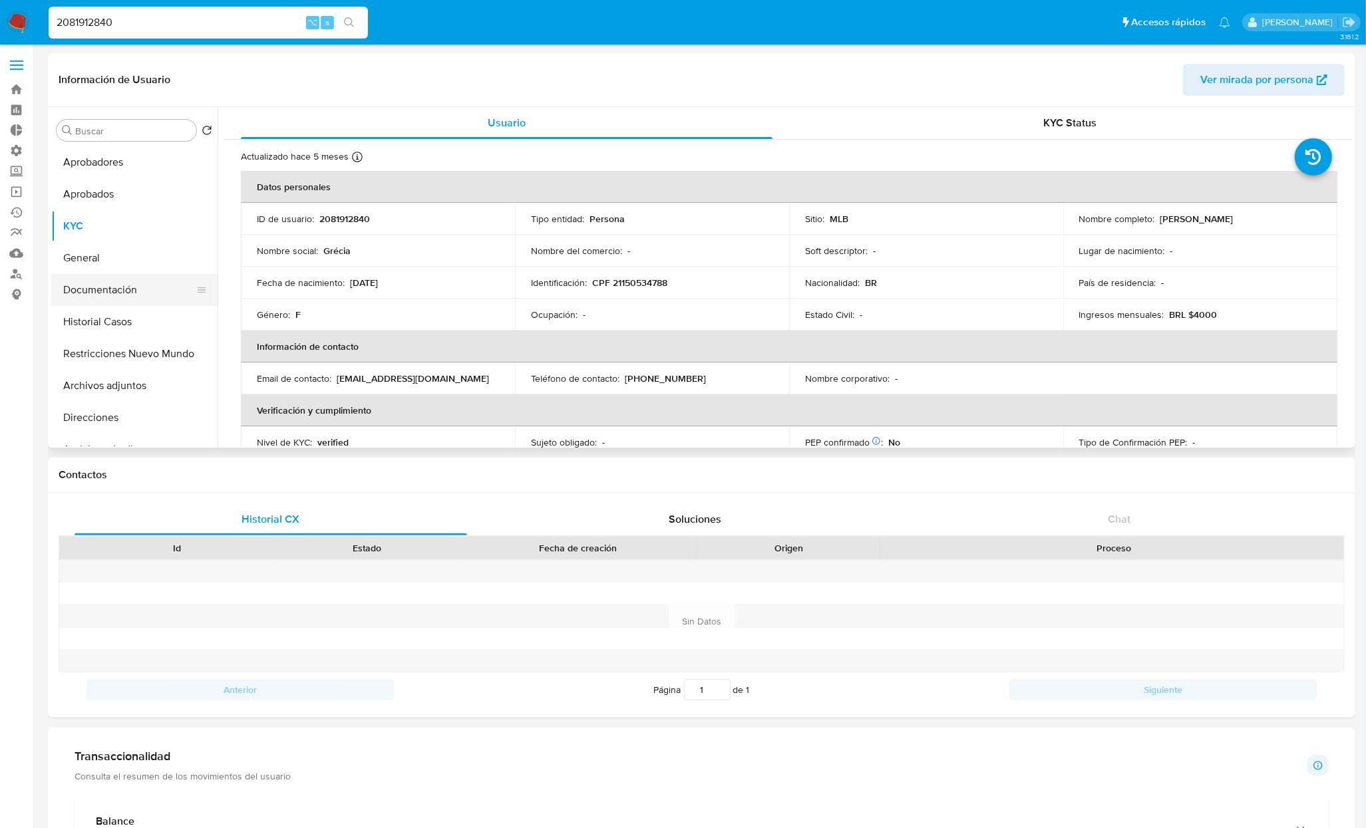
click at [114, 278] on button "Documentación" at bounding box center [129, 290] width 156 height 32
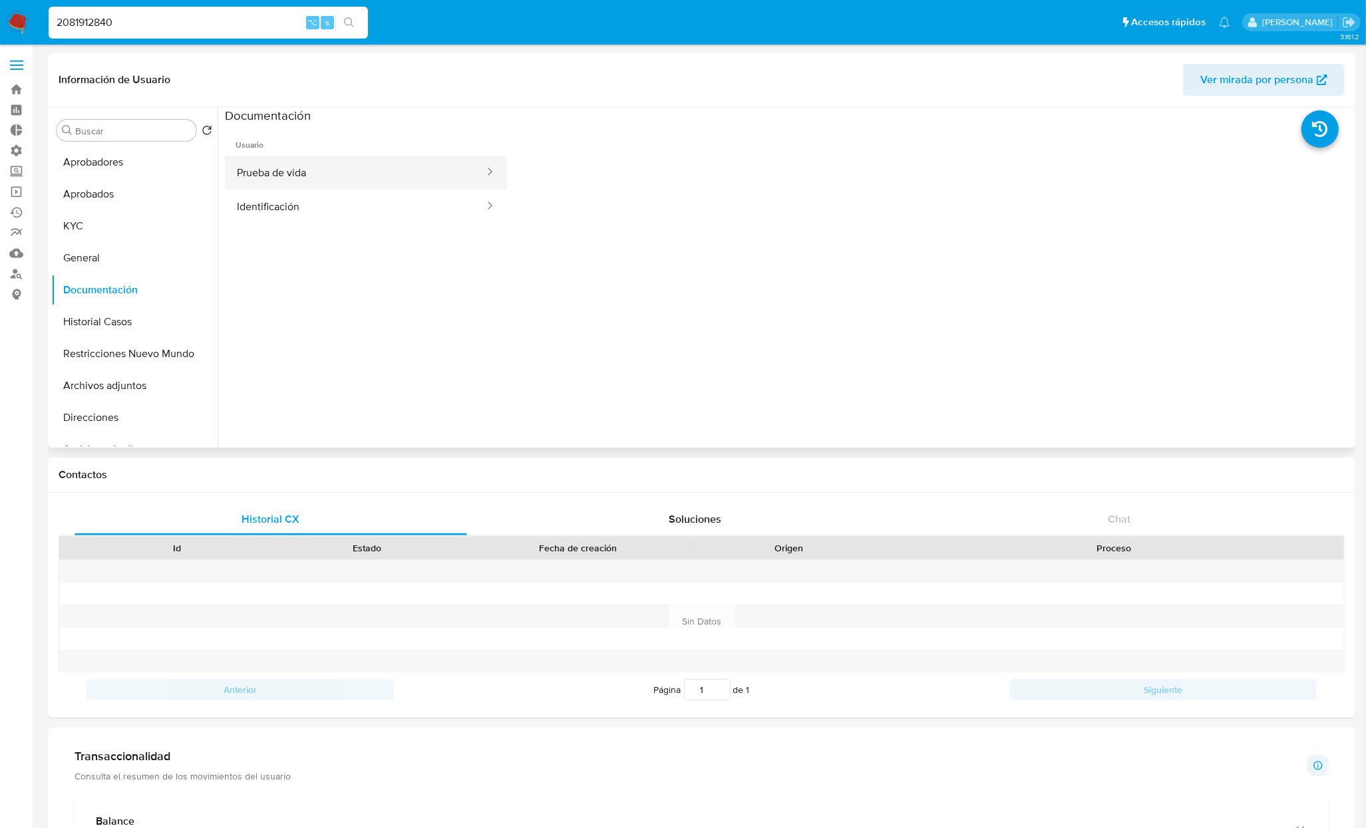
click at [345, 186] on button "Prueba de vida" at bounding box center [355, 173] width 261 height 34
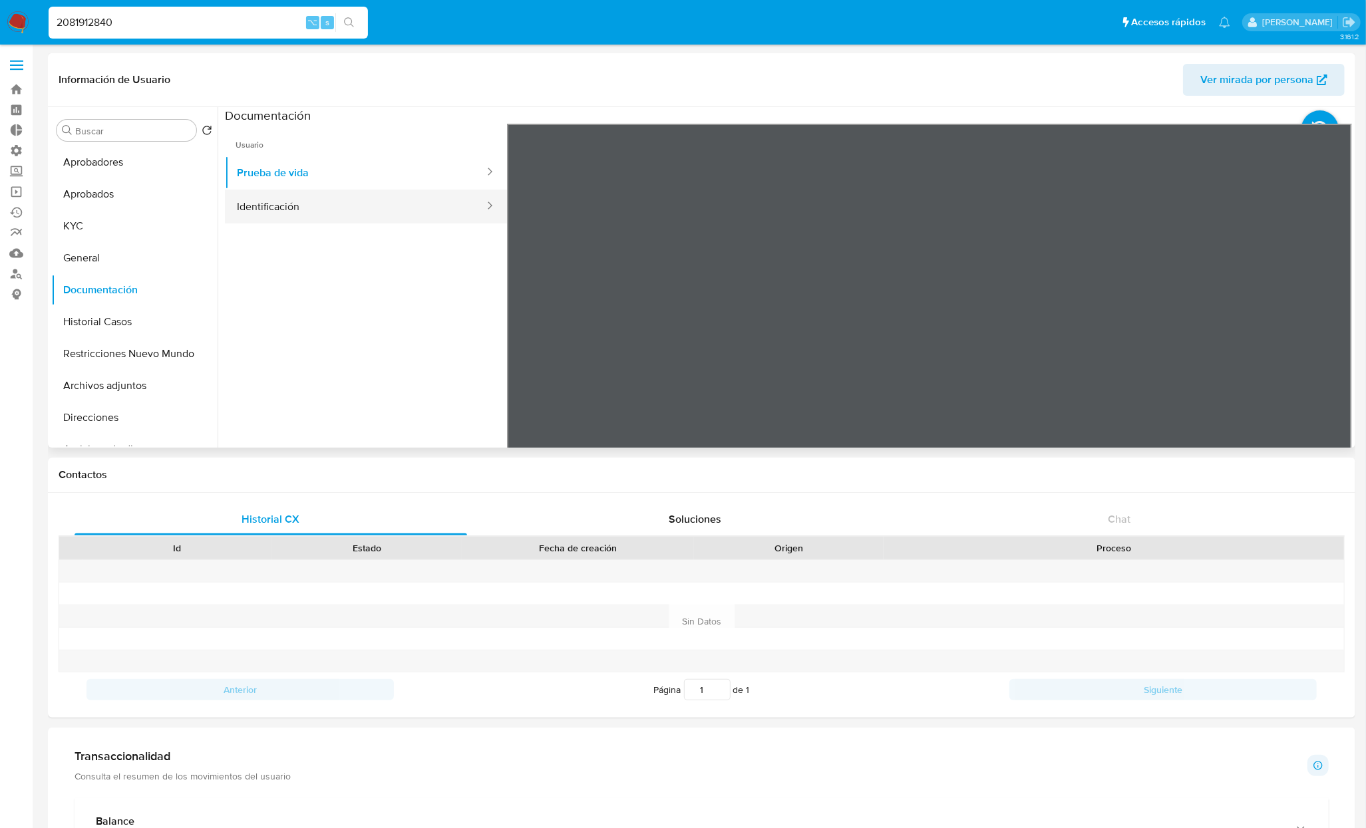
click at [333, 208] on button "Identificación" at bounding box center [355, 207] width 261 height 34
click at [1331, 343] on icon at bounding box center [1335, 339] width 8 height 13
click at [291, 183] on button "Prueba de vida" at bounding box center [355, 173] width 261 height 34
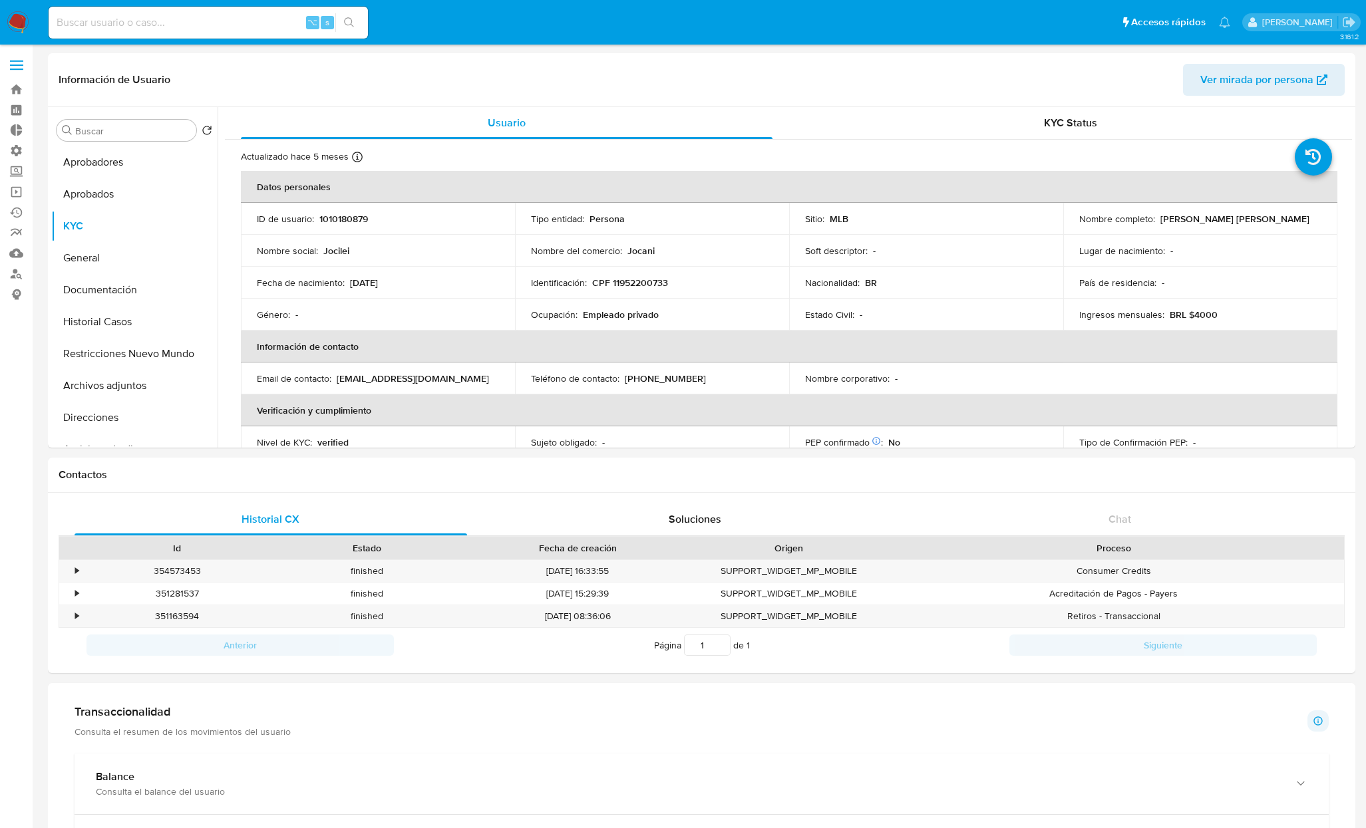
select select "10"
click at [114, 324] on button "Historial Casos" at bounding box center [129, 322] width 156 height 32
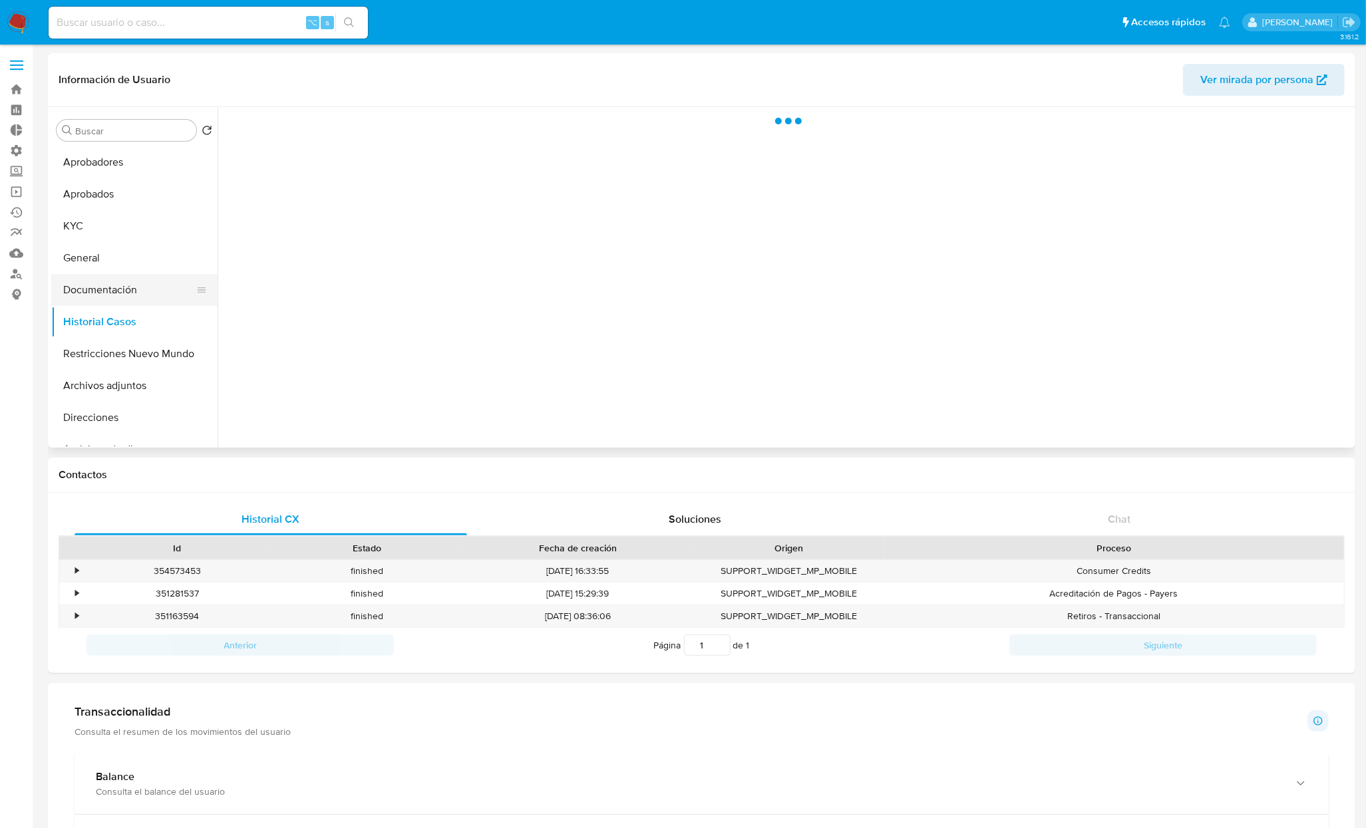
click at [116, 279] on button "Documentación" at bounding box center [129, 290] width 156 height 32
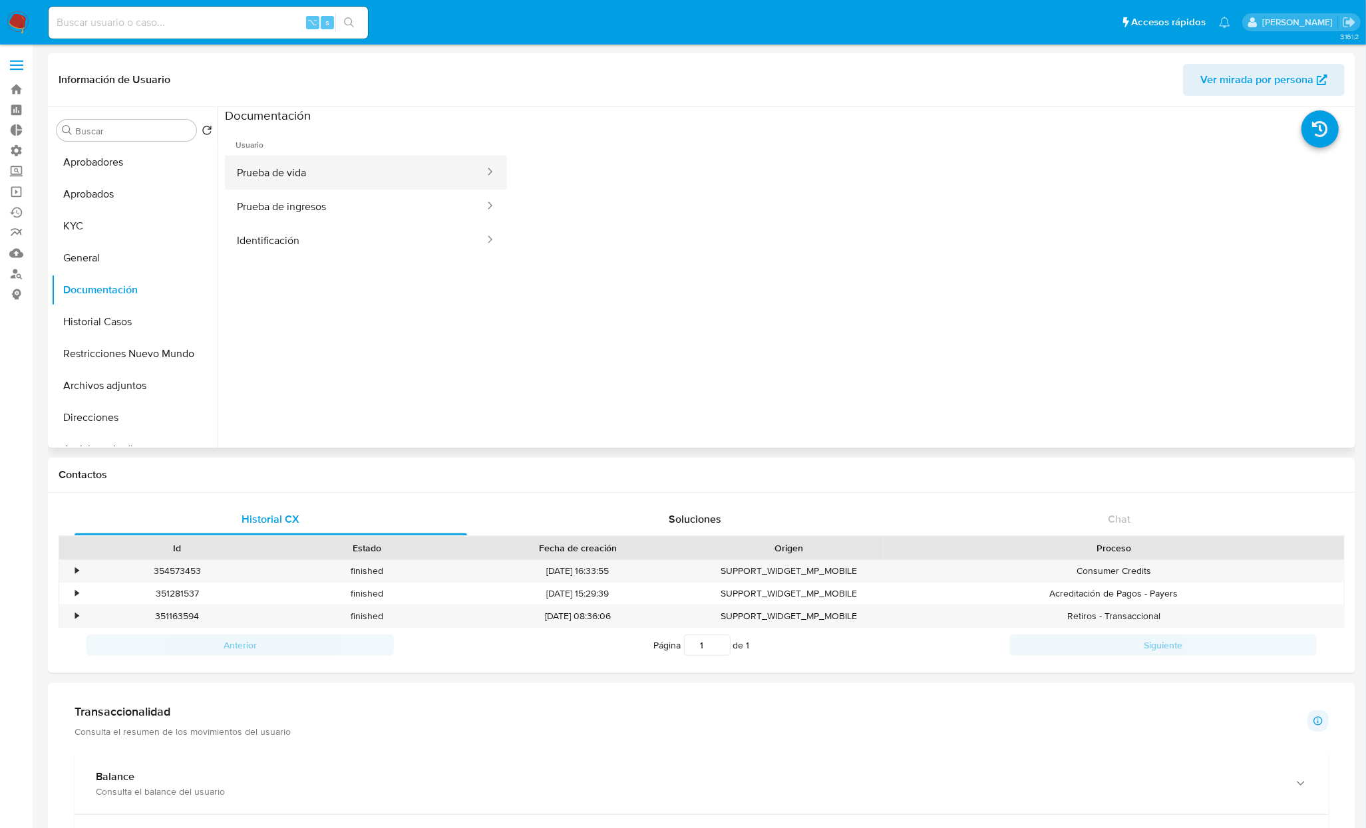
click at [323, 165] on button "Prueba de vida" at bounding box center [355, 173] width 261 height 34
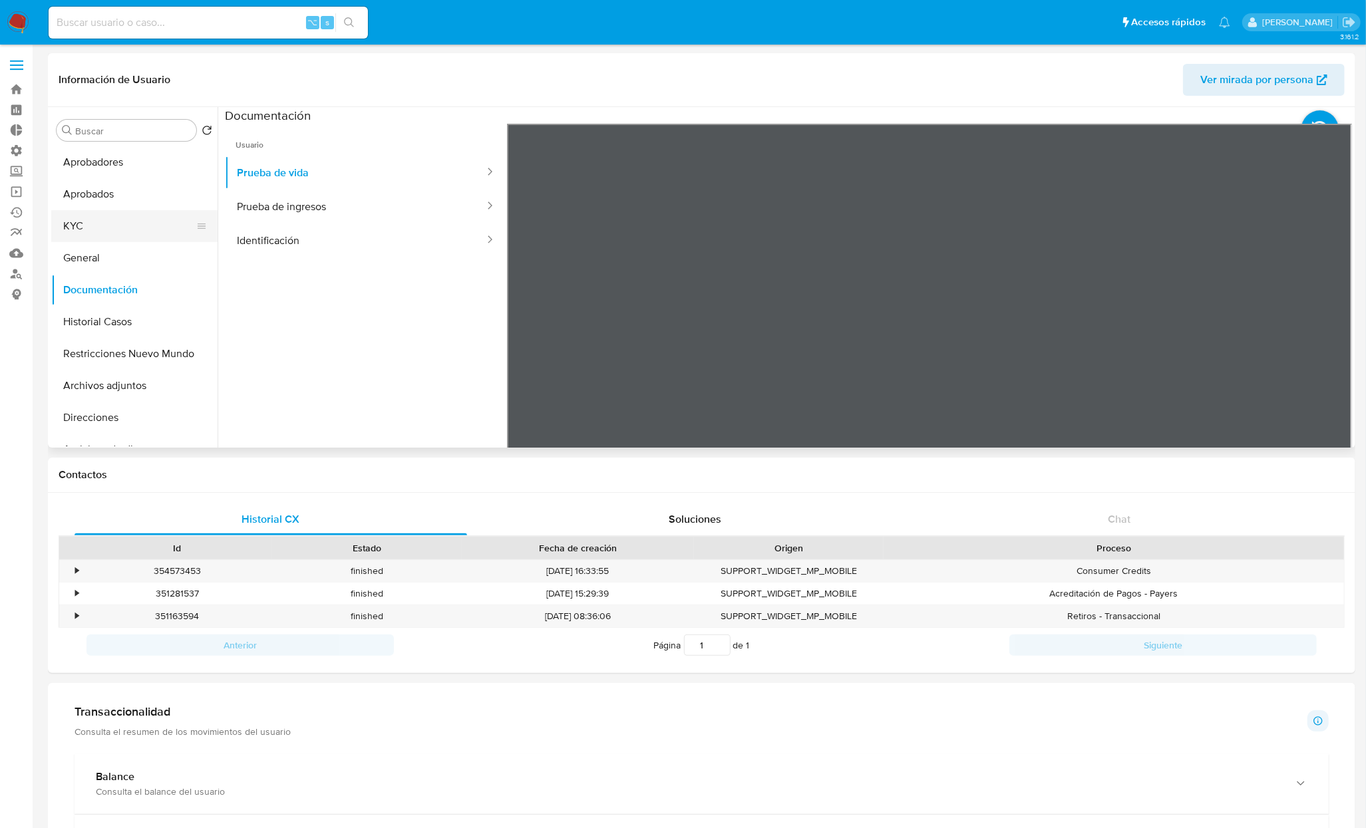
click at [92, 230] on button "KYC" at bounding box center [129, 226] width 156 height 32
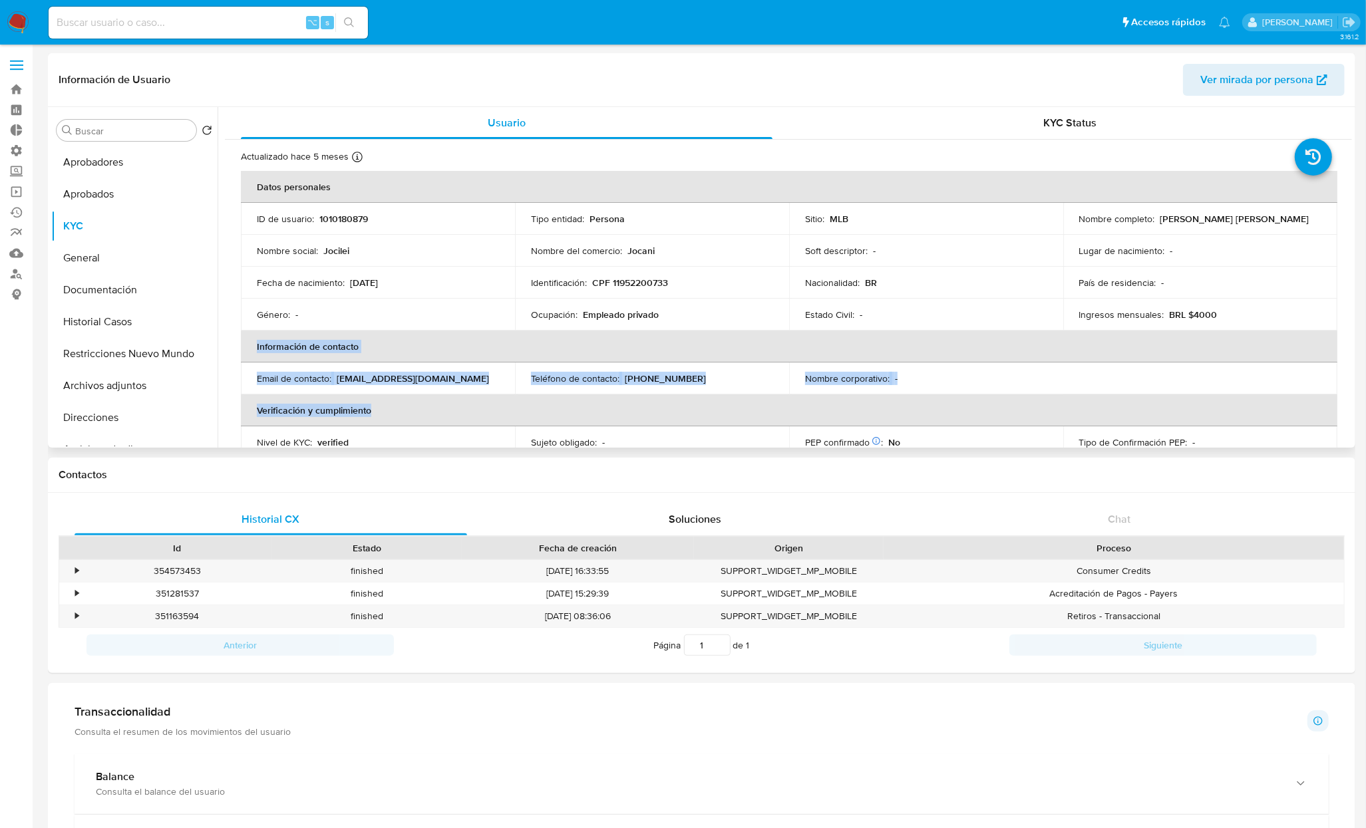
drag, startPoint x: 755, startPoint y: 412, endPoint x: 759, endPoint y: 336, distance: 76.6
click at [759, 336] on table "Datos personales ID de usuario : 1010180879 Tipo entidad : Persona Sitio : MLB …" at bounding box center [789, 362] width 1096 height 383
click at [1023, 380] on div "Nombre corporativo : -" at bounding box center [926, 378] width 242 height 12
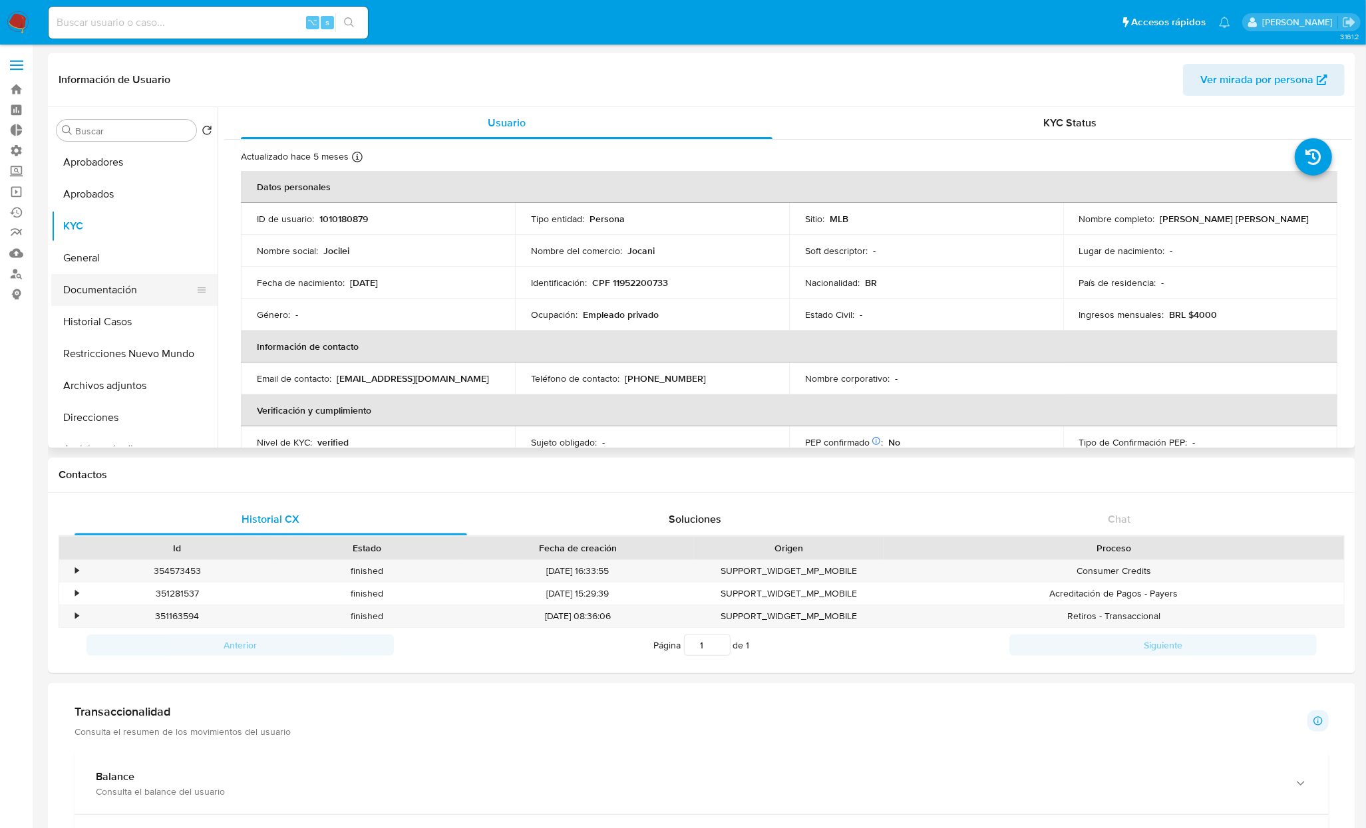
click at [127, 298] on button "Documentación" at bounding box center [129, 290] width 156 height 32
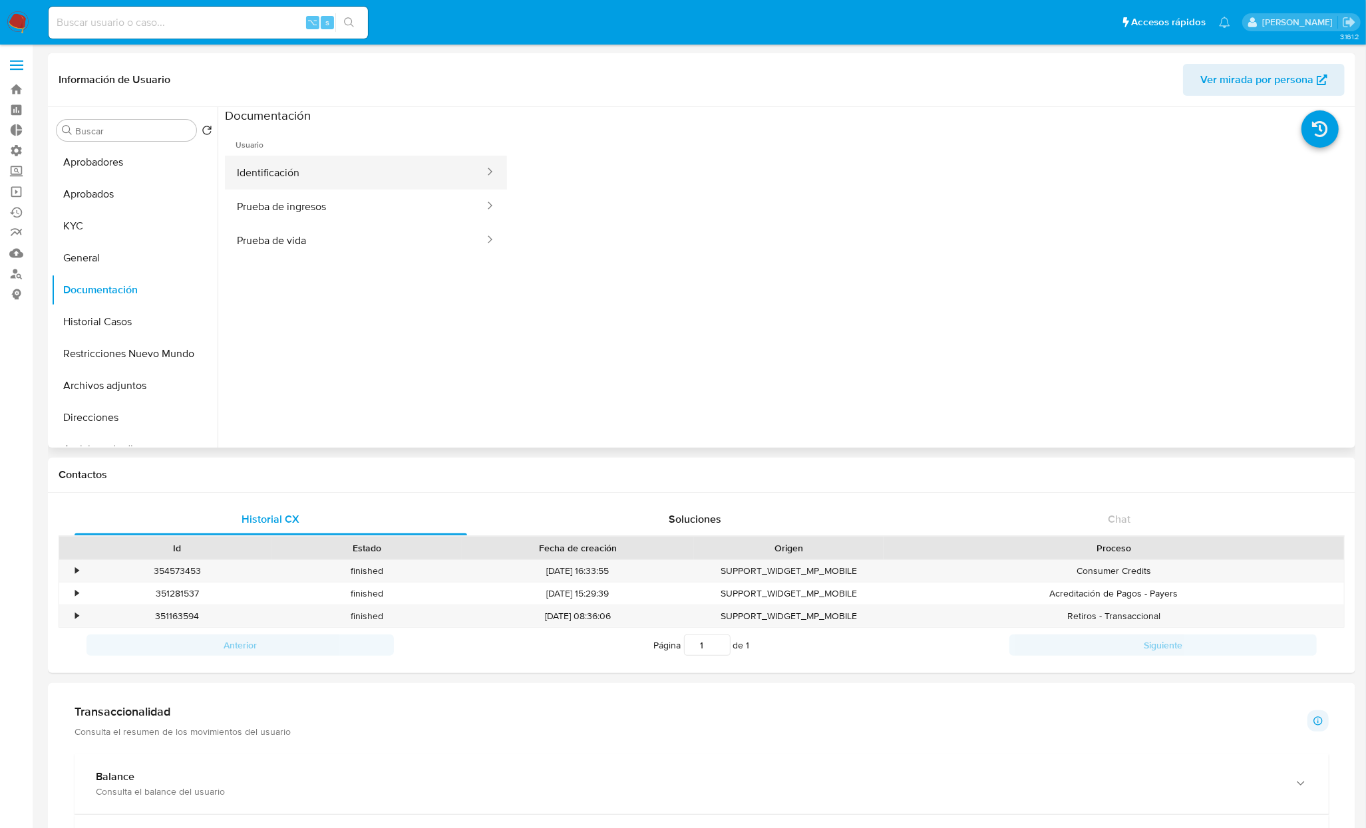
click at [339, 169] on button "Identificación" at bounding box center [355, 173] width 261 height 34
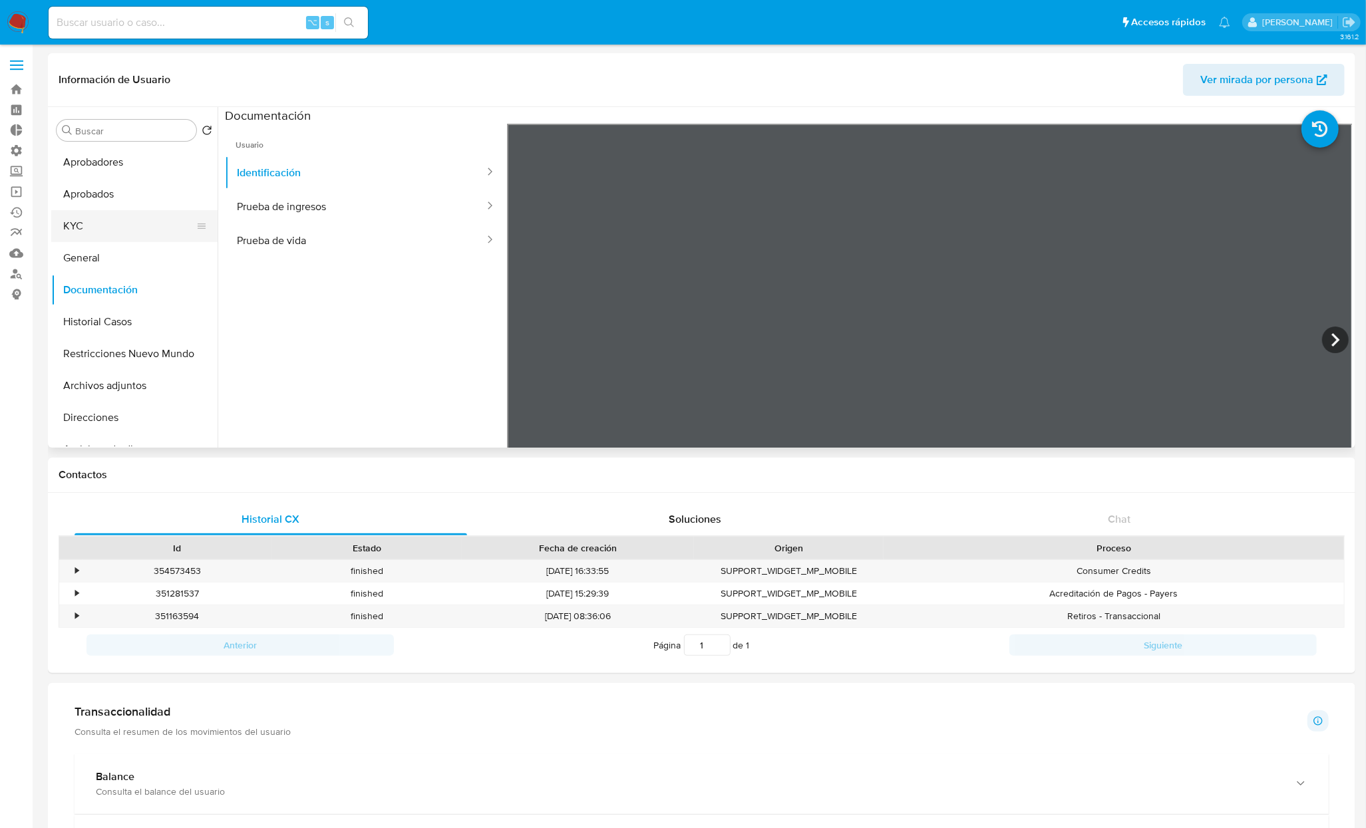
click at [128, 233] on button "KYC" at bounding box center [129, 226] width 156 height 32
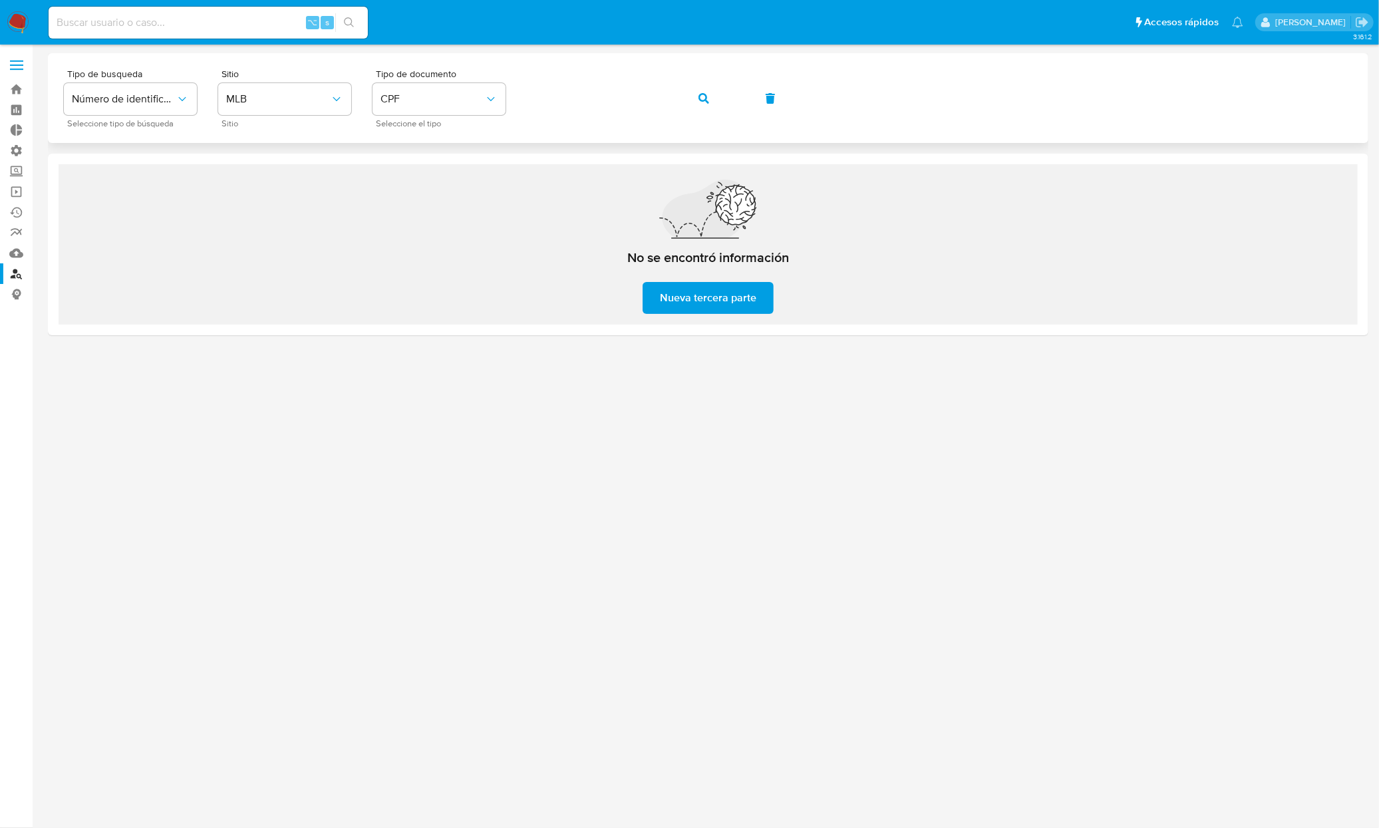
click at [569, 120] on div "Tipo de busqueda Número de identificación Seleccione tipo de búsqueda Sitio MLB…" at bounding box center [708, 98] width 1288 height 58
click at [705, 99] on icon "button" at bounding box center [703, 98] width 11 height 11
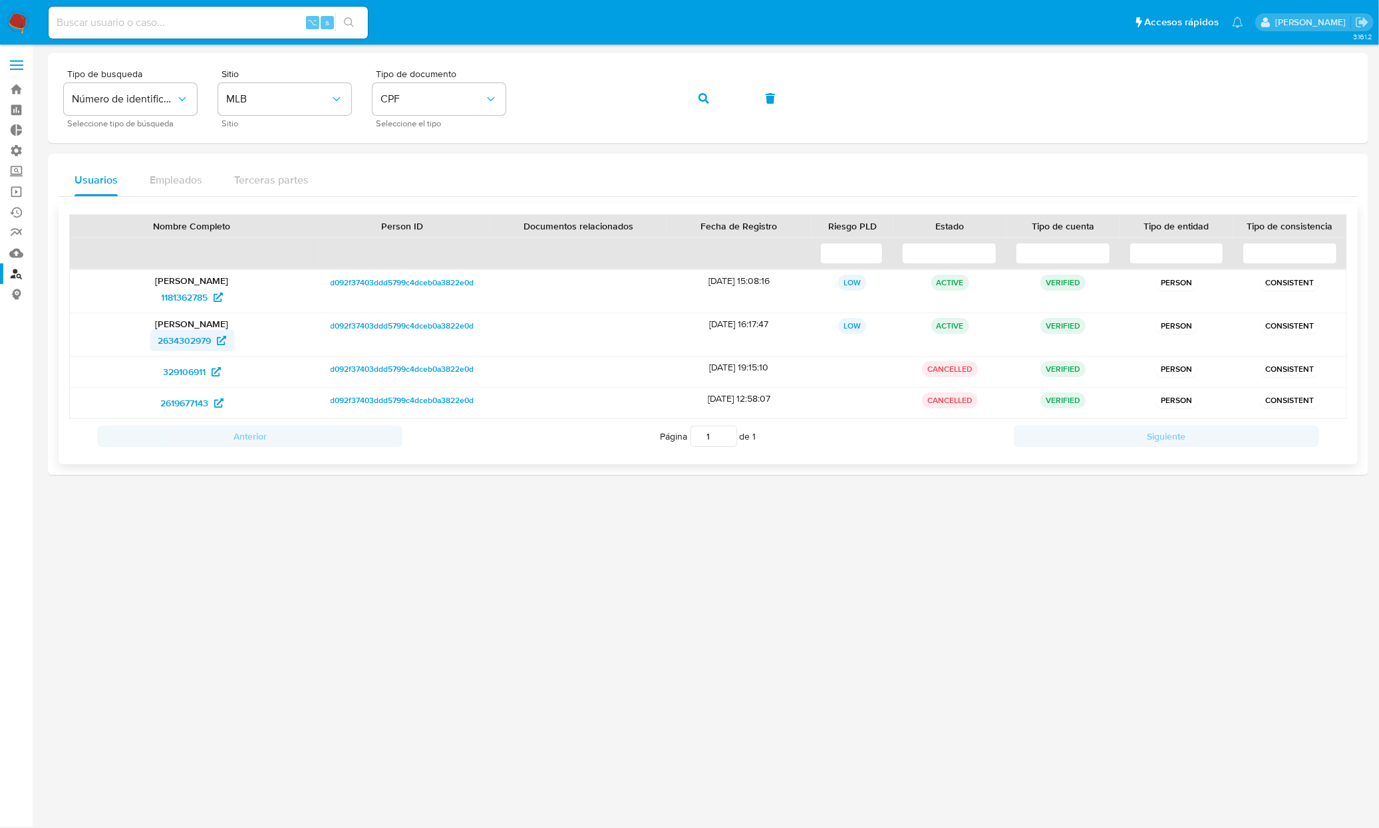
click at [191, 339] on span "2634302979" at bounding box center [184, 340] width 53 height 21
click at [186, 328] on p "[PERSON_NAME]" at bounding box center [191, 324] width 225 height 12
click at [198, 341] on span "2634302979" at bounding box center [184, 340] width 53 height 21
click at [705, 97] on icon "button" at bounding box center [703, 98] width 11 height 11
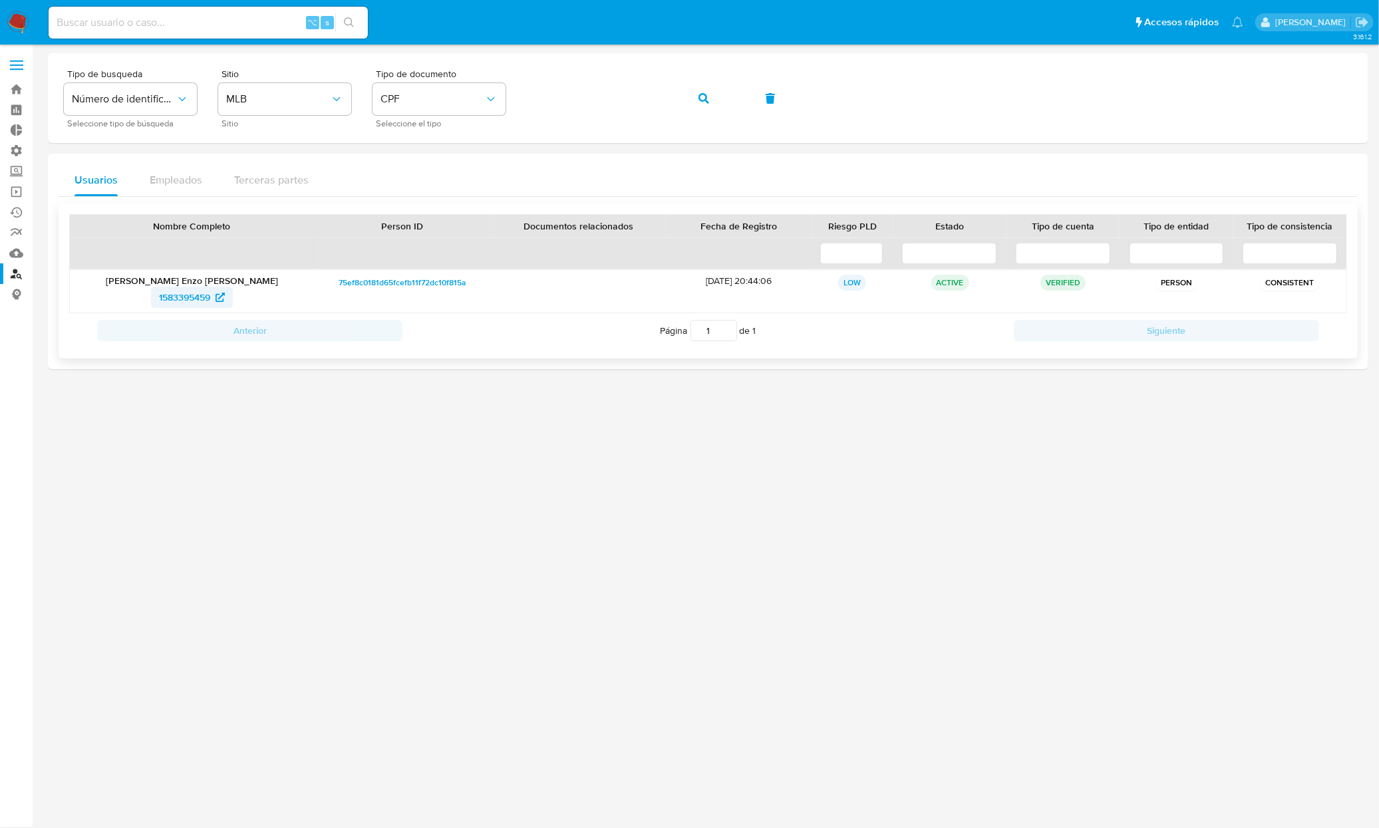
click at [170, 293] on span "1583395459" at bounding box center [184, 297] width 51 height 21
click at [703, 110] on span "button" at bounding box center [703, 98] width 11 height 29
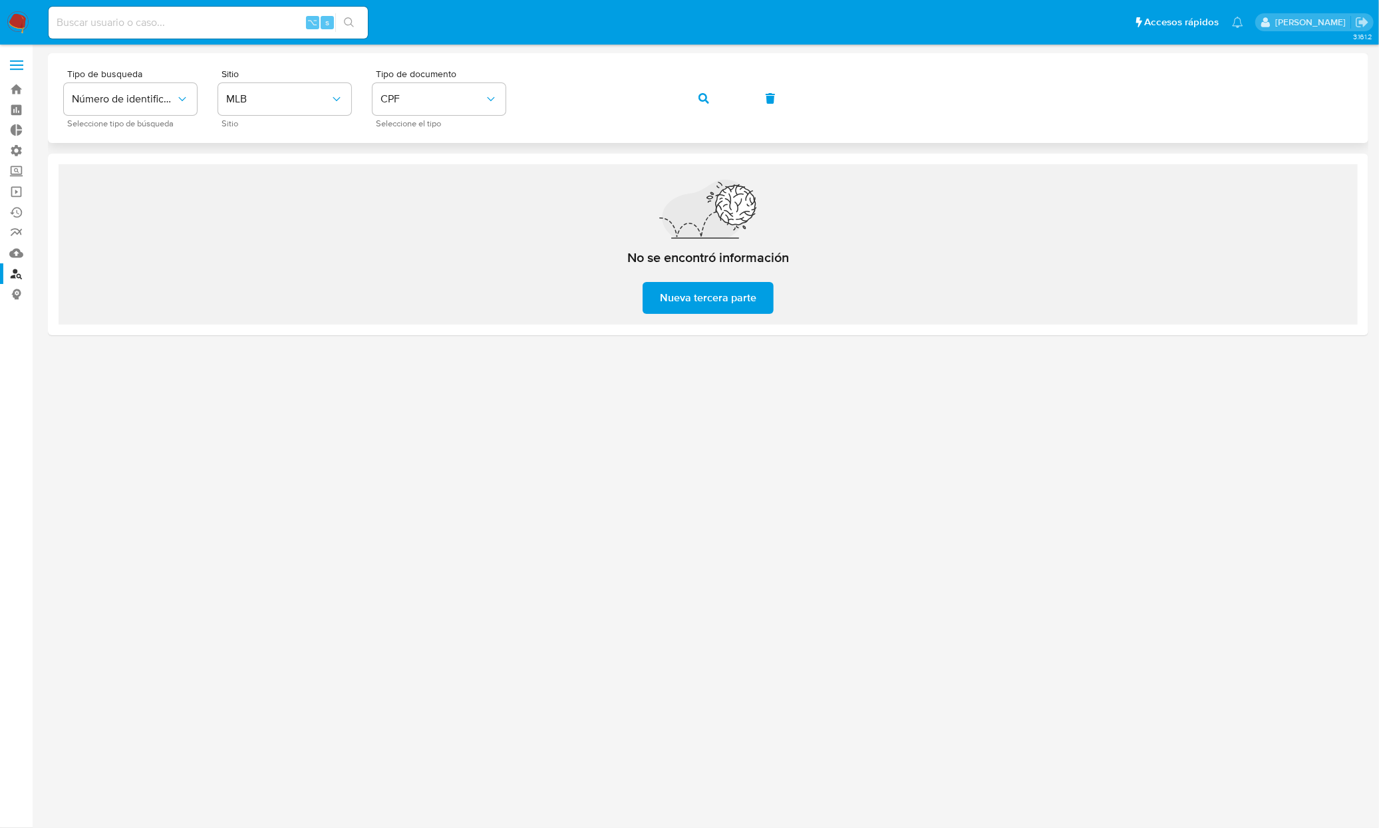
click at [727, 100] on div "Tipo de busqueda Número de identificación Seleccione tipo de búsqueda Sitio MLB…" at bounding box center [708, 98] width 1288 height 58
click at [706, 100] on icon "button" at bounding box center [703, 98] width 11 height 11
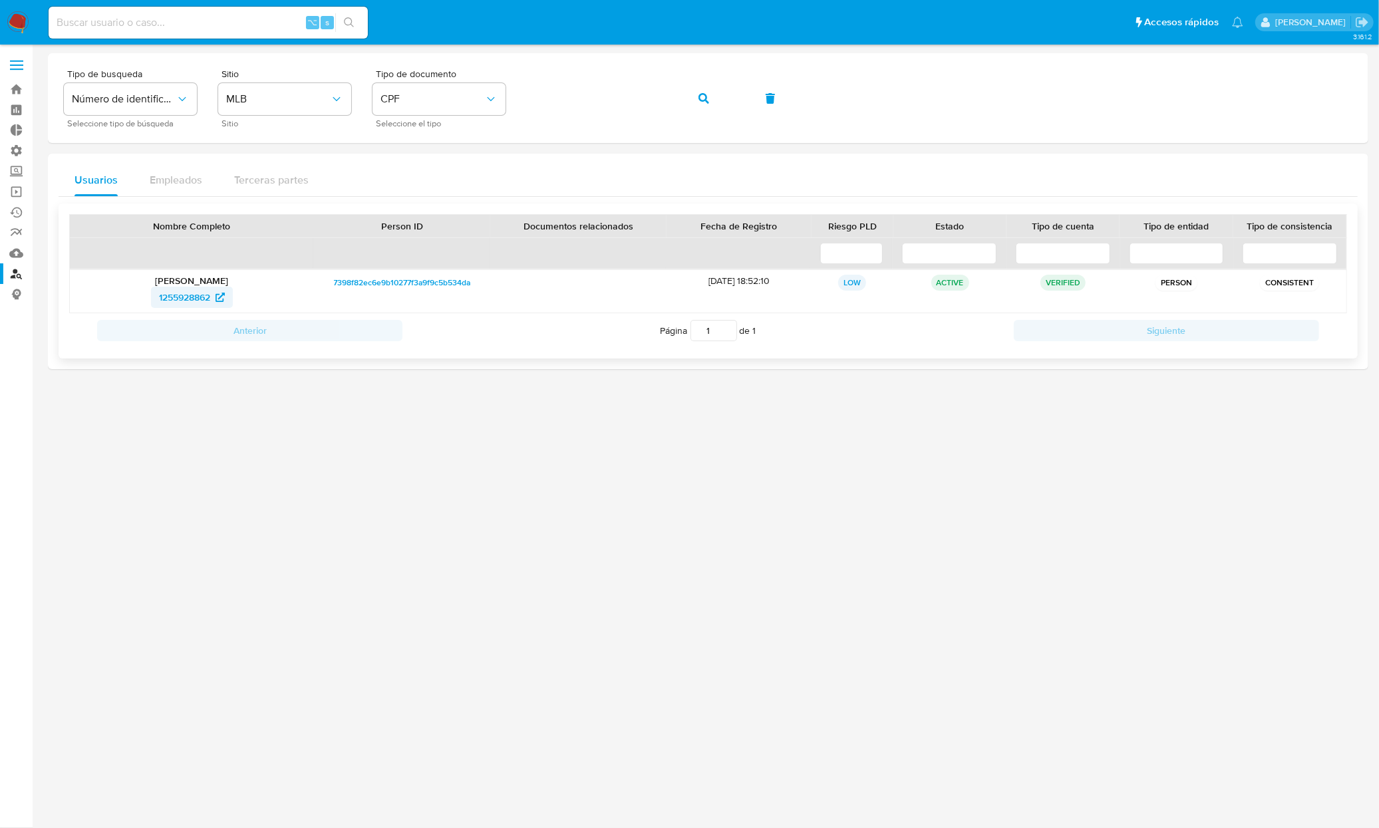
click at [199, 300] on span "1255928862" at bounding box center [184, 297] width 51 height 21
click at [687, 105] on button "button" at bounding box center [703, 98] width 45 height 32
click at [176, 289] on span "1210935824" at bounding box center [185, 297] width 50 height 21
click at [692, 99] on button "button" at bounding box center [703, 98] width 45 height 32
click at [192, 297] on span "1871828229" at bounding box center [184, 297] width 49 height 21
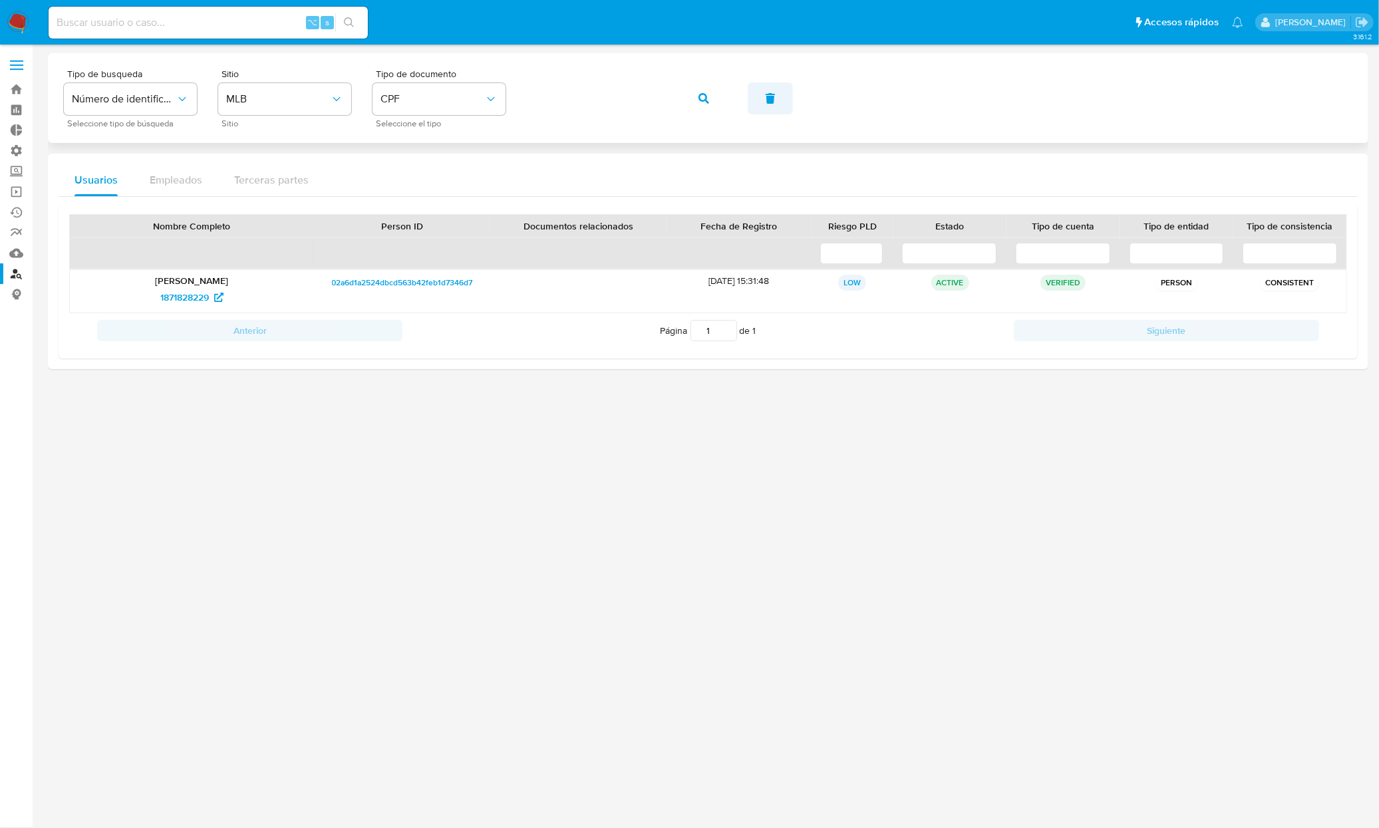
click at [751, 108] on button "button" at bounding box center [770, 98] width 45 height 32
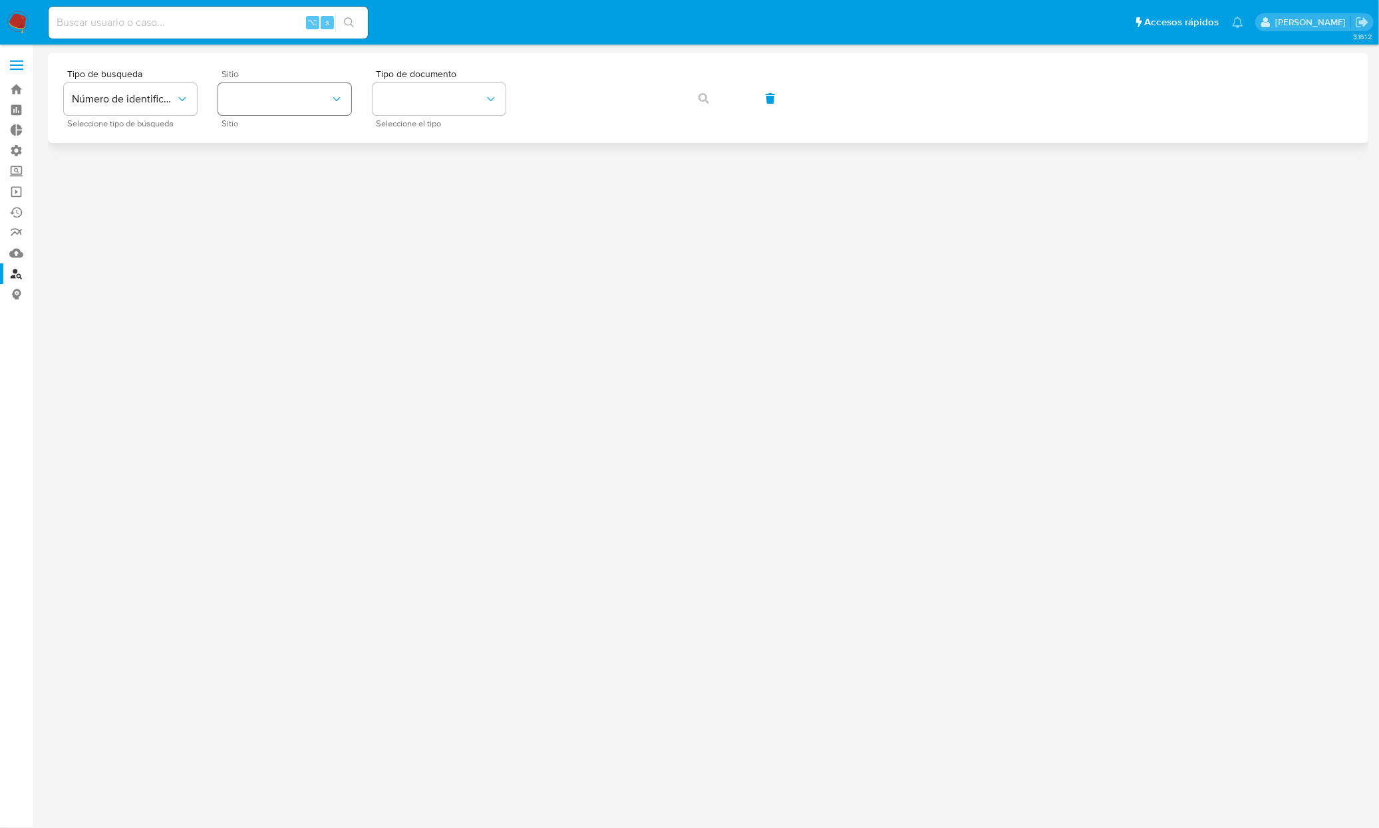
click at [343, 98] on button "site_id" at bounding box center [284, 99] width 133 height 32
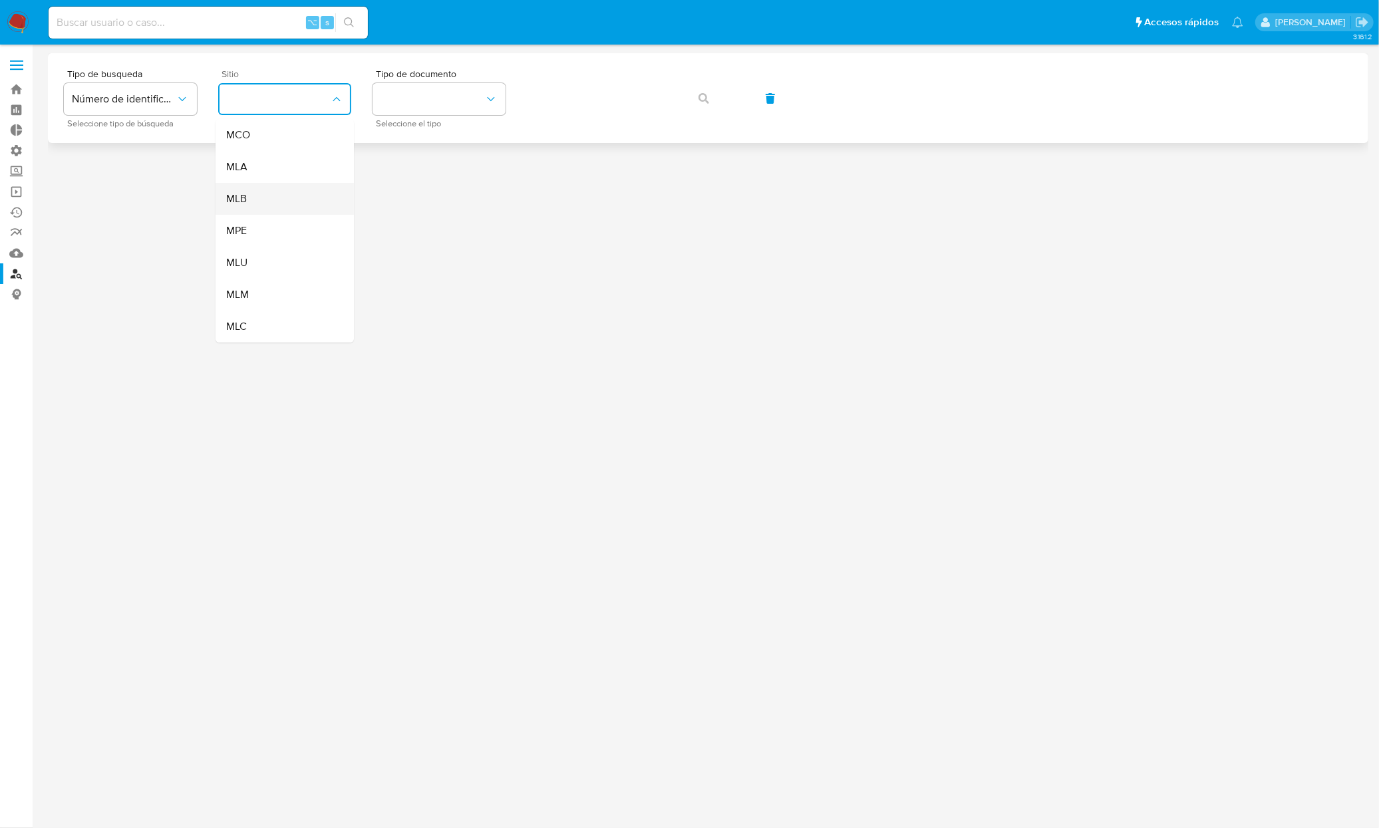
click at [246, 209] on div "MLB" at bounding box center [280, 199] width 109 height 32
click at [464, 105] on button "identificationType" at bounding box center [438, 99] width 133 height 32
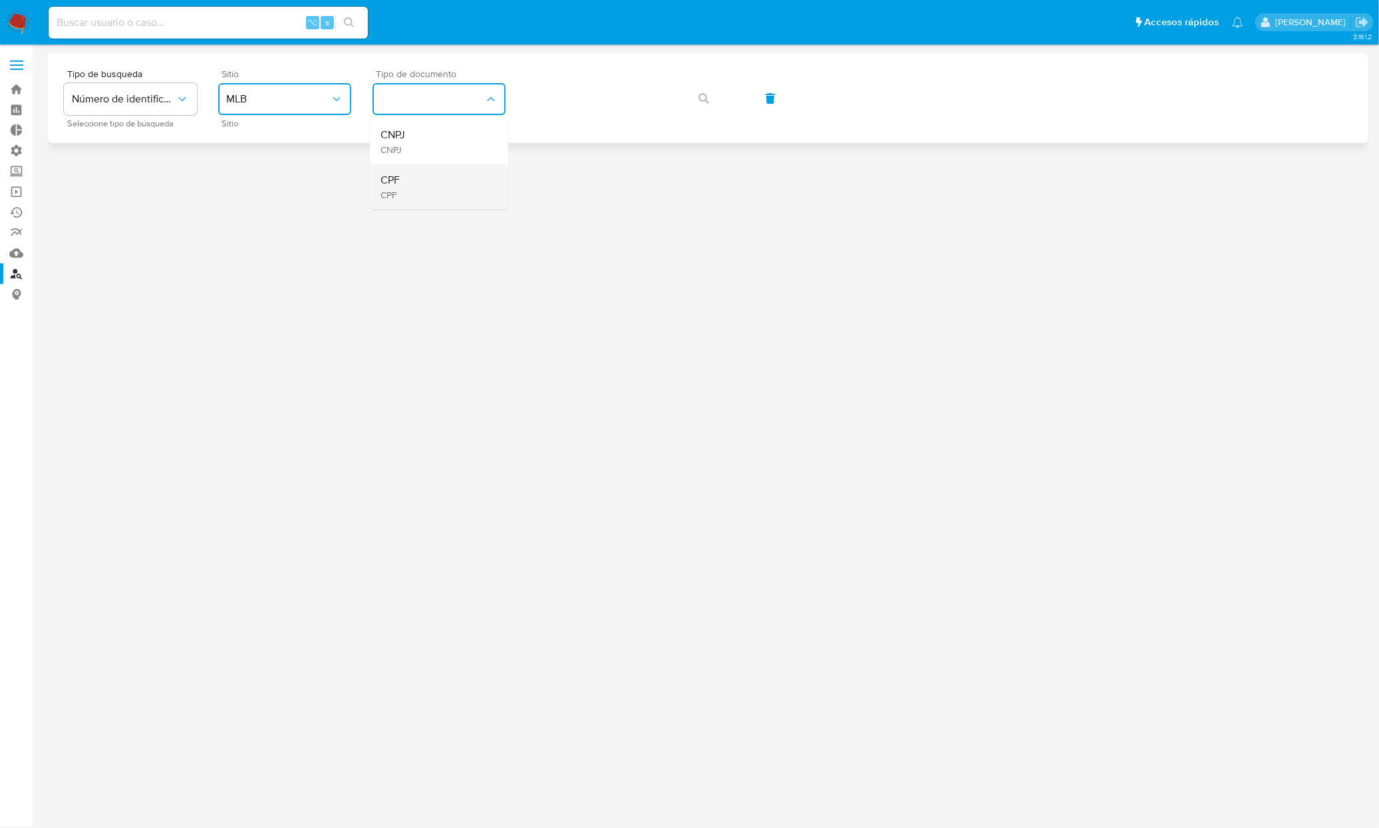
click at [426, 190] on div "CPF CPF" at bounding box center [434, 186] width 109 height 45
click at [686, 103] on button "button" at bounding box center [703, 98] width 45 height 32
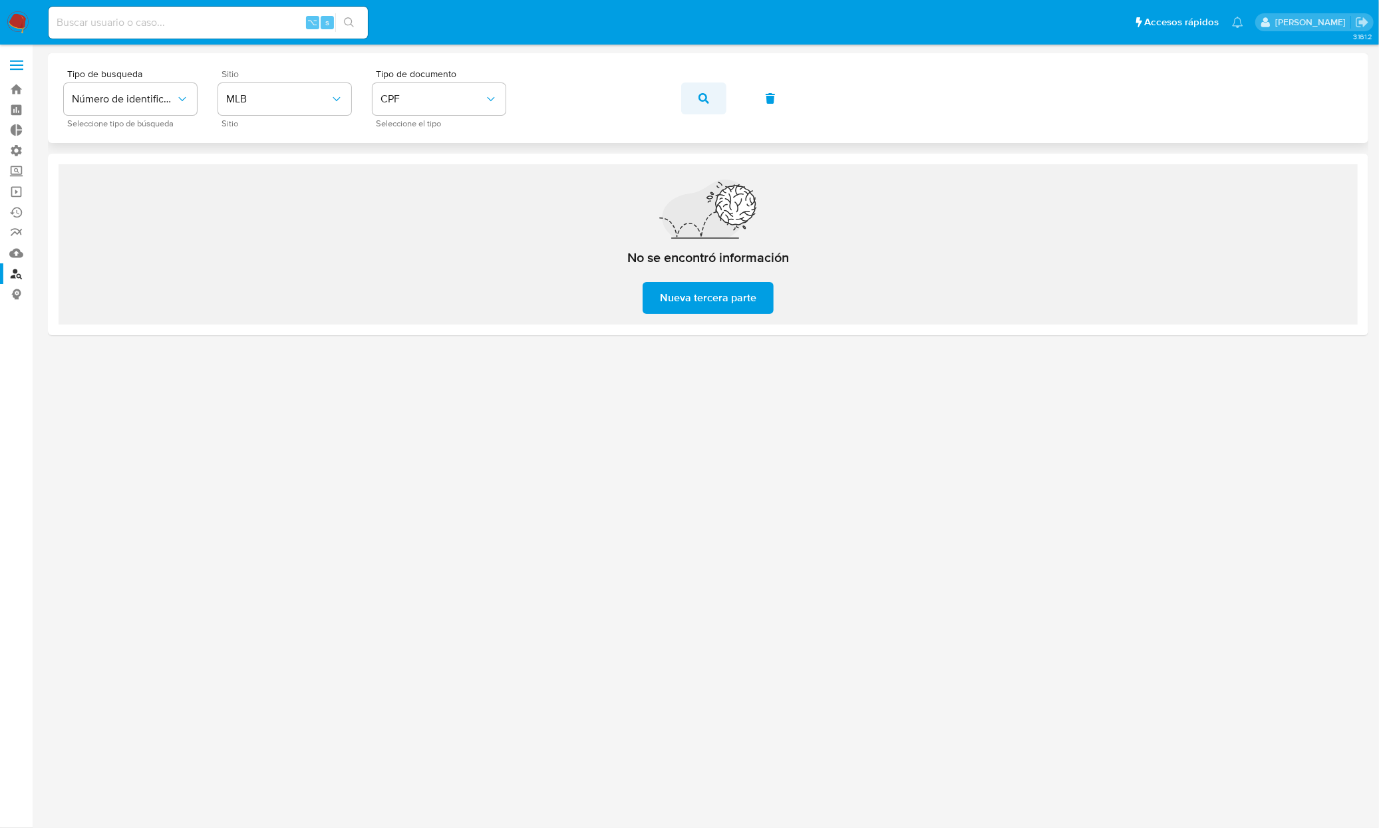
click at [702, 106] on span "button" at bounding box center [703, 98] width 11 height 29
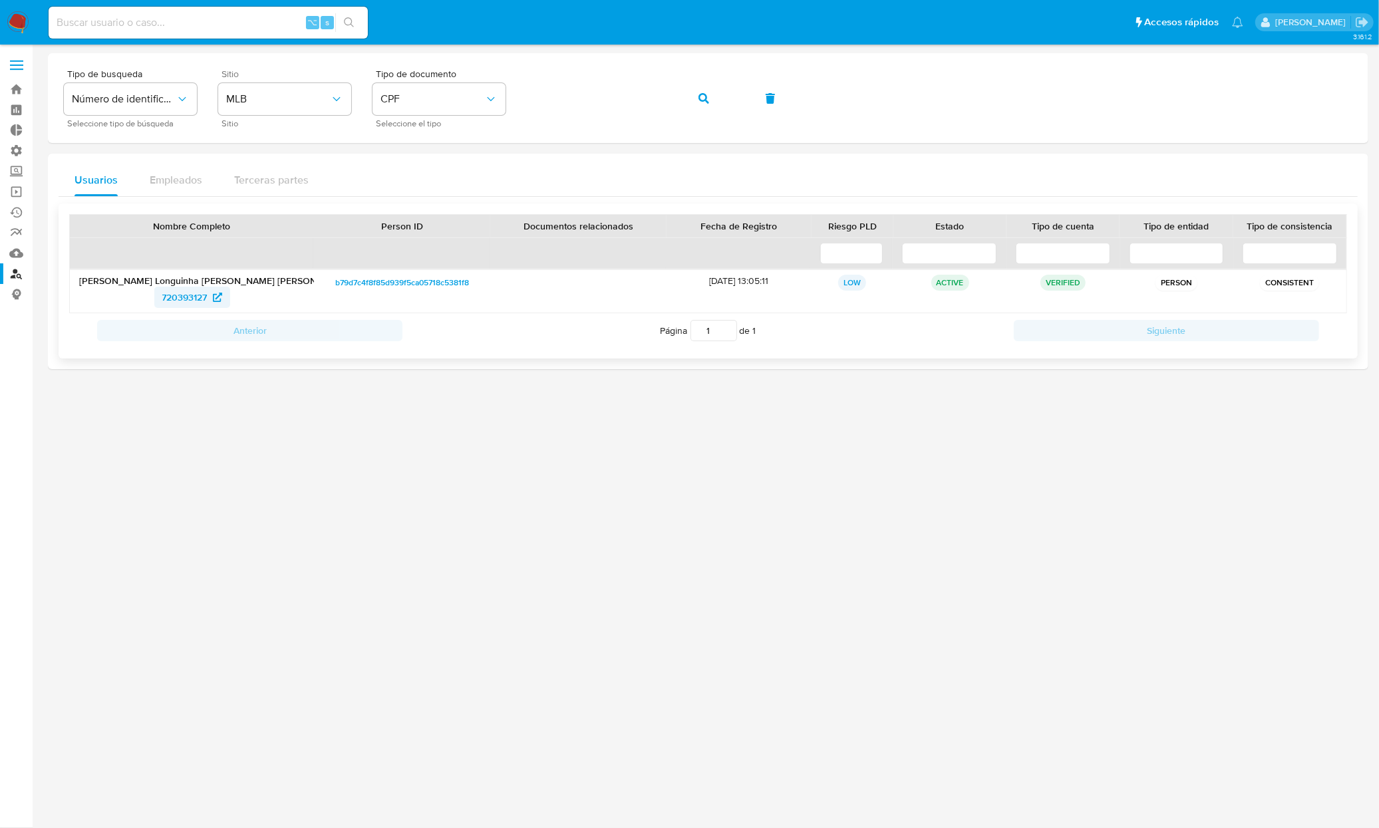
click at [178, 295] on span "720393127" at bounding box center [184, 297] width 45 height 21
click at [714, 106] on button "button" at bounding box center [703, 98] width 45 height 32
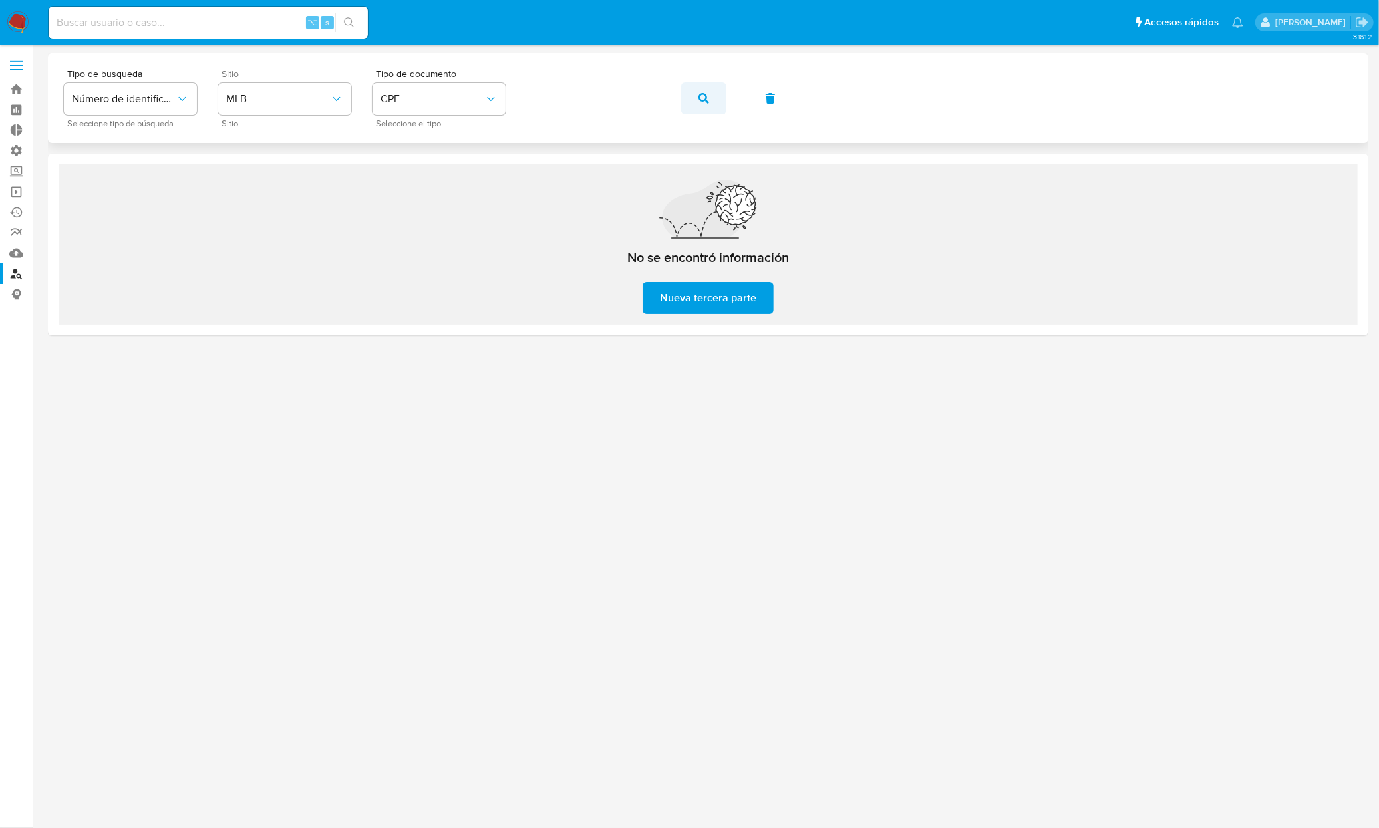
click at [710, 109] on button "button" at bounding box center [703, 98] width 45 height 32
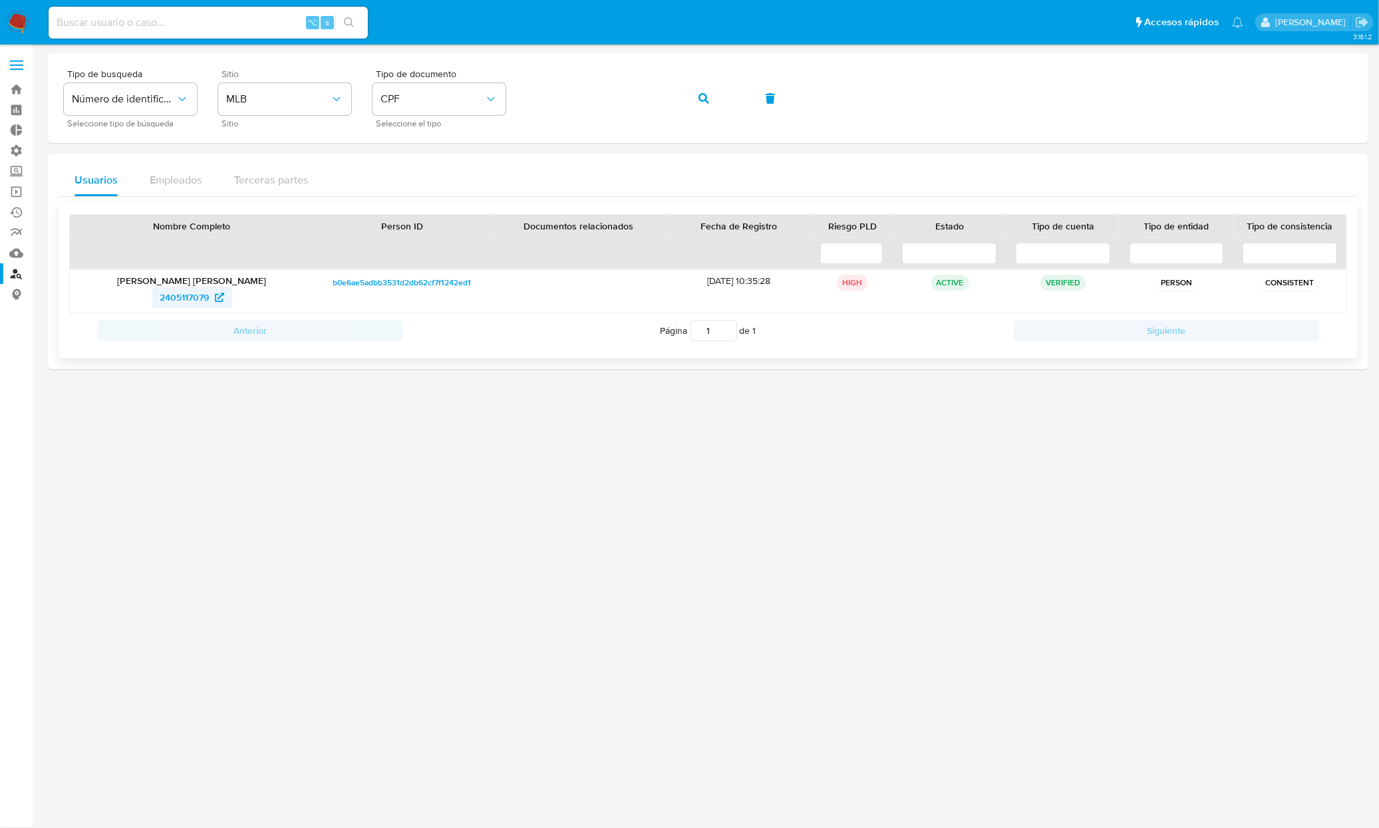
click at [180, 306] on span "2405117079" at bounding box center [184, 297] width 49 height 21
click at [693, 101] on button "button" at bounding box center [703, 98] width 45 height 32
click at [195, 300] on span "2102971425" at bounding box center [184, 297] width 49 height 21
click at [701, 102] on icon "button" at bounding box center [703, 98] width 11 height 11
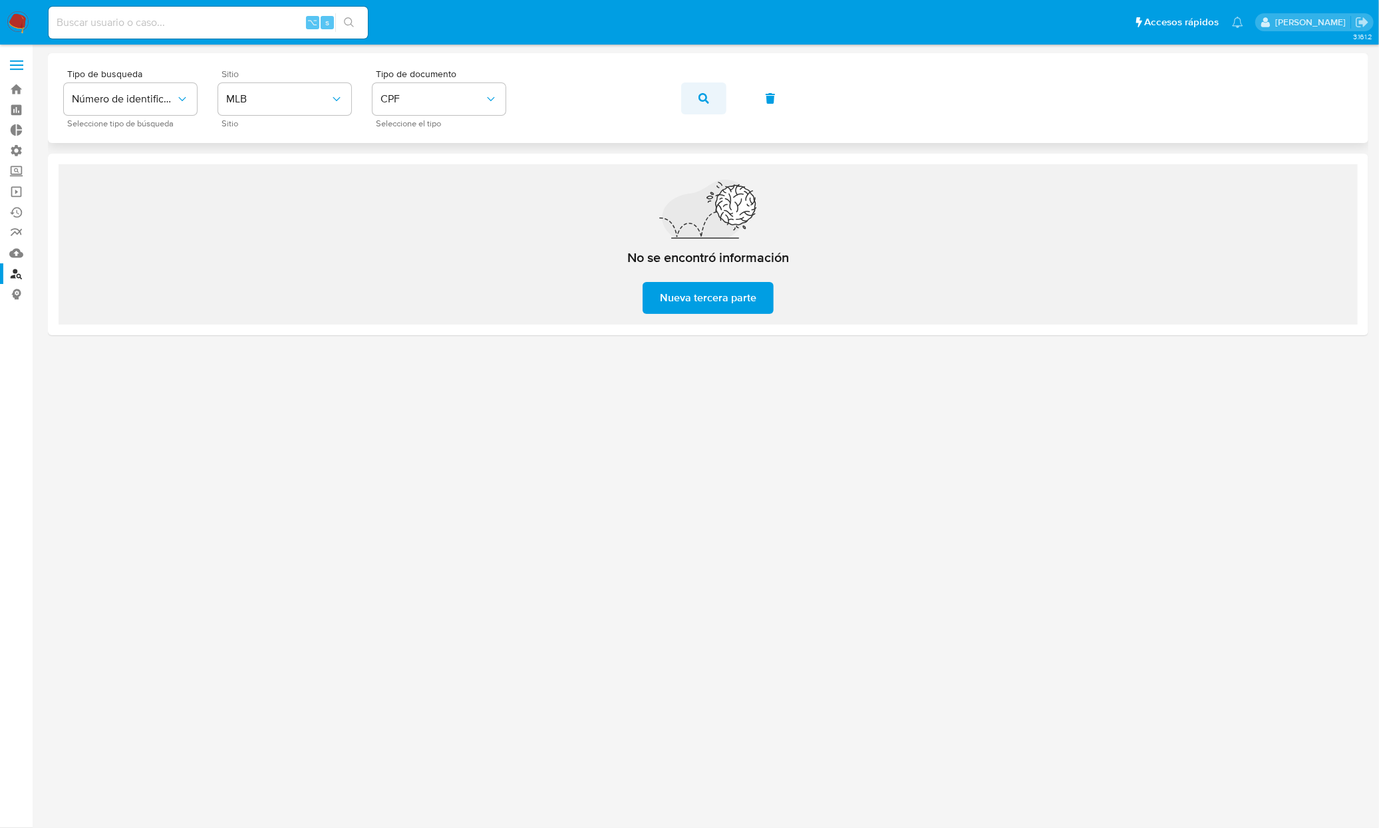
click at [705, 97] on icon "button" at bounding box center [703, 98] width 11 height 11
click at [696, 104] on button "button" at bounding box center [703, 98] width 45 height 32
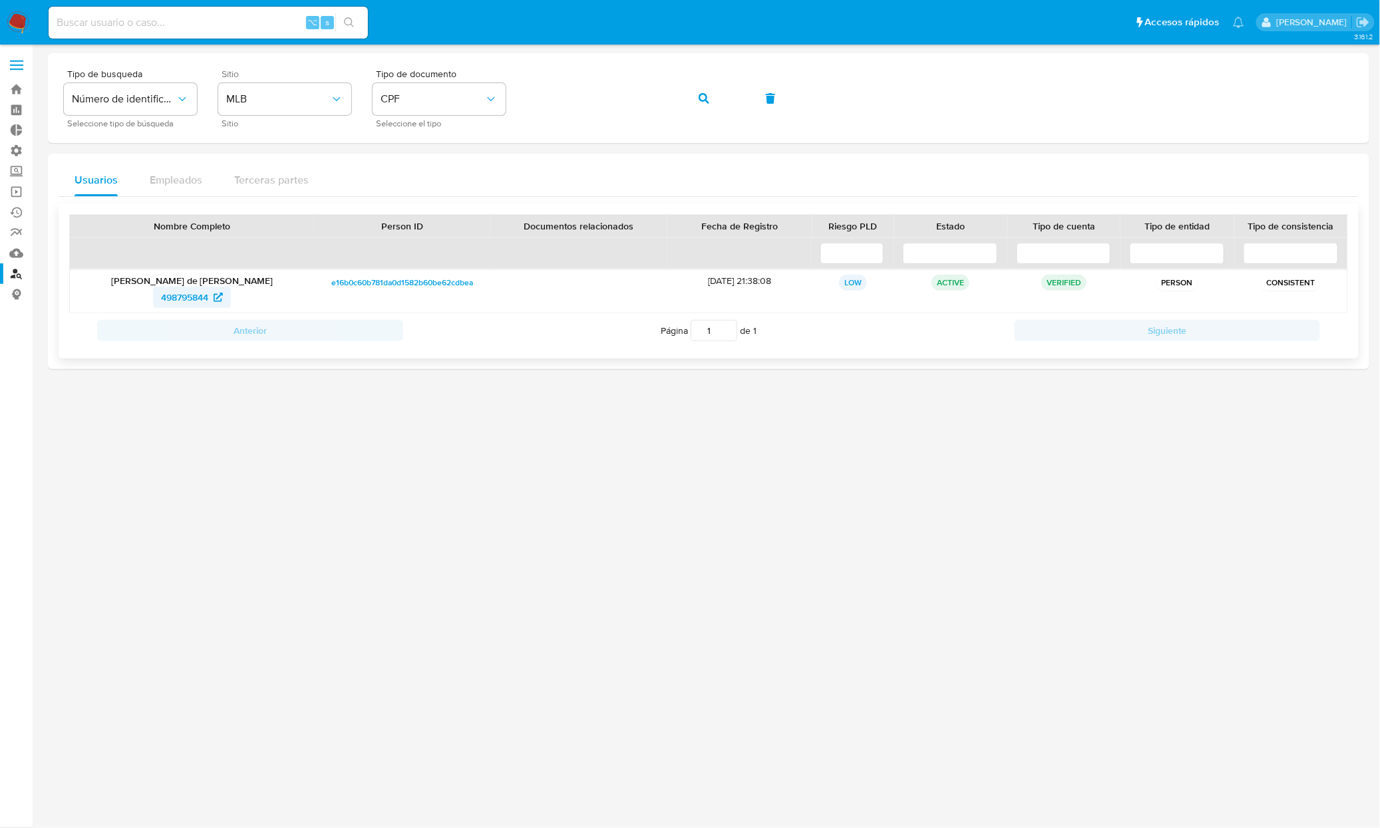
click at [186, 305] on span "498795844" at bounding box center [184, 297] width 47 height 21
click at [674, 103] on div "Tipo de busqueda Número de identificación Seleccione tipo de búsqueda Sitio MLB…" at bounding box center [708, 98] width 1289 height 58
click at [704, 101] on icon "button" at bounding box center [703, 98] width 11 height 11
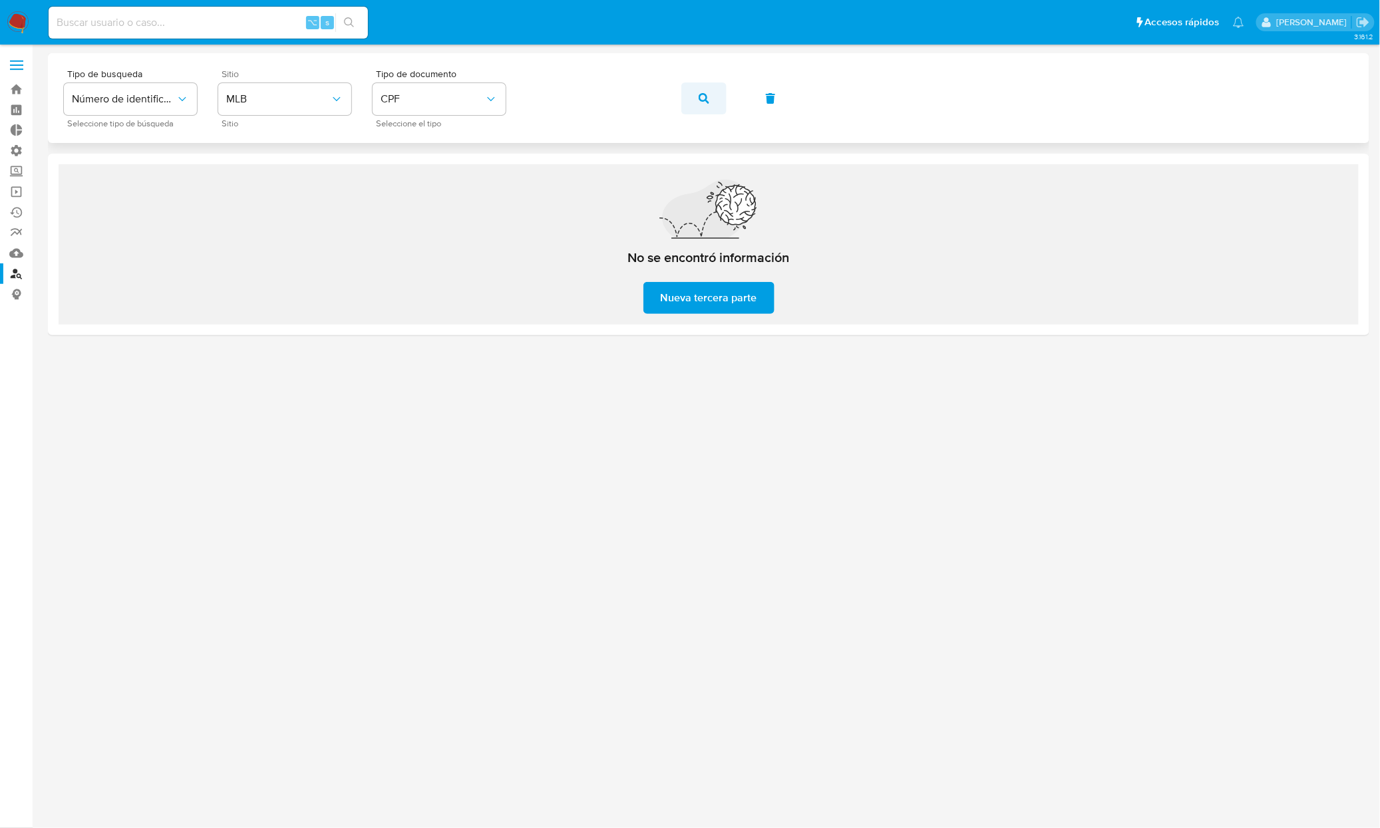
click at [699, 96] on icon "button" at bounding box center [703, 98] width 11 height 11
click at [710, 108] on button "button" at bounding box center [703, 98] width 45 height 32
click at [702, 98] on icon "button" at bounding box center [703, 98] width 11 height 11
click at [712, 103] on button "button" at bounding box center [703, 98] width 45 height 32
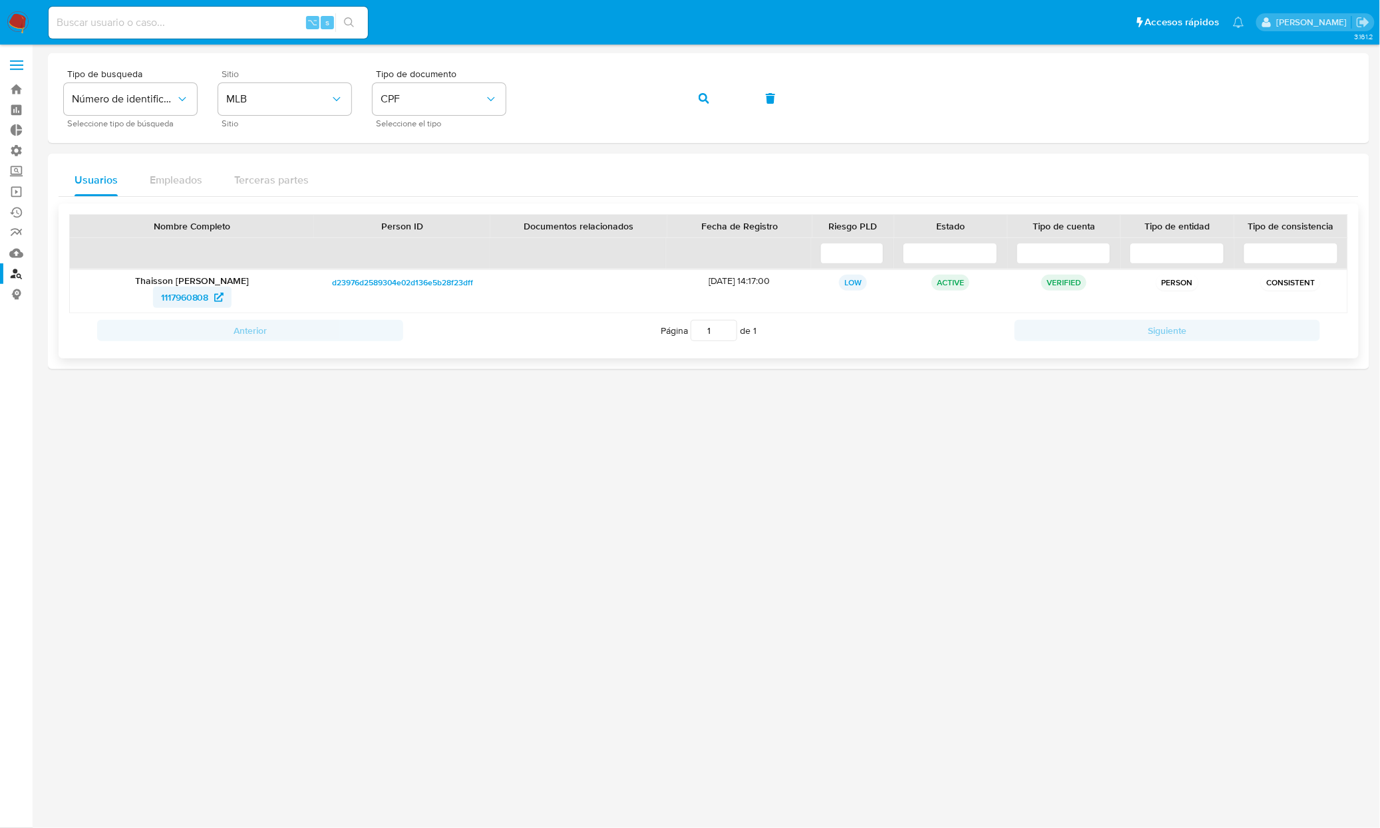
click at [184, 303] on span "1117960808" at bounding box center [185, 297] width 48 height 21
click at [705, 106] on span "button" at bounding box center [703, 98] width 11 height 29
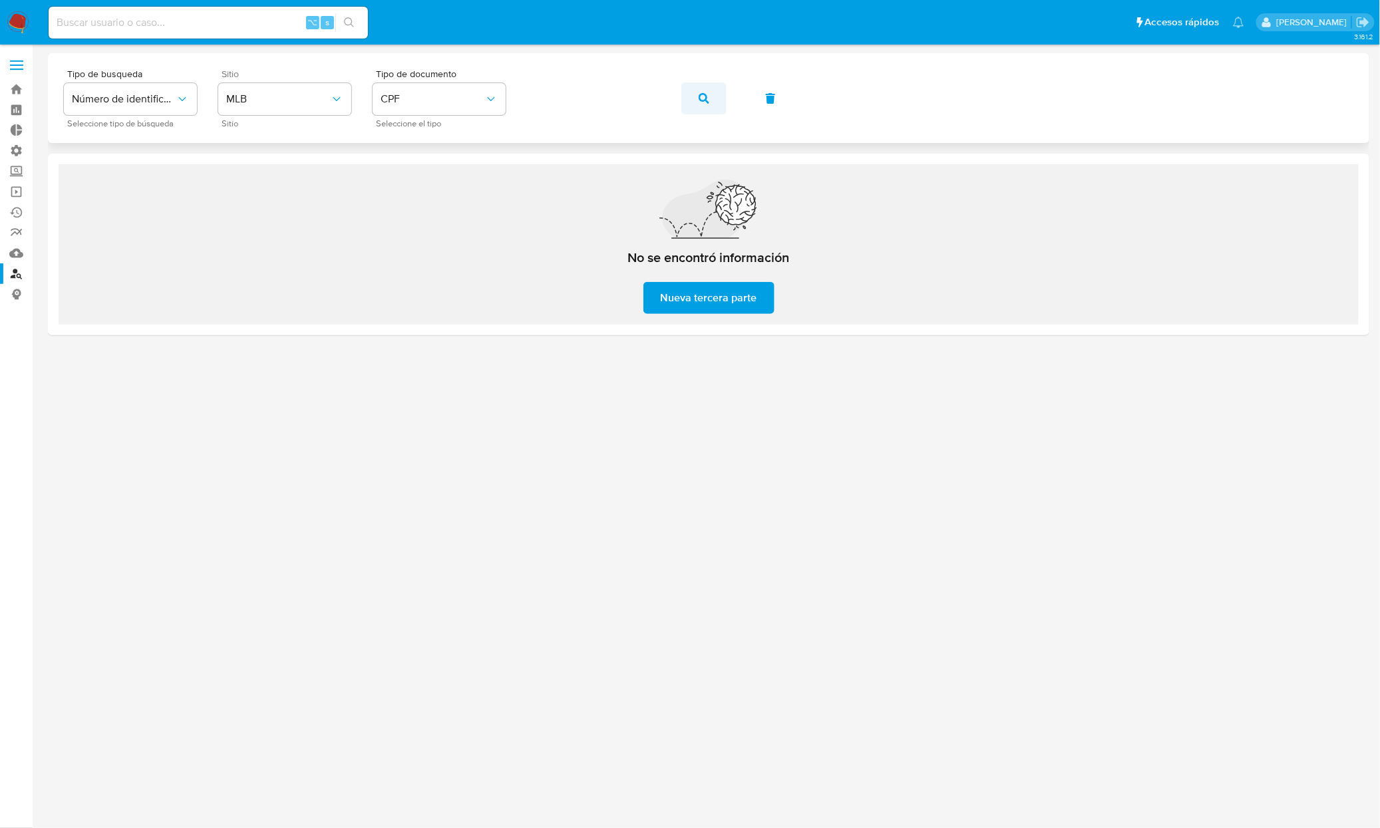
click at [712, 104] on button "button" at bounding box center [703, 98] width 45 height 32
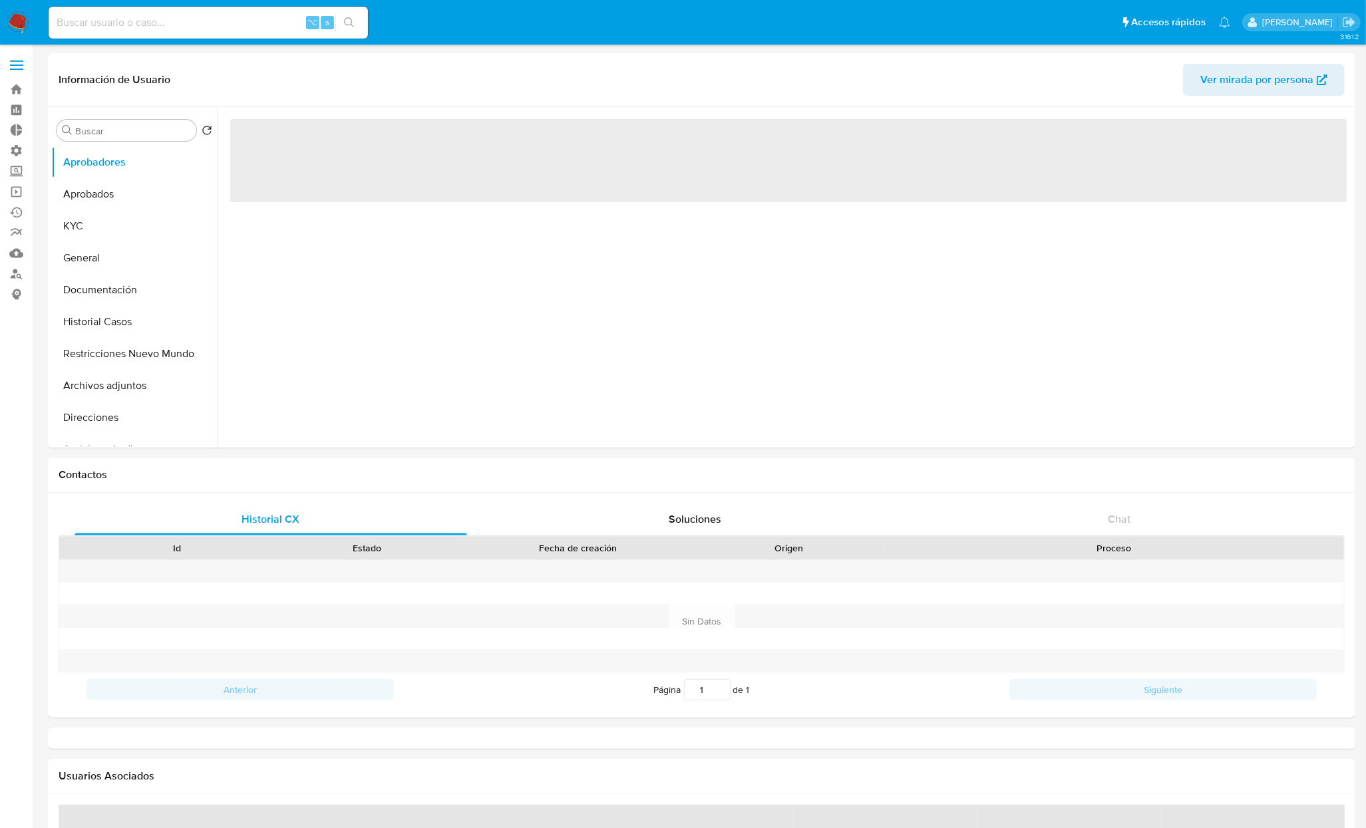
select select "10"
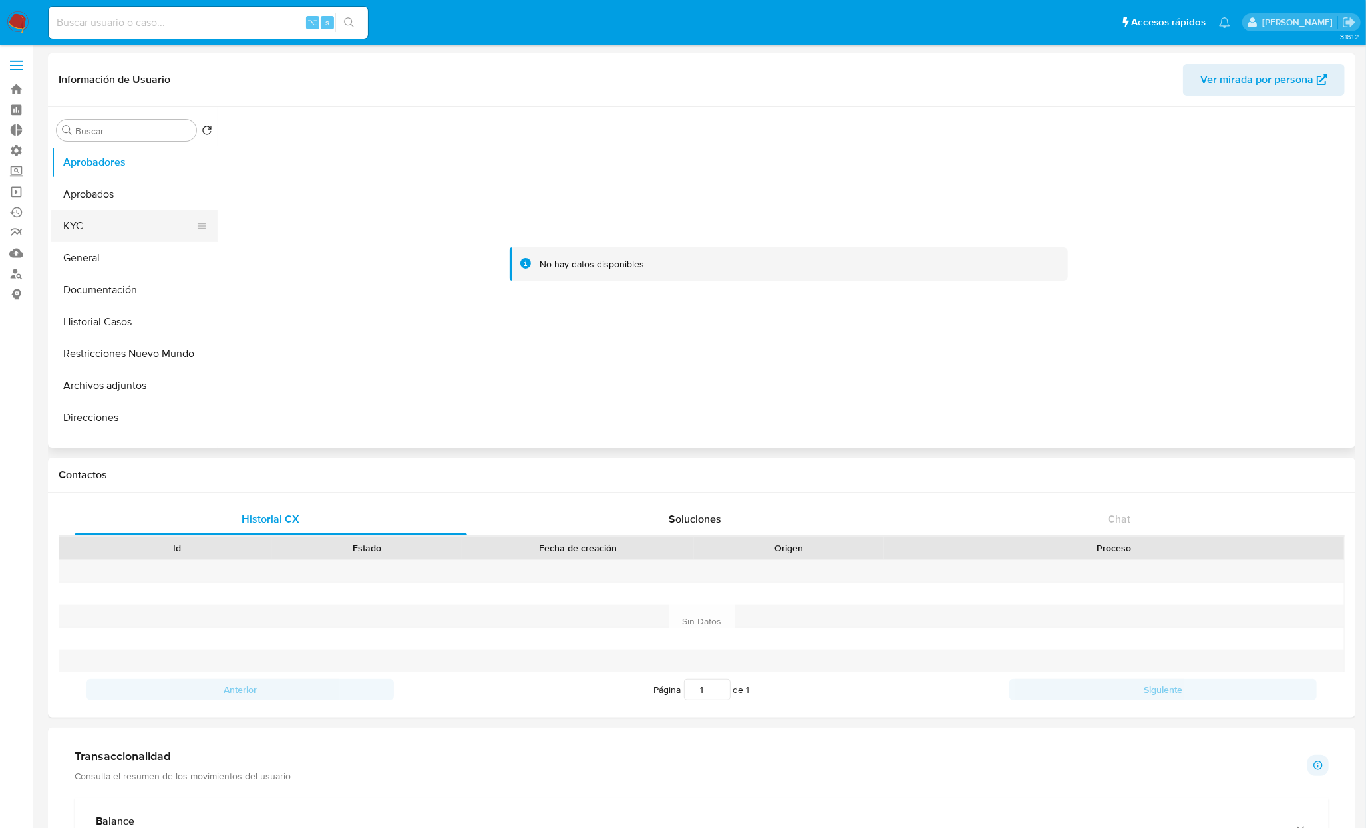
click at [73, 222] on button "KYC" at bounding box center [129, 226] width 156 height 32
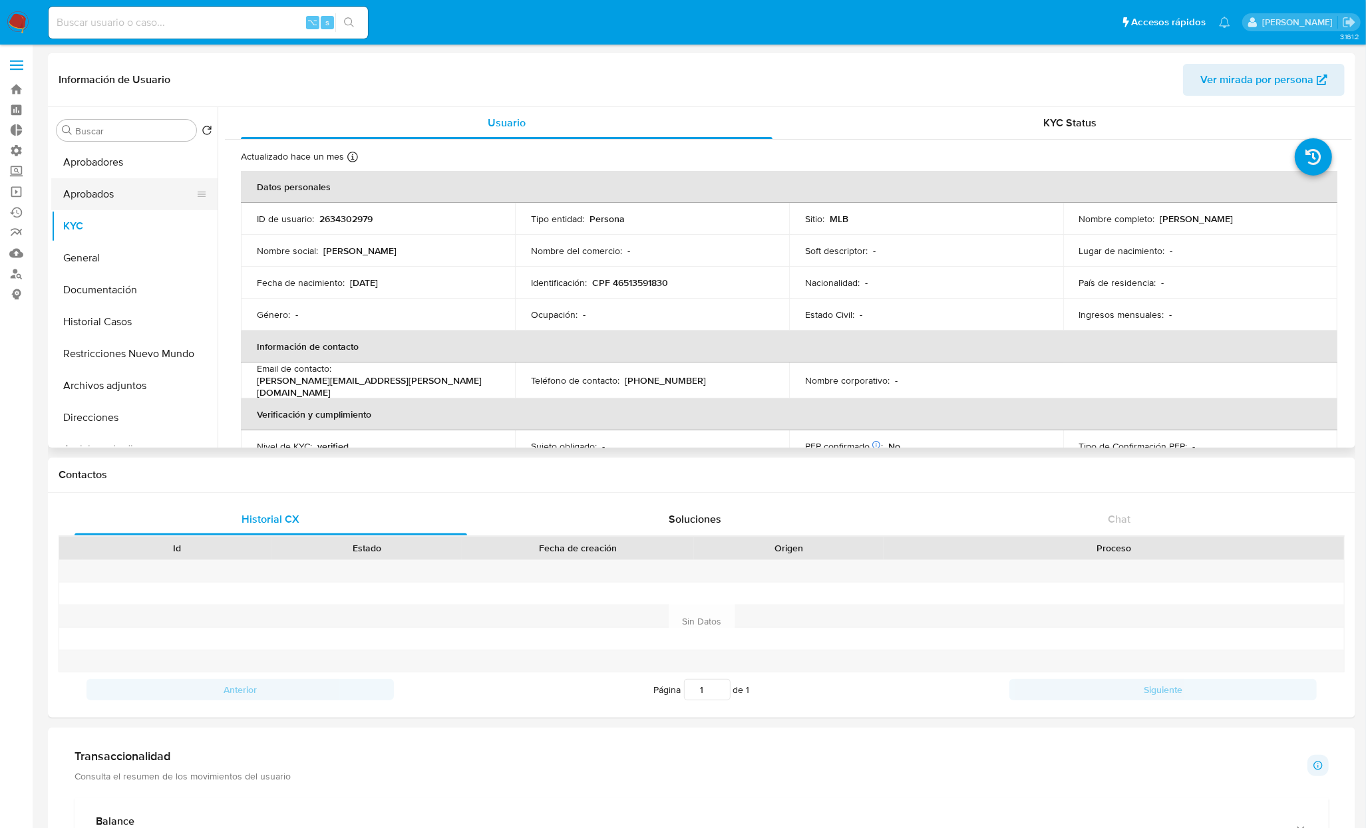
click at [110, 187] on button "Aprobados" at bounding box center [129, 194] width 156 height 32
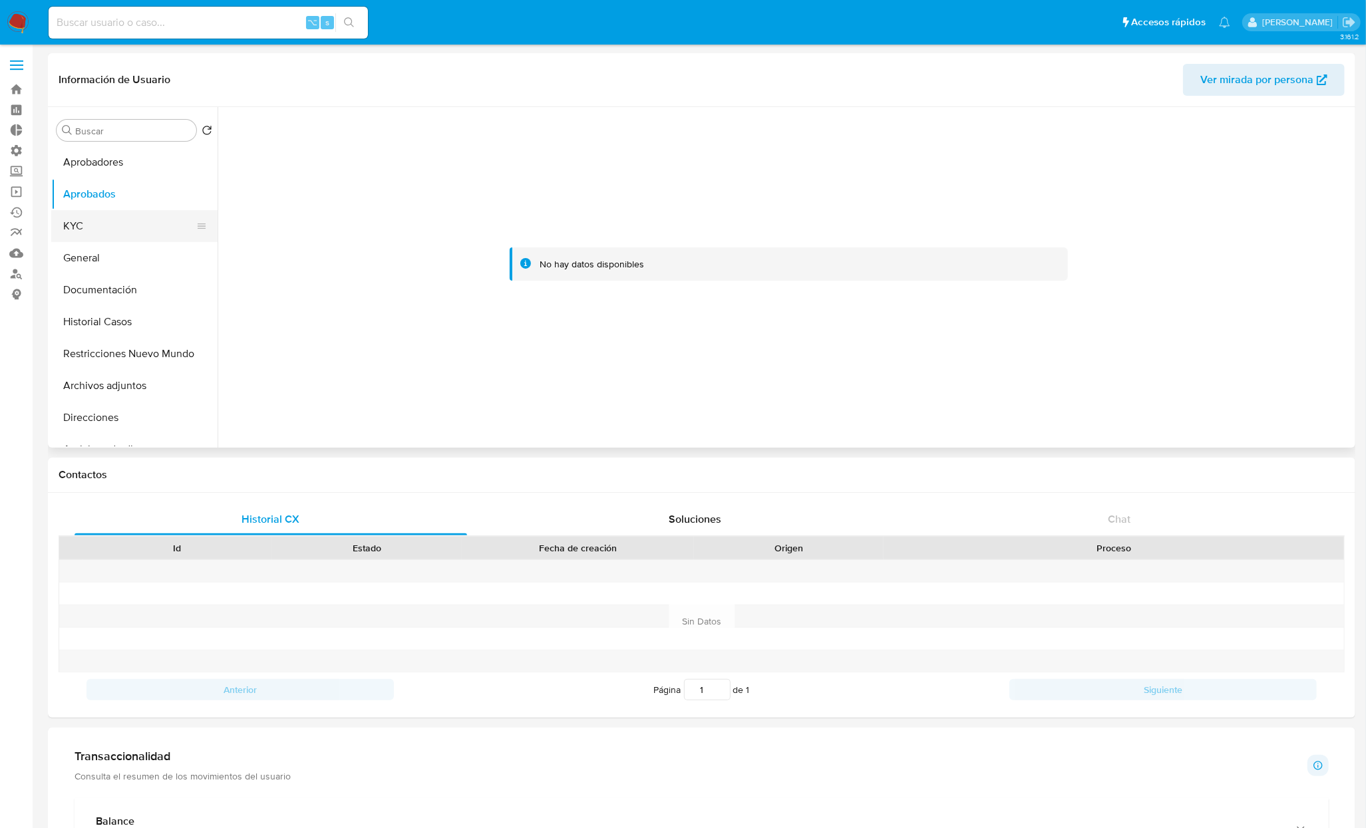
click at [105, 217] on button "KYC" at bounding box center [129, 226] width 156 height 32
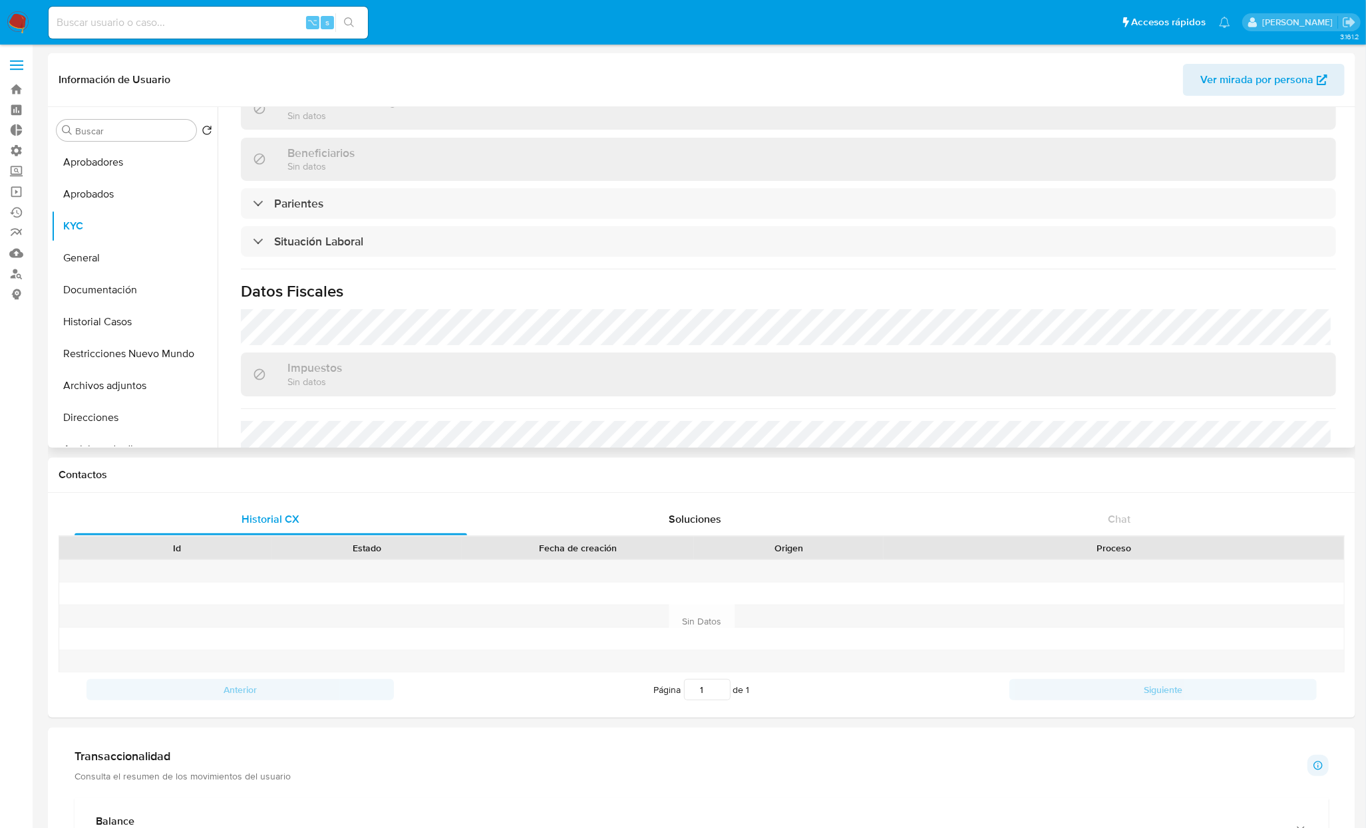
scroll to position [567, 0]
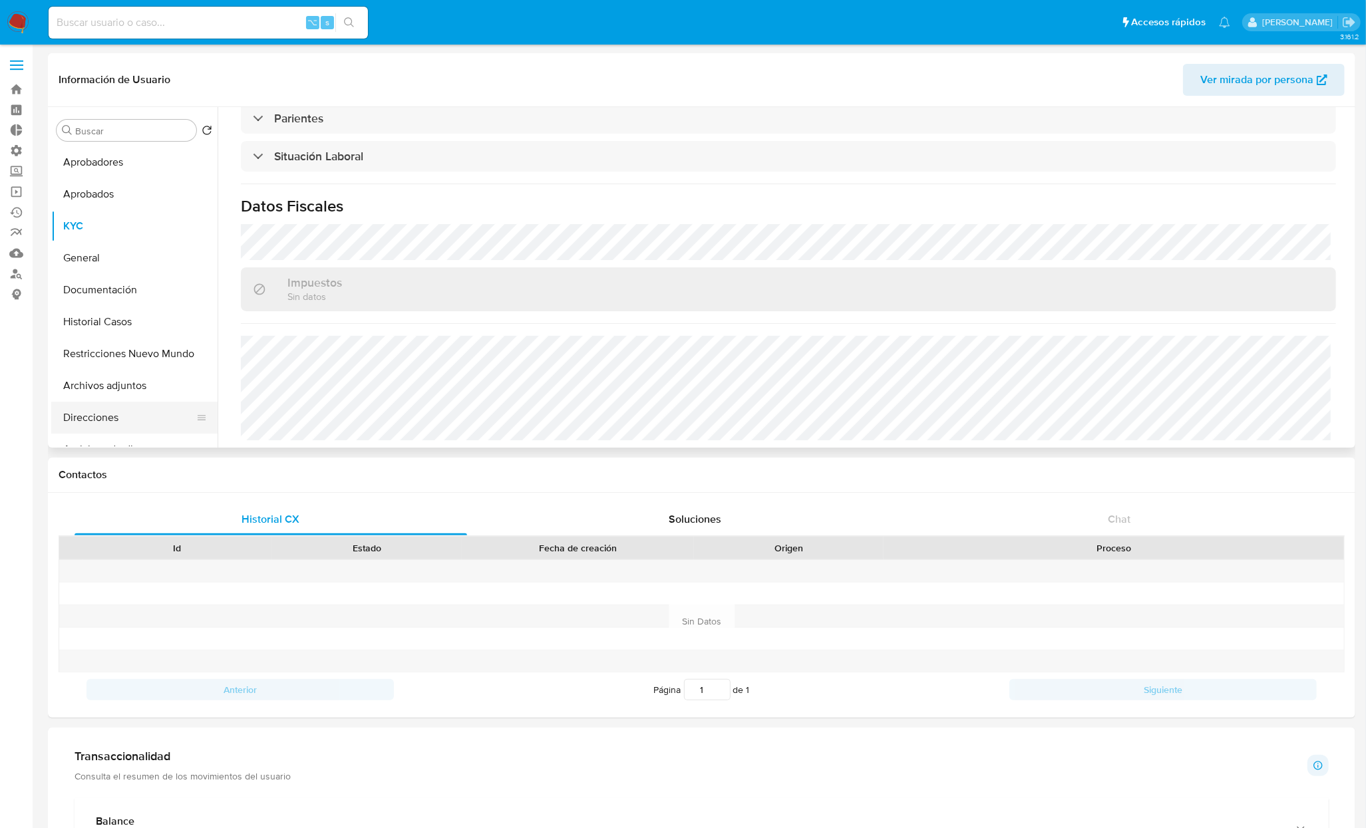
click at [117, 416] on button "Direcciones" at bounding box center [129, 418] width 156 height 32
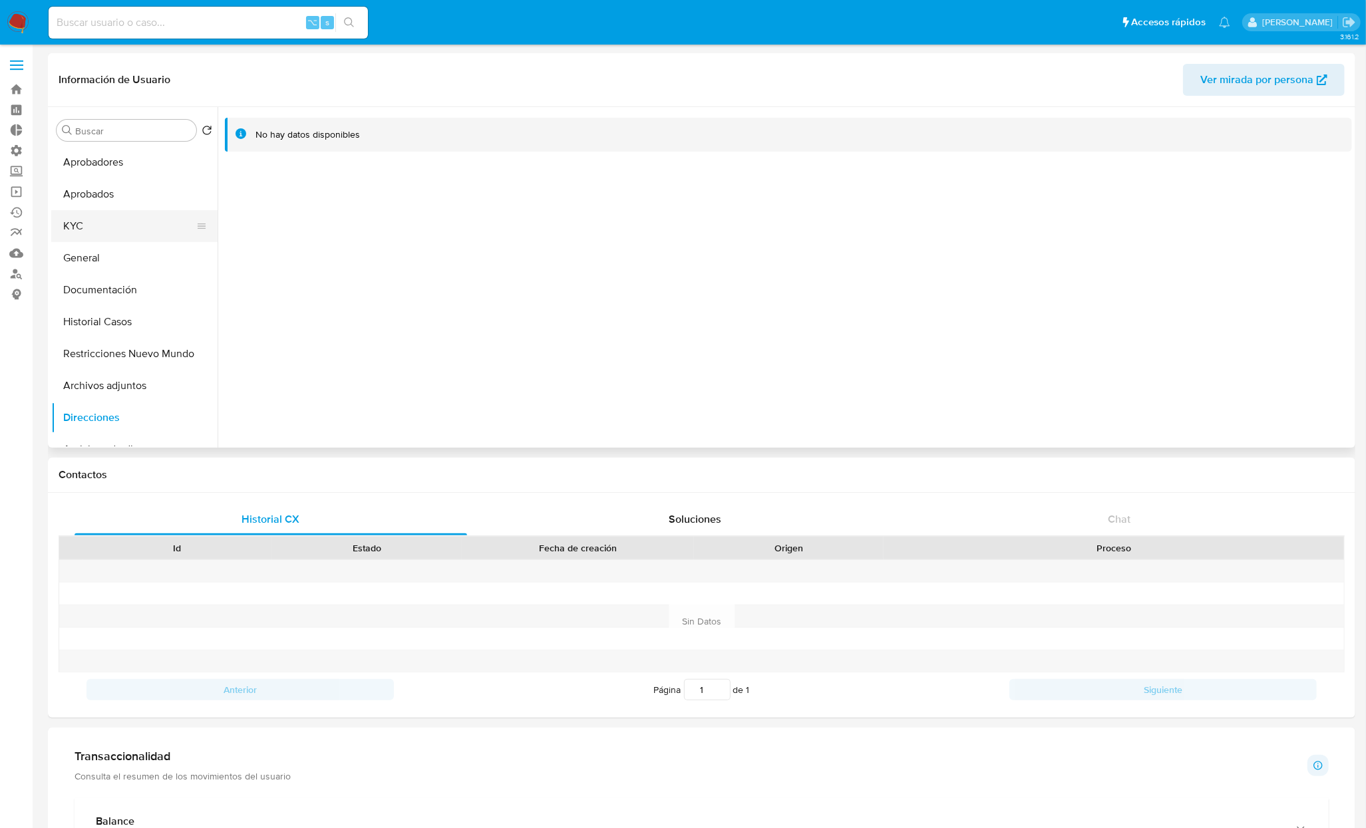
click at [106, 233] on button "KYC" at bounding box center [129, 226] width 156 height 32
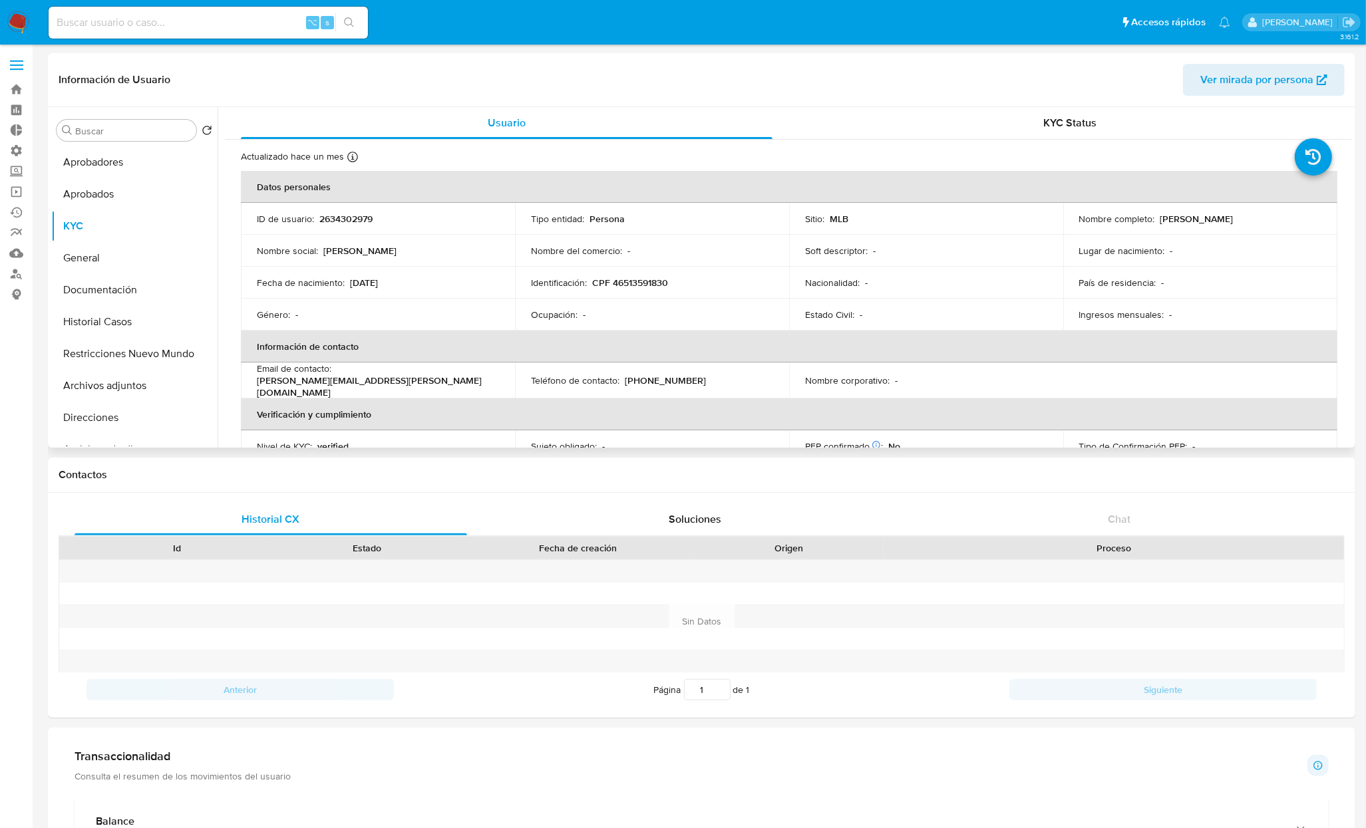
drag, startPoint x: 397, startPoint y: 284, endPoint x: 422, endPoint y: 282, distance: 25.4
click at [422, 282] on div "Fecha de nacimiento : 12/07/2007" at bounding box center [378, 283] width 242 height 12
click at [85, 291] on button "Documentación" at bounding box center [129, 290] width 156 height 32
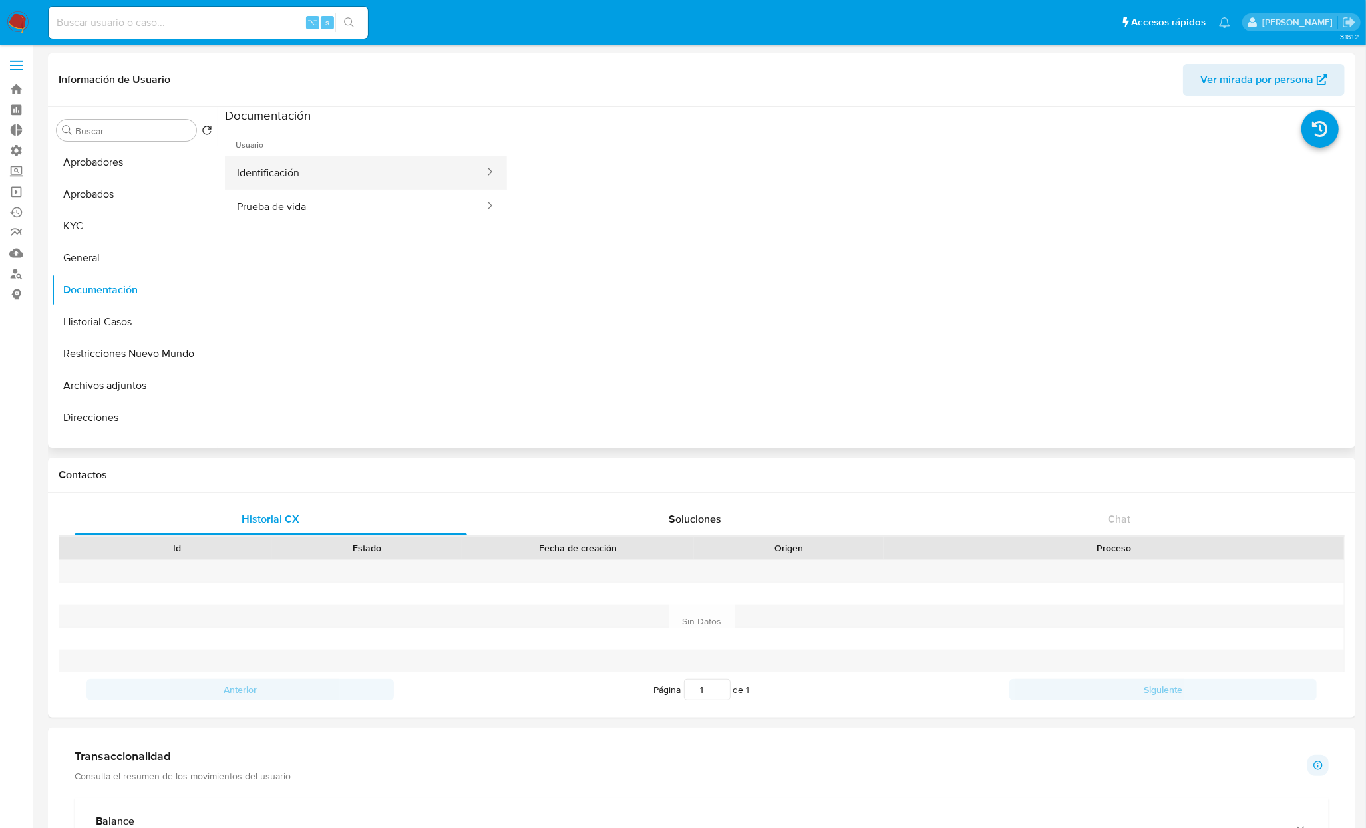
click at [355, 171] on button "Identificación" at bounding box center [355, 173] width 261 height 34
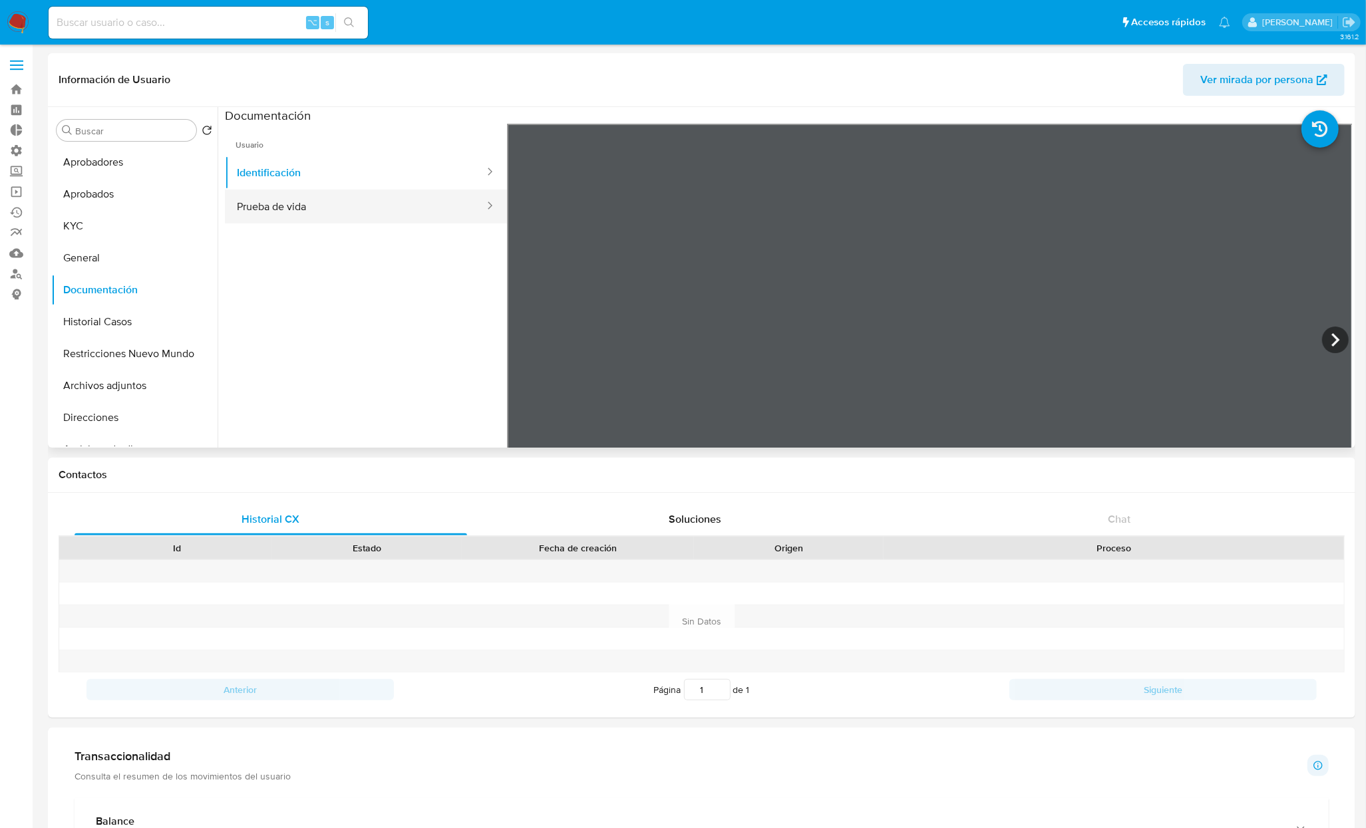
click at [279, 219] on button "Prueba de vida" at bounding box center [355, 207] width 261 height 34
click at [850, 62] on div "Información de Usuario Ver mirada por persona Buscar Volver al orden por defect…" at bounding box center [701, 250] width 1307 height 394
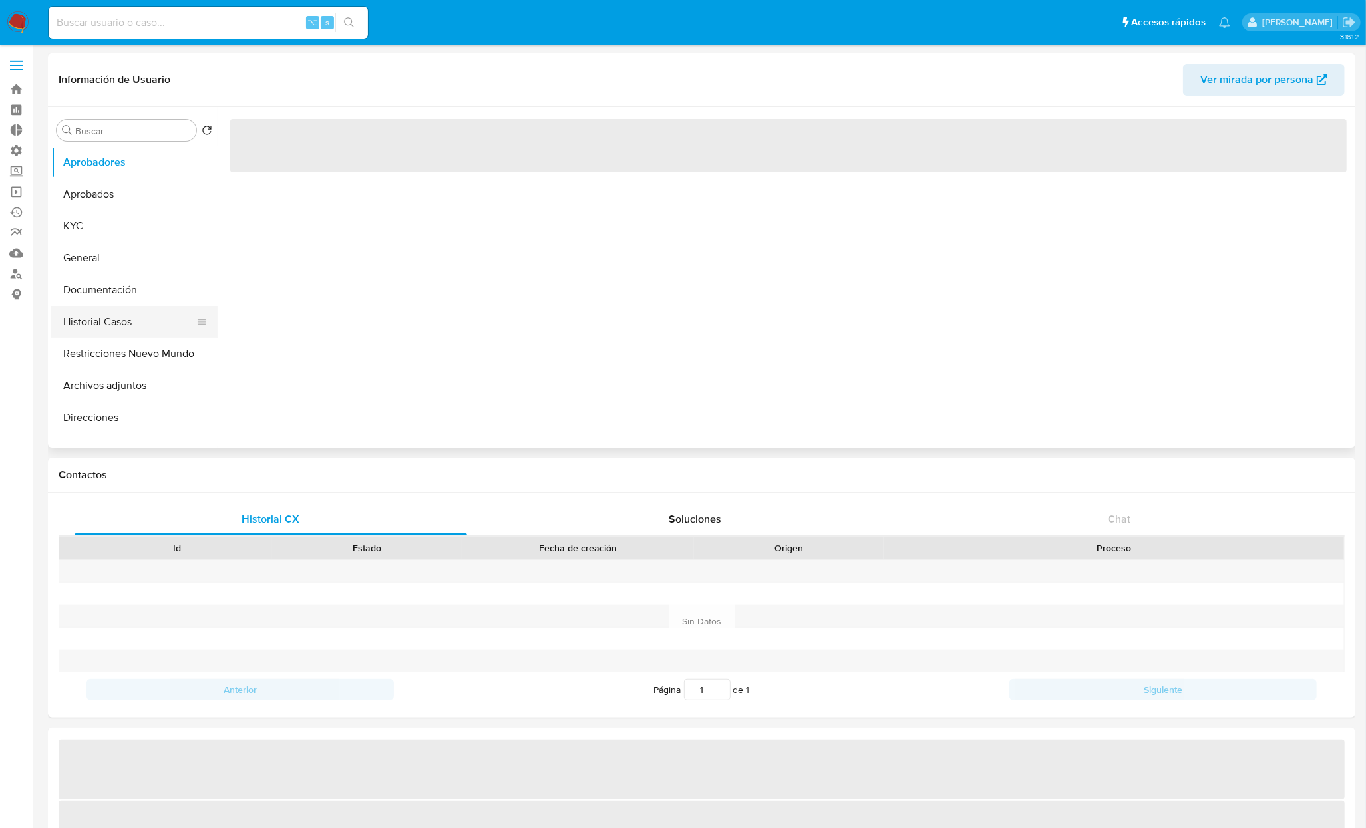
click at [121, 329] on button "Historial Casos" at bounding box center [129, 322] width 156 height 32
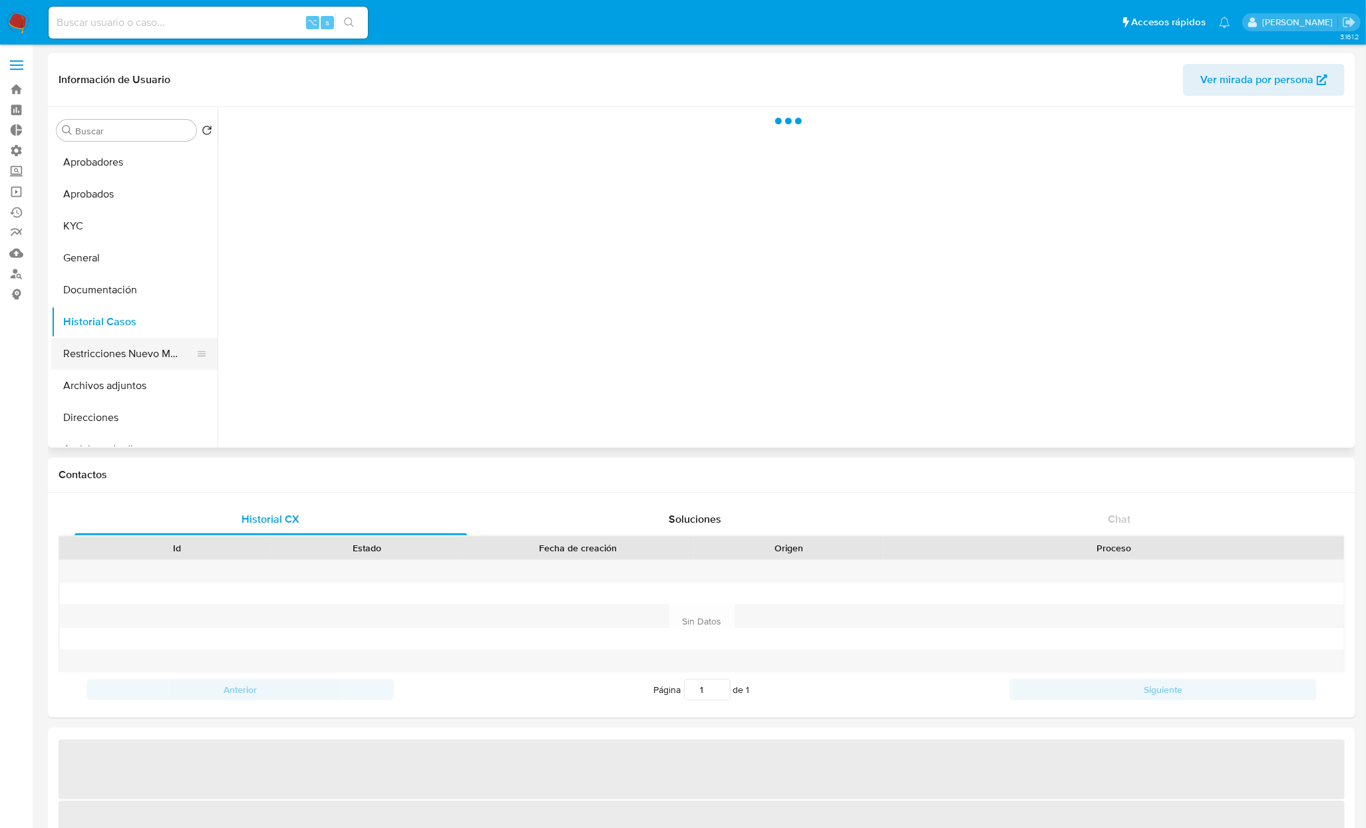
select select "10"
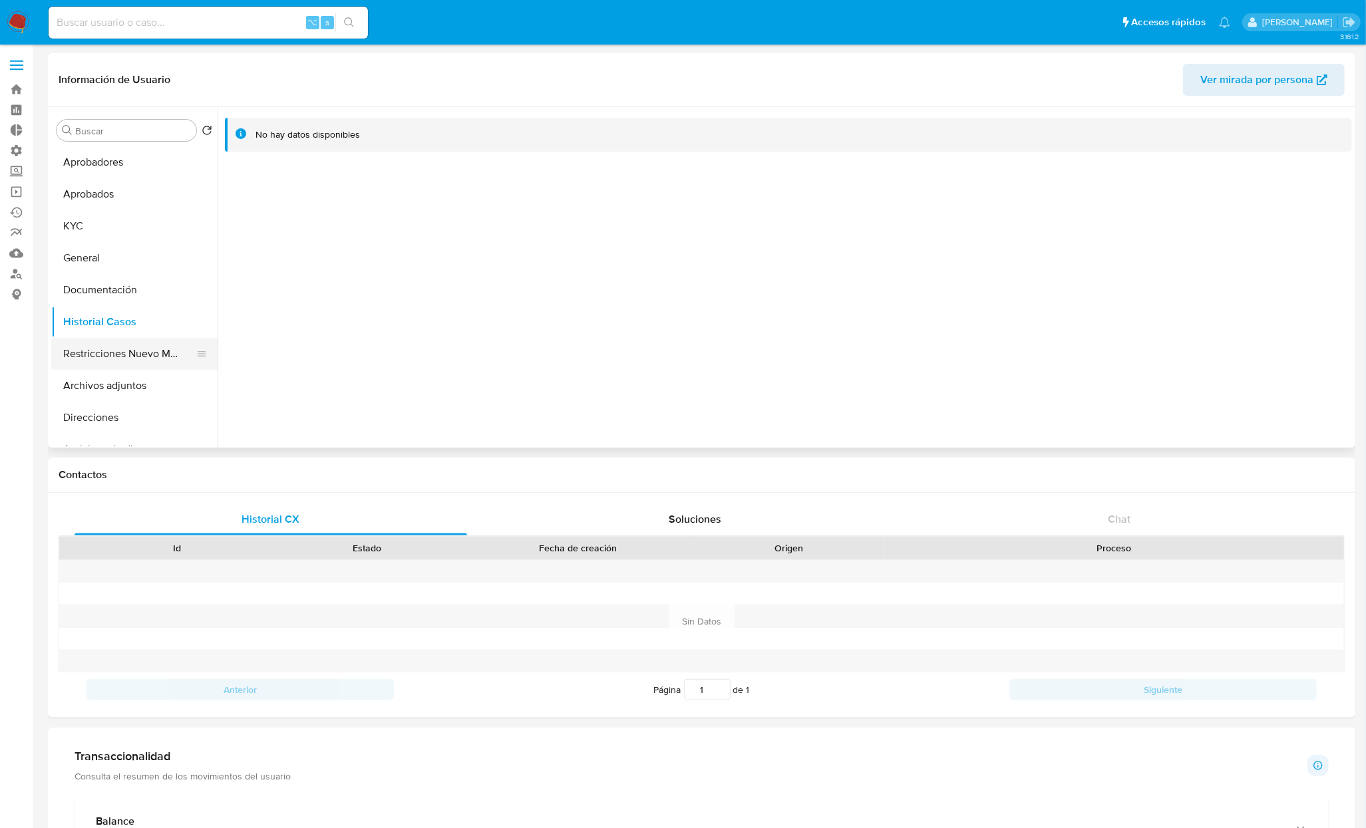
click at [148, 350] on button "Restricciones Nuevo Mundo" at bounding box center [129, 354] width 156 height 32
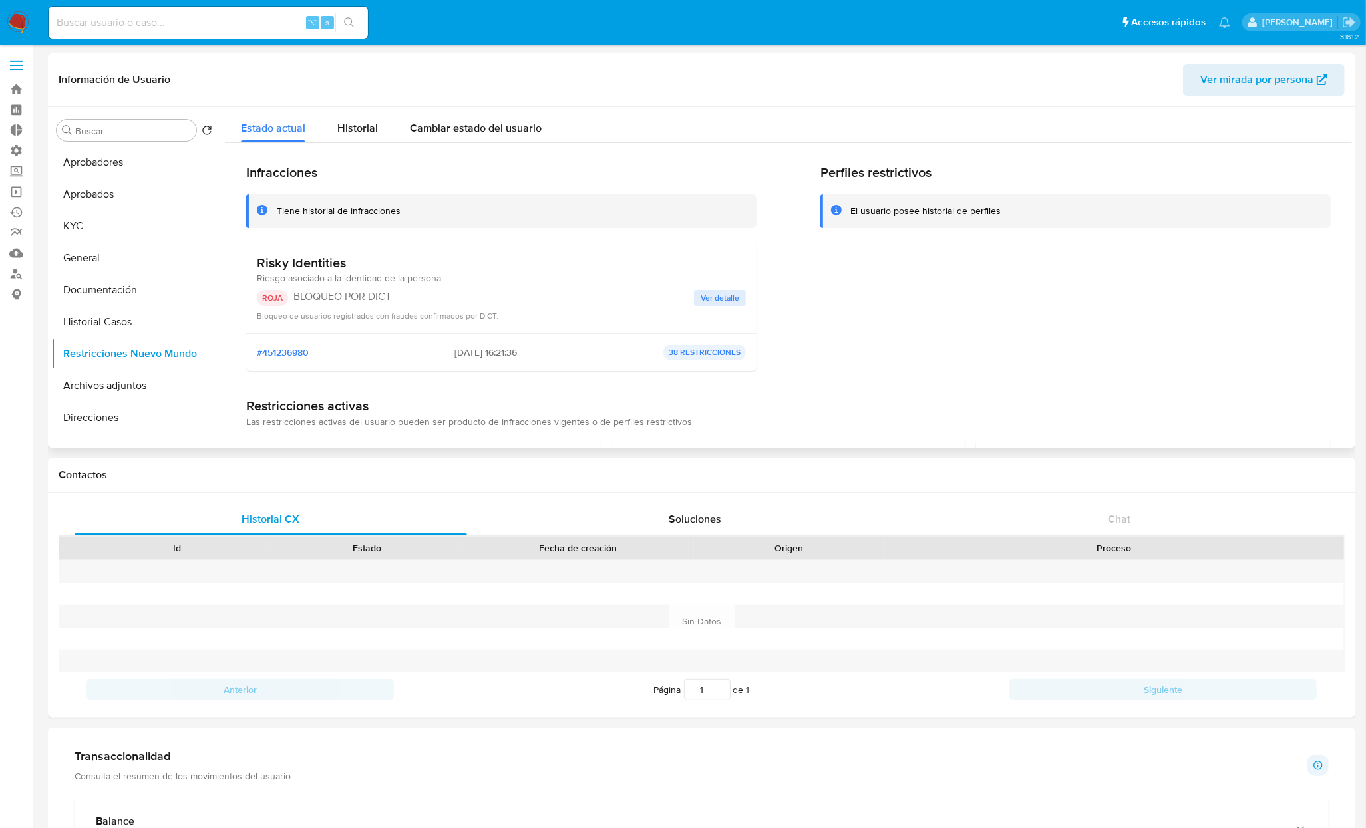
drag, startPoint x: 253, startPoint y: 255, endPoint x: 381, endPoint y: 261, distance: 128.5
click at [381, 261] on div "Risky Identities Riesgo asociado a la identidad de la persona ROJA BLOQUEO POR …" at bounding box center [501, 288] width 510 height 89
click at [61, 239] on button "KYC" at bounding box center [129, 226] width 156 height 32
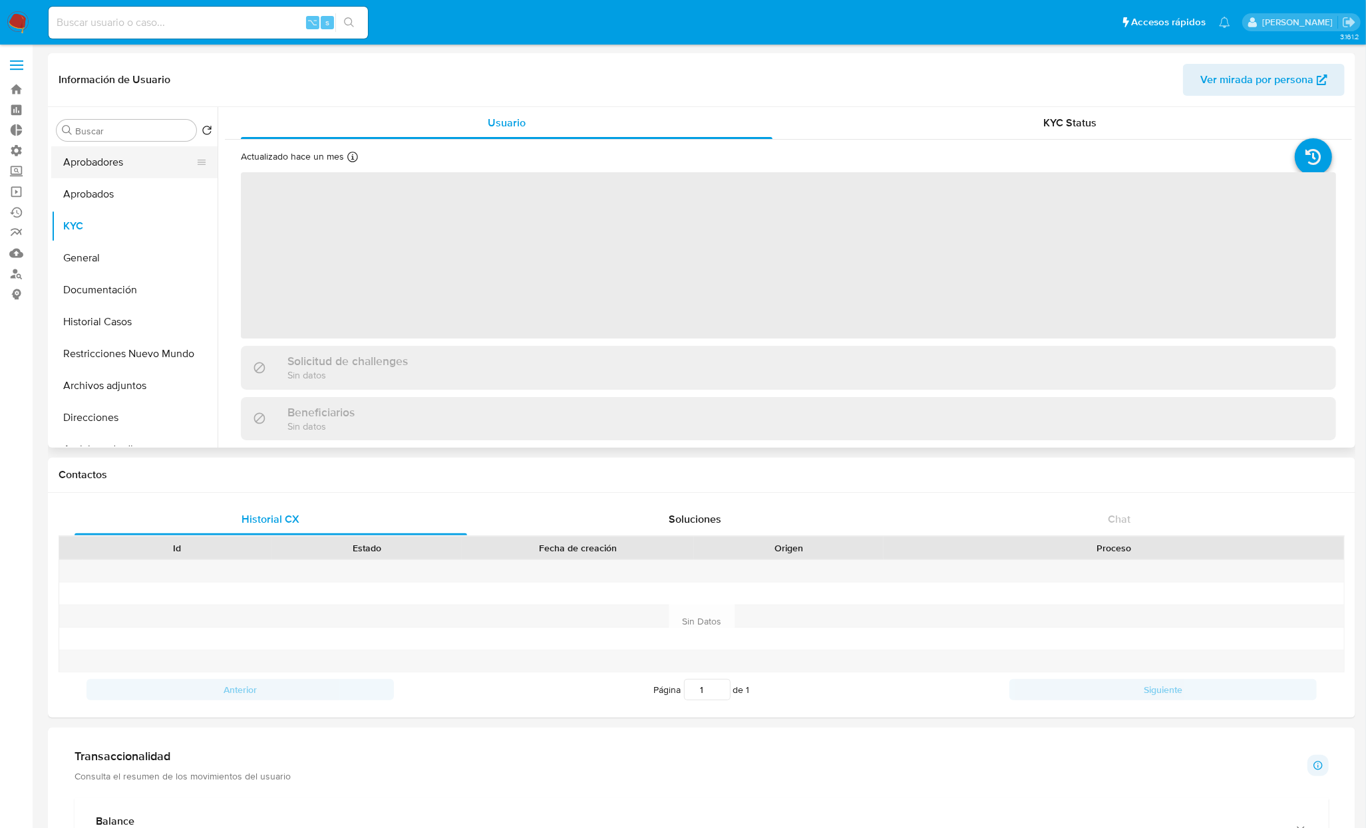
click at [106, 153] on button "Aprobadores" at bounding box center [129, 162] width 156 height 32
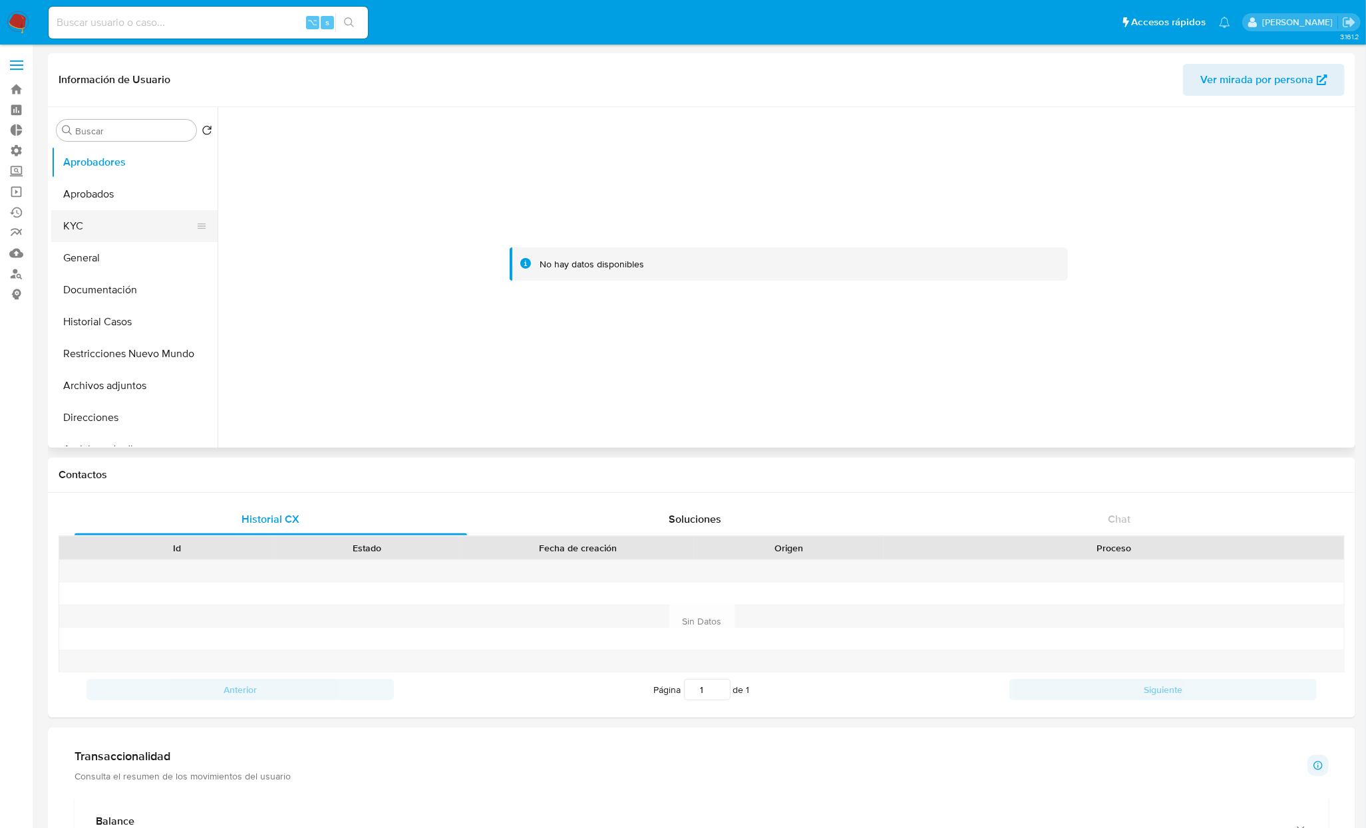
click at [130, 221] on button "KYC" at bounding box center [129, 226] width 156 height 32
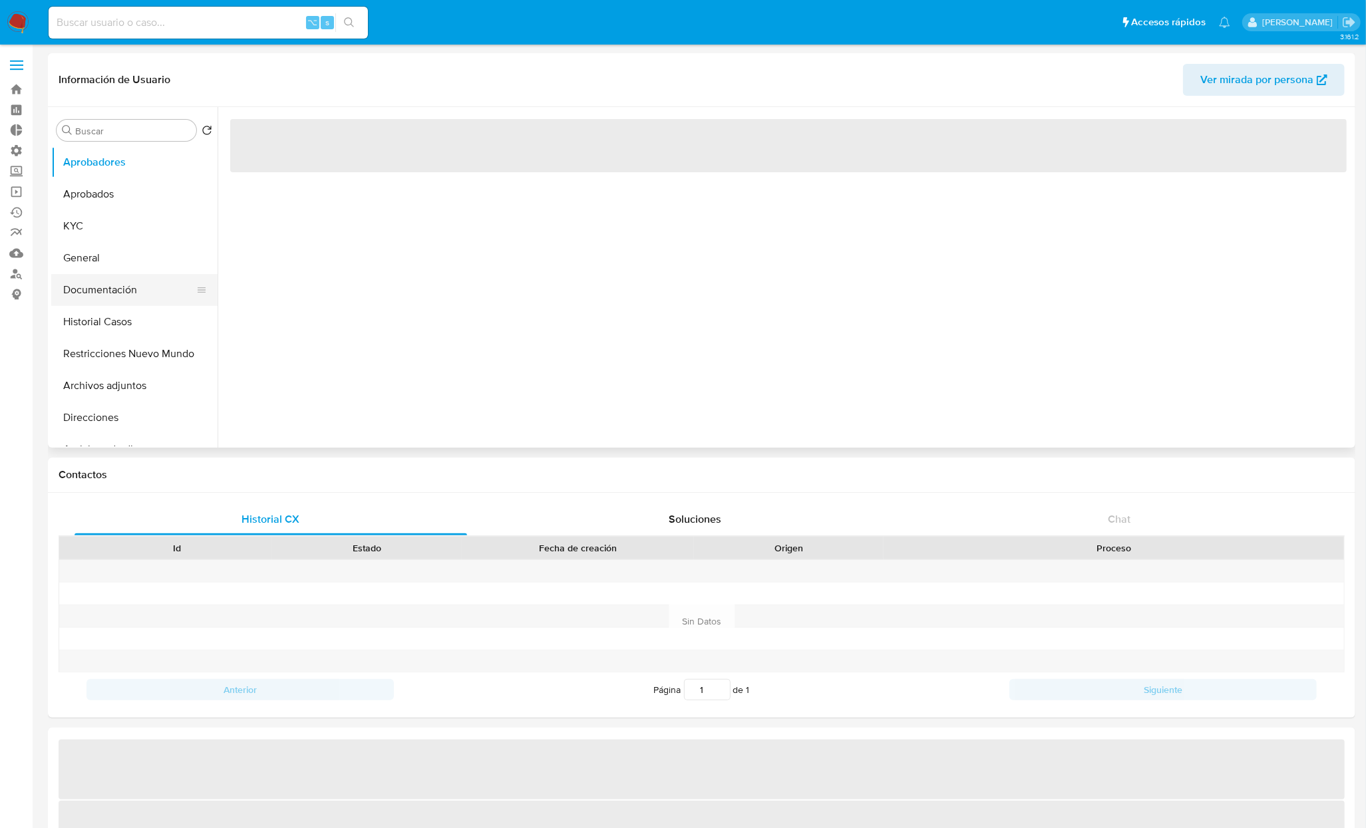
click at [68, 290] on button "Documentación" at bounding box center [129, 290] width 156 height 32
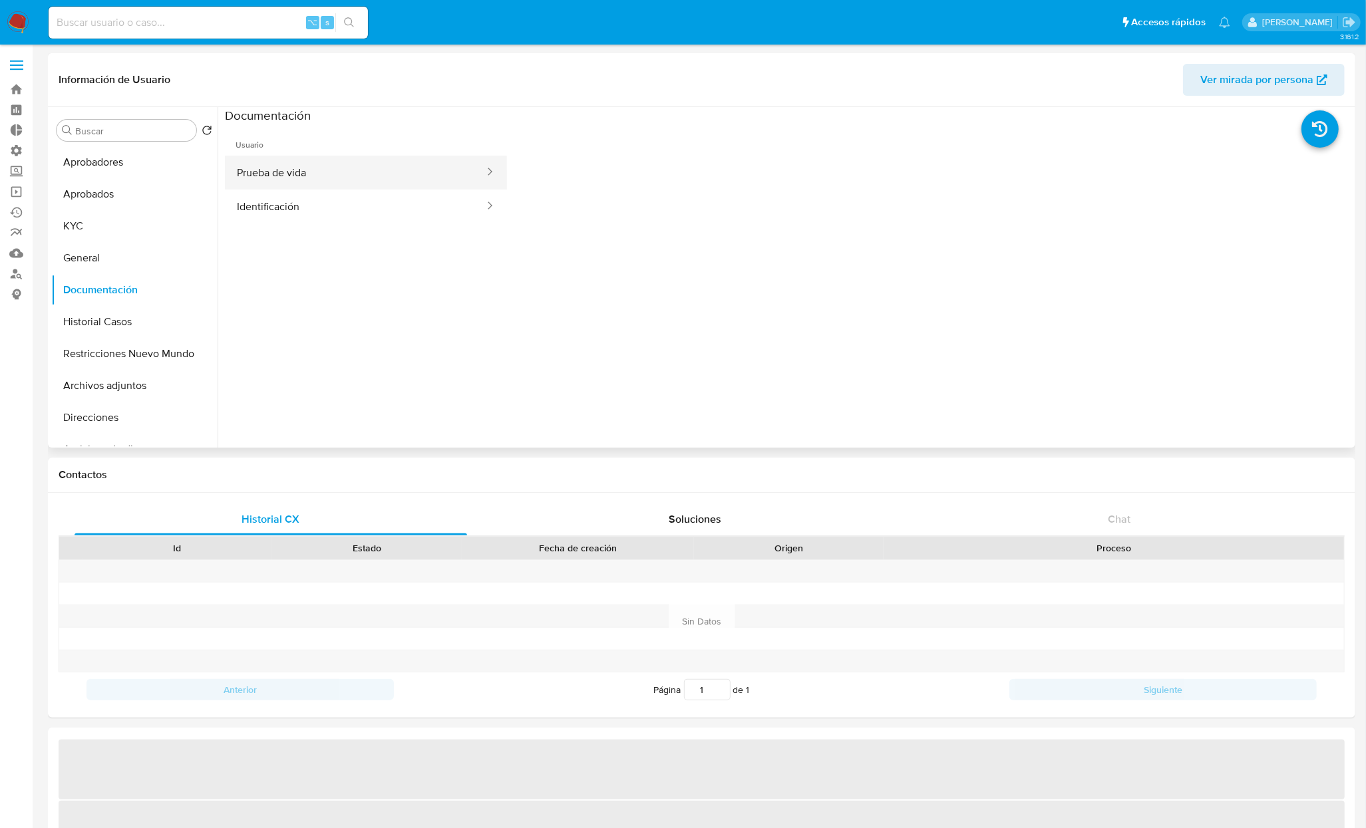
select select "10"
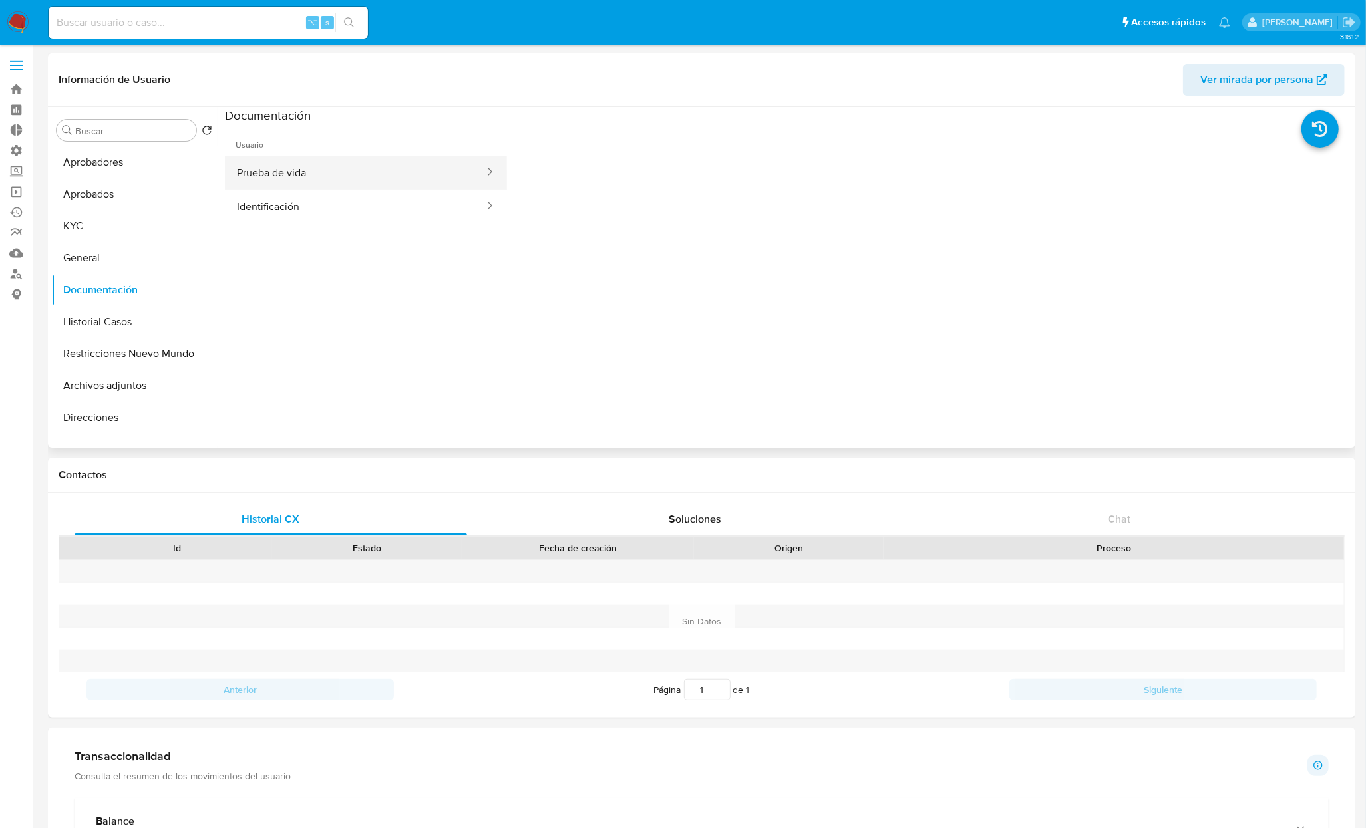
click at [326, 179] on button "Prueba de vida" at bounding box center [355, 173] width 261 height 34
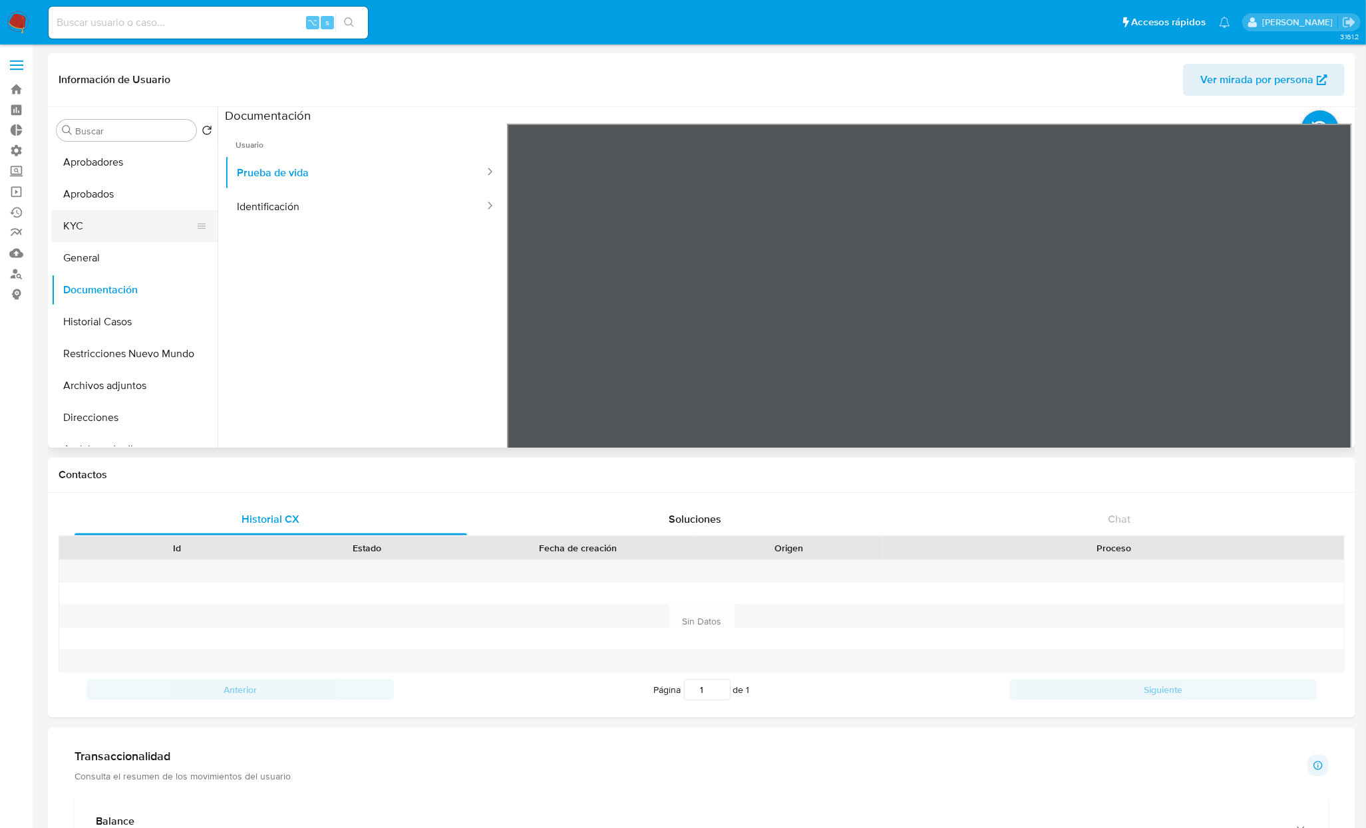
click at [103, 236] on button "KYC" at bounding box center [129, 226] width 156 height 32
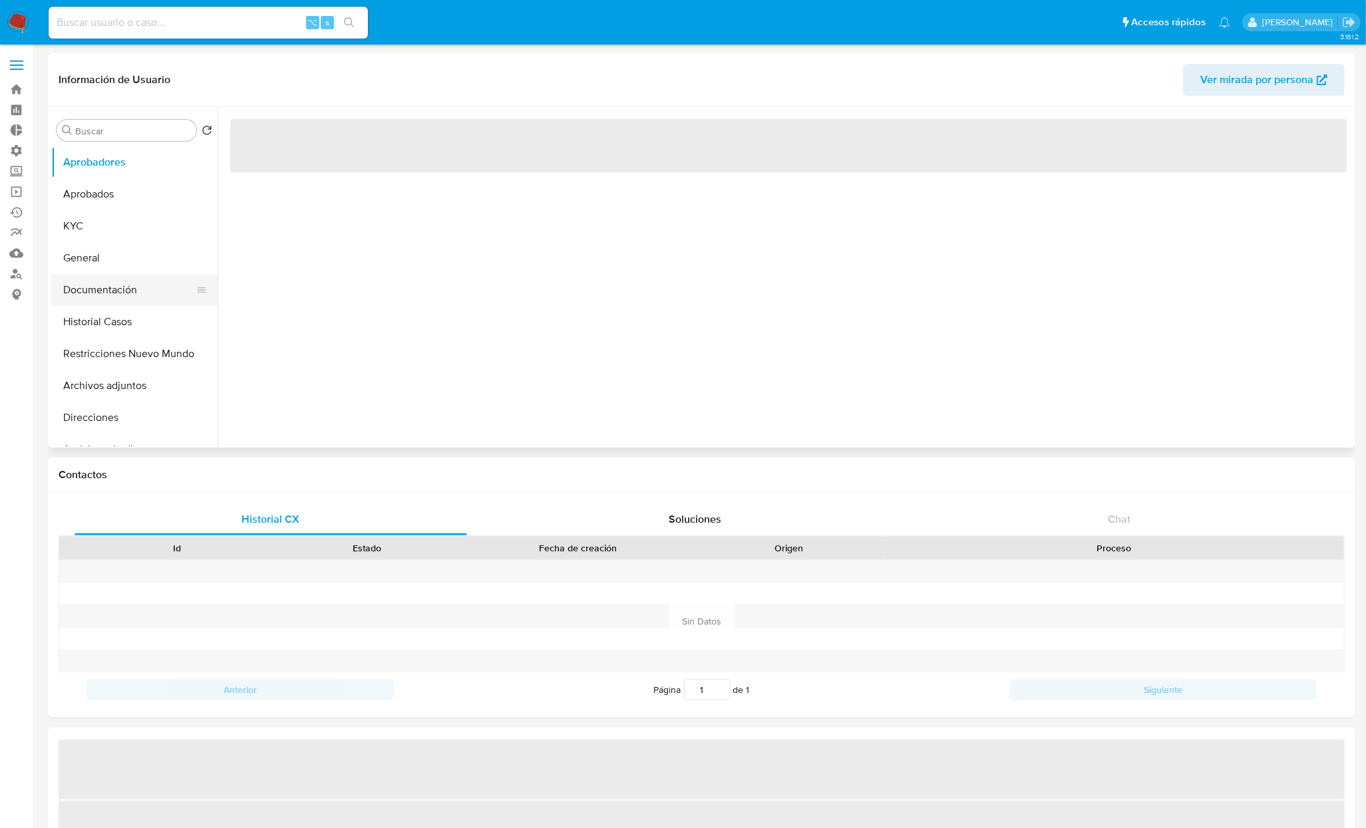
click at [99, 286] on button "Documentación" at bounding box center [129, 290] width 156 height 32
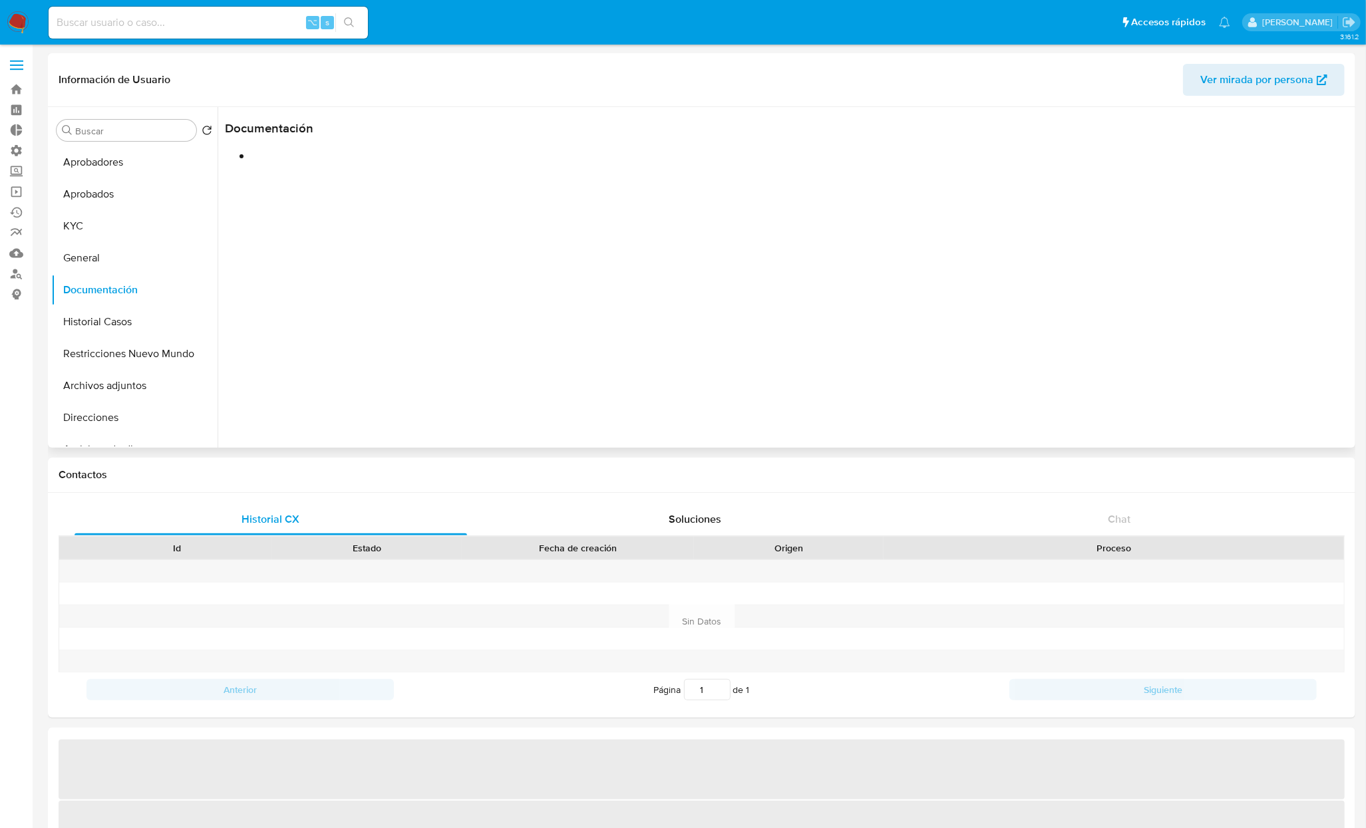
select select "10"
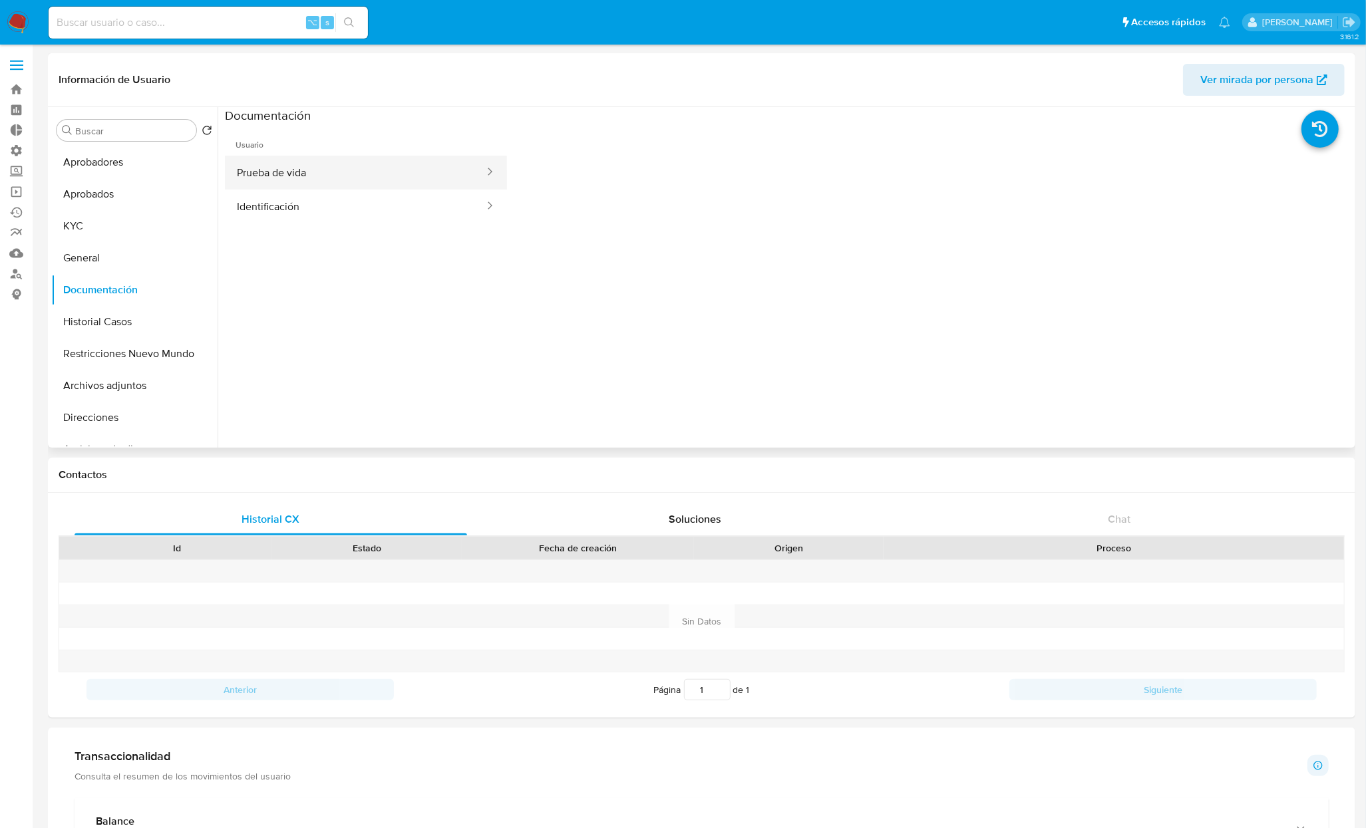
click at [352, 179] on button "Prueba de vida" at bounding box center [355, 173] width 261 height 34
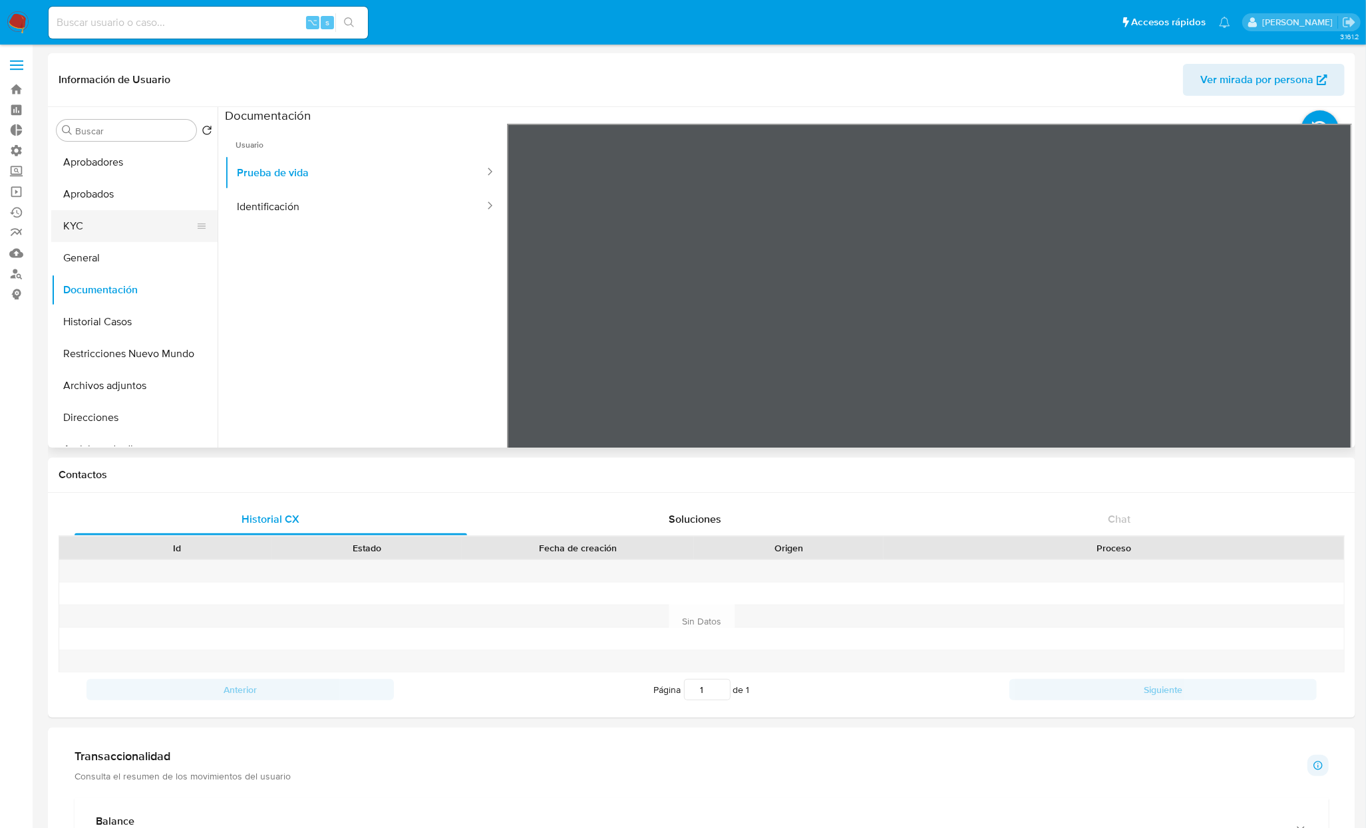
click at [141, 221] on button "KYC" at bounding box center [129, 226] width 156 height 32
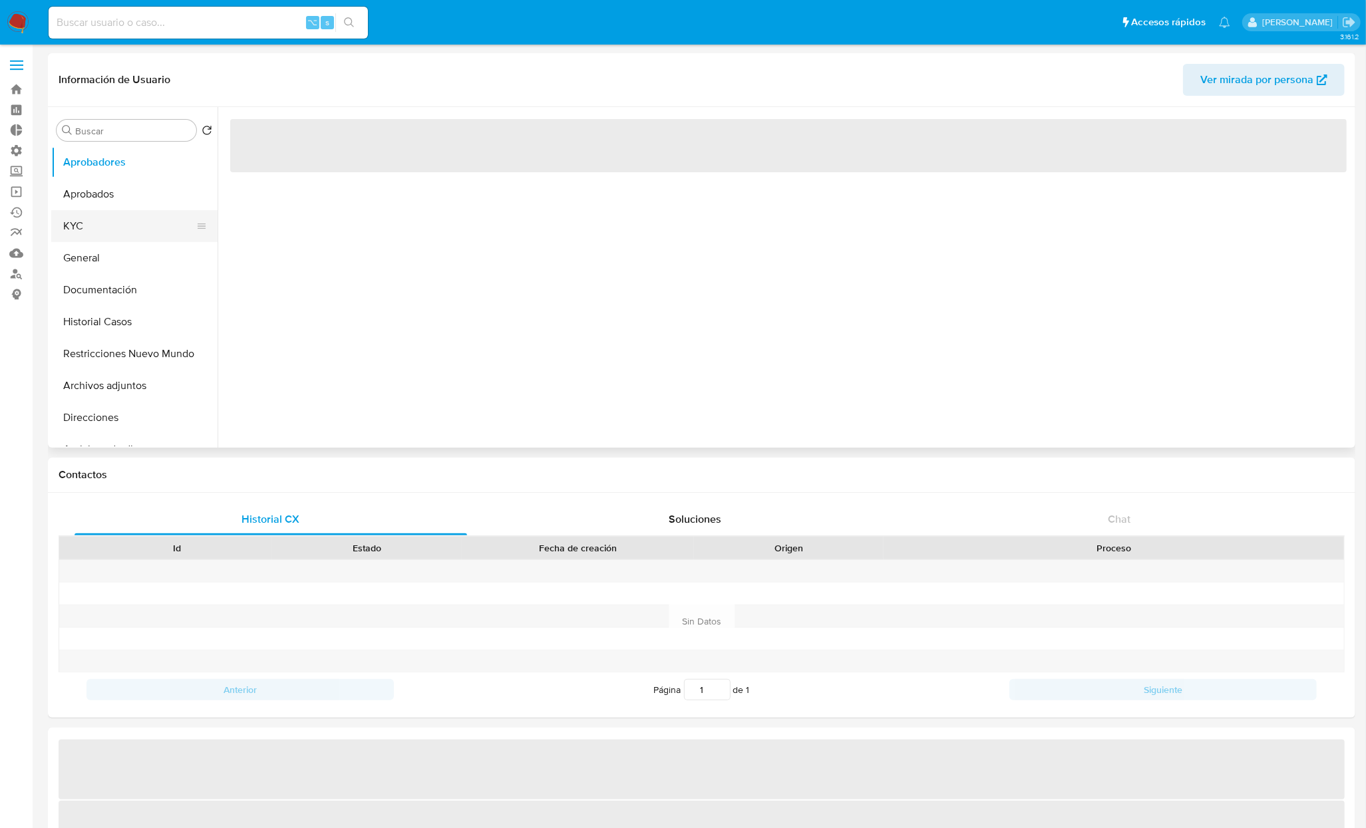
click at [102, 233] on button "KYC" at bounding box center [129, 226] width 156 height 32
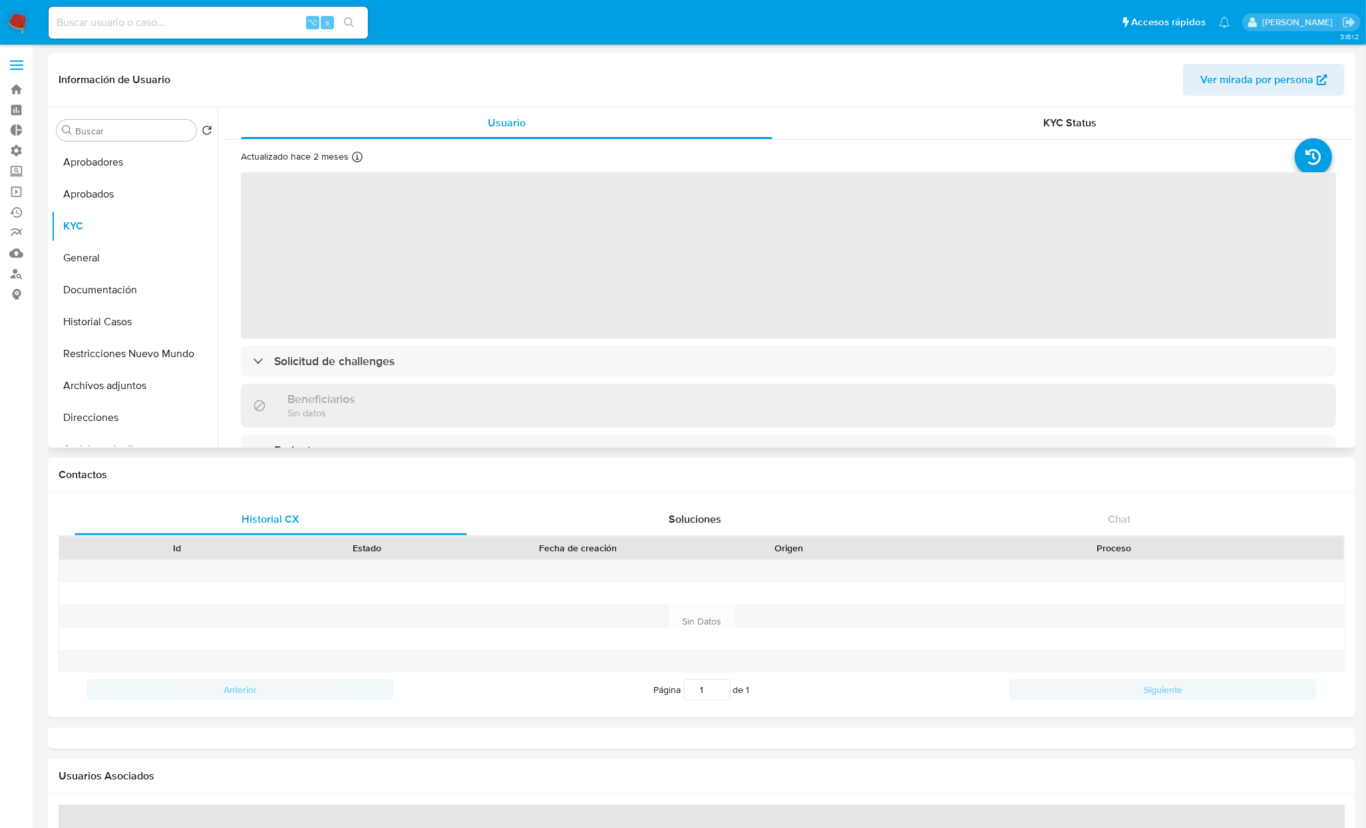
select select "10"
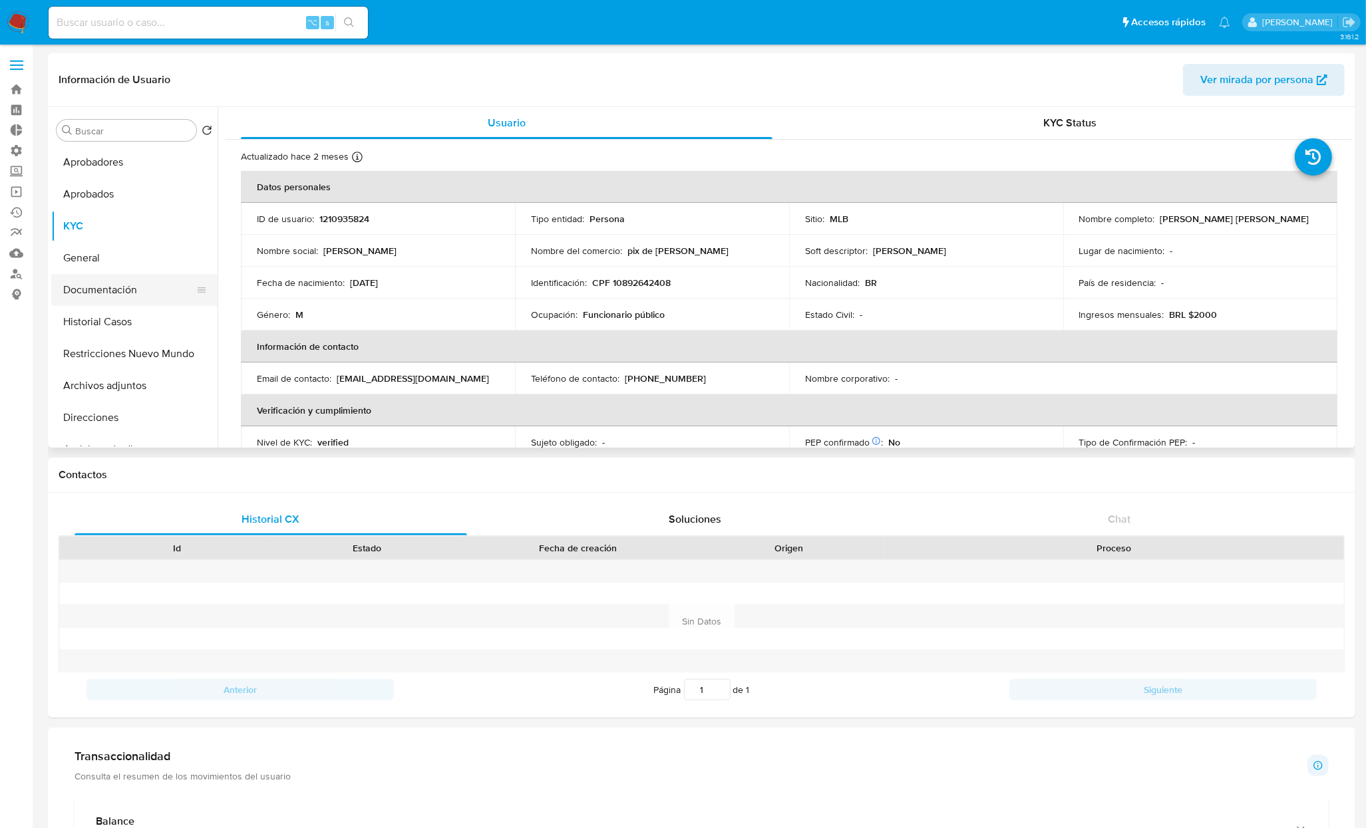
click at [100, 293] on button "Documentación" at bounding box center [129, 290] width 156 height 32
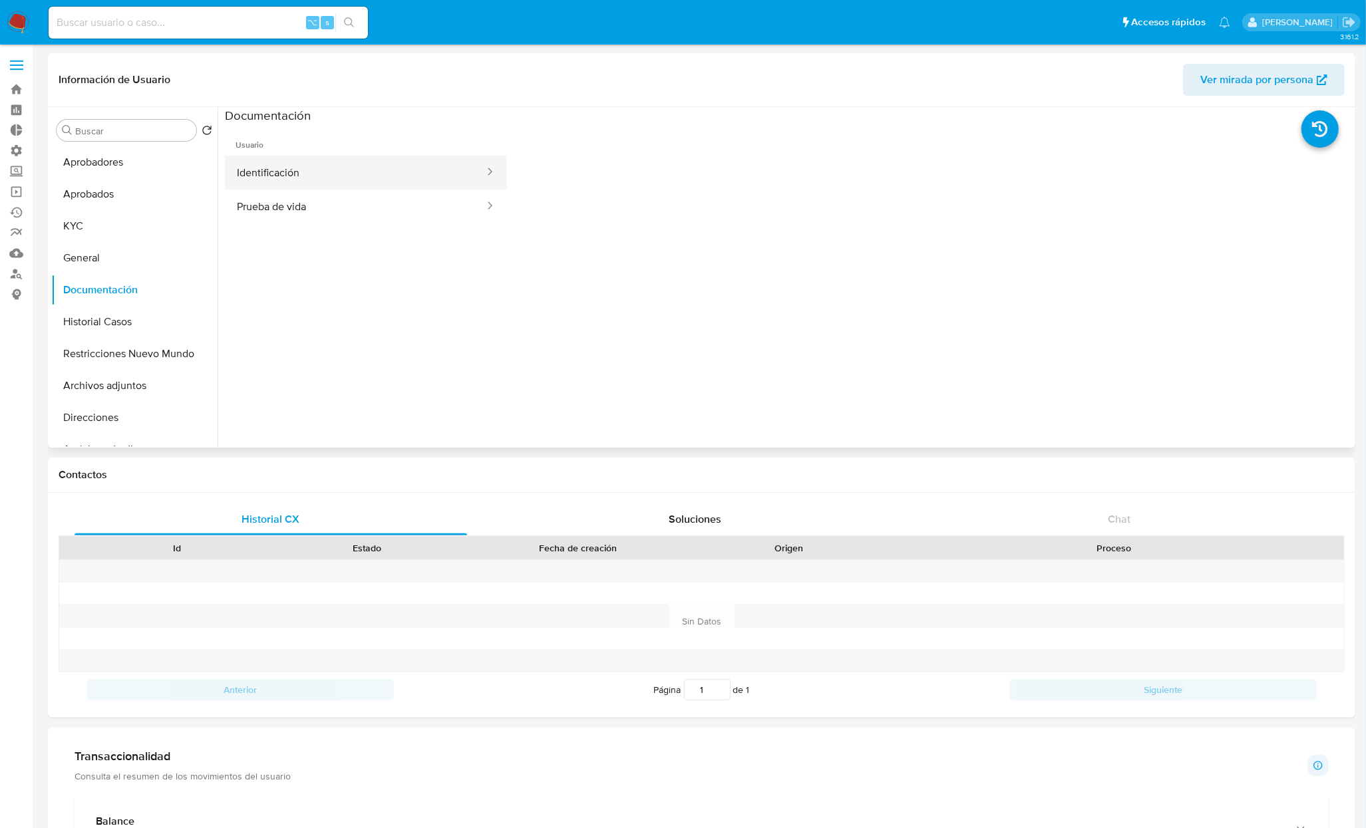
click at [289, 176] on button "Identificación" at bounding box center [355, 173] width 261 height 34
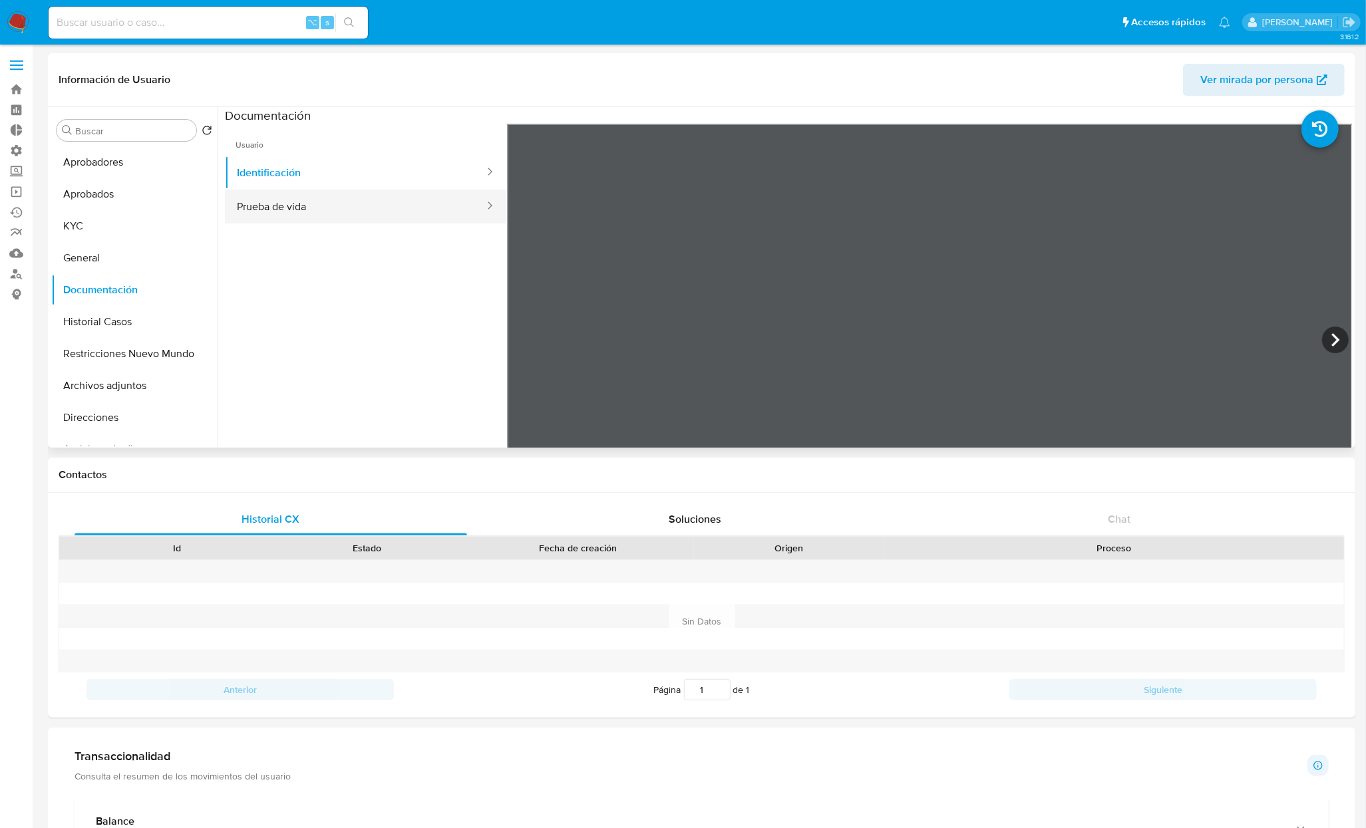
click at [283, 210] on button "Prueba de vida" at bounding box center [355, 207] width 261 height 34
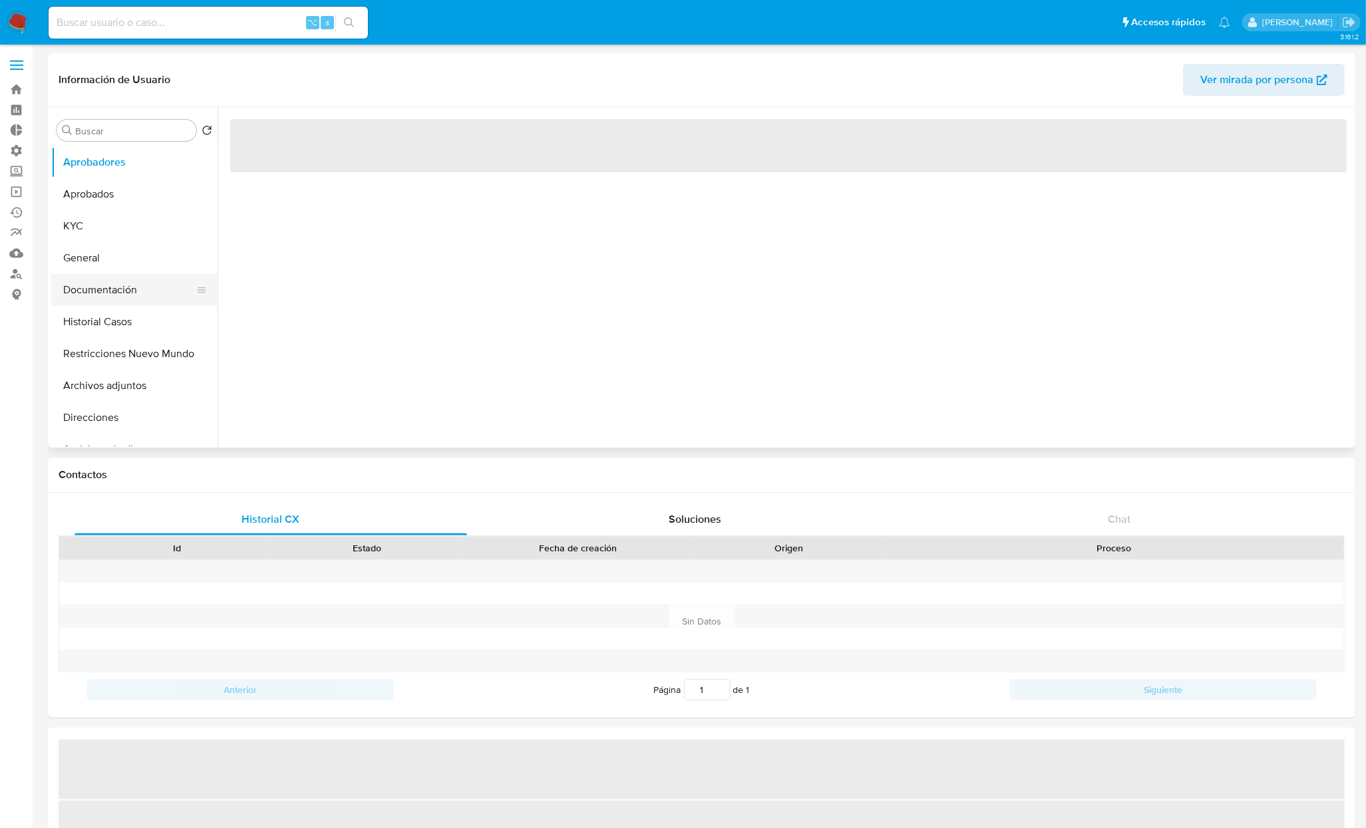
select select "10"
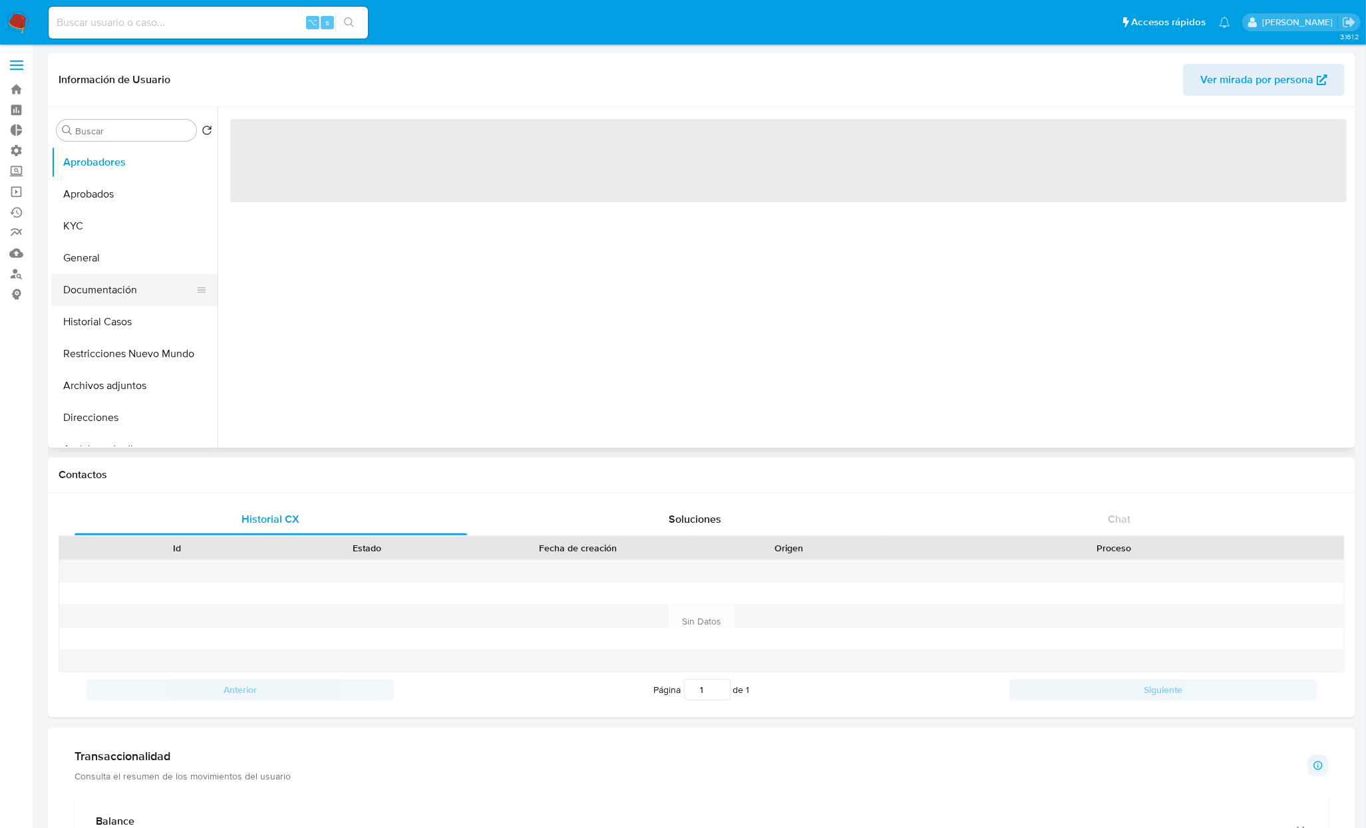
click at [109, 291] on button "Documentación" at bounding box center [129, 290] width 156 height 32
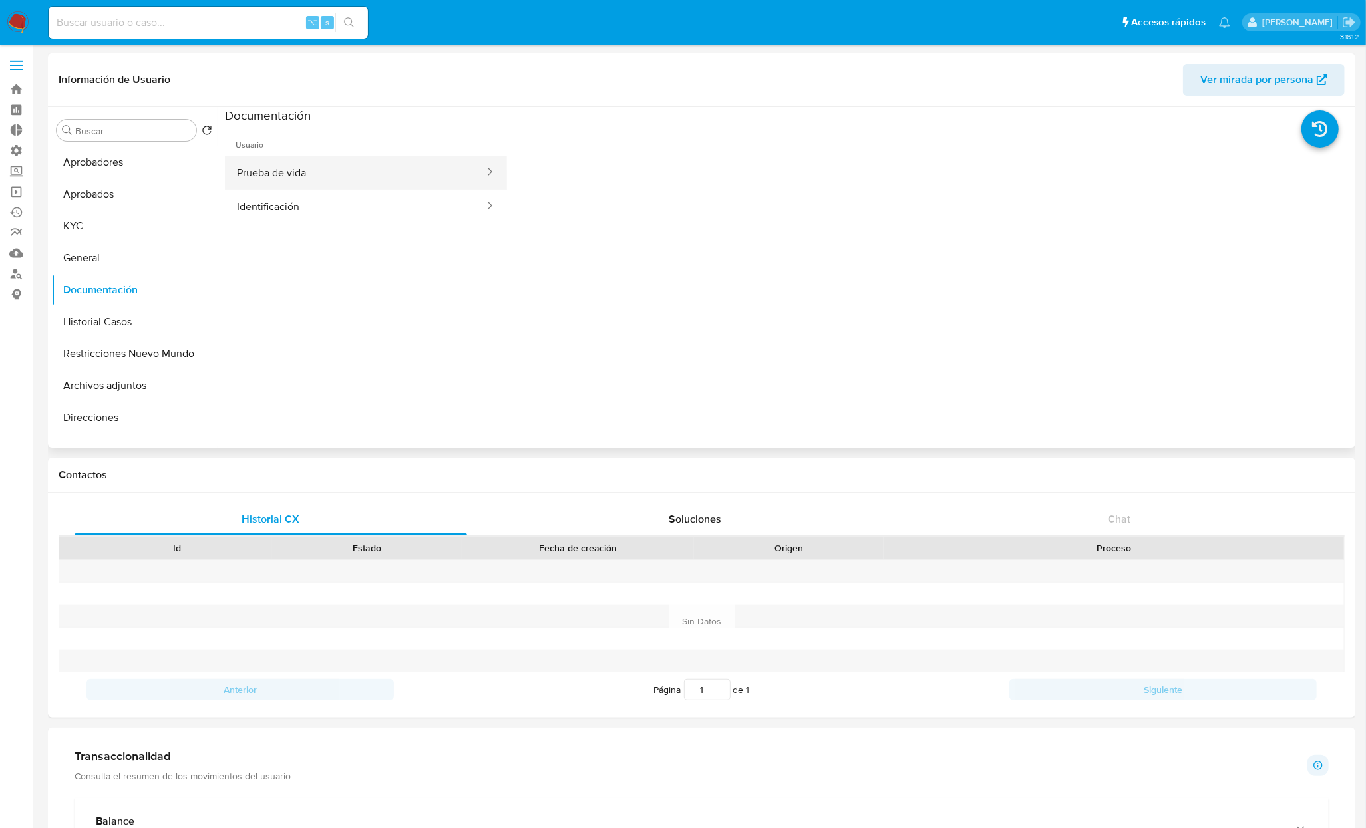
click at [314, 170] on button "Prueba de vida" at bounding box center [355, 173] width 261 height 34
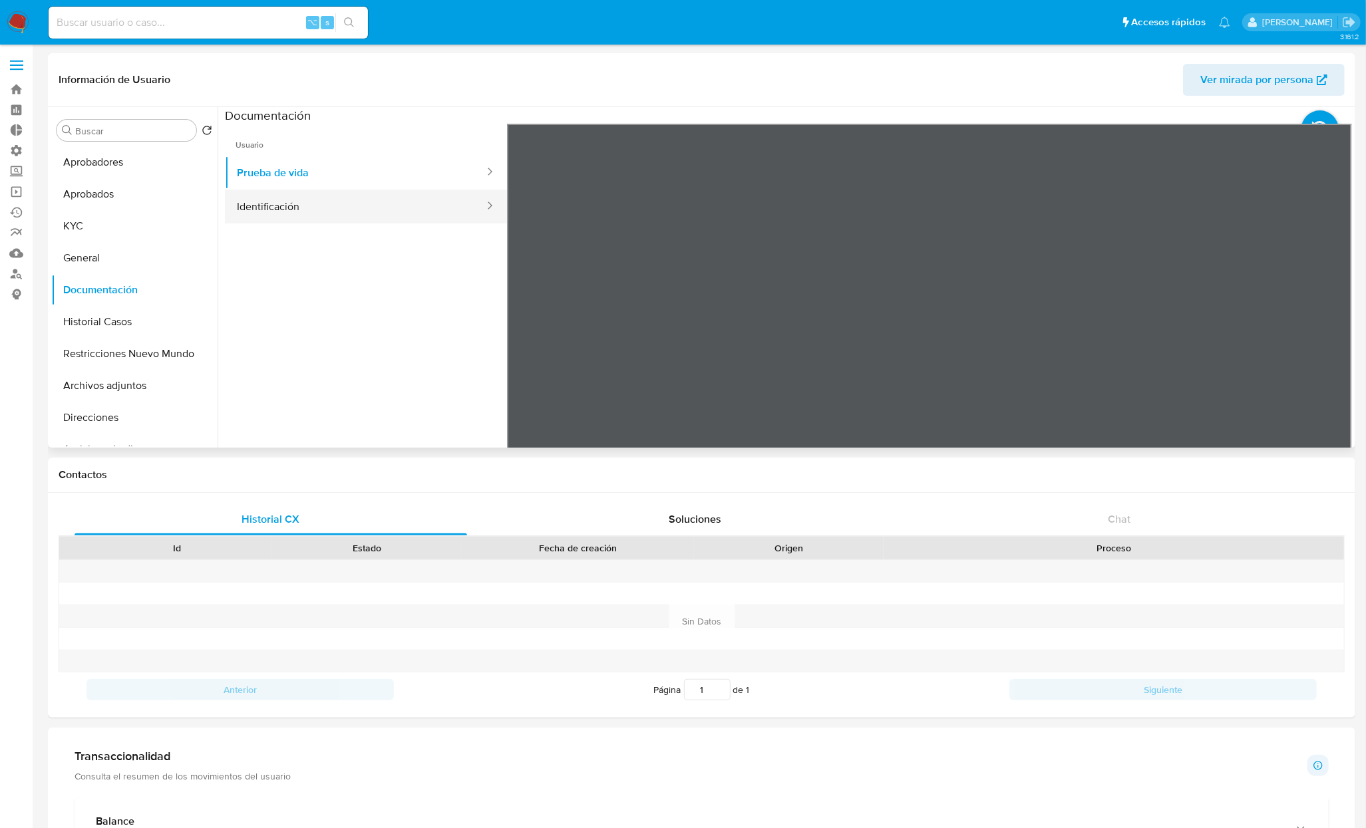
click at [301, 214] on button "Identificación" at bounding box center [355, 207] width 261 height 34
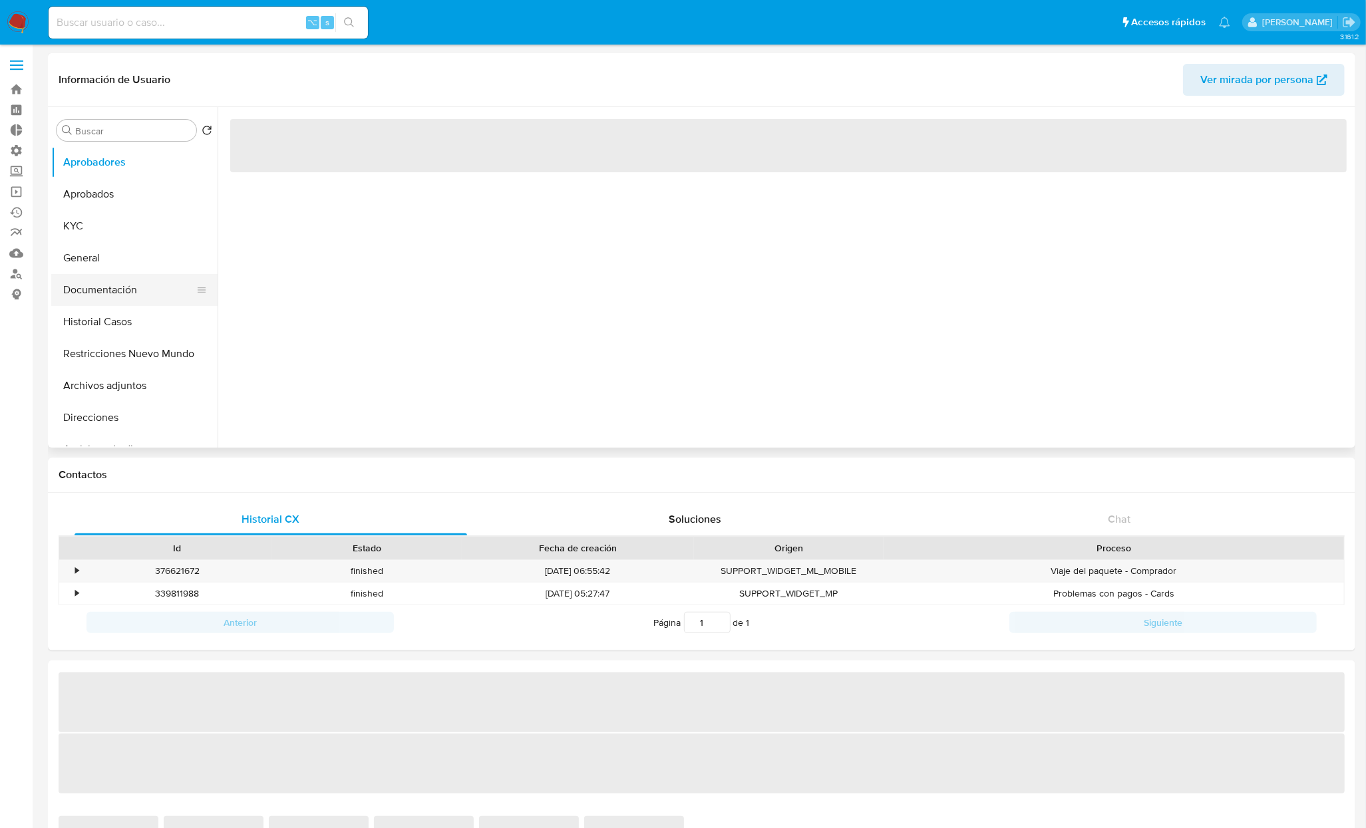
click at [107, 289] on button "Documentación" at bounding box center [129, 290] width 156 height 32
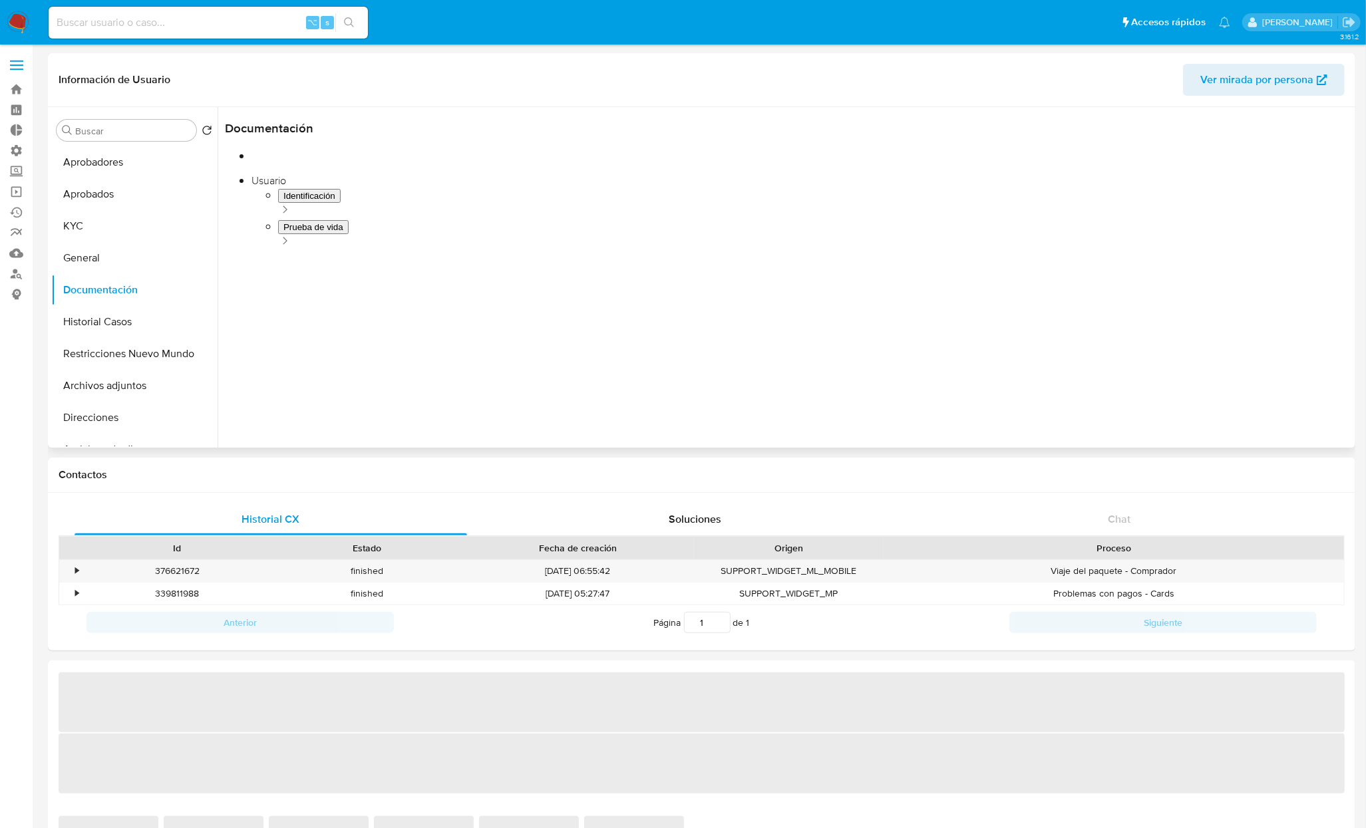
select select "10"
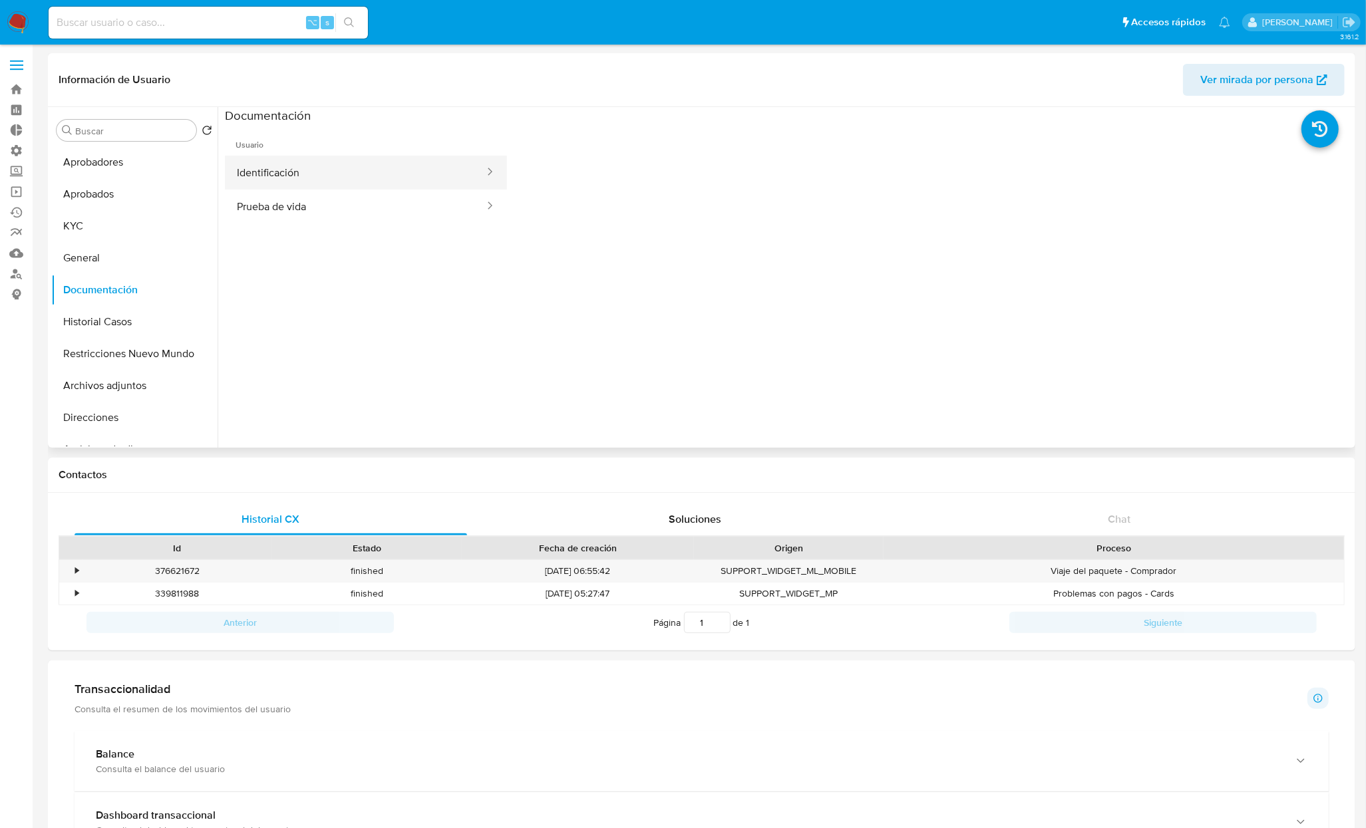
click at [287, 170] on button "Identificación" at bounding box center [355, 173] width 261 height 34
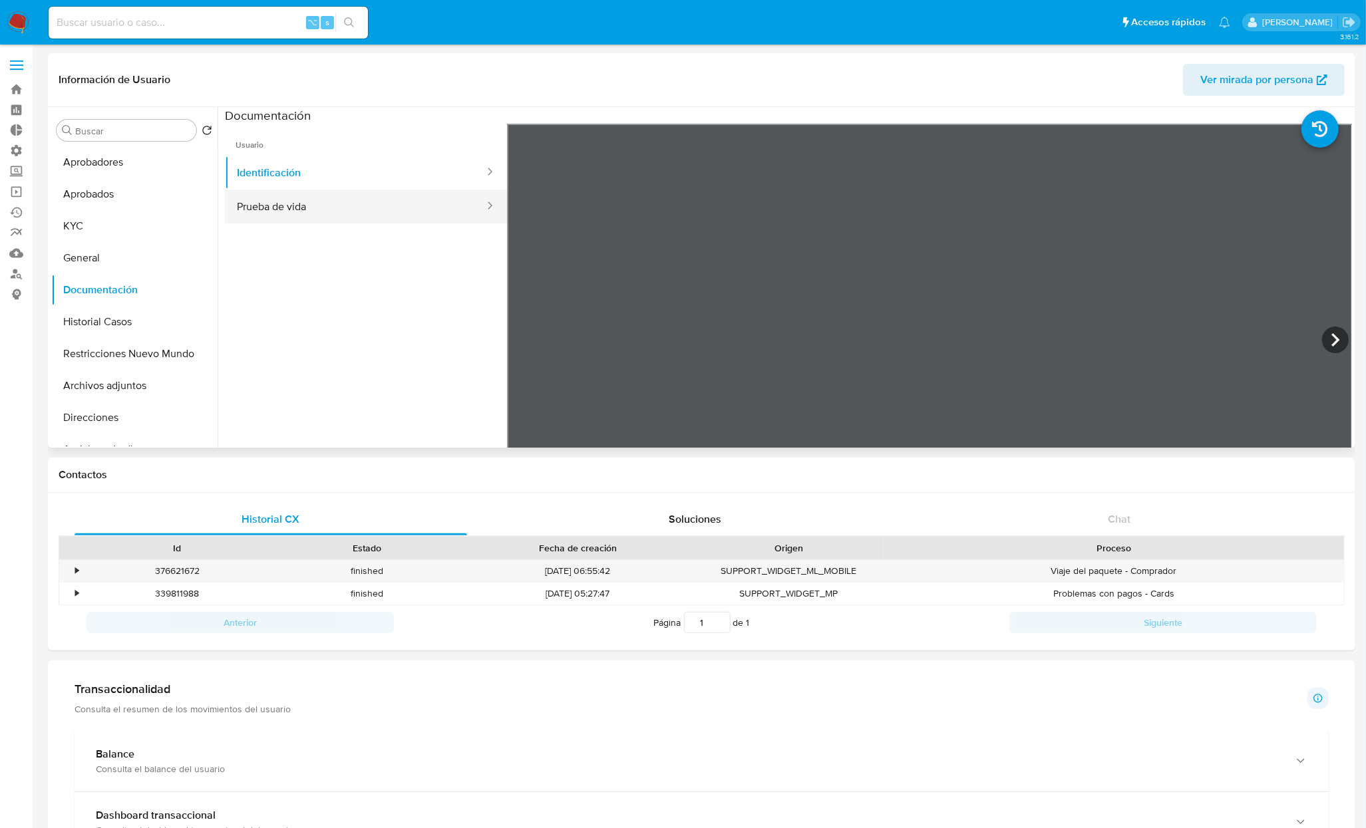
click at [305, 215] on button "Prueba de vida" at bounding box center [355, 207] width 261 height 34
click at [88, 158] on button "Aprobadores" at bounding box center [129, 162] width 156 height 32
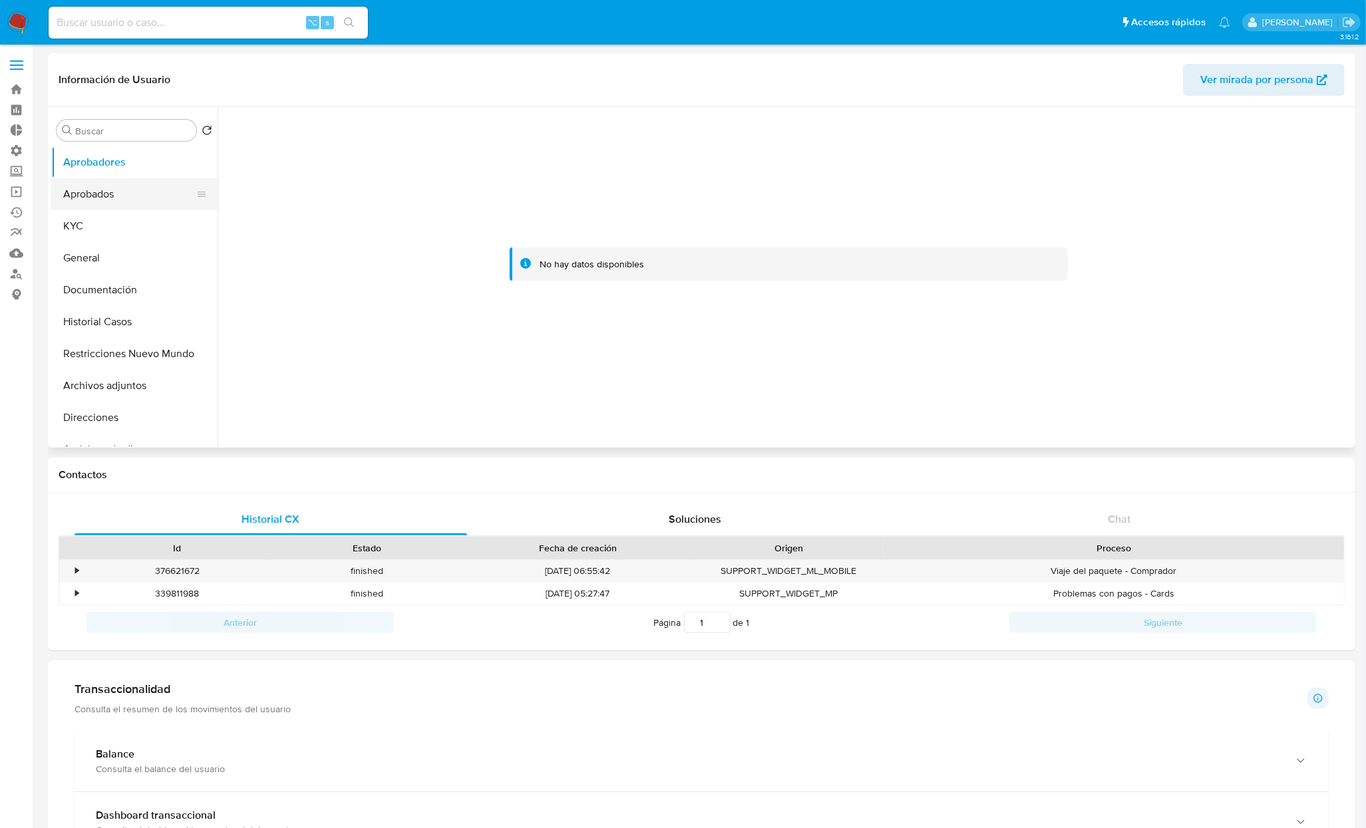
click at [90, 198] on button "Aprobados" at bounding box center [129, 194] width 156 height 32
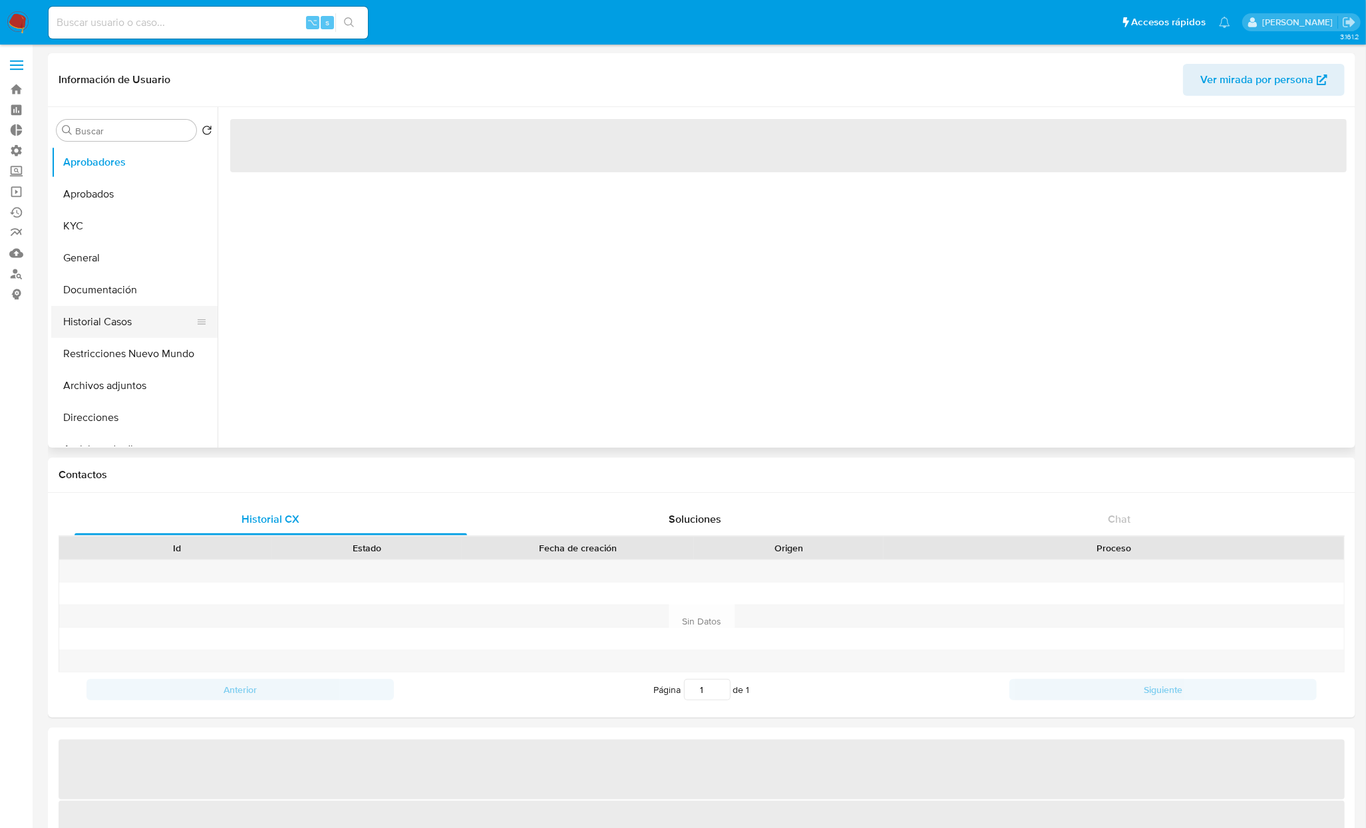
select select "10"
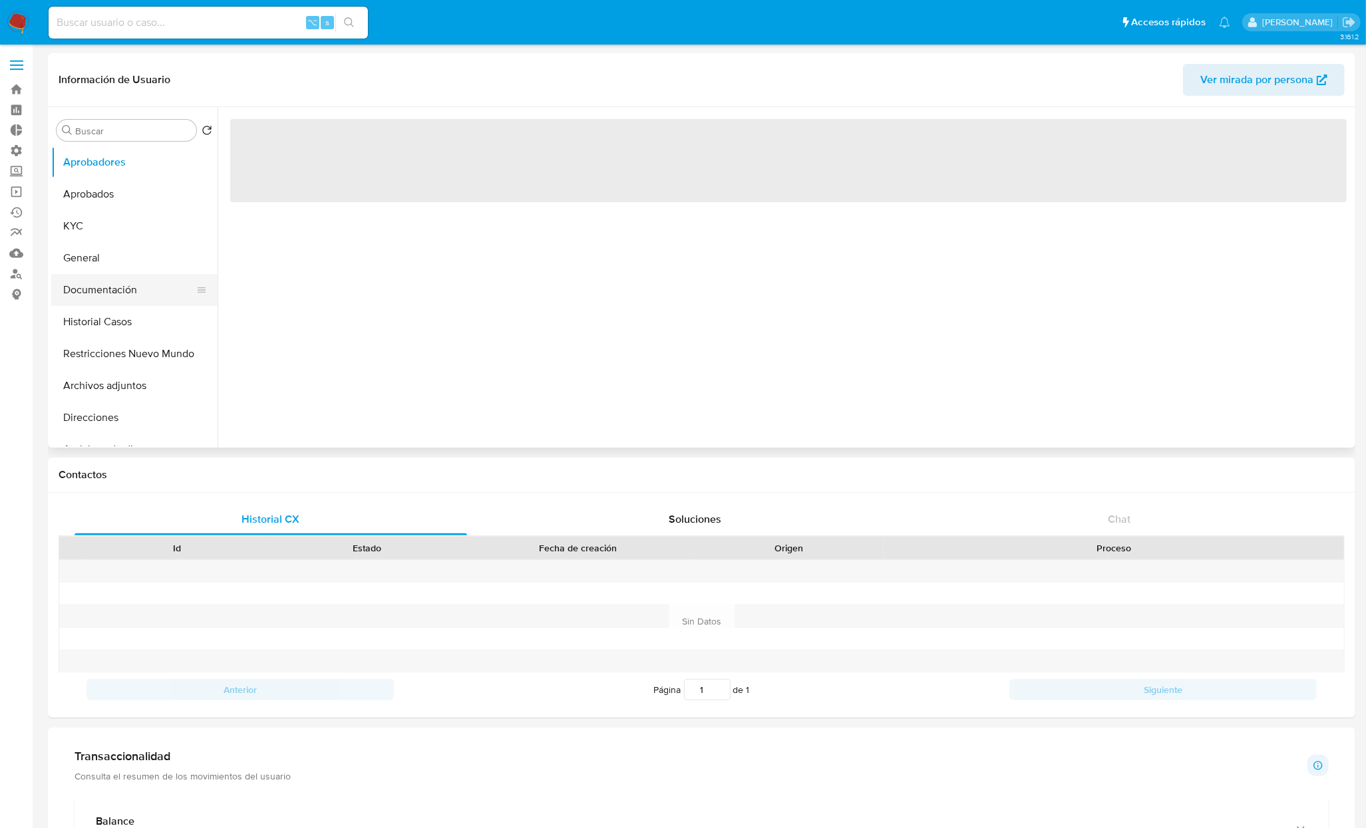
click at [123, 289] on button "Documentación" at bounding box center [129, 290] width 156 height 32
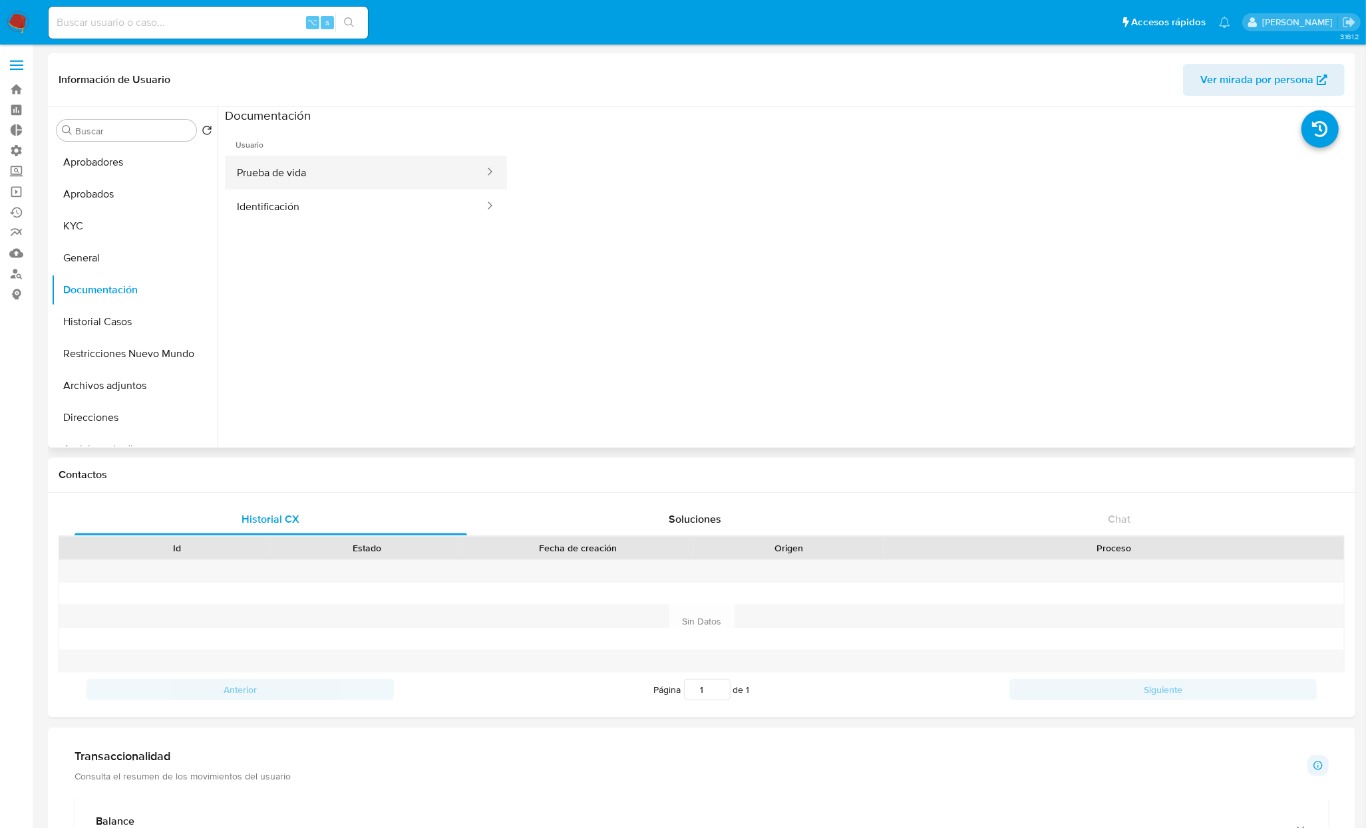
click at [323, 173] on button "Prueba de vida" at bounding box center [355, 173] width 261 height 34
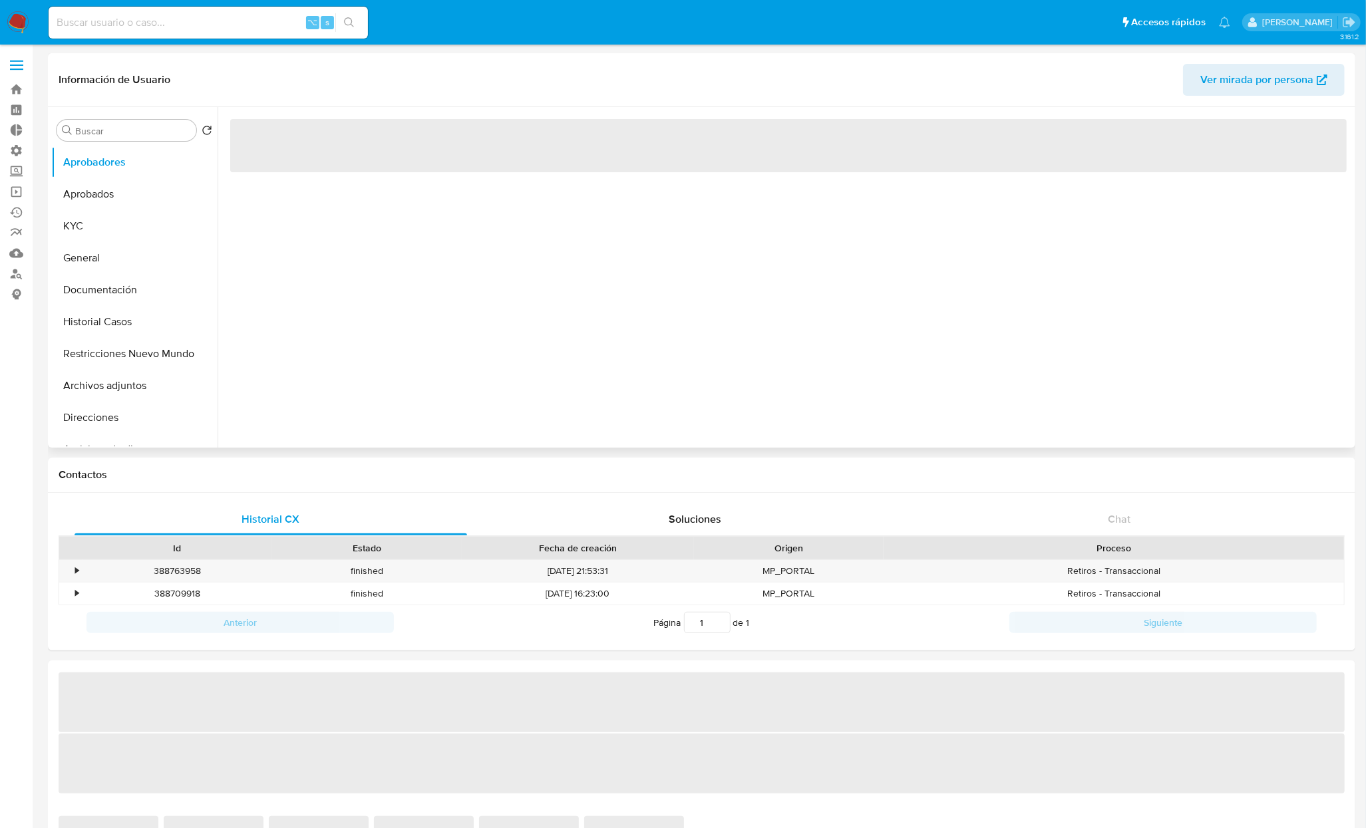
select select "10"
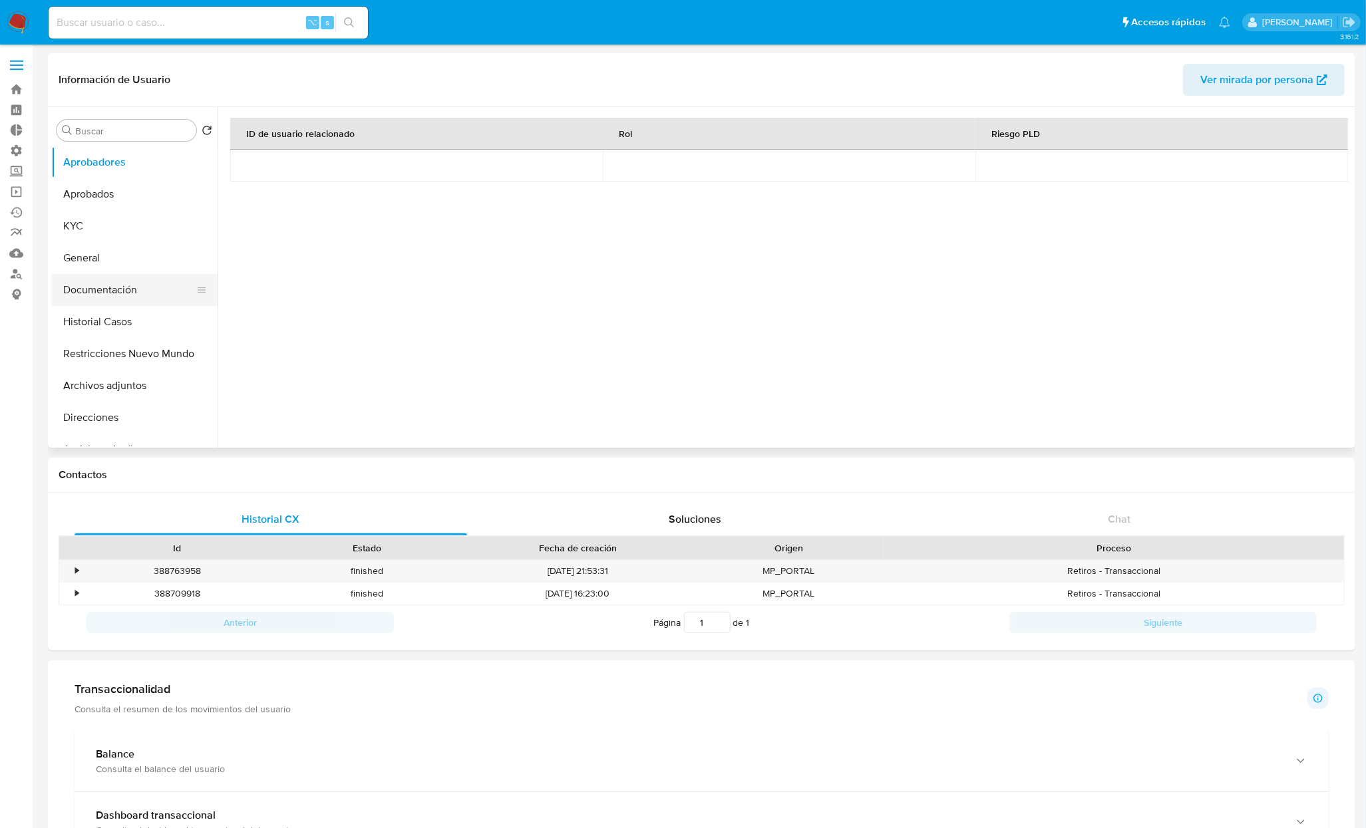
click at [111, 287] on button "Documentación" at bounding box center [129, 290] width 156 height 32
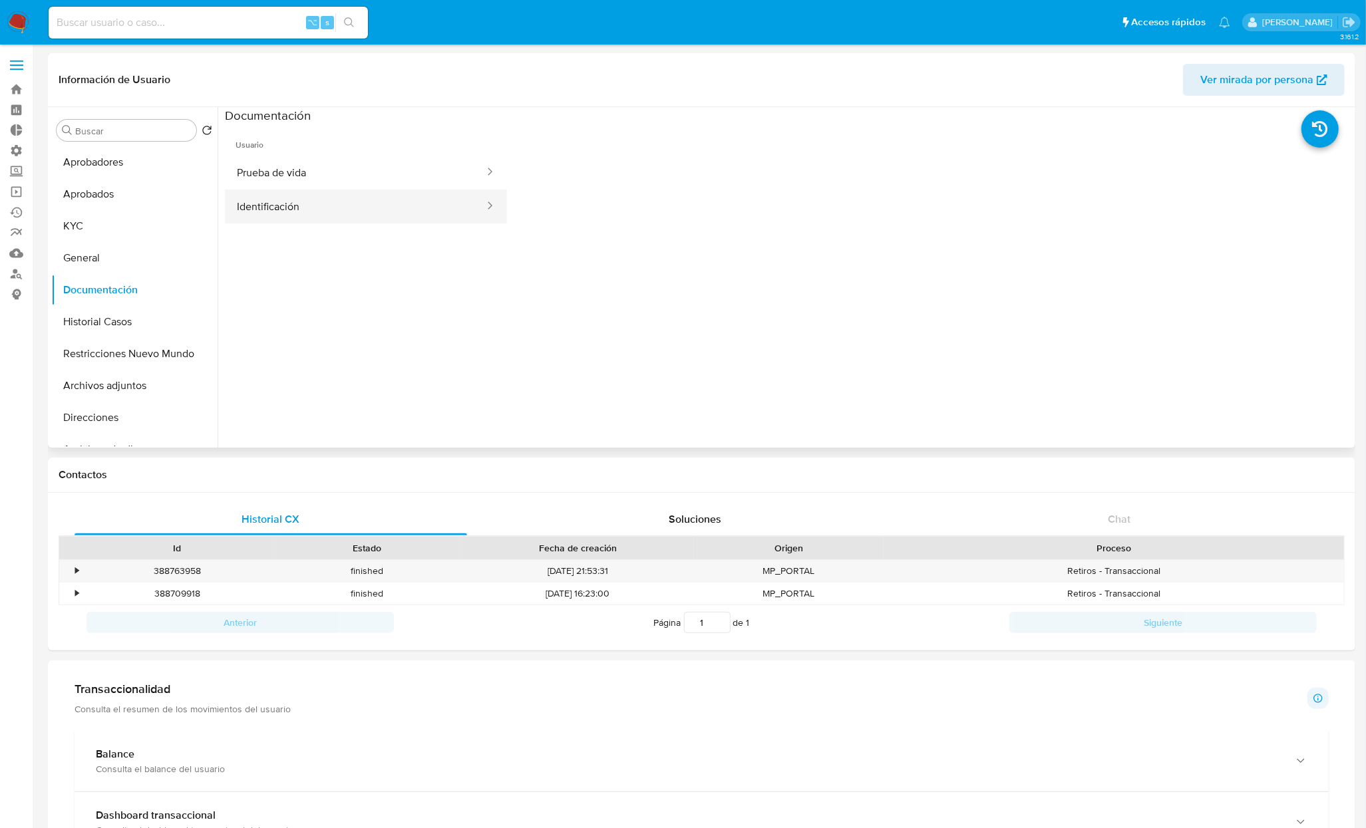
click at [349, 196] on button "Identificación" at bounding box center [355, 207] width 261 height 34
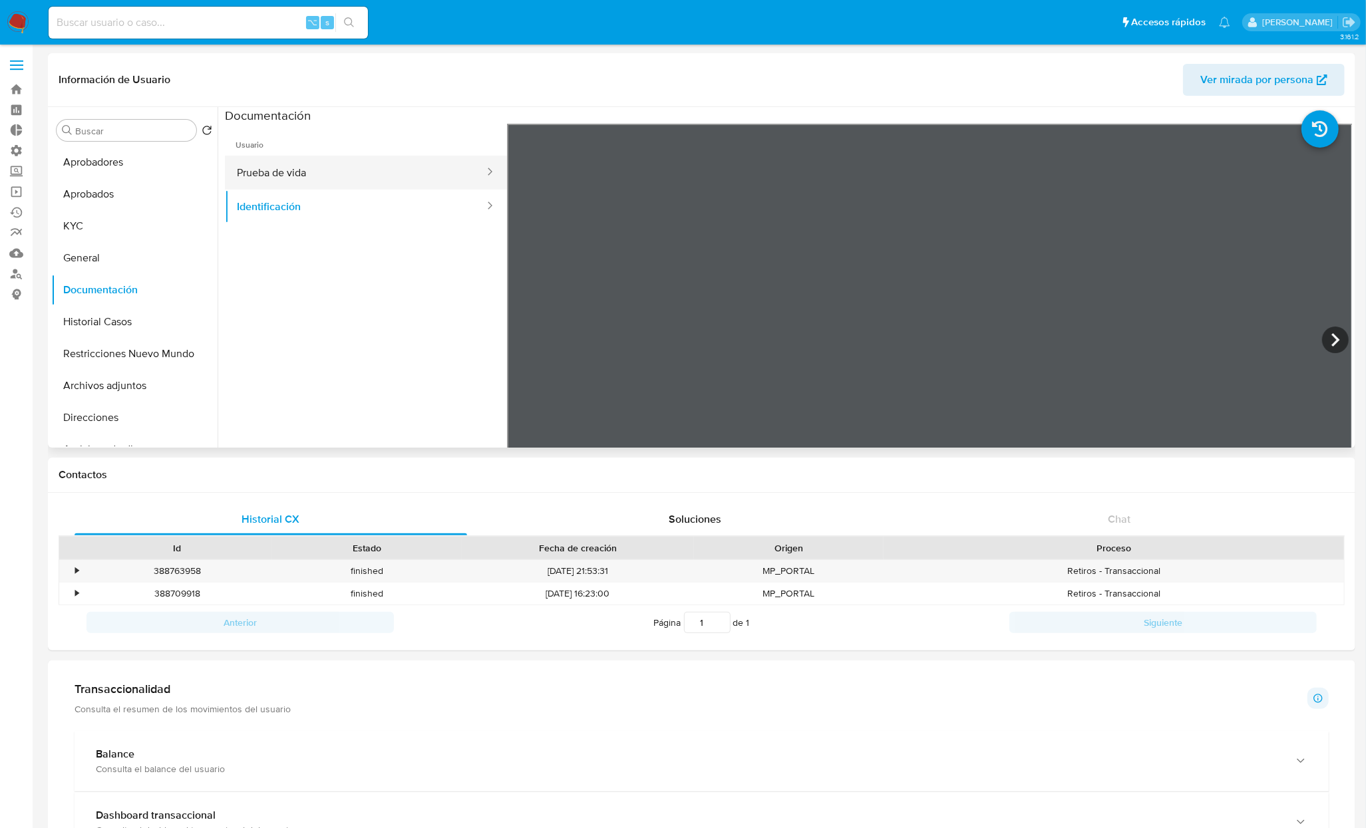
click at [335, 168] on button "Prueba de vida" at bounding box center [355, 173] width 261 height 34
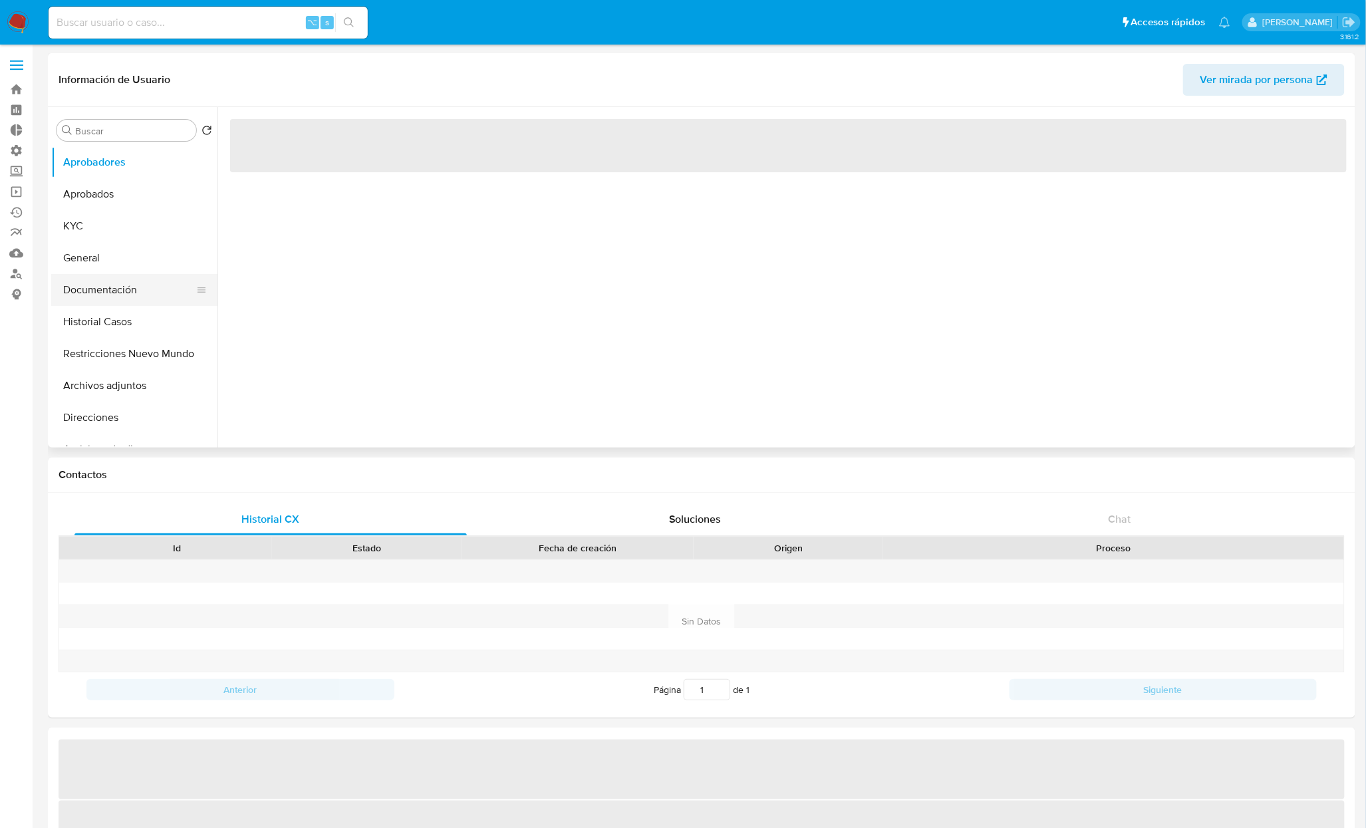
click at [111, 294] on button "Documentación" at bounding box center [129, 290] width 156 height 32
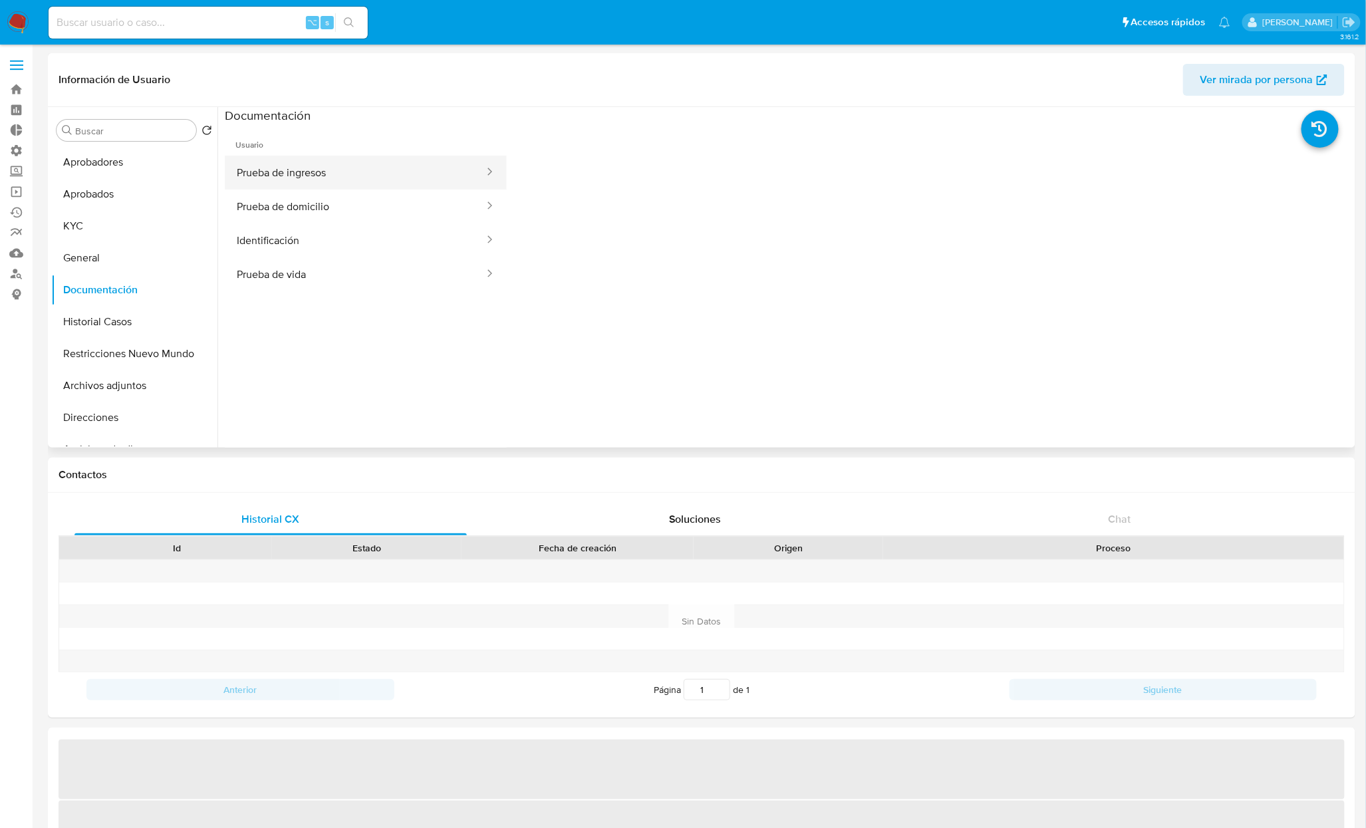
click at [318, 178] on button "Prueba de ingresos" at bounding box center [355, 173] width 261 height 34
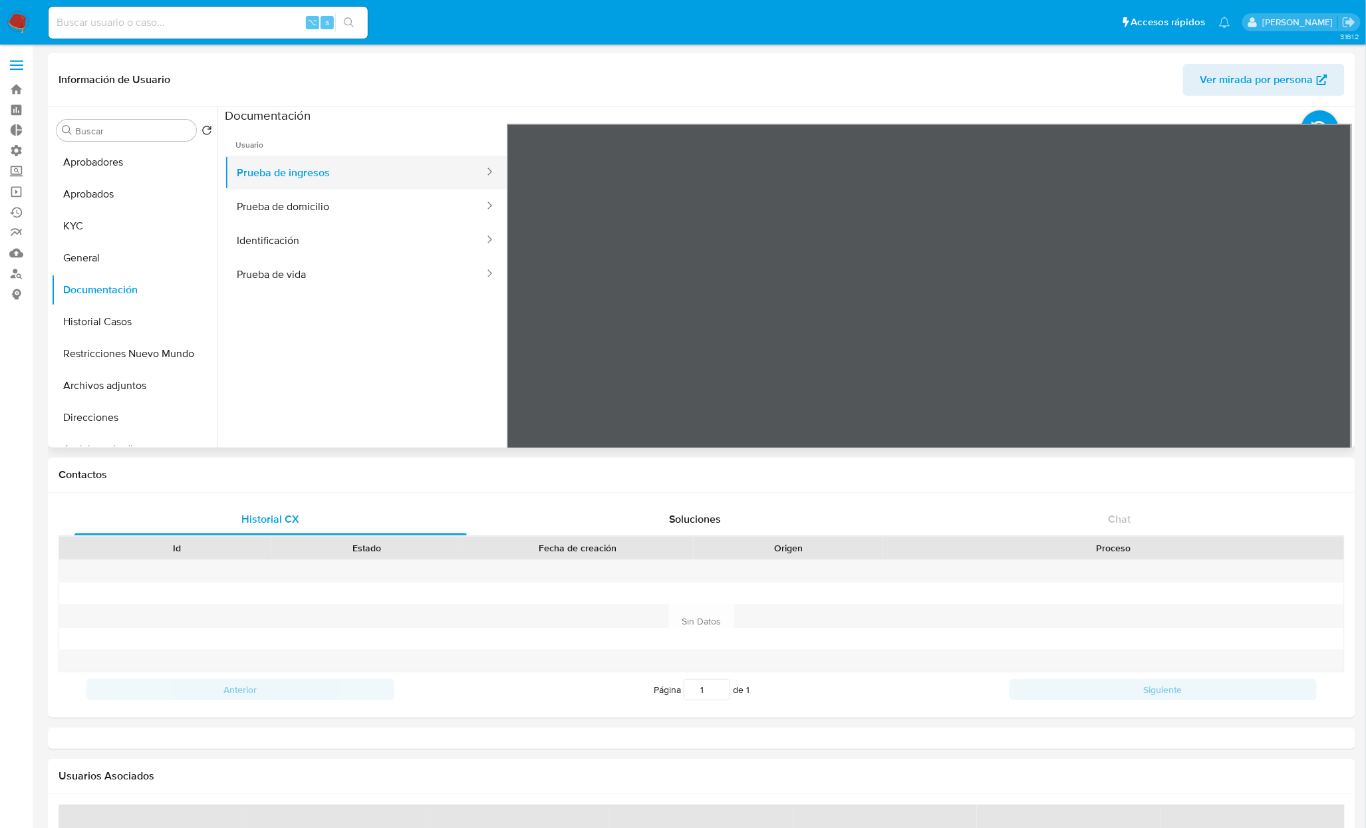
select select "10"
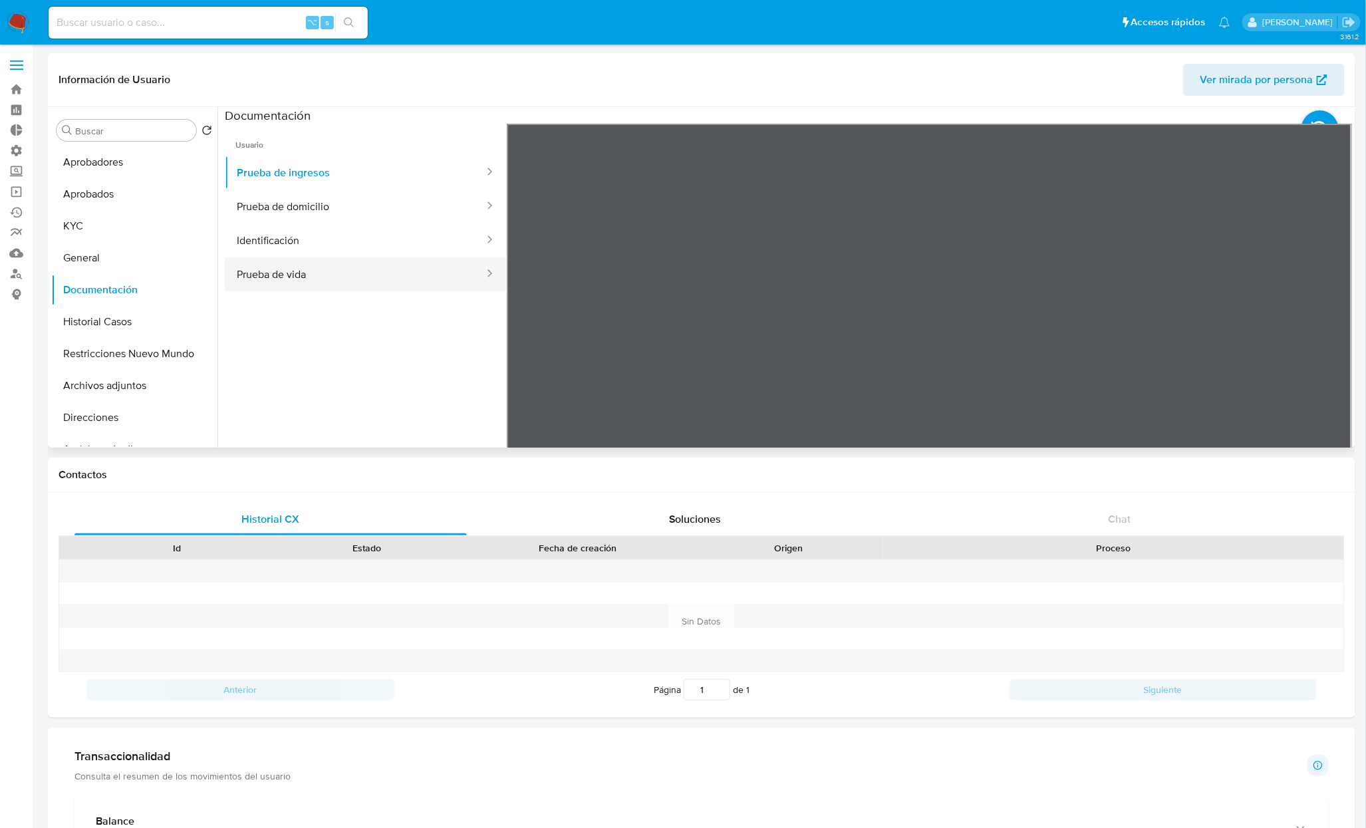
click at [320, 276] on button "Prueba de vida" at bounding box center [355, 274] width 261 height 34
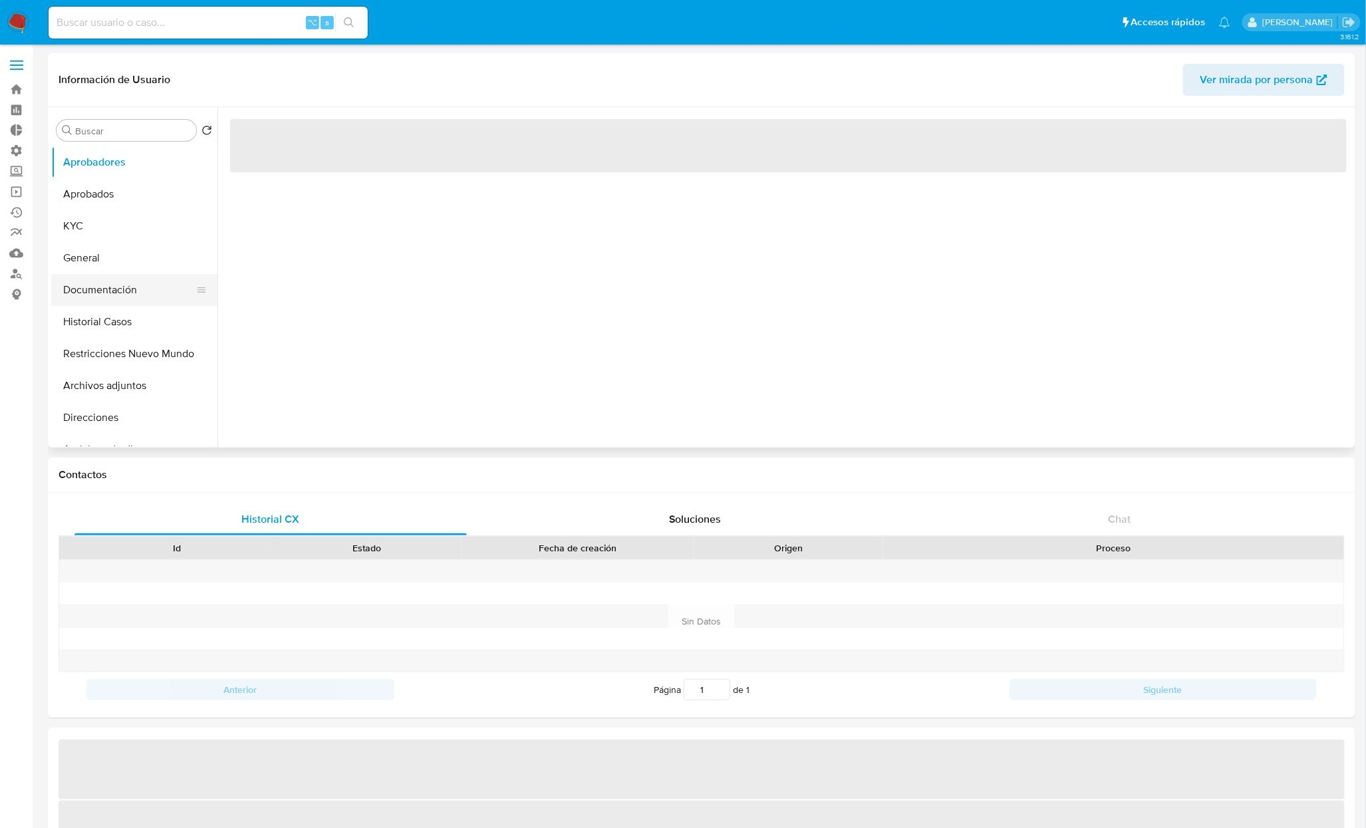
click at [122, 292] on button "Documentación" at bounding box center [129, 290] width 156 height 32
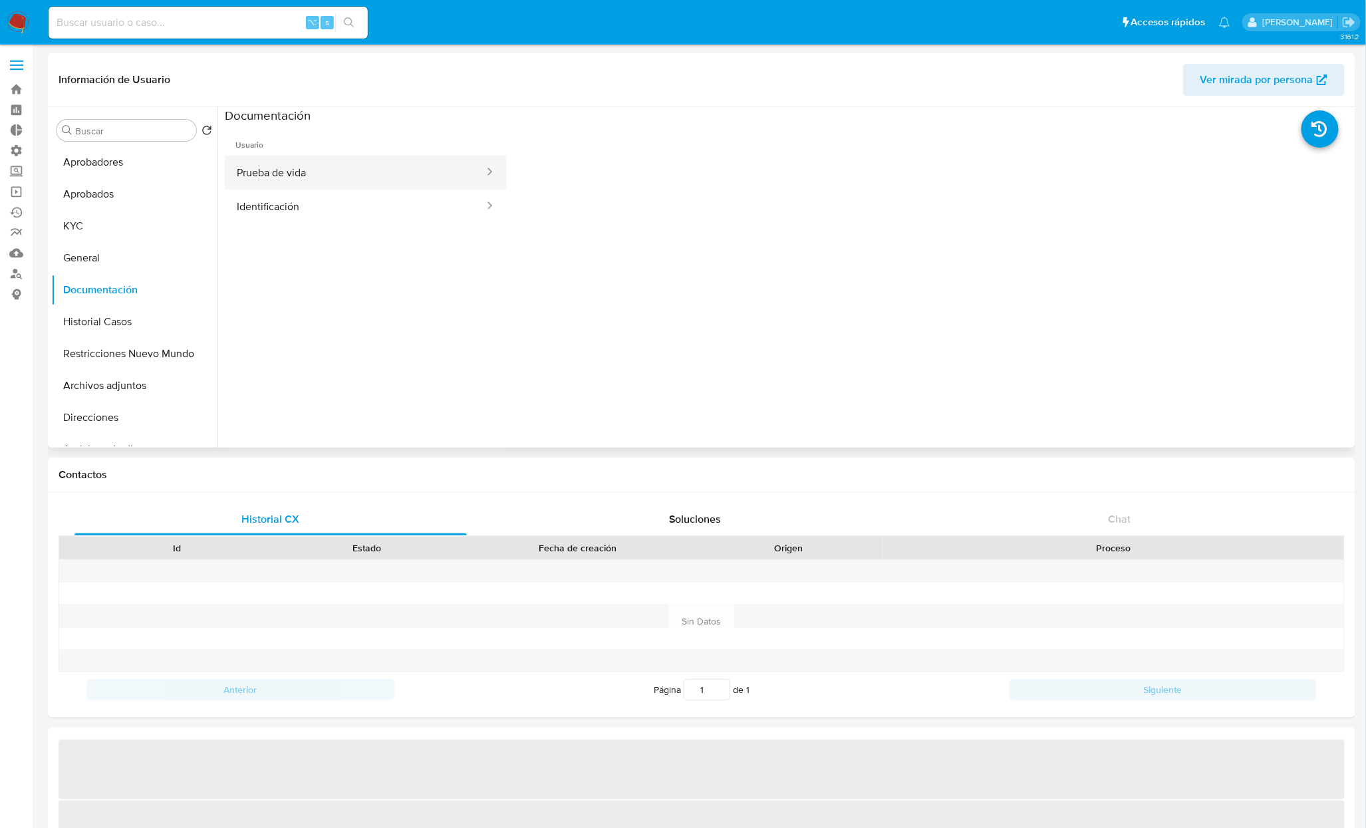
click at [354, 182] on button "Prueba de vida" at bounding box center [355, 173] width 261 height 34
select select "10"
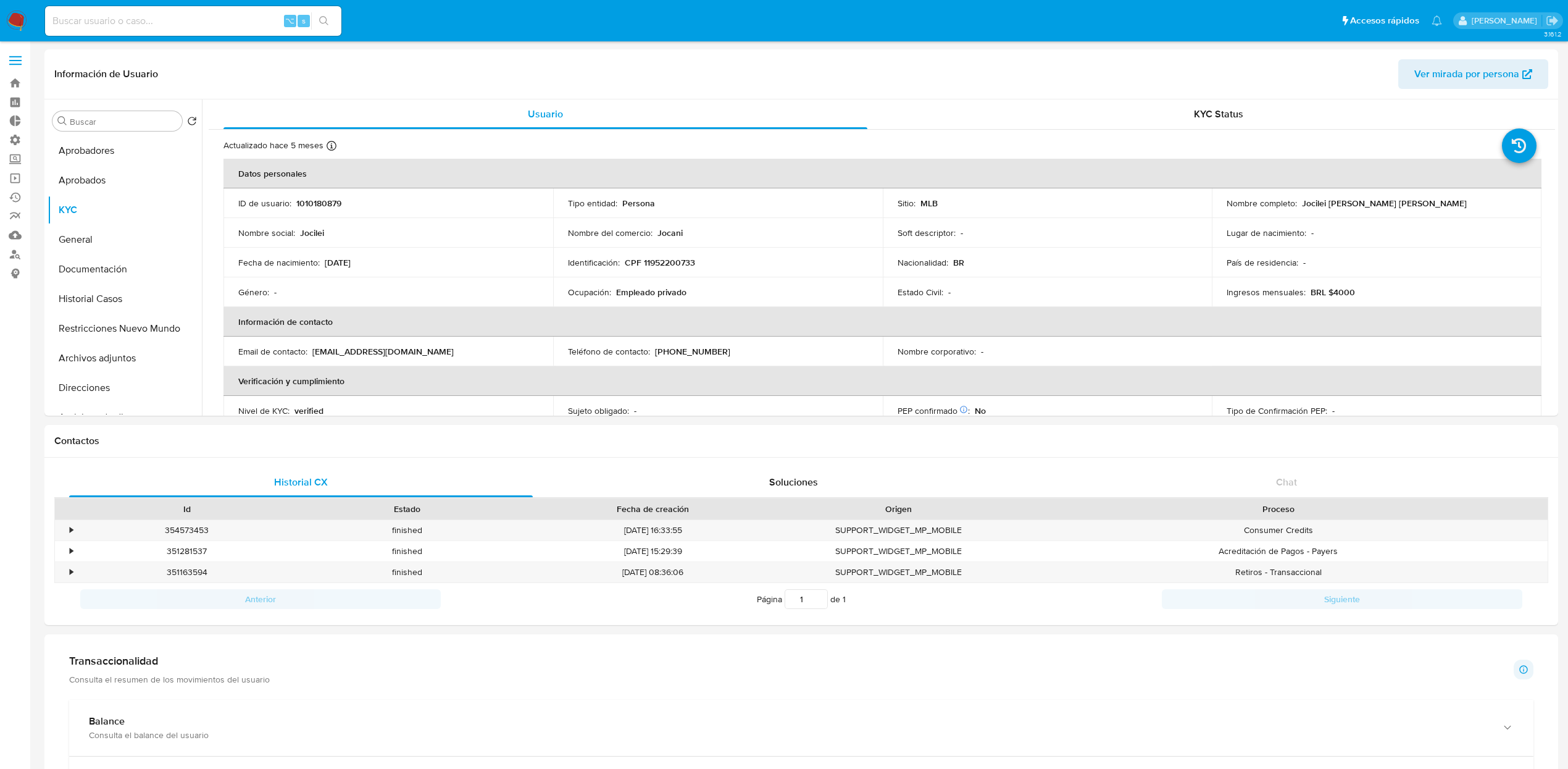
select select "10"
click at [113, 270] on button "Documentación" at bounding box center [120, 269] width 145 height 30
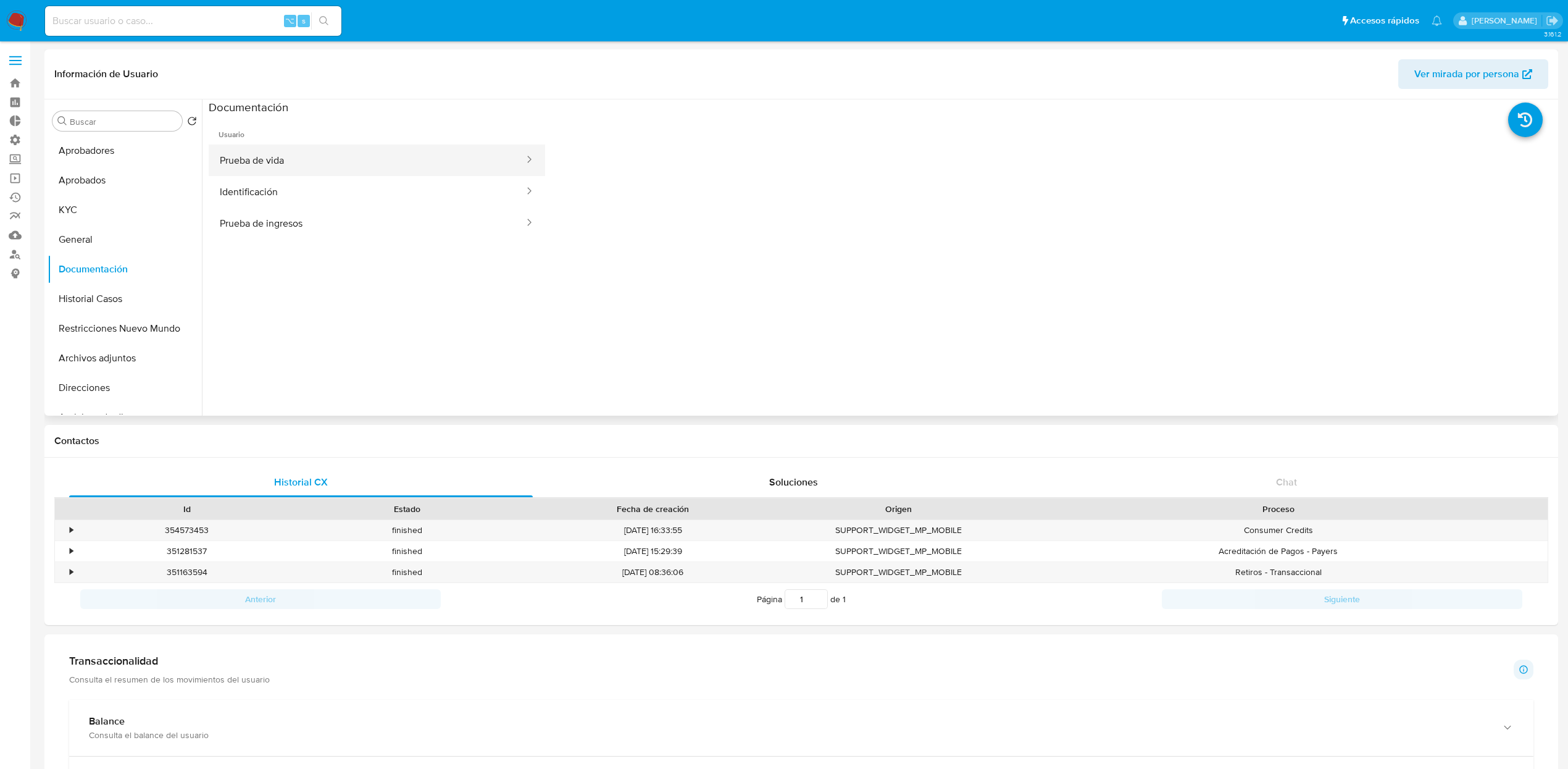
click at [308, 158] on button "Prueba de vida" at bounding box center [367, 161] width 317 height 32
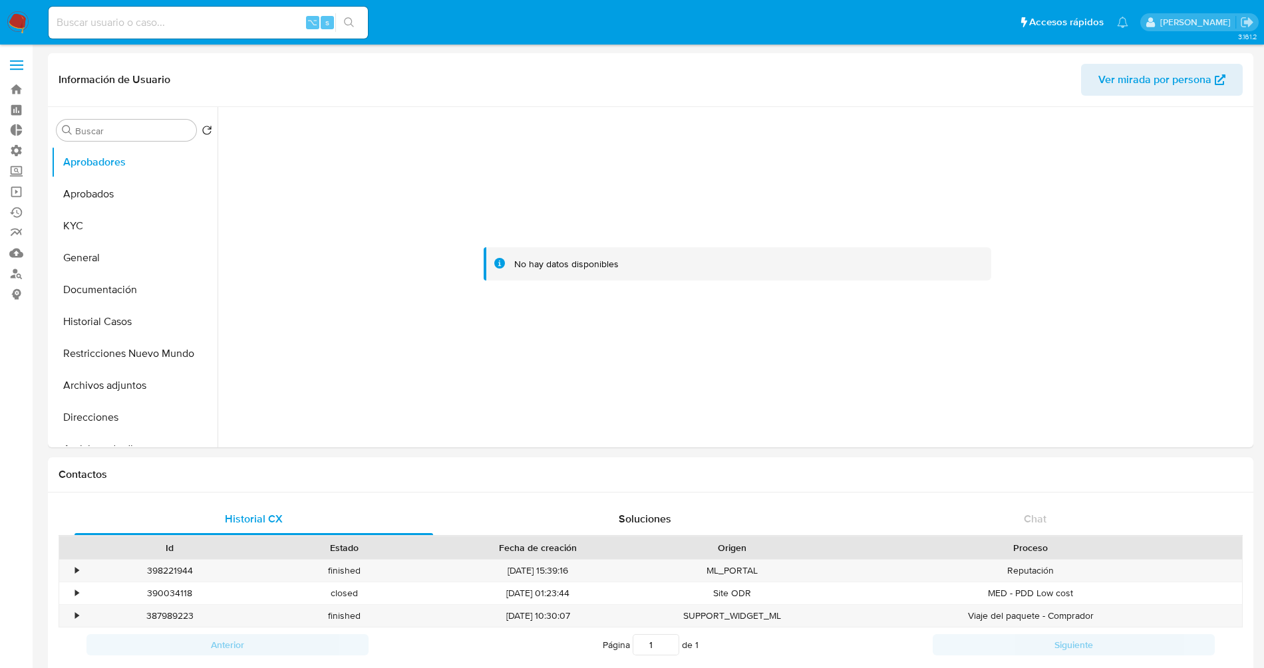
select select "10"
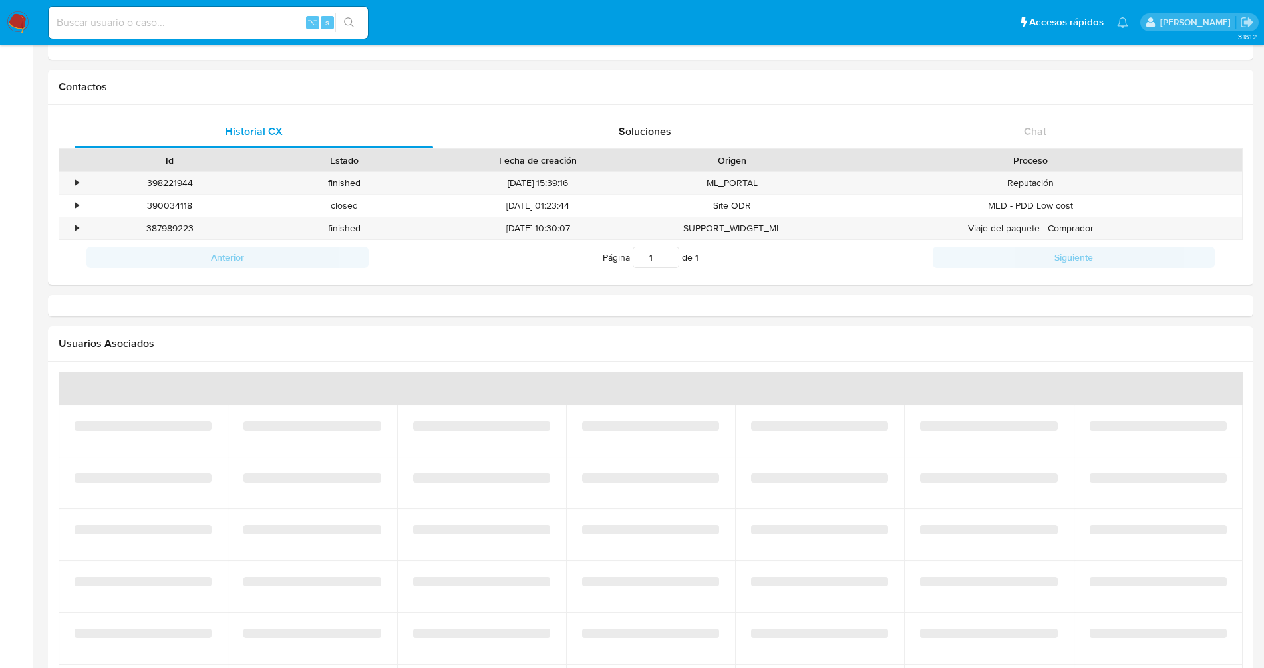
select select "10"
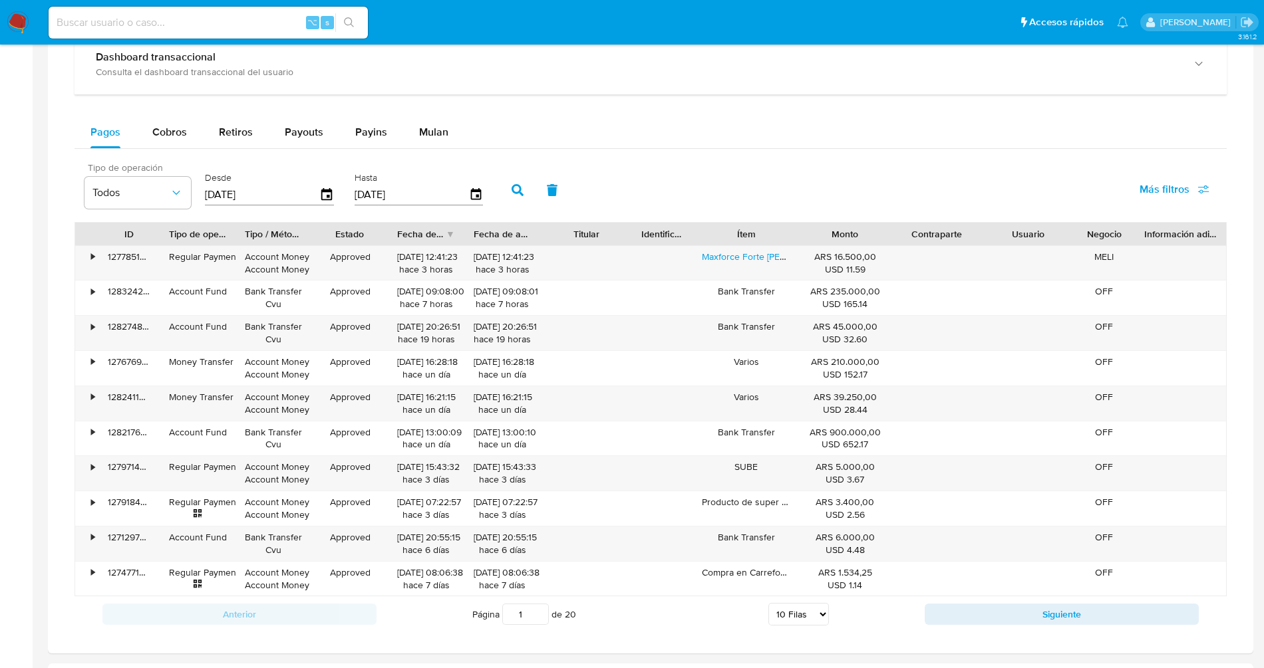
scroll to position [786, 0]
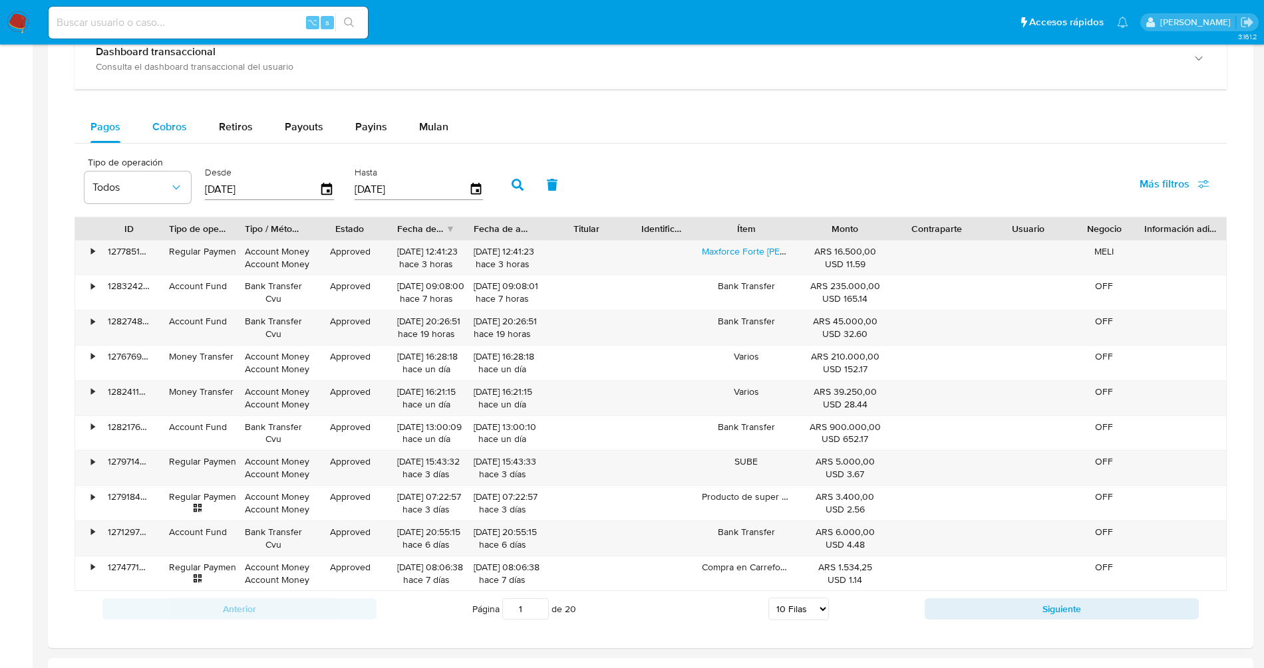
click at [157, 133] on div "Cobros" at bounding box center [169, 127] width 35 height 32
select select "10"
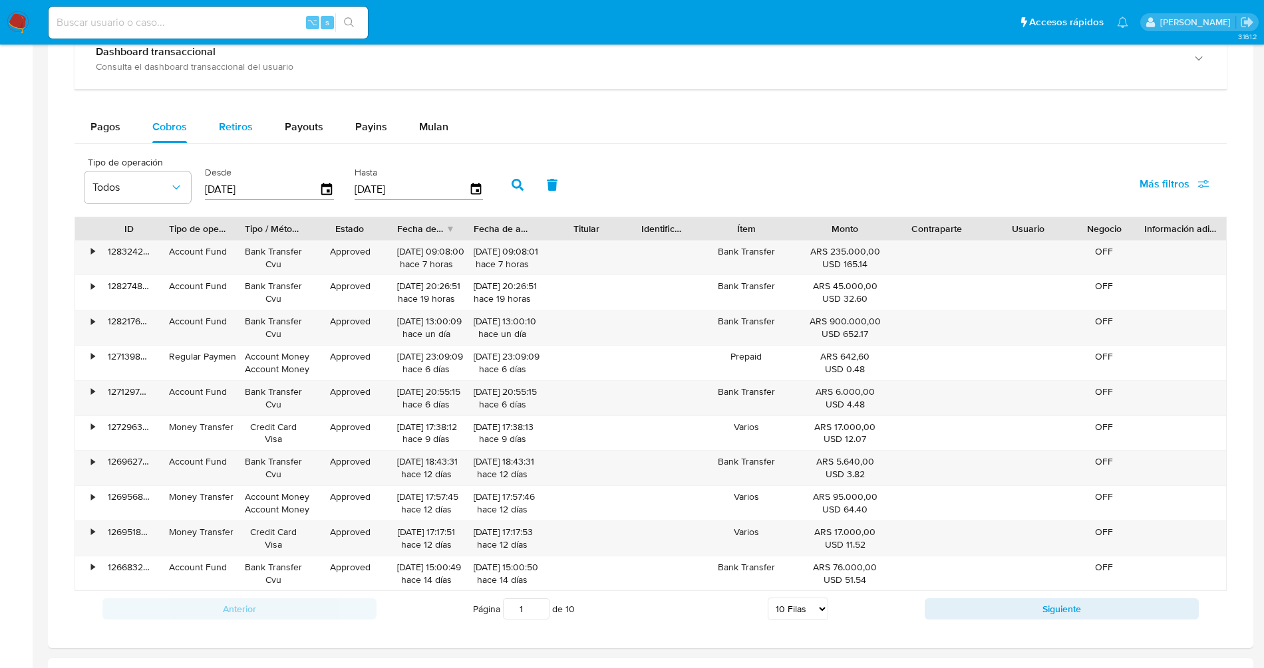
click at [230, 132] on div "Retiros" at bounding box center [236, 127] width 34 height 32
select select "10"
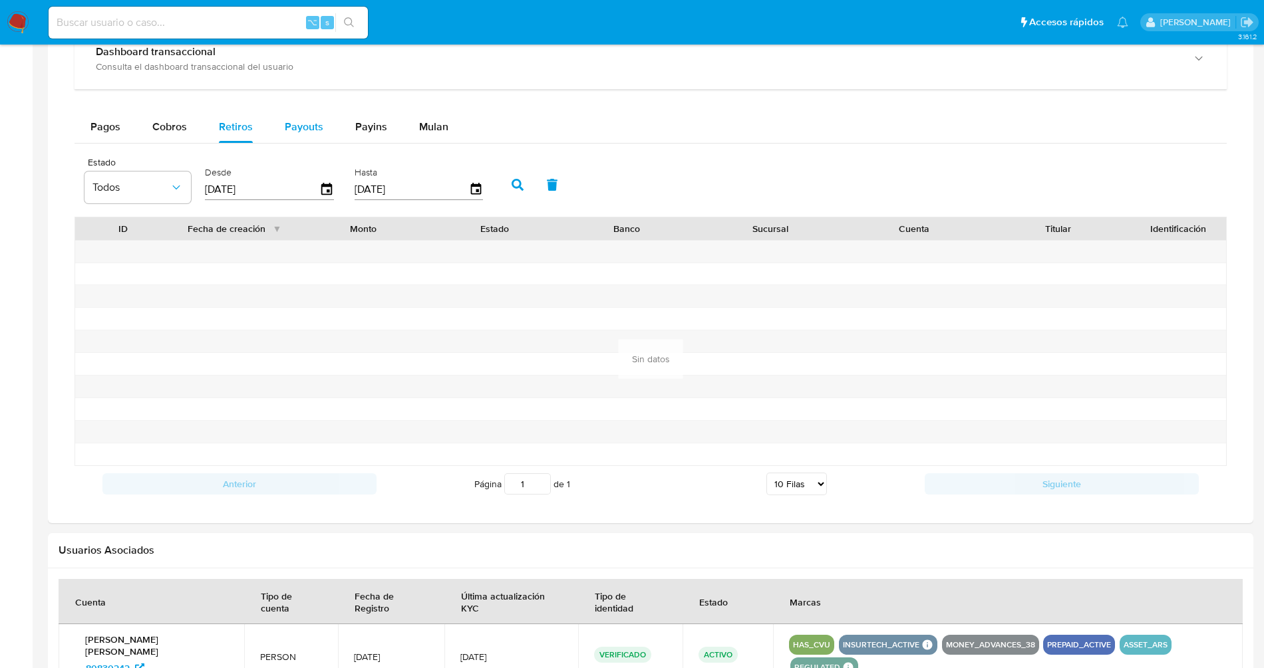
click at [285, 131] on span "Payouts" at bounding box center [304, 126] width 39 height 15
select select "10"
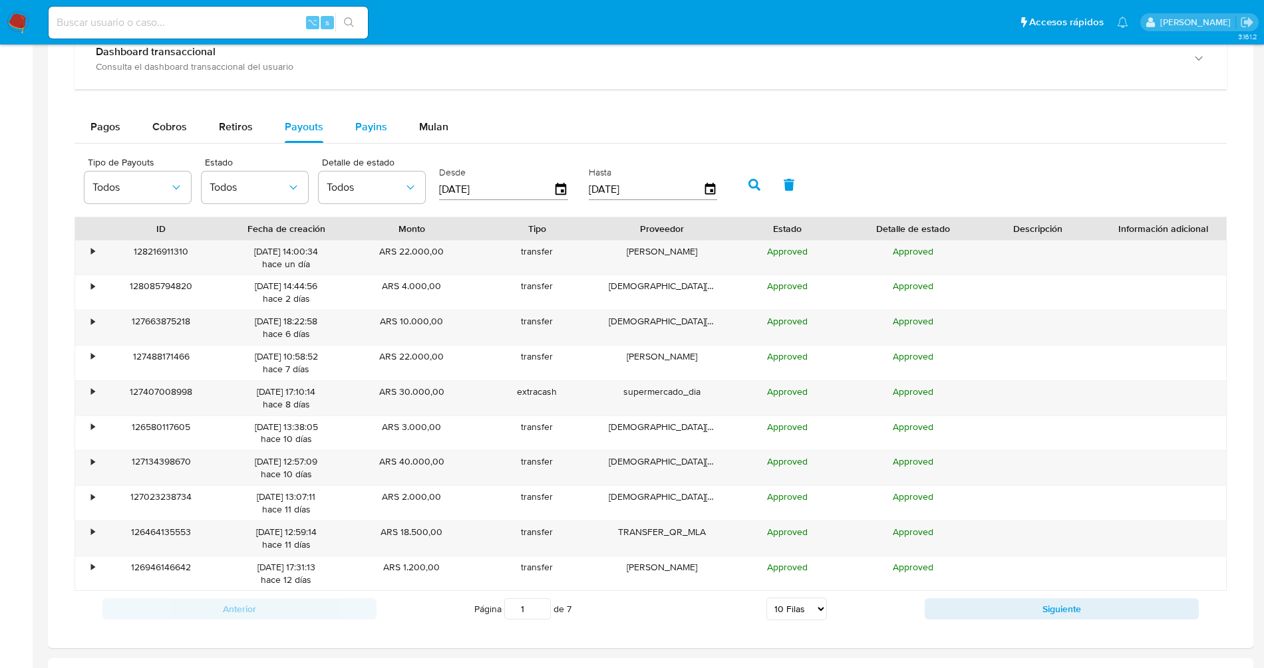
click at [359, 129] on span "Payins" at bounding box center [371, 126] width 32 height 15
select select "10"
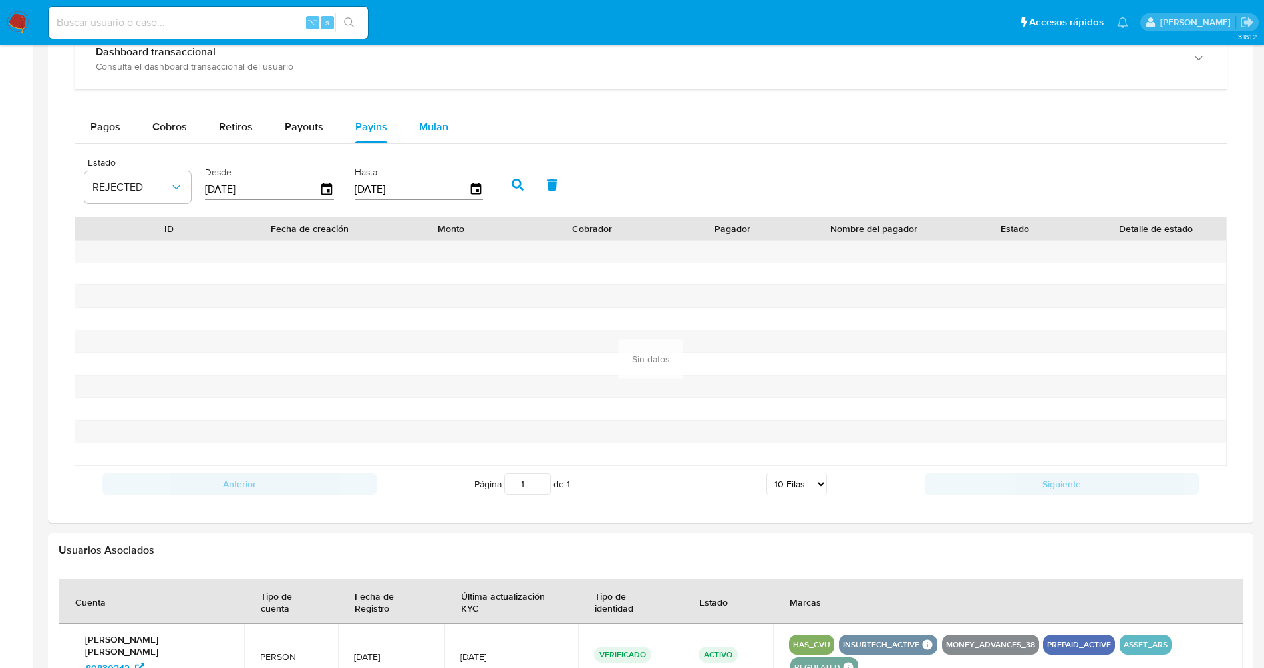
click at [430, 125] on span "Mulan" at bounding box center [433, 126] width 29 height 15
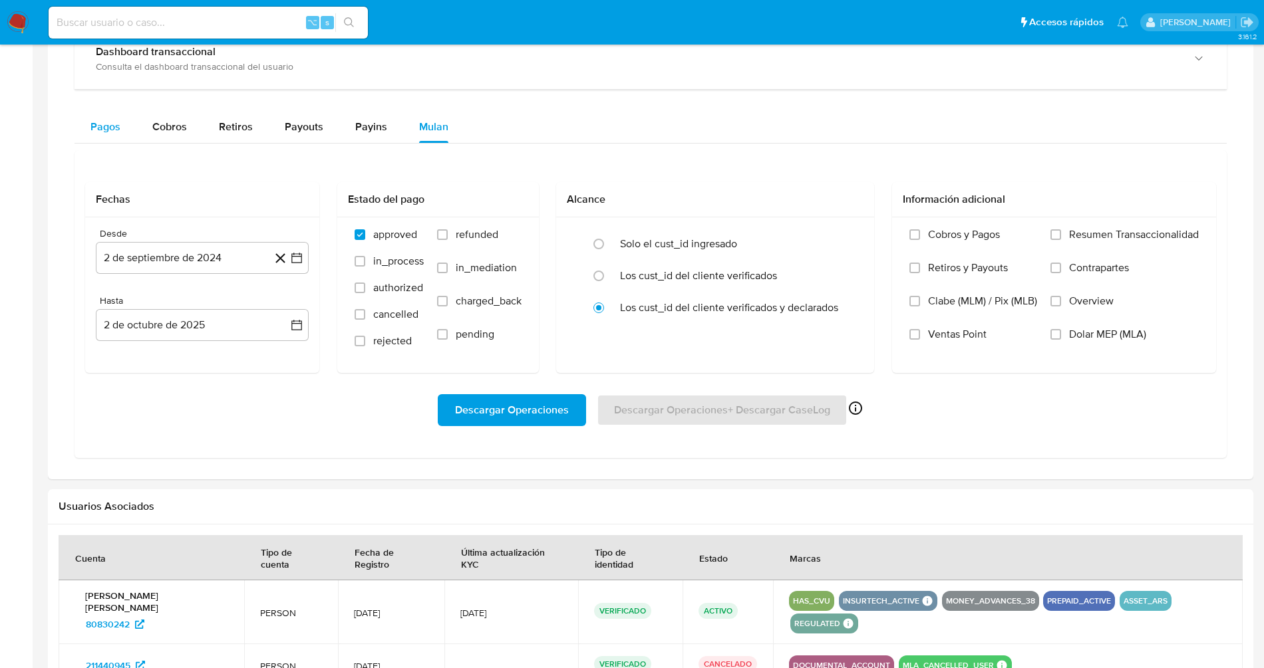
click at [83, 128] on button "Pagos" at bounding box center [105, 127] width 62 height 32
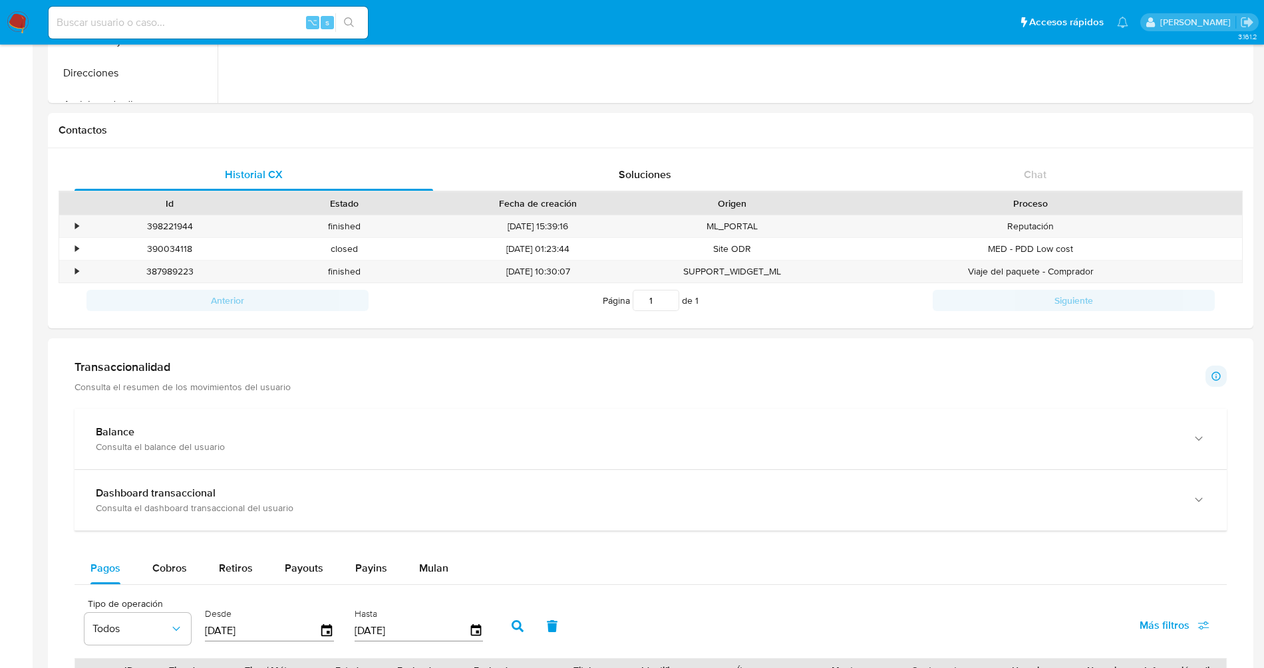
scroll to position [0, 0]
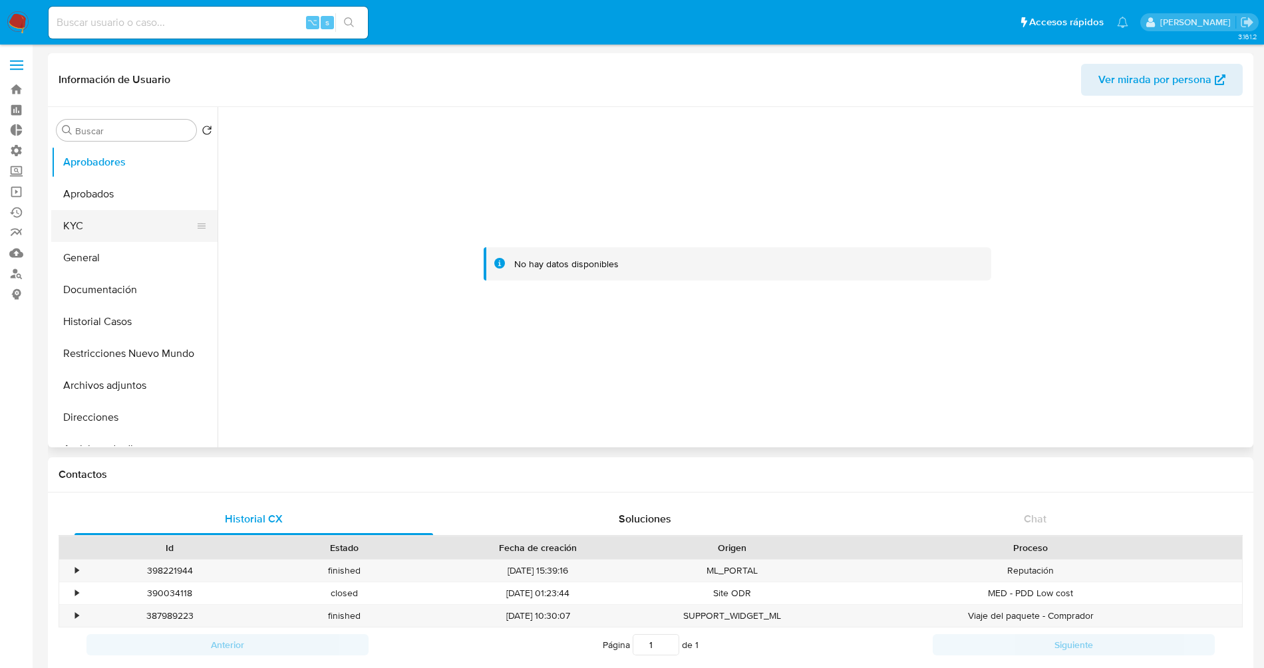
click at [78, 236] on button "KYC" at bounding box center [129, 226] width 156 height 32
